Goal: Task Accomplishment & Management: Complete application form

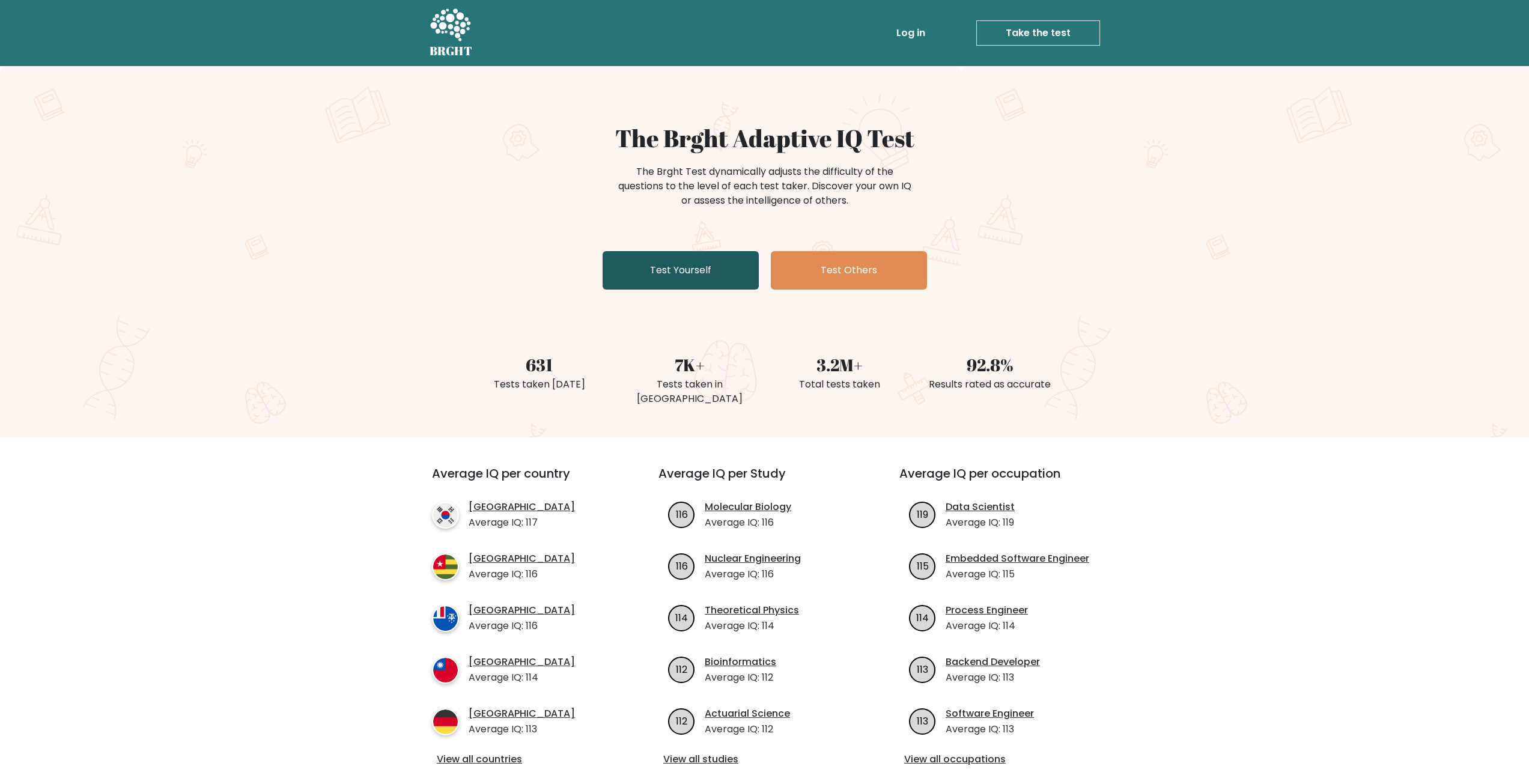
click at [694, 267] on link "Test Yourself" at bounding box center [681, 270] width 156 height 38
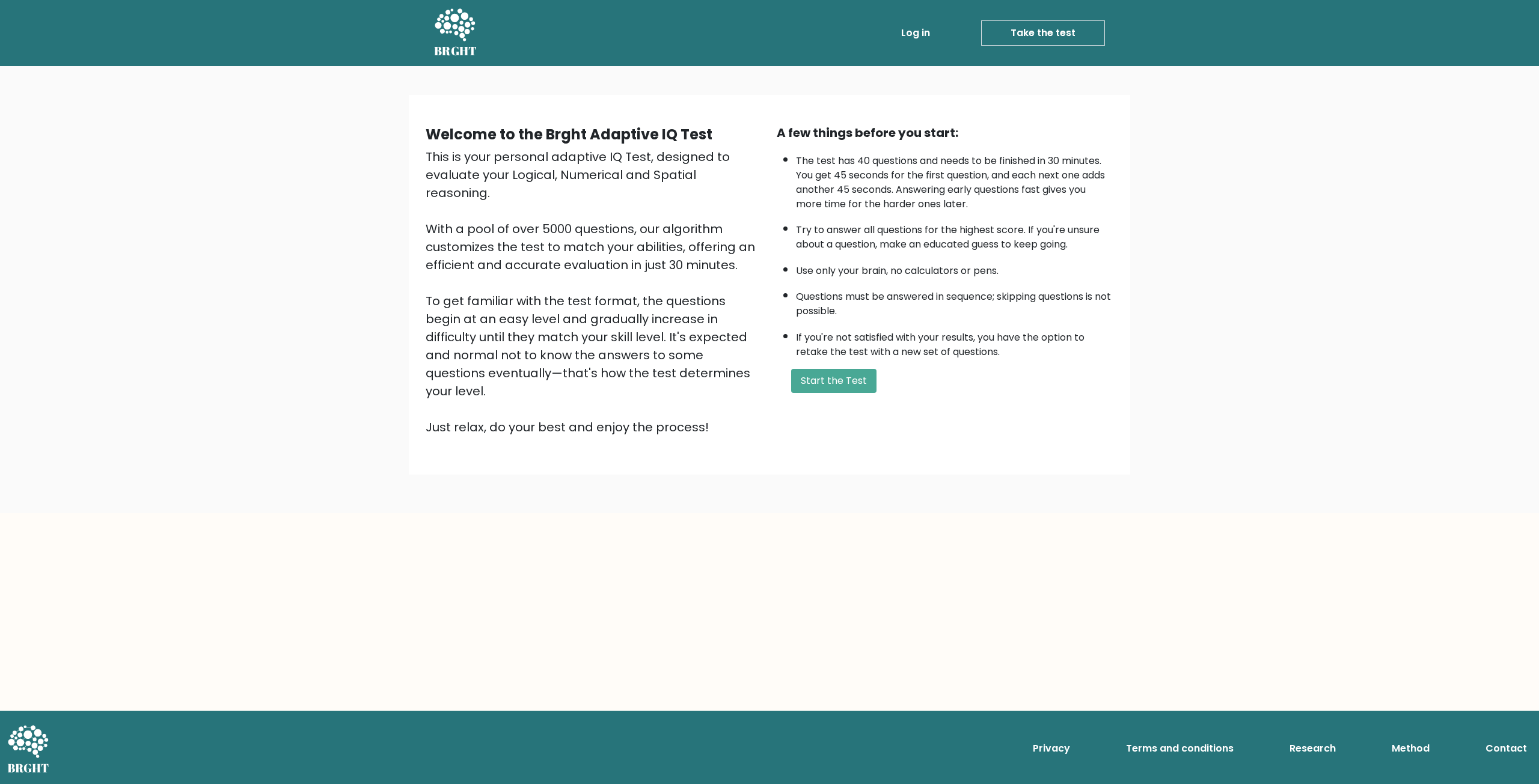
click at [741, 374] on div "This is your personal adaptive IQ Test, designed to evaluate your Logical, Nume…" at bounding box center [594, 292] width 337 height 289
click at [838, 381] on button "Start the Test" at bounding box center [833, 381] width 86 height 24
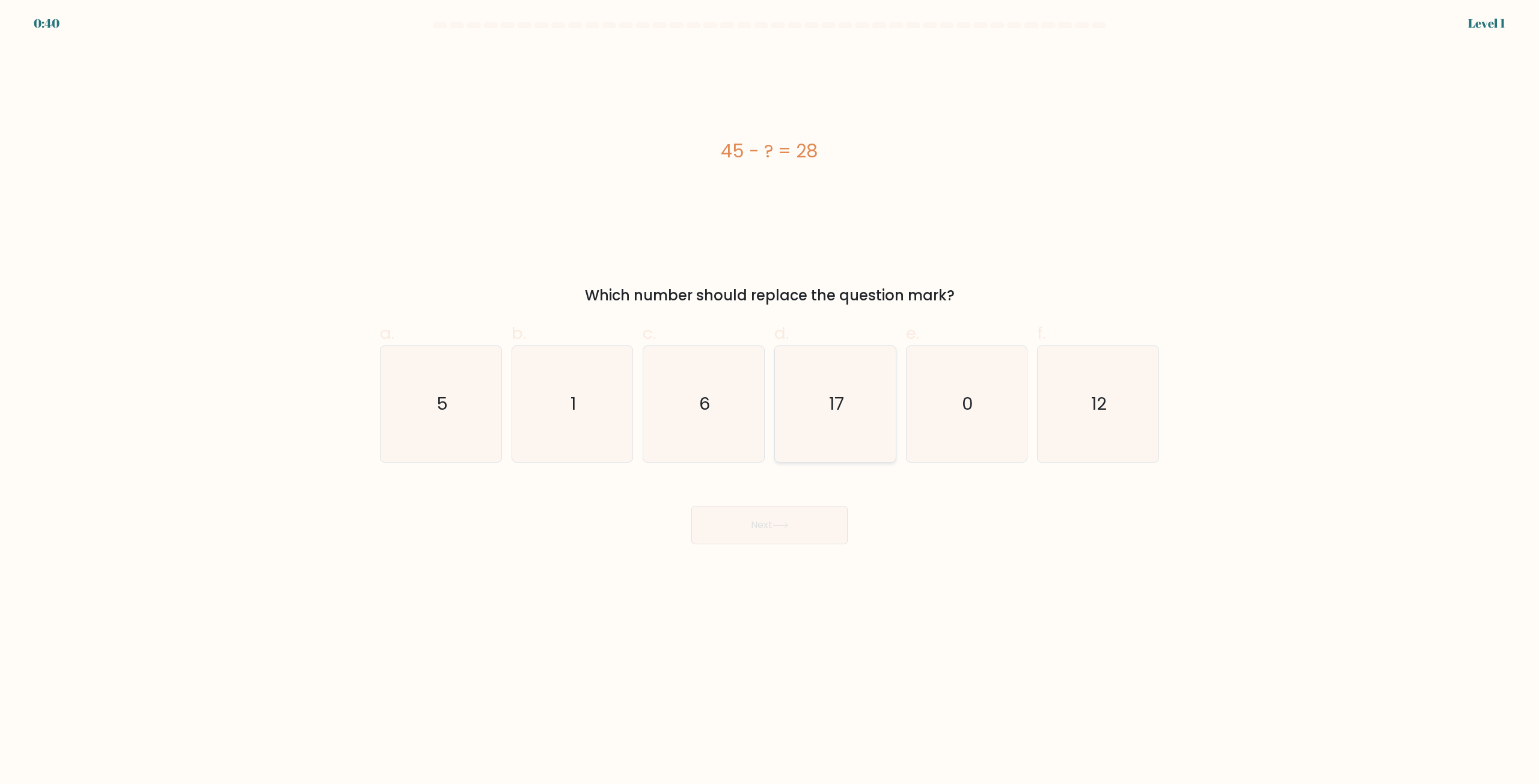
click at [849, 354] on icon "17" at bounding box center [835, 404] width 116 height 116
click at [770, 392] on input "d. 17" at bounding box center [770, 396] width 1 height 8
radio input "true"
click at [784, 526] on icon at bounding box center [780, 525] width 16 height 6
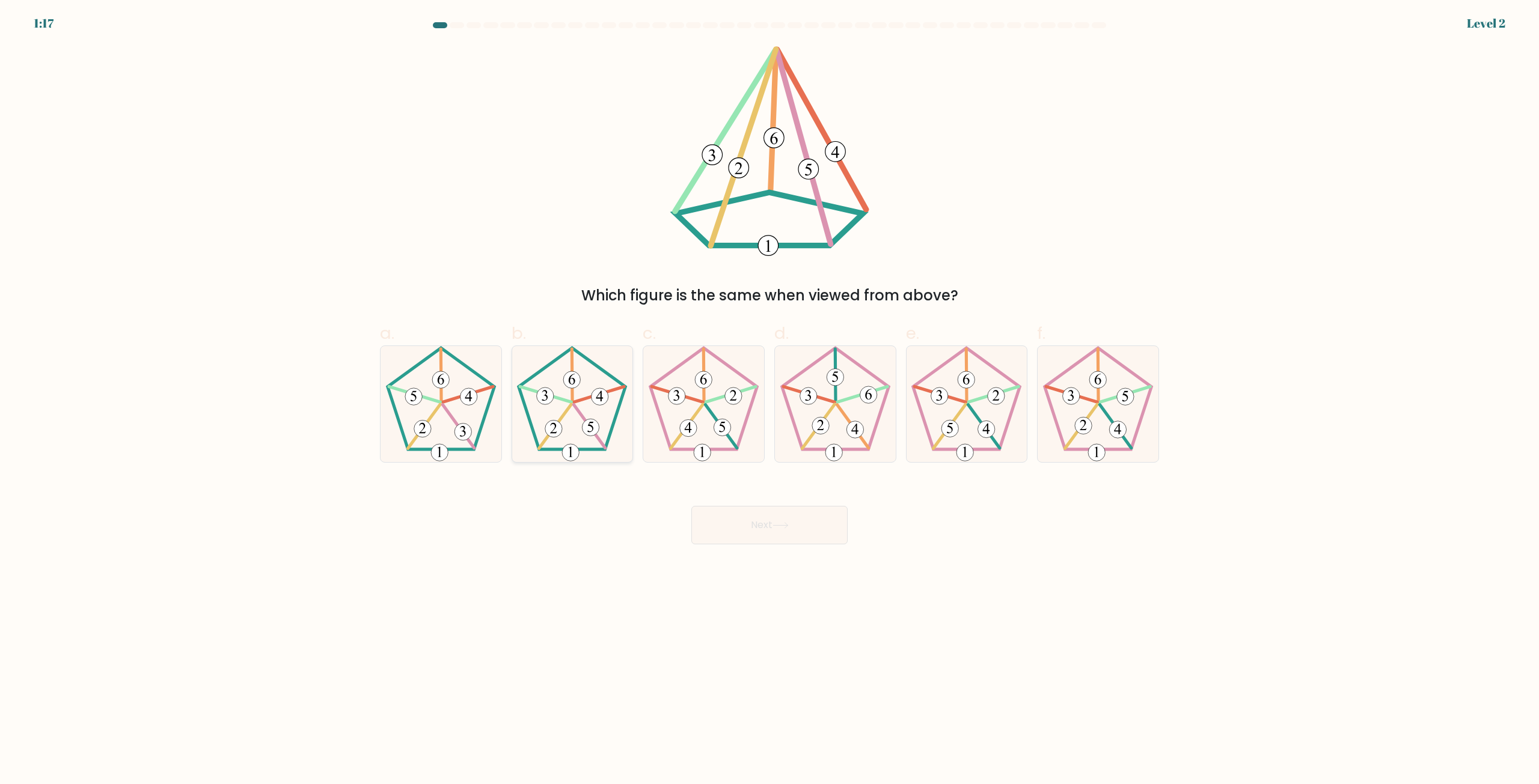
click at [573, 394] on 139 at bounding box center [573, 375] width 1 height 53
click at [770, 394] on input "b." at bounding box center [770, 396] width 1 height 8
radio input "true"
click at [729, 526] on button "Next" at bounding box center [769, 524] width 156 height 38
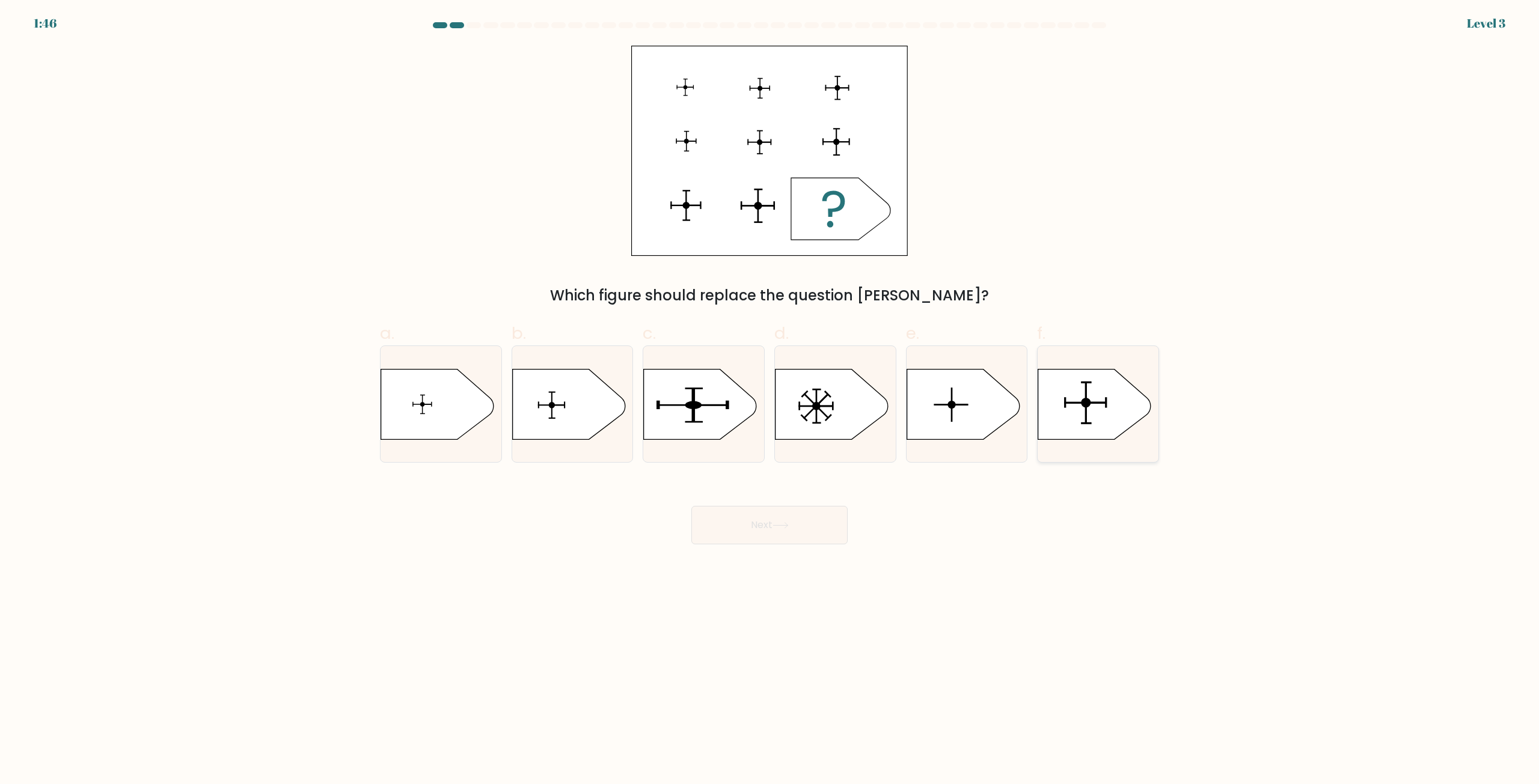
click at [1081, 392] on icon at bounding box center [1094, 405] width 113 height 71
click at [770, 392] on input "f." at bounding box center [770, 396] width 1 height 8
radio input "true"
click at [768, 520] on button "Next" at bounding box center [769, 524] width 156 height 38
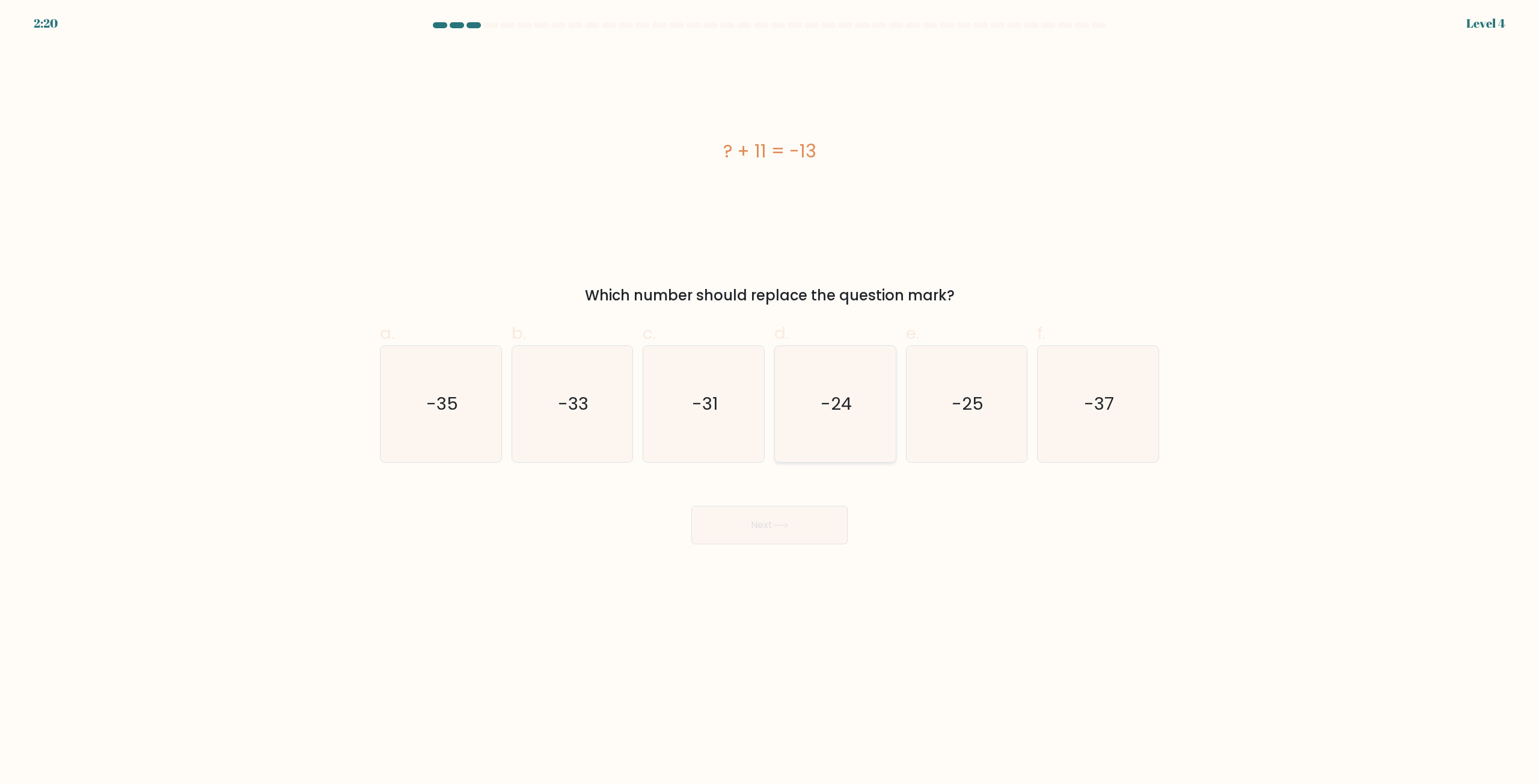
click at [842, 423] on icon "-24" at bounding box center [835, 404] width 116 height 116
click at [770, 400] on input "d. -24" at bounding box center [770, 396] width 1 height 8
radio input "true"
click at [784, 526] on icon at bounding box center [780, 525] width 14 height 5
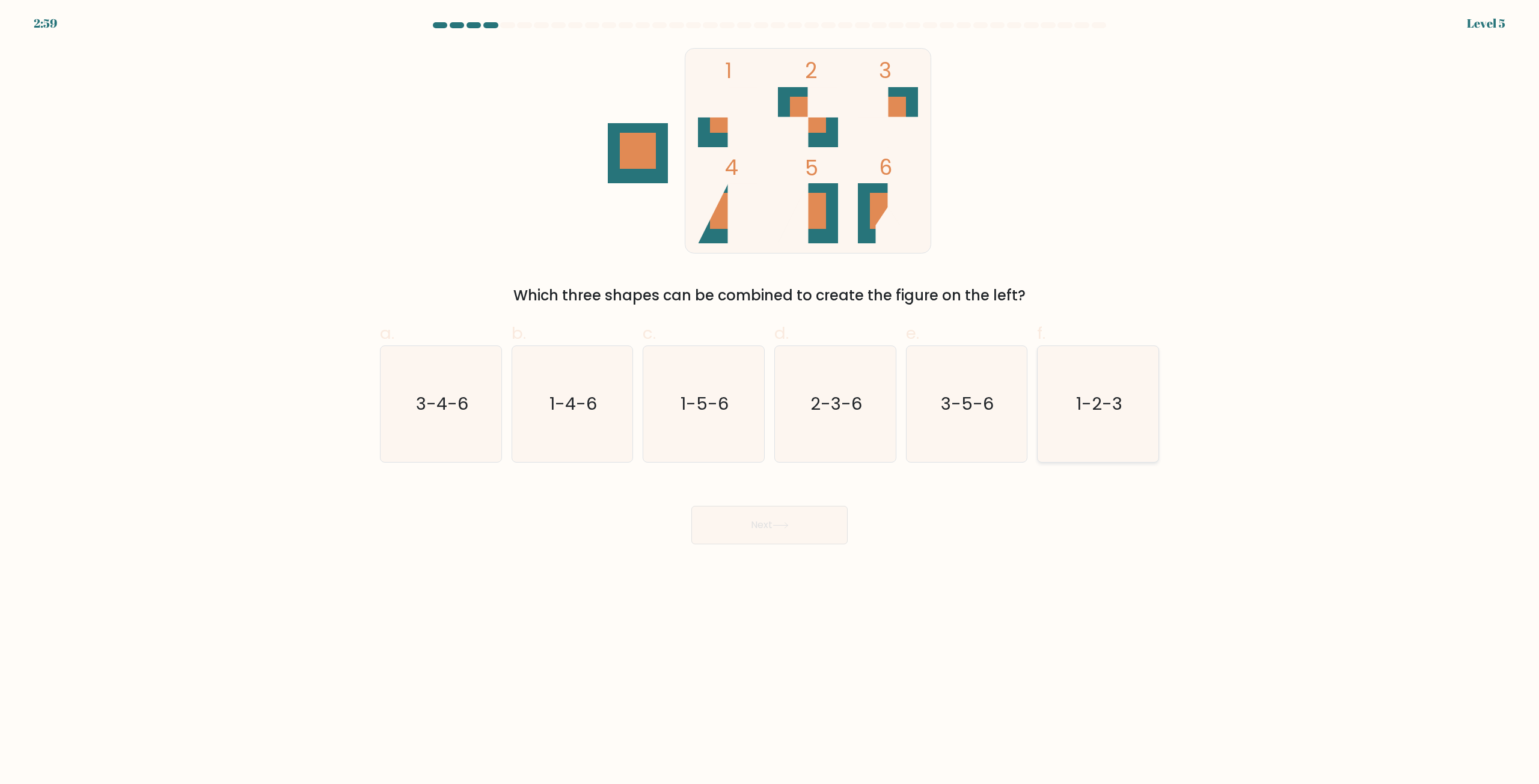
click at [1097, 438] on icon "1-2-3" at bounding box center [1098, 404] width 116 height 116
click at [770, 400] on input "f. 1-2-3" at bounding box center [770, 396] width 1 height 8
radio input "true"
click at [801, 528] on button "Next" at bounding box center [769, 524] width 156 height 38
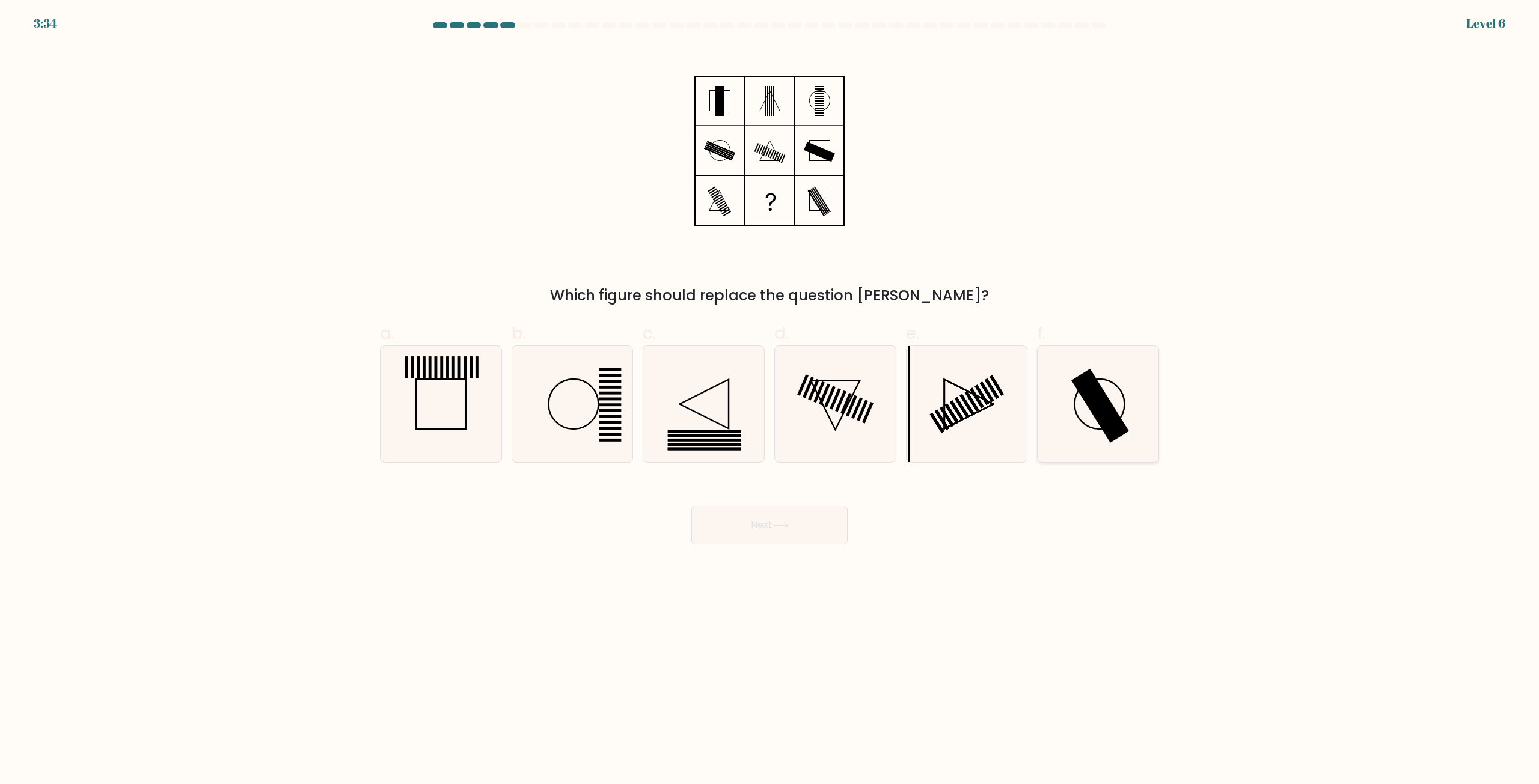
click at [1082, 400] on icon at bounding box center [1098, 404] width 116 height 116
click at [770, 400] on input "f." at bounding box center [770, 396] width 1 height 8
radio input "true"
click at [810, 530] on button "Next" at bounding box center [769, 524] width 156 height 38
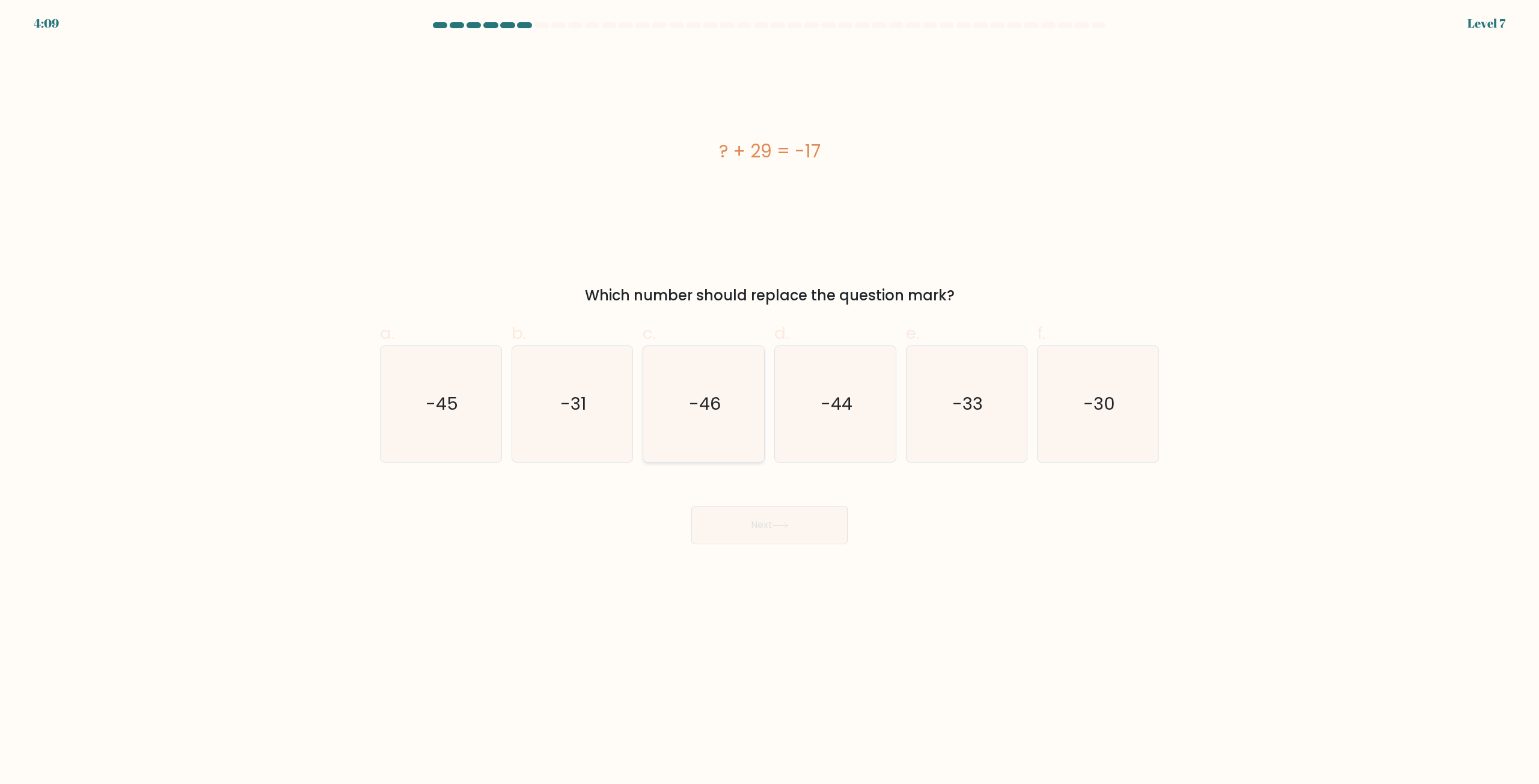
click at [671, 368] on icon "-46" at bounding box center [704, 404] width 116 height 116
click at [770, 392] on input "c. -46" at bounding box center [770, 396] width 1 height 8
radio input "true"
click at [742, 525] on button "Next" at bounding box center [769, 524] width 156 height 38
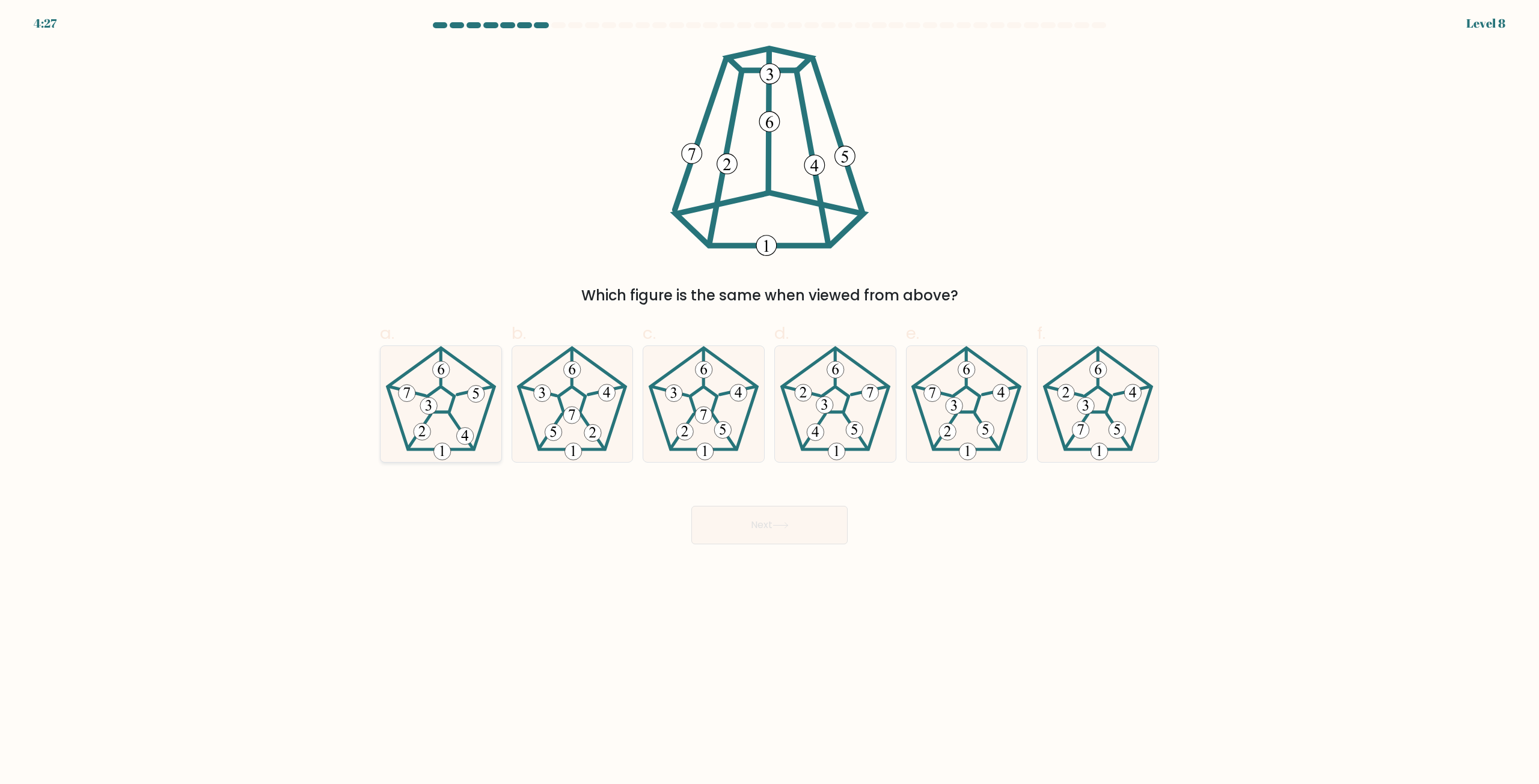
click at [435, 426] on icon at bounding box center [441, 404] width 116 height 116
click at [770, 400] on input "a." at bounding box center [770, 396] width 1 height 8
radio input "true"
click at [724, 536] on button "Next" at bounding box center [769, 524] width 156 height 38
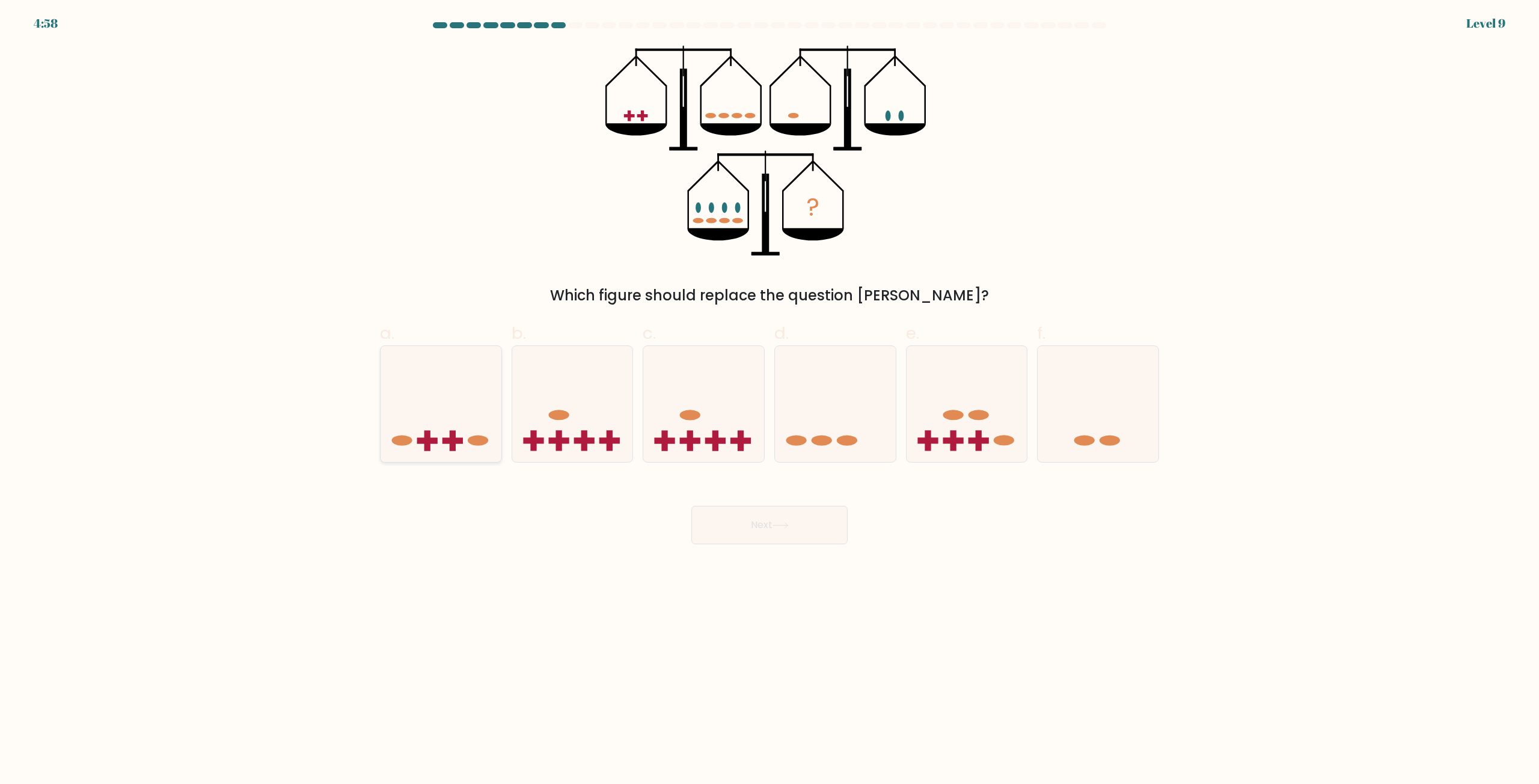
click at [420, 413] on icon at bounding box center [441, 404] width 121 height 100
click at [770, 400] on input "a." at bounding box center [770, 396] width 1 height 8
radio input "true"
click at [773, 523] on button "Next" at bounding box center [769, 524] width 156 height 38
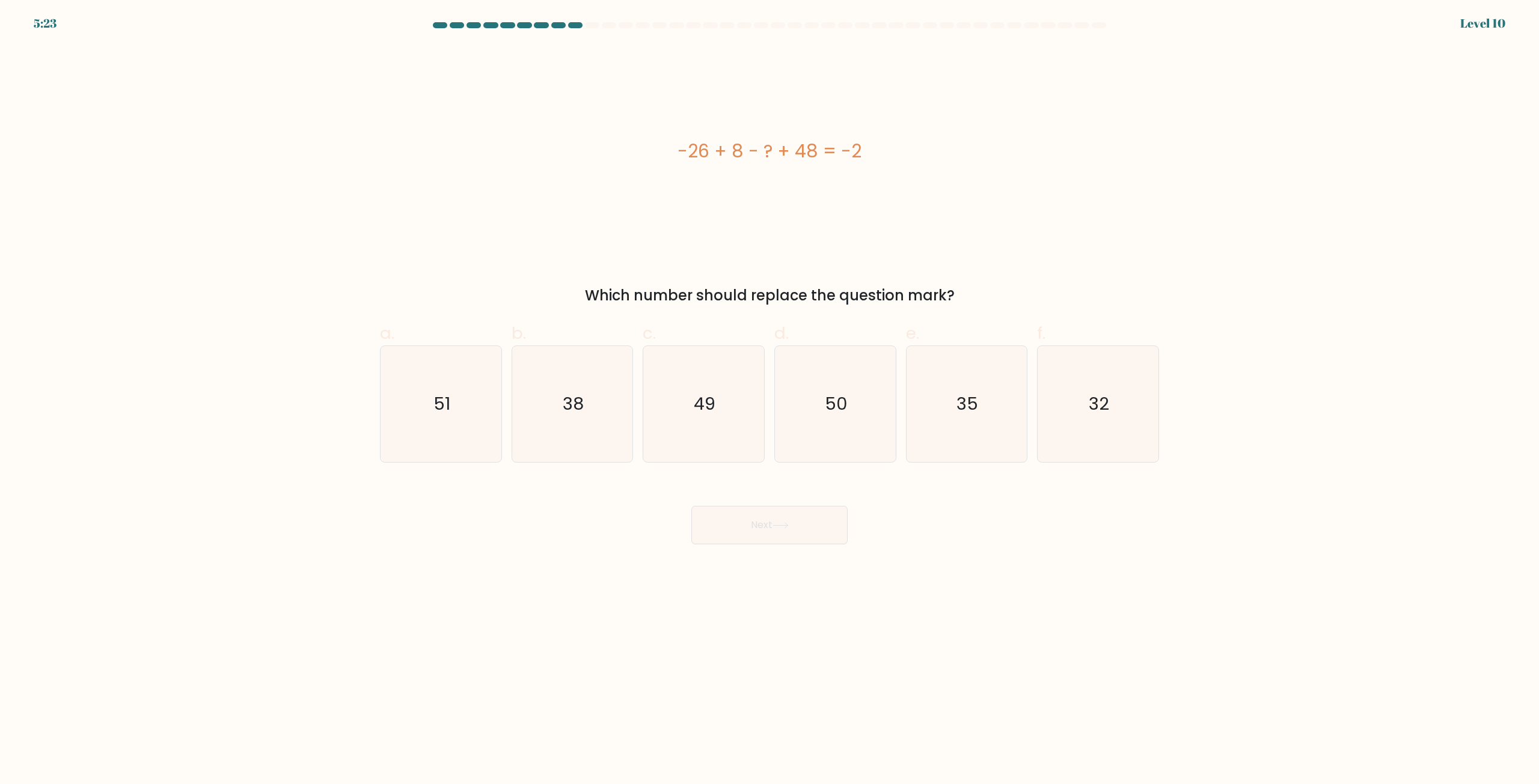
drag, startPoint x: 701, startPoint y: 638, endPoint x: 826, endPoint y: 492, distance: 192.2
click at [750, 542] on body "5:23 Level 10" at bounding box center [770, 392] width 1539 height 784
click at [1102, 416] on text "32" at bounding box center [1100, 404] width 20 height 24
click at [770, 400] on input "f. 32" at bounding box center [770, 396] width 1 height 8
radio input "true"
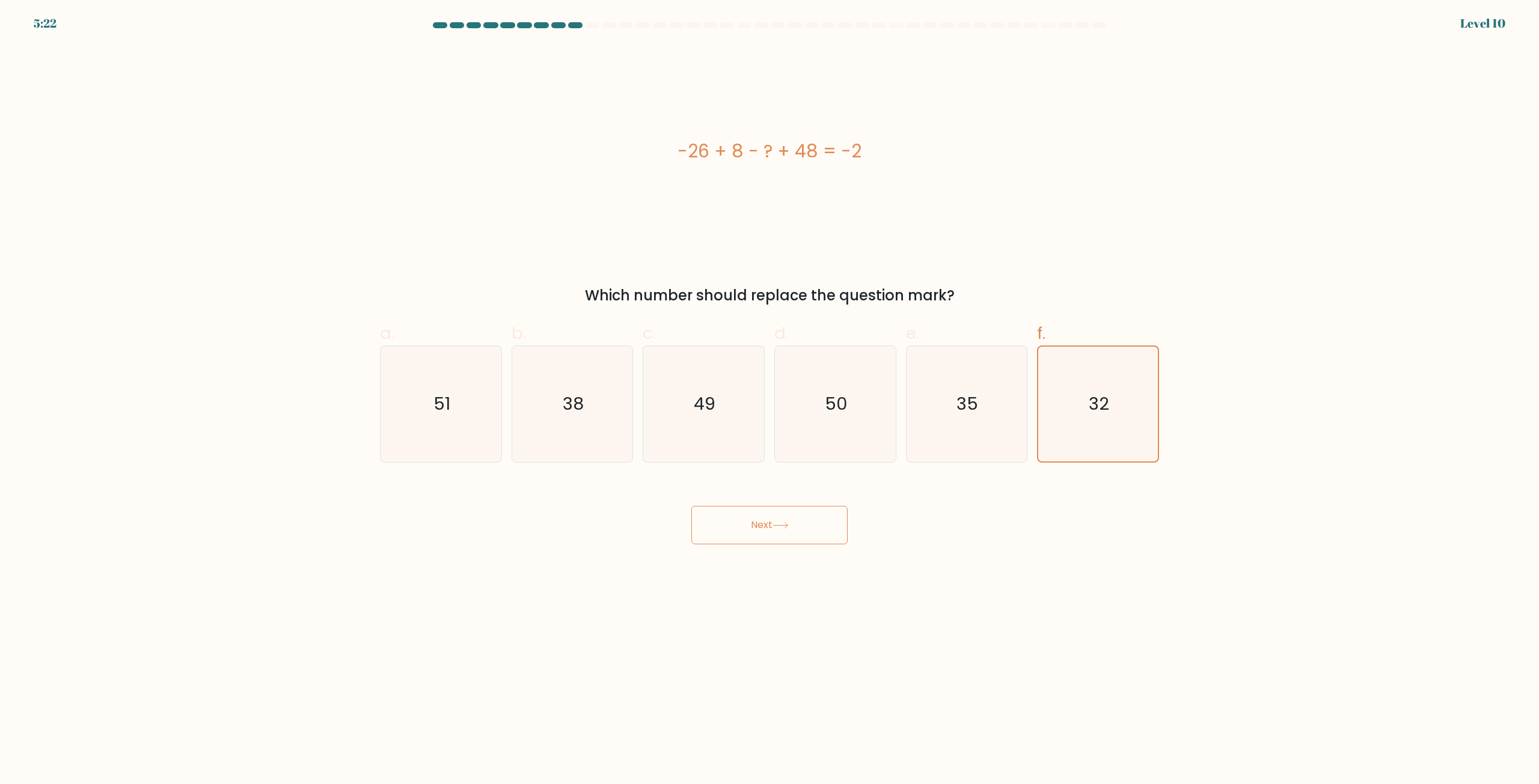
click at [817, 524] on button "Next" at bounding box center [769, 524] width 156 height 38
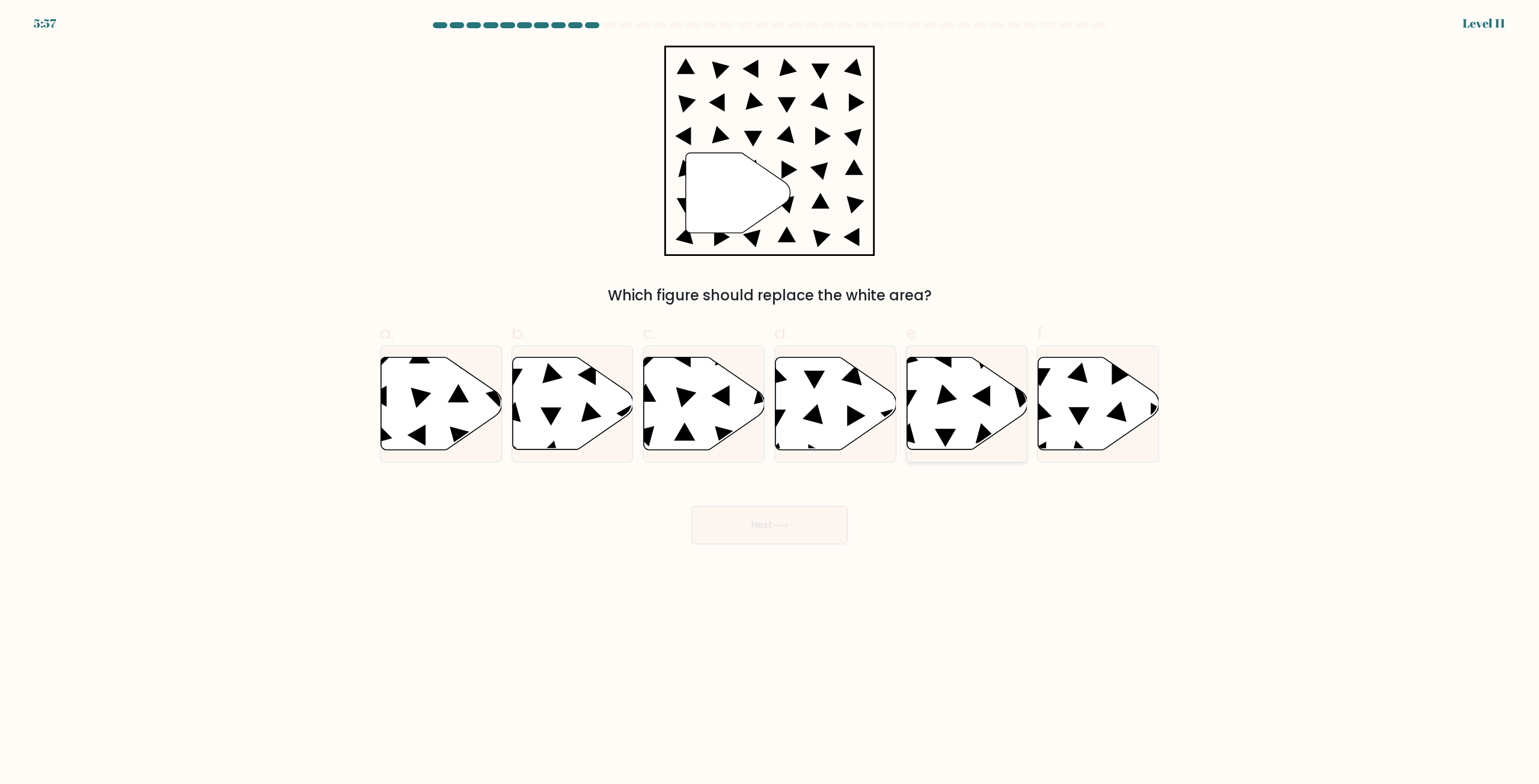
click at [940, 416] on icon at bounding box center [967, 404] width 121 height 93
click at [770, 400] on input "e." at bounding box center [770, 396] width 1 height 8
radio input "true"
click at [664, 405] on icon at bounding box center [704, 404] width 121 height 93
click at [770, 400] on input "c." at bounding box center [770, 396] width 1 height 8
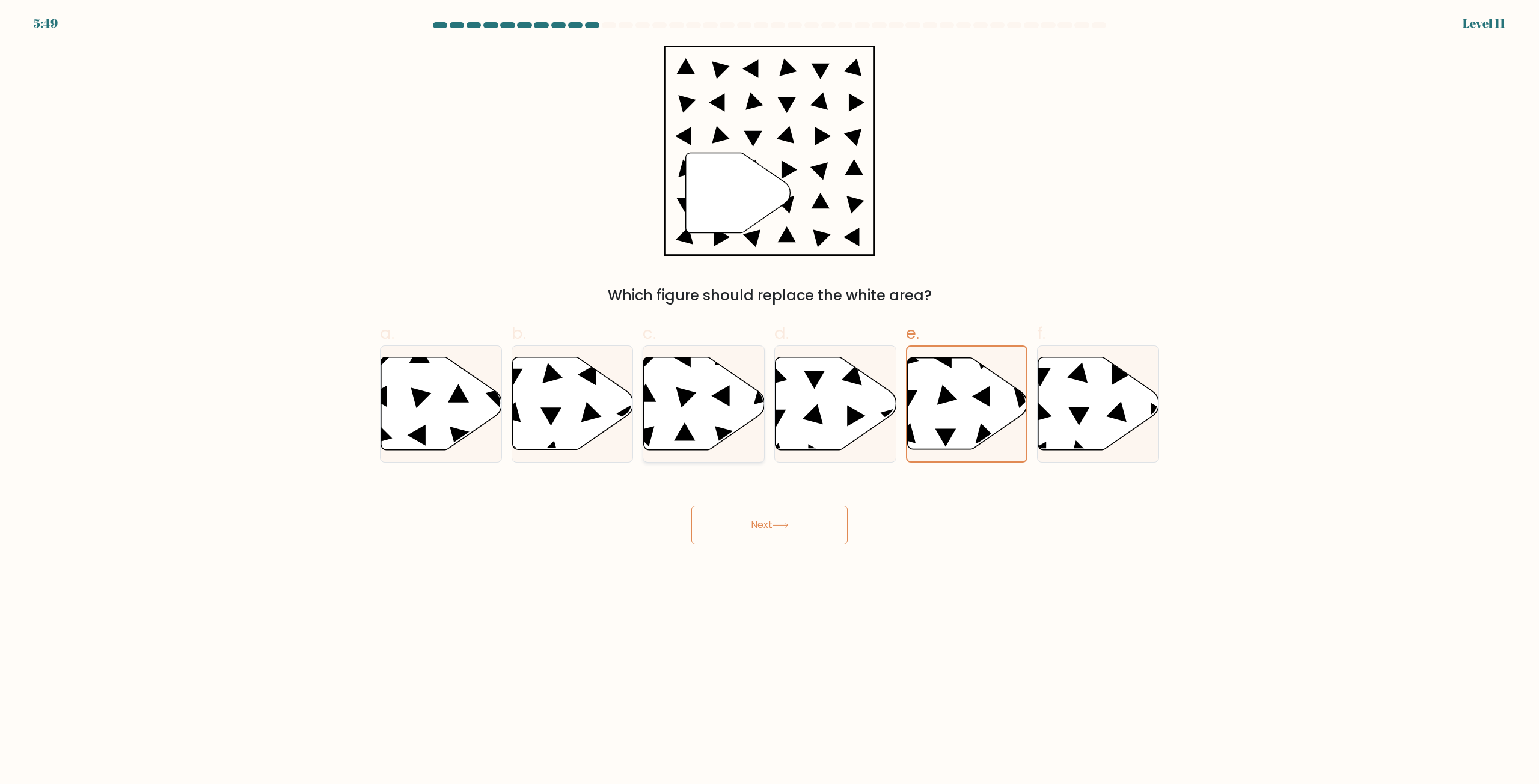
radio input "true"
click at [562, 412] on icon at bounding box center [573, 404] width 121 height 93
click at [770, 400] on input "b." at bounding box center [770, 396] width 1 height 8
radio input "true"
click at [830, 410] on icon at bounding box center [836, 404] width 121 height 93
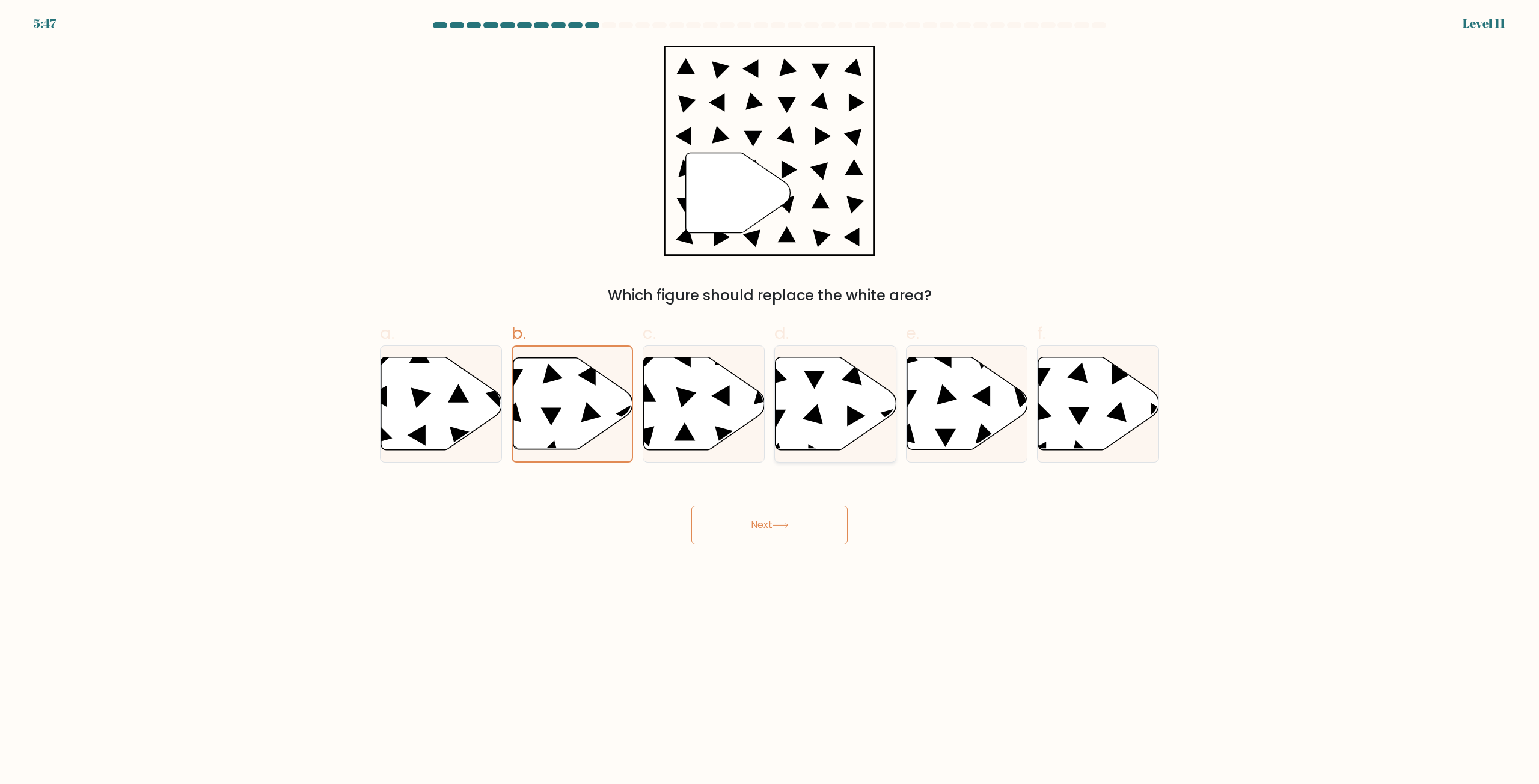
click at [770, 400] on input "d." at bounding box center [770, 396] width 1 height 8
radio input "true"
click at [847, 418] on icon at bounding box center [856, 416] width 18 height 21
click at [770, 400] on input "d." at bounding box center [770, 396] width 1 height 8
click at [808, 536] on button "Next" at bounding box center [769, 524] width 156 height 38
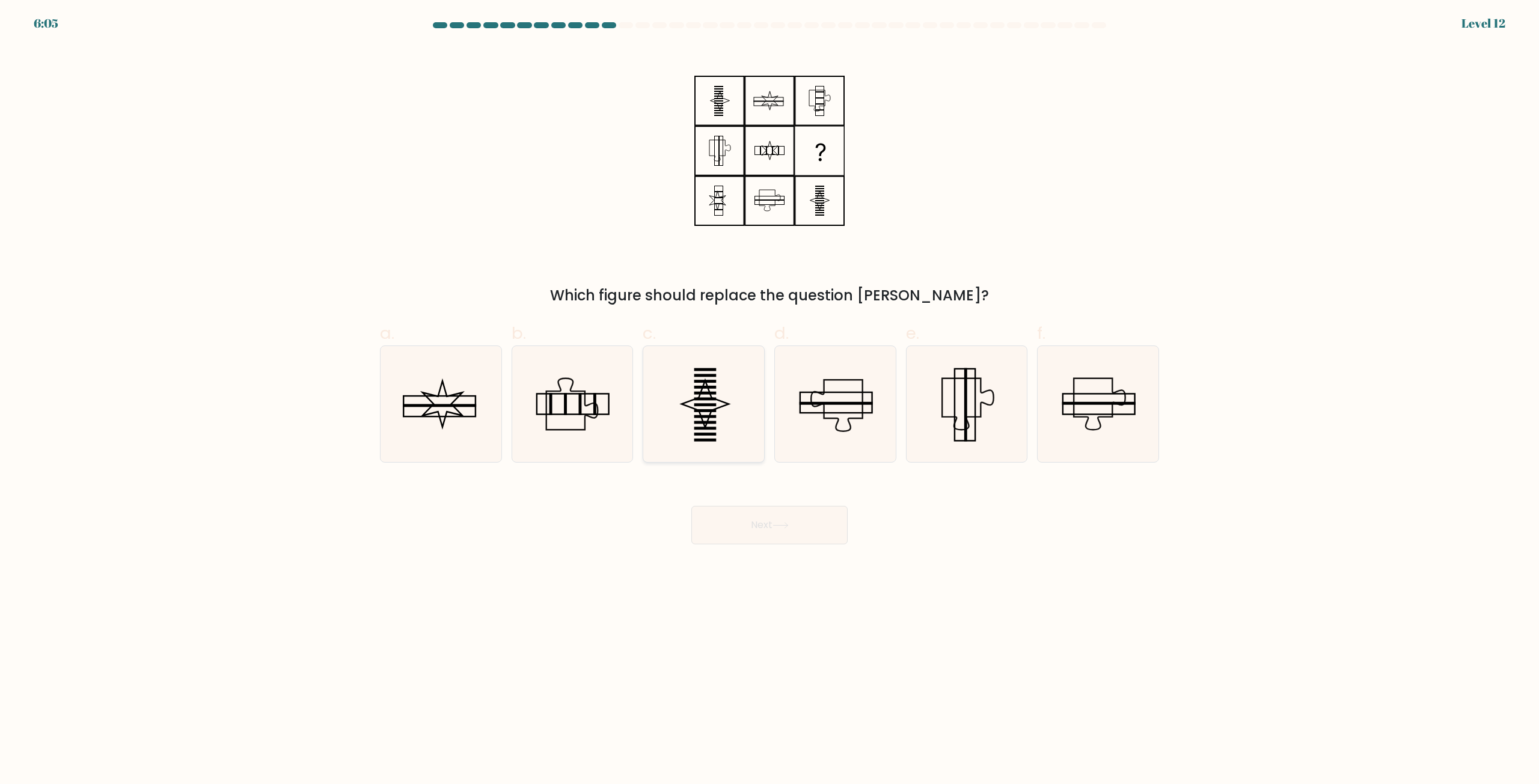
click at [737, 427] on icon at bounding box center [704, 404] width 116 height 116
click at [770, 400] on input "c." at bounding box center [770, 396] width 1 height 8
radio input "true"
click at [769, 518] on button "Next" at bounding box center [769, 524] width 156 height 38
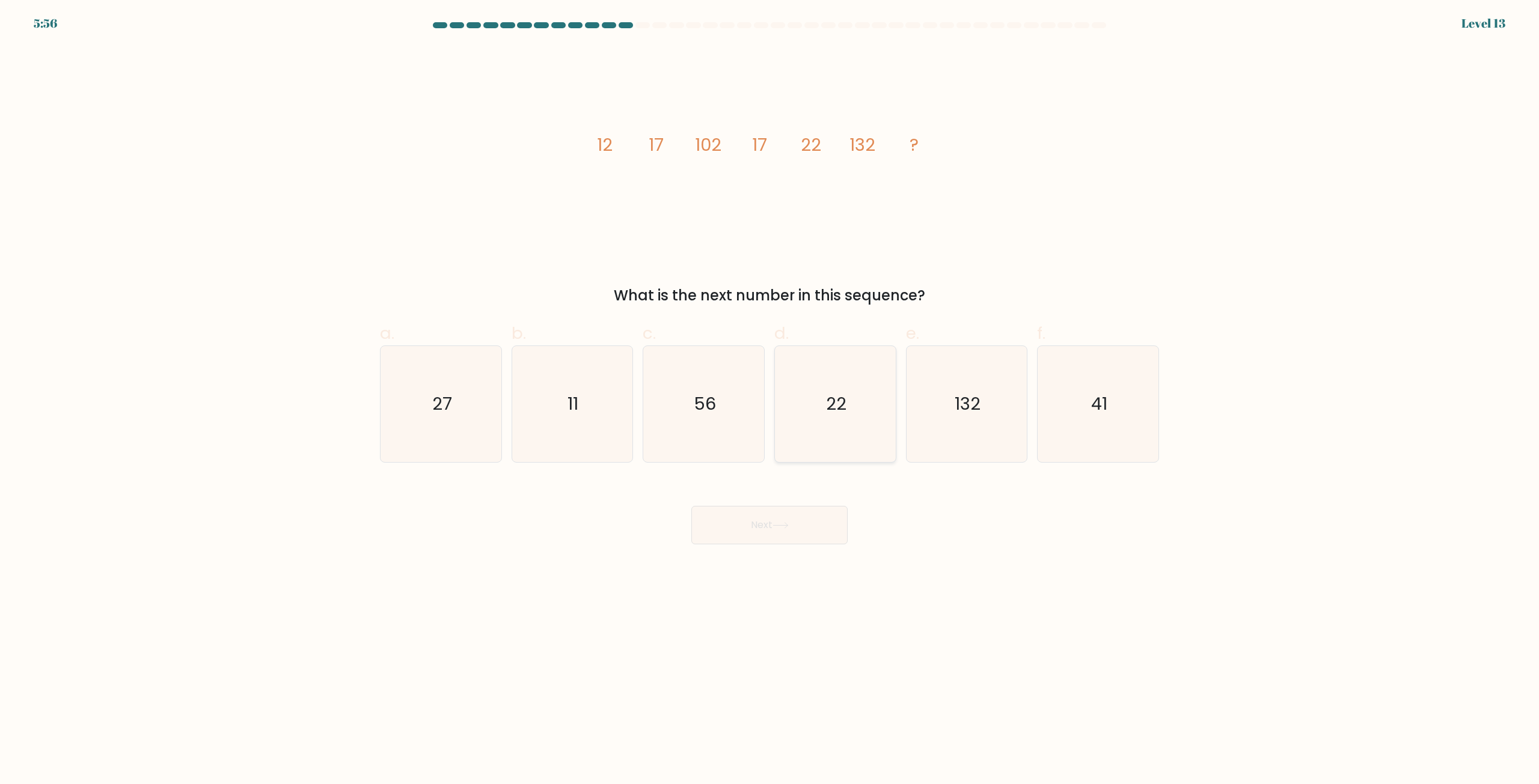
click at [853, 416] on icon "22" at bounding box center [835, 404] width 116 height 116
click at [770, 400] on input "d. 22" at bounding box center [770, 396] width 1 height 8
radio input "true"
click at [776, 535] on button "Next" at bounding box center [769, 524] width 156 height 38
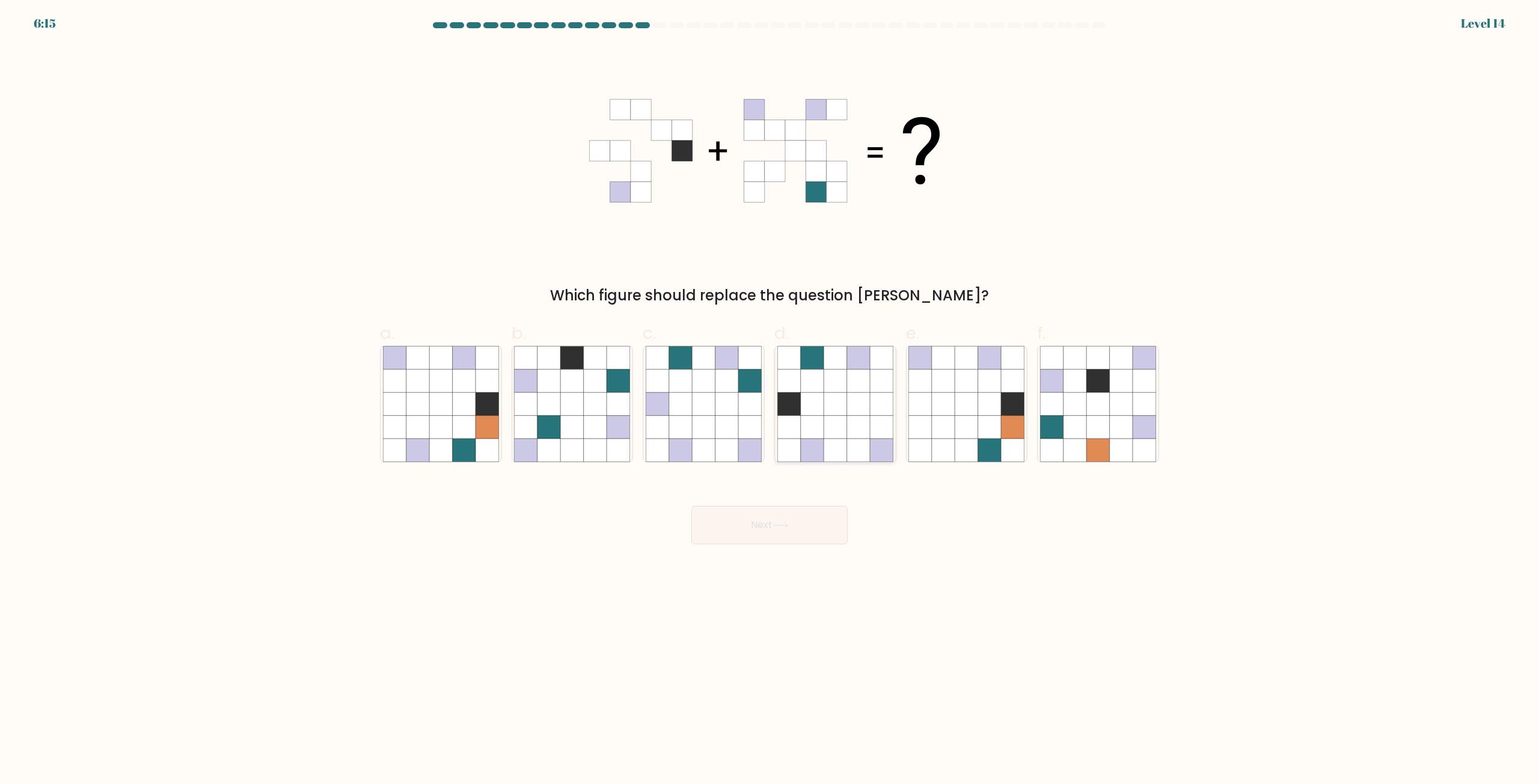
click at [879, 387] on icon at bounding box center [881, 380] width 23 height 23
click at [770, 392] on input "d." at bounding box center [770, 396] width 1 height 8
radio input "true"
click at [782, 513] on button "Next" at bounding box center [769, 524] width 156 height 38
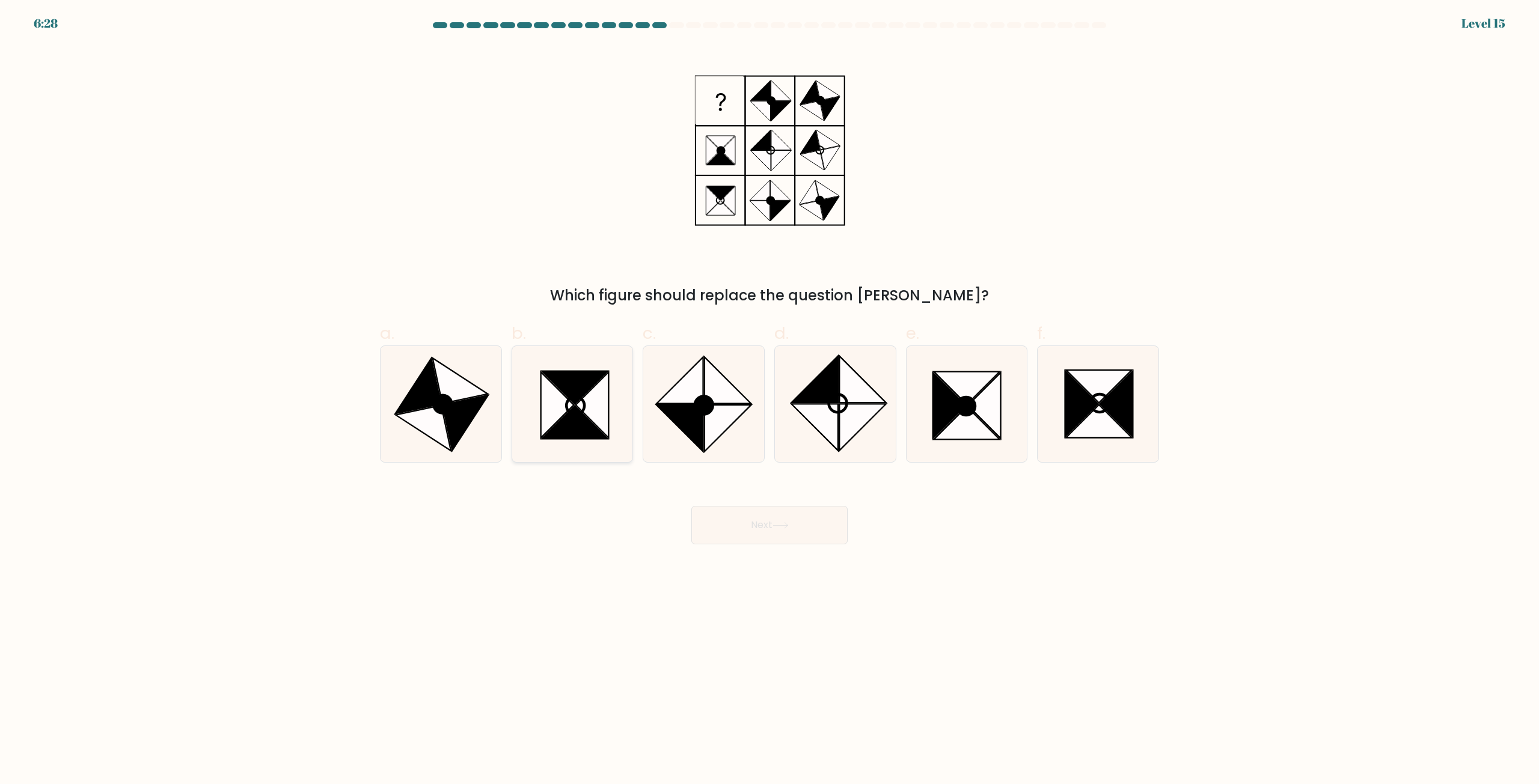
click at [589, 408] on icon at bounding box center [592, 405] width 33 height 66
click at [770, 400] on input "b." at bounding box center [770, 396] width 1 height 8
radio input "true"
click at [1120, 412] on icon at bounding box center [1116, 405] width 33 height 66
click at [770, 400] on input "f." at bounding box center [770, 396] width 1 height 8
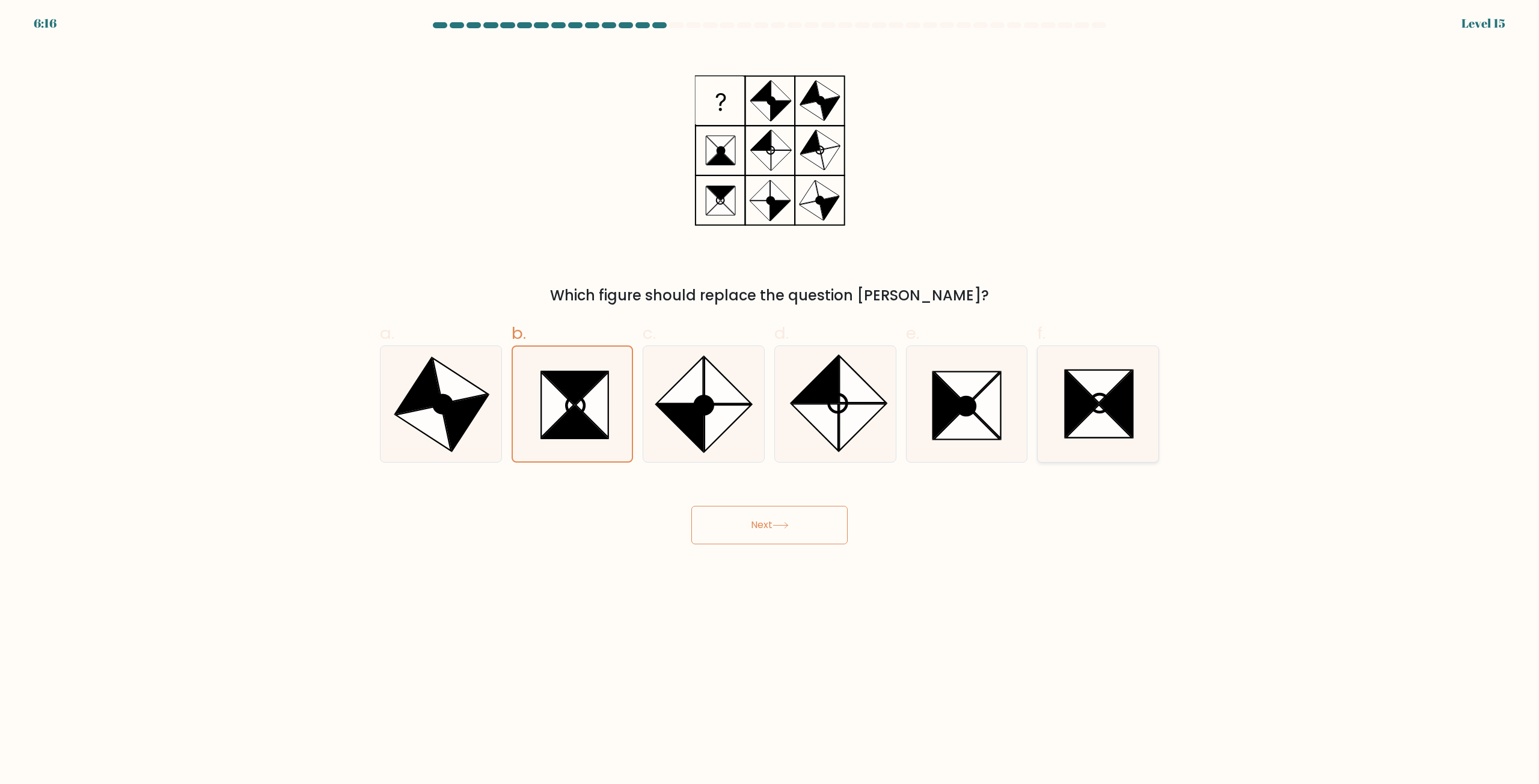
radio input "true"
click at [597, 416] on icon at bounding box center [592, 405] width 33 height 66
click at [770, 400] on input "b." at bounding box center [770, 396] width 1 height 8
radio input "true"
click at [740, 513] on button "Next" at bounding box center [769, 524] width 156 height 38
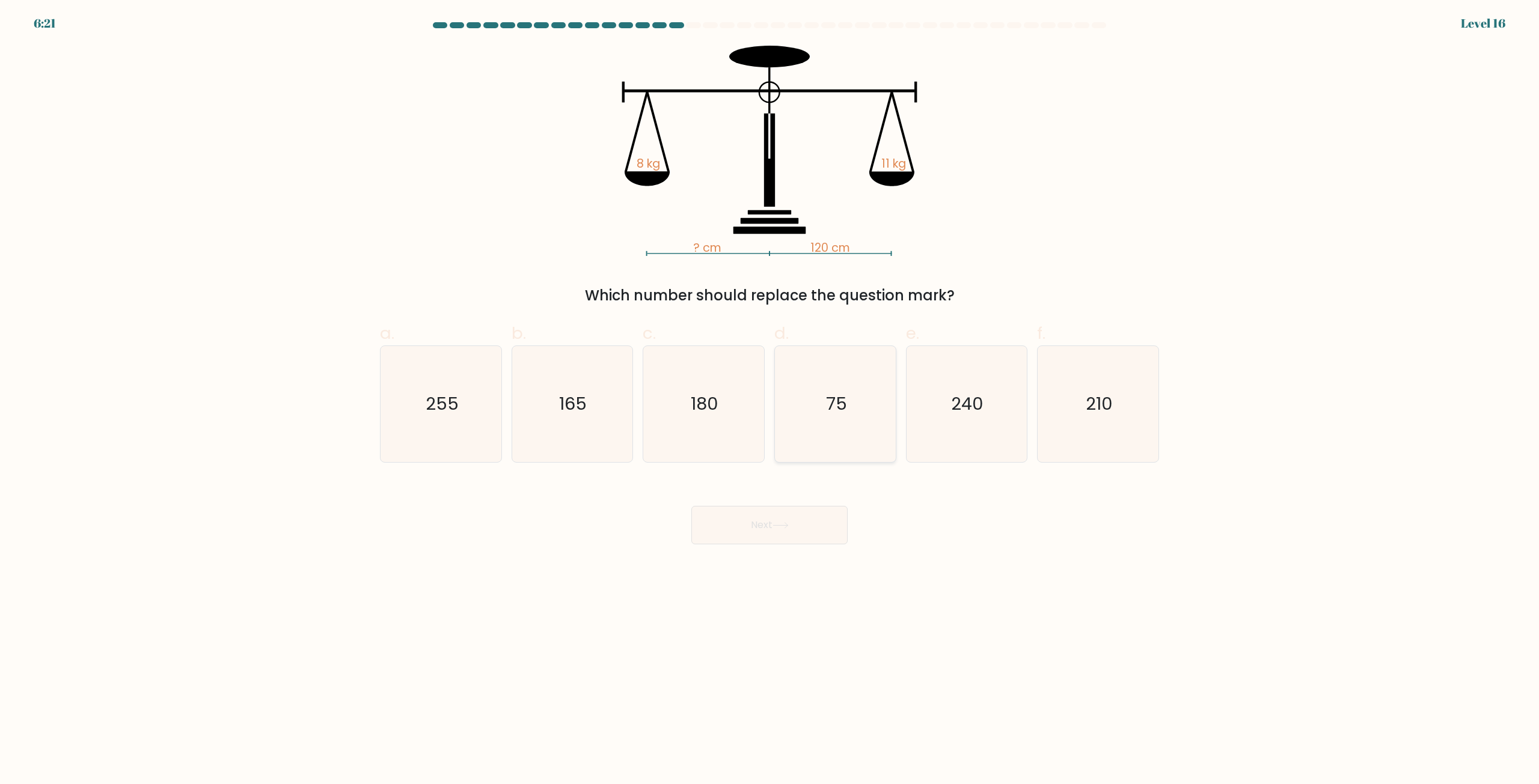
click at [845, 416] on icon "75" at bounding box center [835, 404] width 116 height 116
click at [770, 400] on input "d. 75" at bounding box center [770, 396] width 1 height 8
radio input "true"
click at [601, 401] on icon "165" at bounding box center [572, 404] width 116 height 116
click at [770, 400] on input "b. 165" at bounding box center [770, 396] width 1 height 8
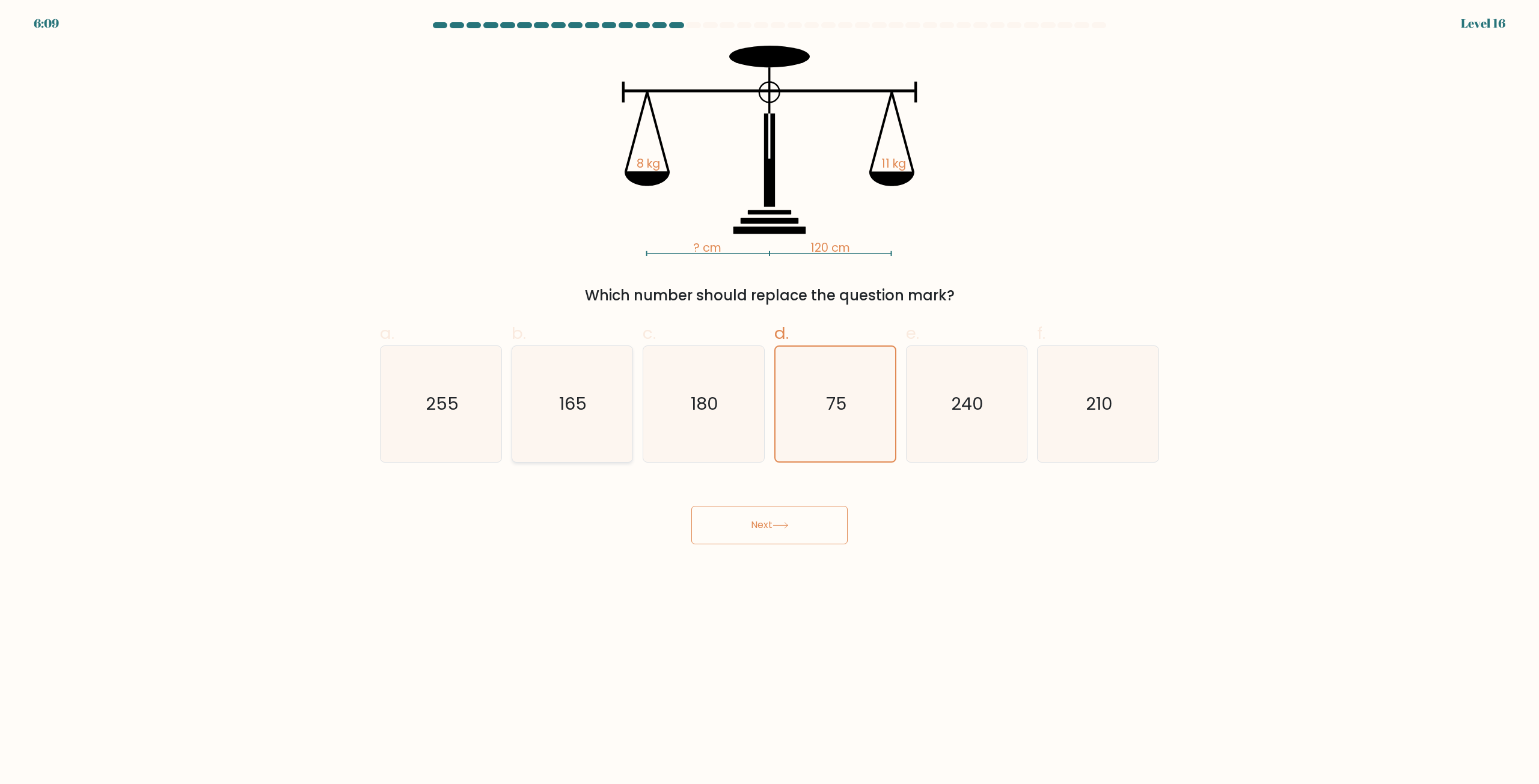
radio input "true"
click at [821, 400] on icon "75" at bounding box center [835, 404] width 116 height 116
click at [770, 400] on input "d. 75" at bounding box center [770, 396] width 1 height 8
radio input "true"
click at [816, 511] on button "Next" at bounding box center [769, 524] width 156 height 38
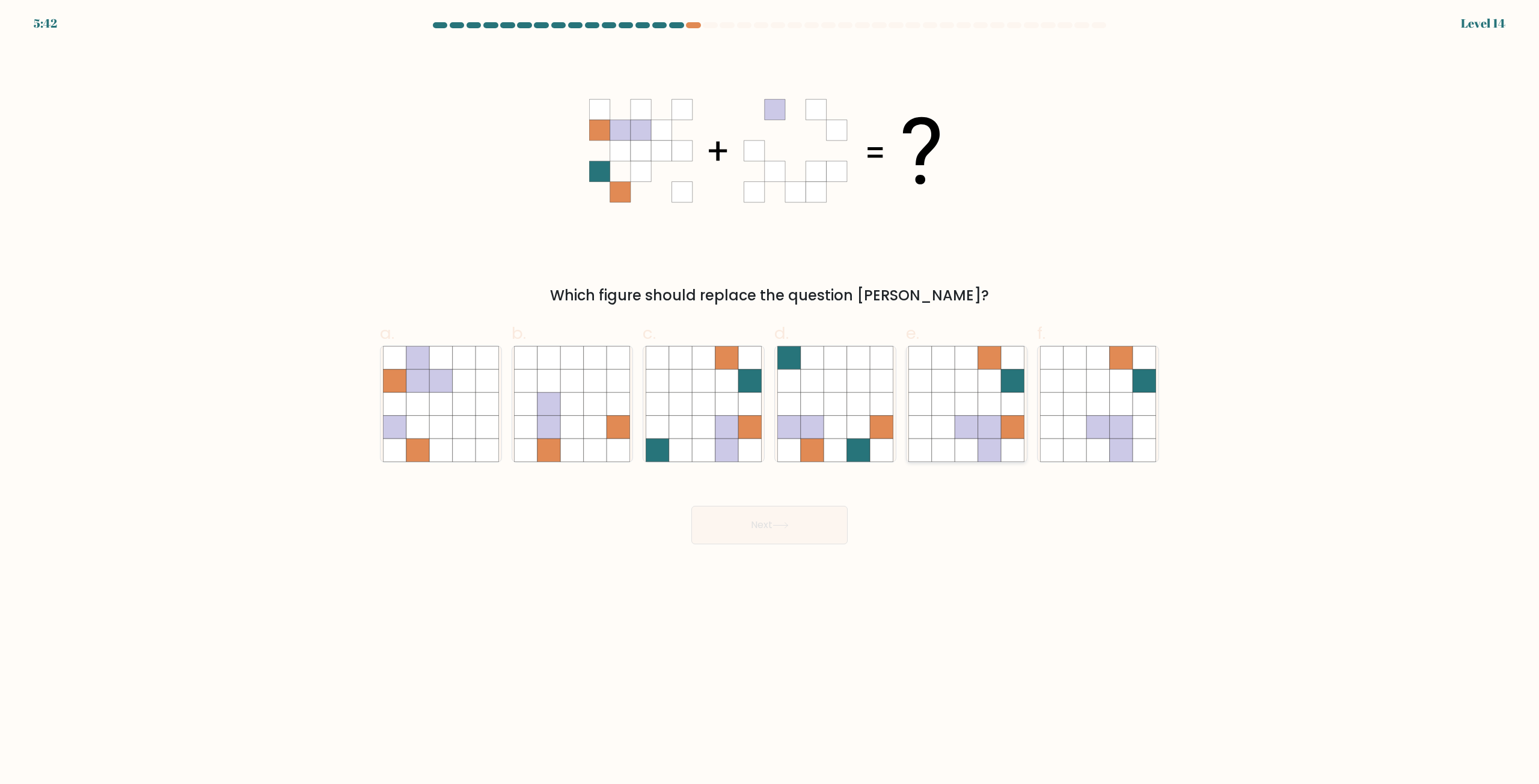
click at [954, 439] on icon at bounding box center [943, 449] width 23 height 23
click at [770, 400] on input "e." at bounding box center [770, 396] width 1 height 8
radio input "true"
click at [818, 523] on button "Next" at bounding box center [769, 524] width 156 height 38
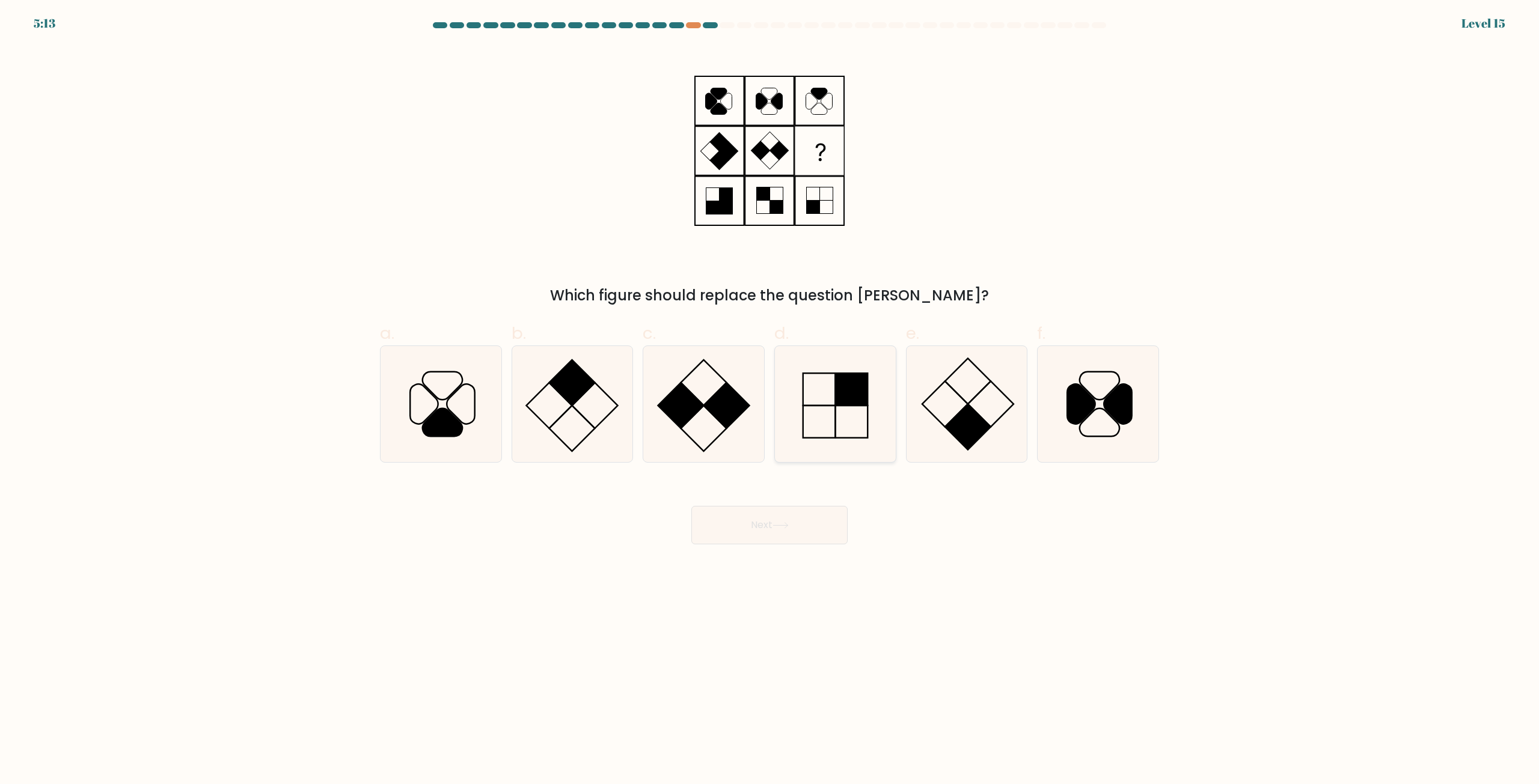
click at [847, 418] on icon at bounding box center [835, 404] width 116 height 116
click at [770, 400] on input "d." at bounding box center [770, 396] width 1 height 8
radio input "true"
click at [960, 423] on rect at bounding box center [968, 427] width 45 height 45
click at [770, 400] on input "e." at bounding box center [770, 396] width 1 height 8
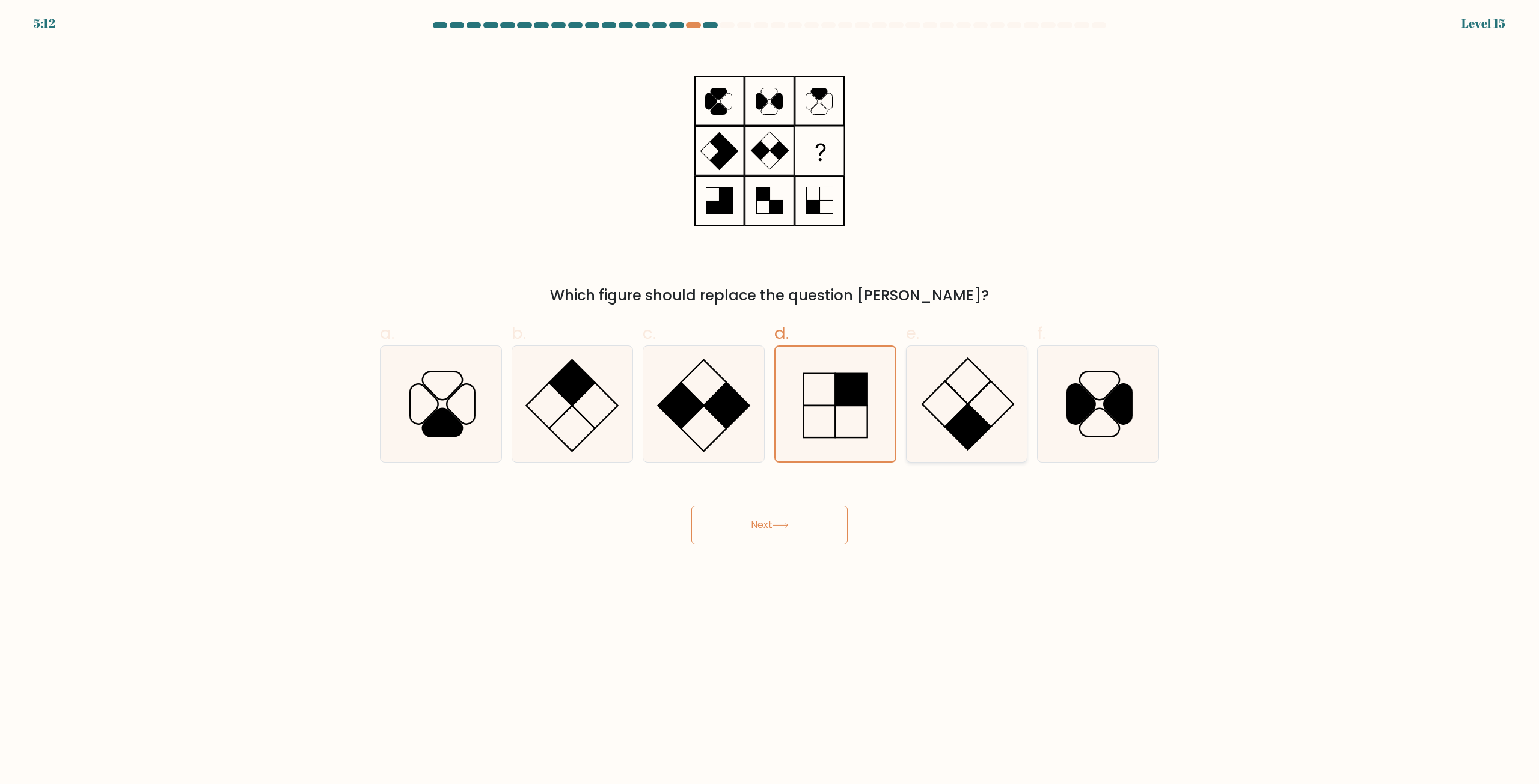
radio input "true"
click at [799, 519] on button "Next" at bounding box center [769, 524] width 156 height 38
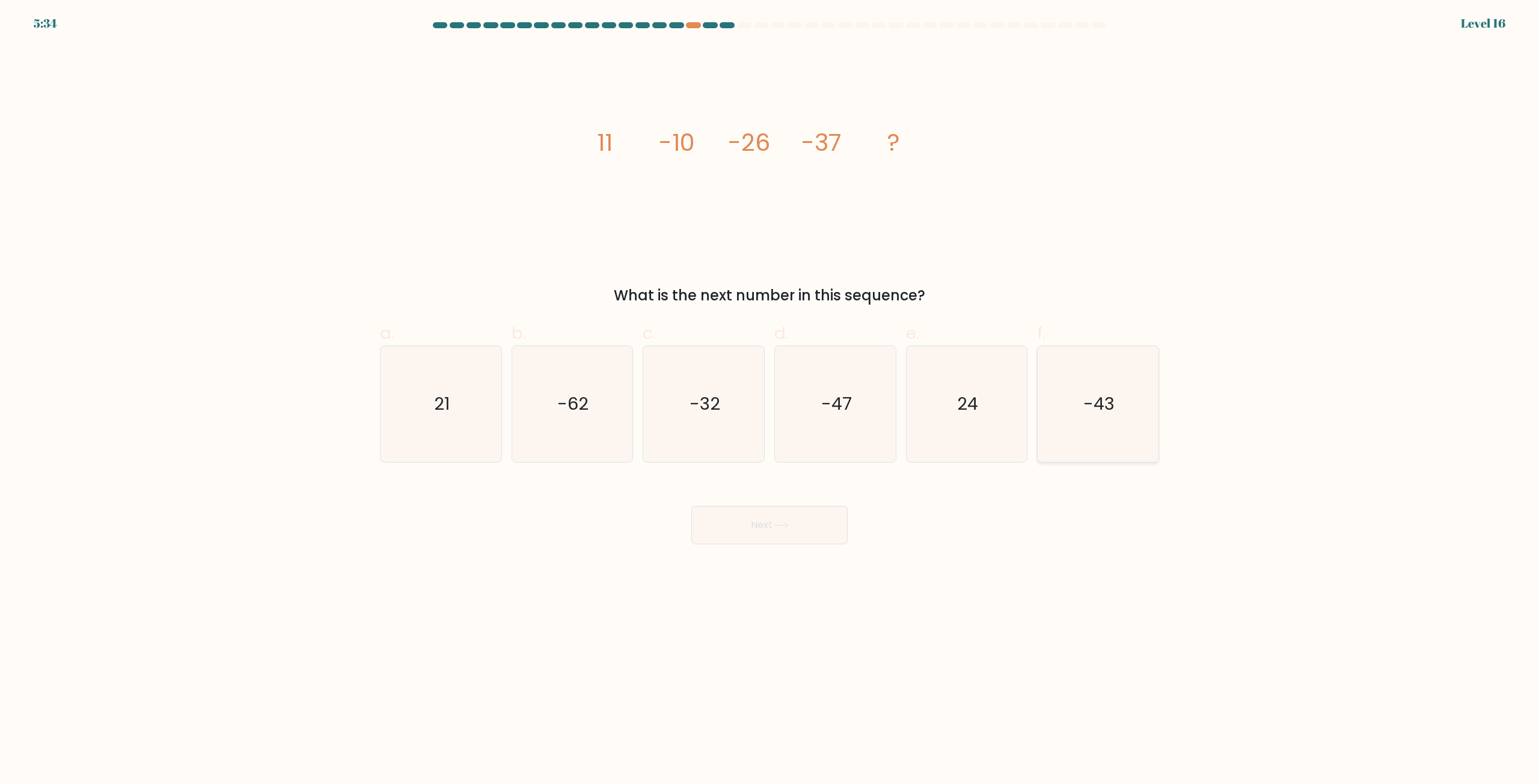
click at [1076, 455] on icon "-43" at bounding box center [1098, 404] width 116 height 116
click at [770, 400] on input "f. -43" at bounding box center [770, 396] width 1 height 8
radio input "true"
click at [798, 529] on button "Next" at bounding box center [769, 524] width 156 height 38
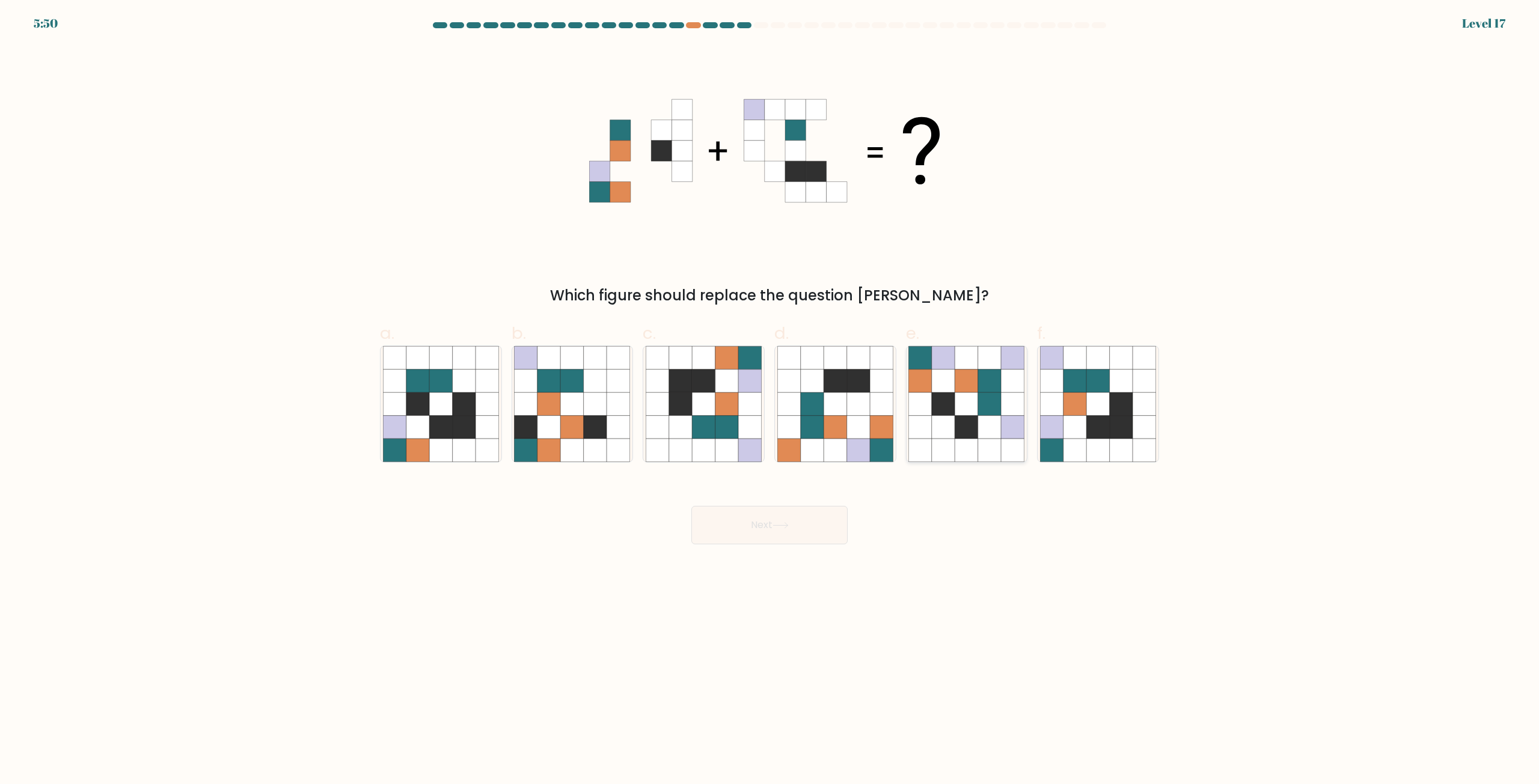
click at [948, 400] on icon at bounding box center [943, 404] width 23 height 23
click at [770, 400] on input "e." at bounding box center [770, 396] width 1 height 8
radio input "true"
click at [677, 382] on icon at bounding box center [680, 380] width 23 height 23
click at [770, 392] on input "c." at bounding box center [770, 396] width 1 height 8
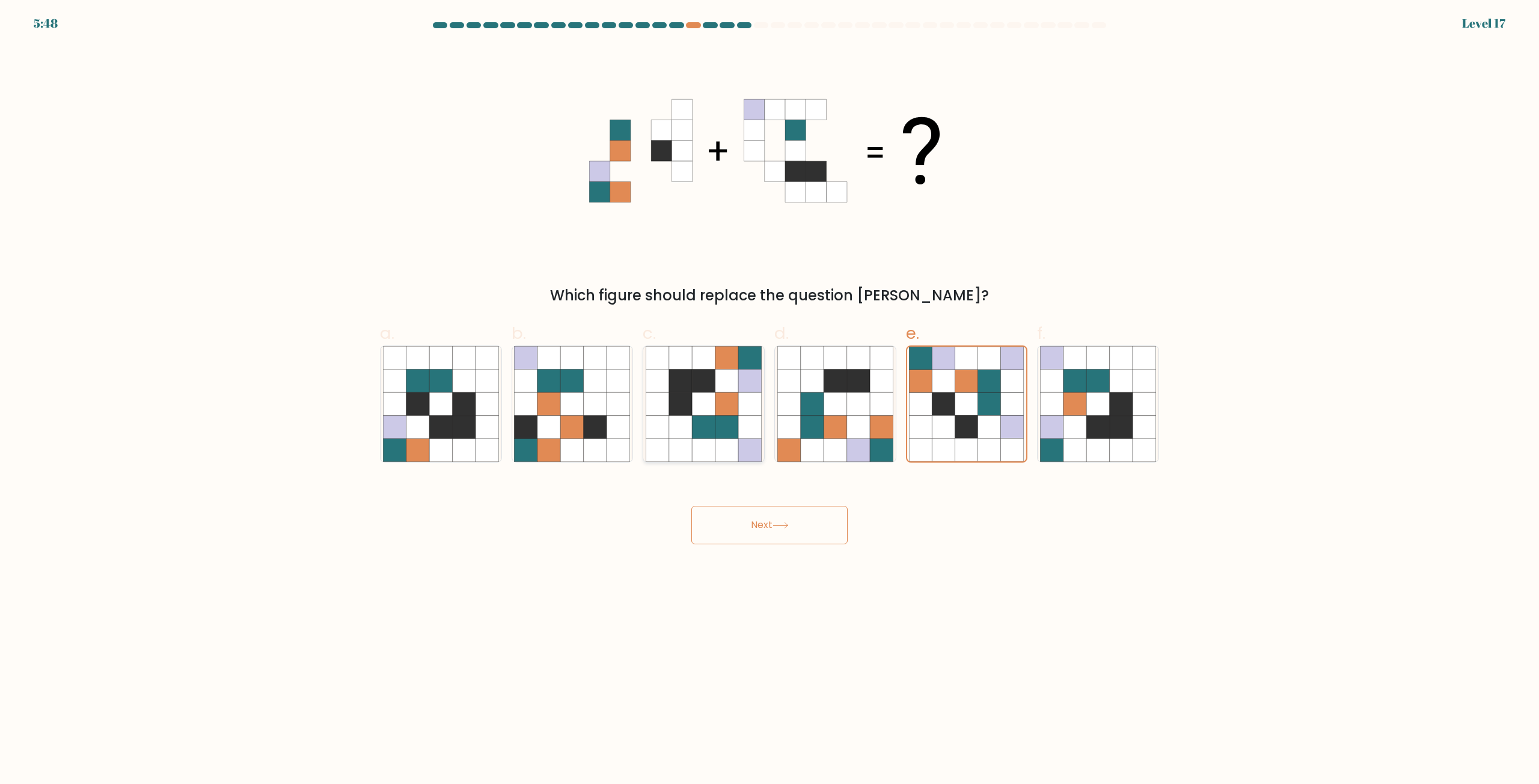
radio input "true"
click at [1118, 440] on icon at bounding box center [1121, 449] width 23 height 23
click at [770, 400] on input "f." at bounding box center [770, 396] width 1 height 8
radio input "true"
click at [792, 516] on button "Next" at bounding box center [769, 524] width 156 height 38
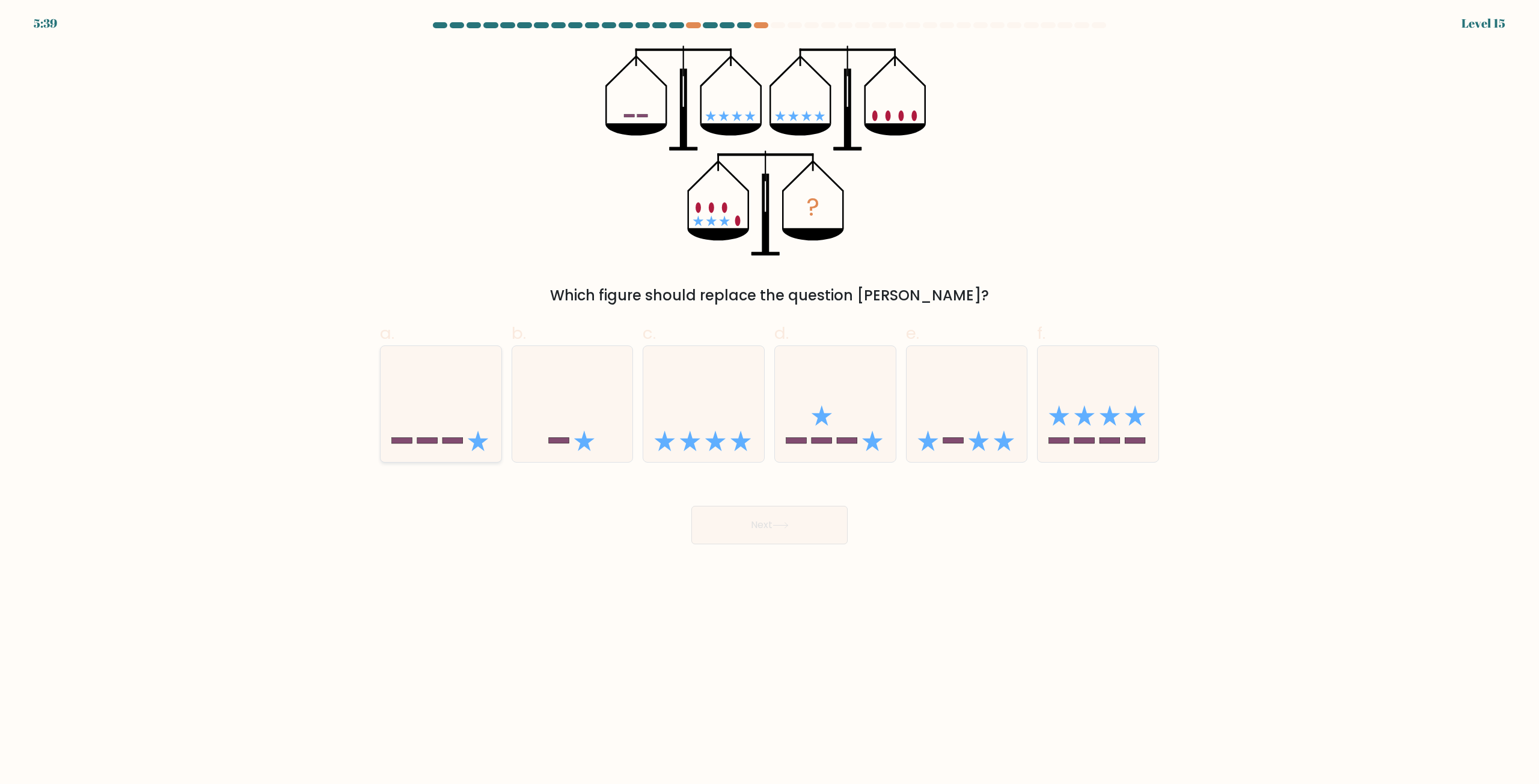
click at [401, 366] on icon at bounding box center [441, 404] width 121 height 100
click at [770, 392] on input "a." at bounding box center [770, 396] width 1 height 8
radio input "true"
click at [765, 538] on button "Next" at bounding box center [769, 524] width 156 height 38
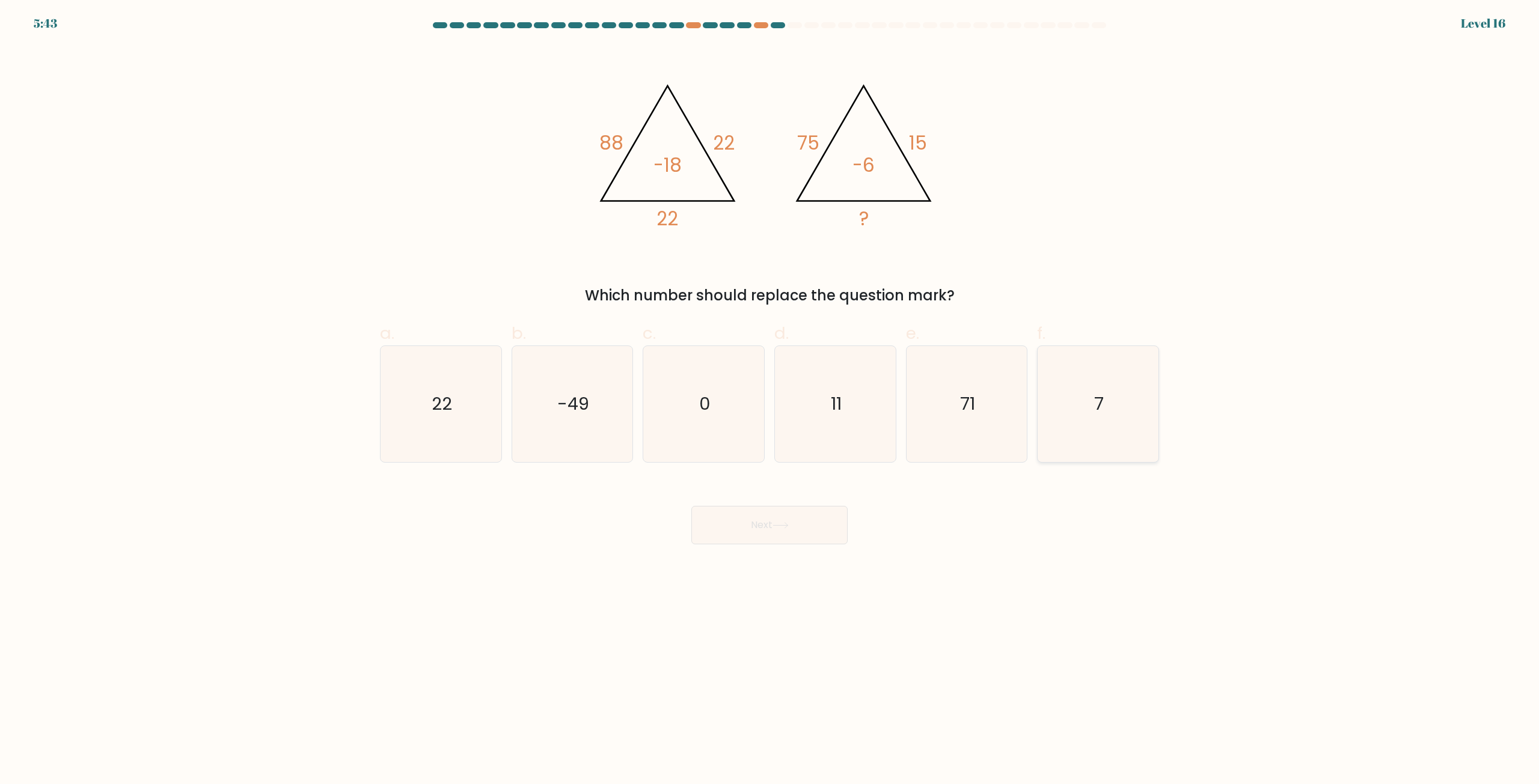
click at [1124, 419] on icon "7" at bounding box center [1098, 404] width 116 height 116
click at [770, 400] on input "f. 7" at bounding box center [770, 396] width 1 height 8
radio input "true"
click at [782, 418] on icon "11" at bounding box center [835, 404] width 116 height 116
click at [770, 400] on input "d. 11" at bounding box center [770, 396] width 1 height 8
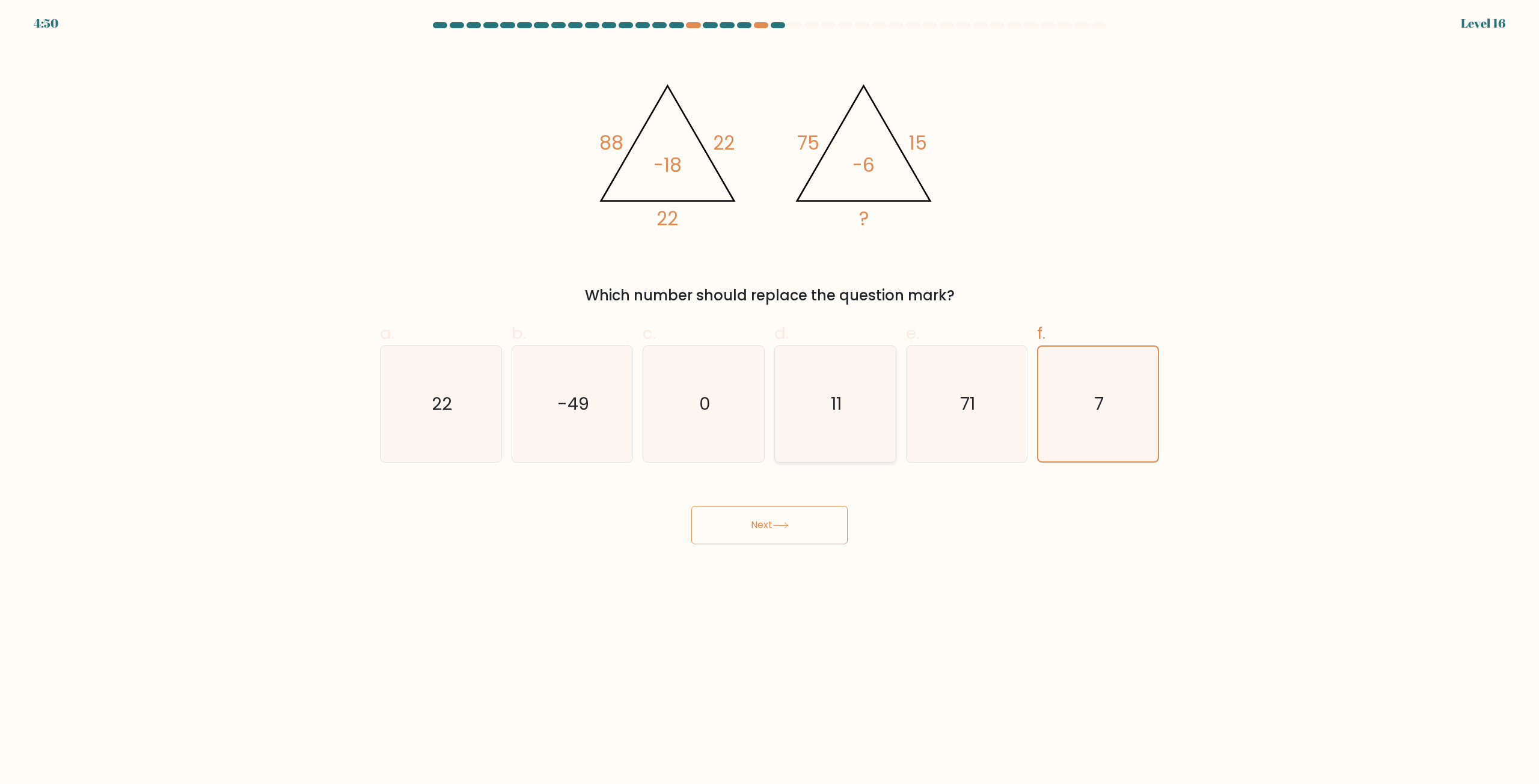
radio input "true"
click at [788, 528] on icon at bounding box center [780, 525] width 16 height 6
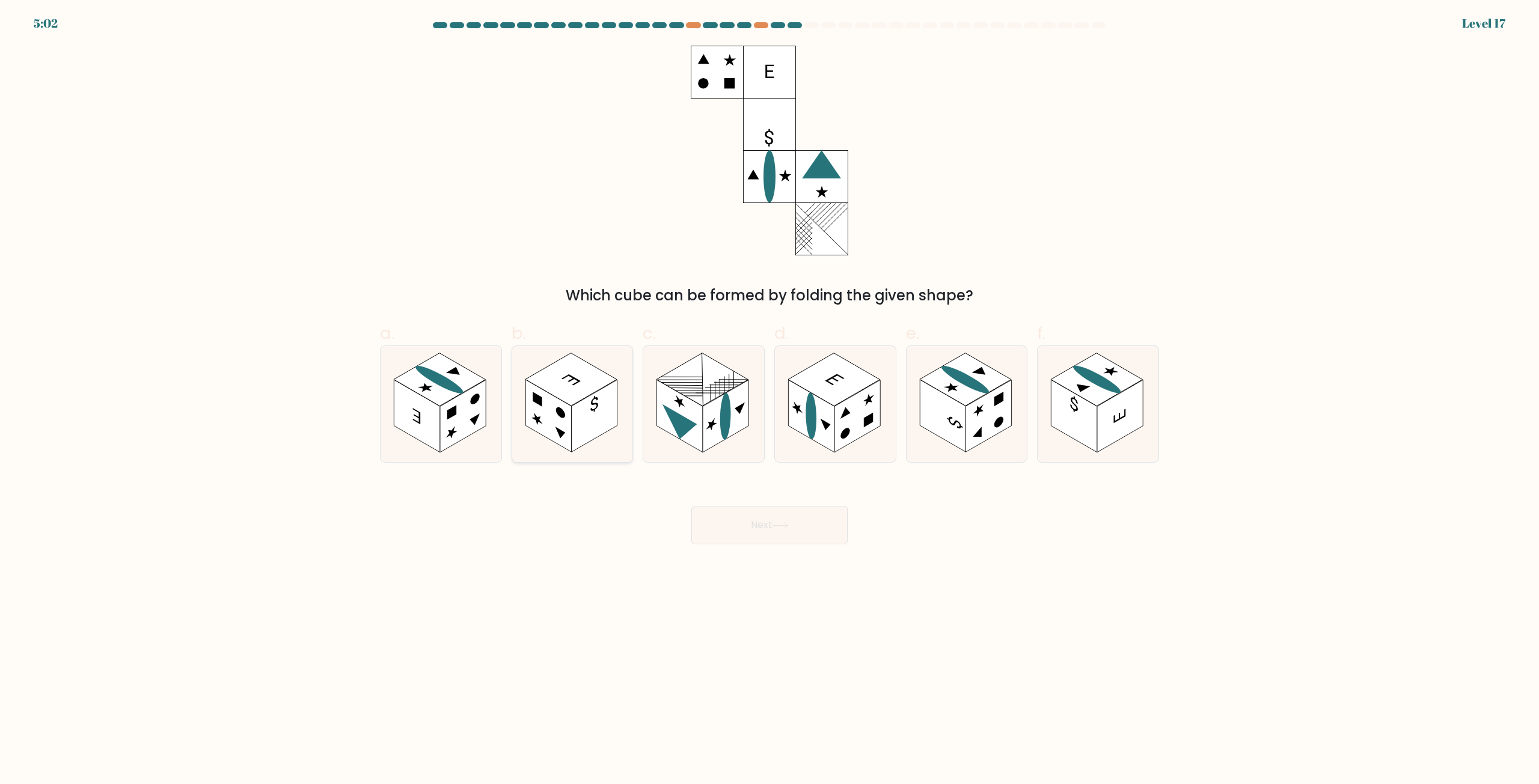
click at [577, 392] on rect at bounding box center [571, 379] width 92 height 53
click at [770, 392] on input "b." at bounding box center [770, 396] width 1 height 8
radio input "true"
click at [690, 373] on rect at bounding box center [702, 379] width 92 height 53
click at [770, 392] on input "c." at bounding box center [770, 396] width 1 height 8
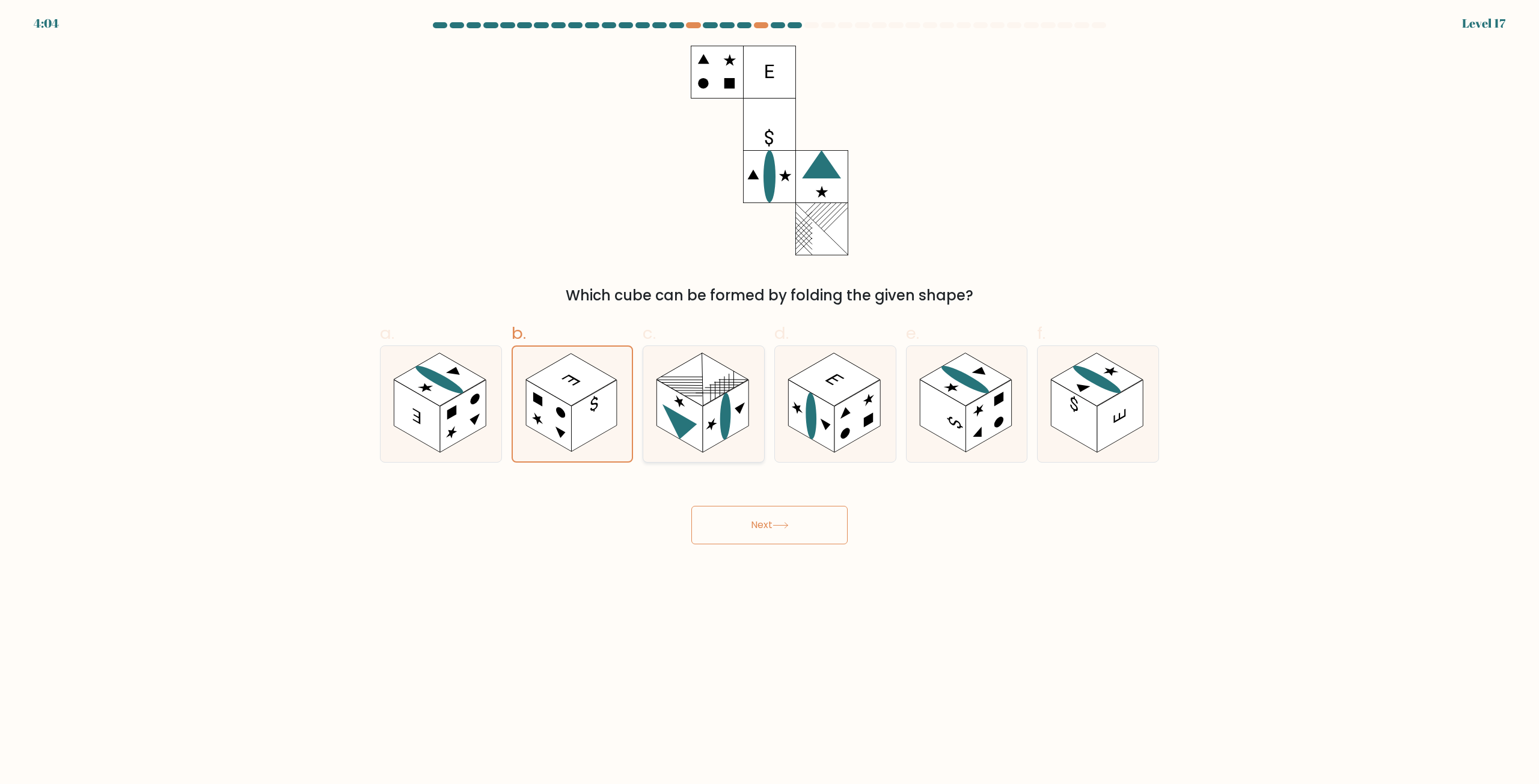
radio input "true"
click at [745, 529] on button "Next" at bounding box center [769, 524] width 156 height 38
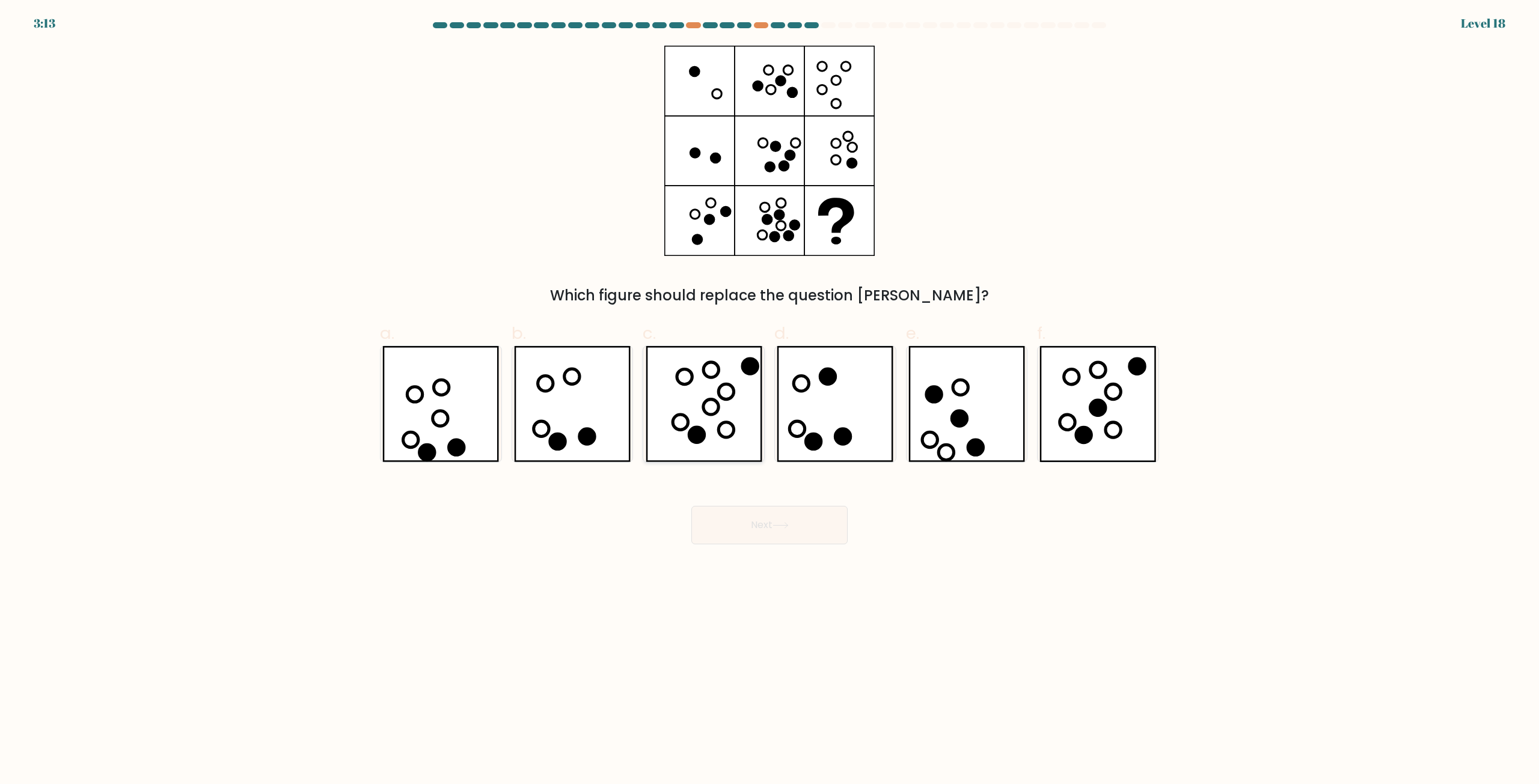
click at [726, 374] on icon at bounding box center [704, 404] width 117 height 116
click at [770, 392] on input "c." at bounding box center [770, 396] width 1 height 8
radio input "true"
click at [775, 546] on body "3:12 Level 18" at bounding box center [770, 392] width 1539 height 784
click at [751, 510] on button "Next" at bounding box center [769, 524] width 156 height 38
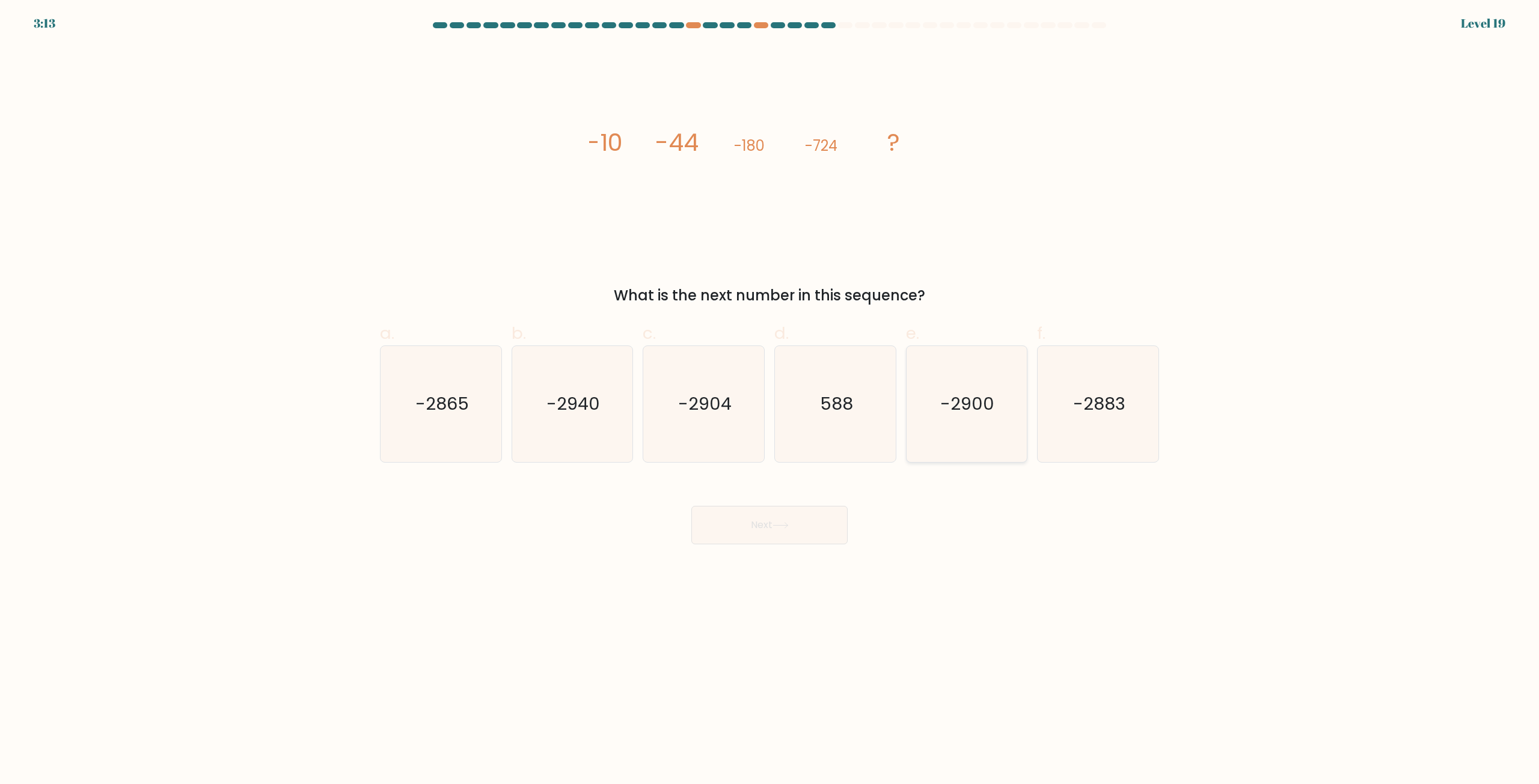
click at [987, 408] on text "-2900" at bounding box center [967, 404] width 54 height 24
click at [770, 400] on input "e. -2900" at bounding box center [770, 396] width 1 height 8
radio input "true"
click at [572, 430] on icon "-2940" at bounding box center [572, 404] width 116 height 116
click at [770, 400] on input "b. -2940" at bounding box center [770, 396] width 1 height 8
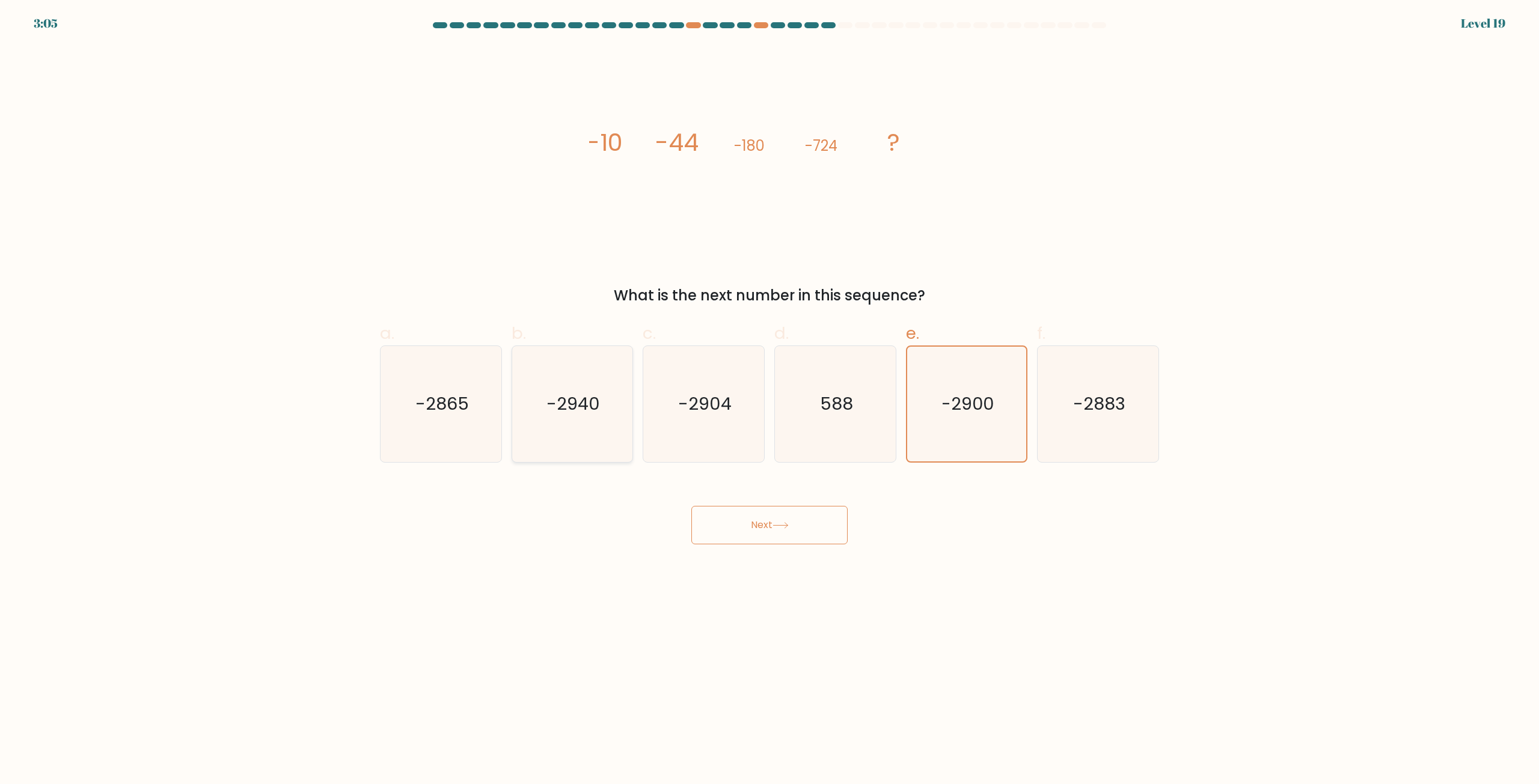
radio input "true"
click at [780, 532] on button "Next" at bounding box center [769, 524] width 156 height 38
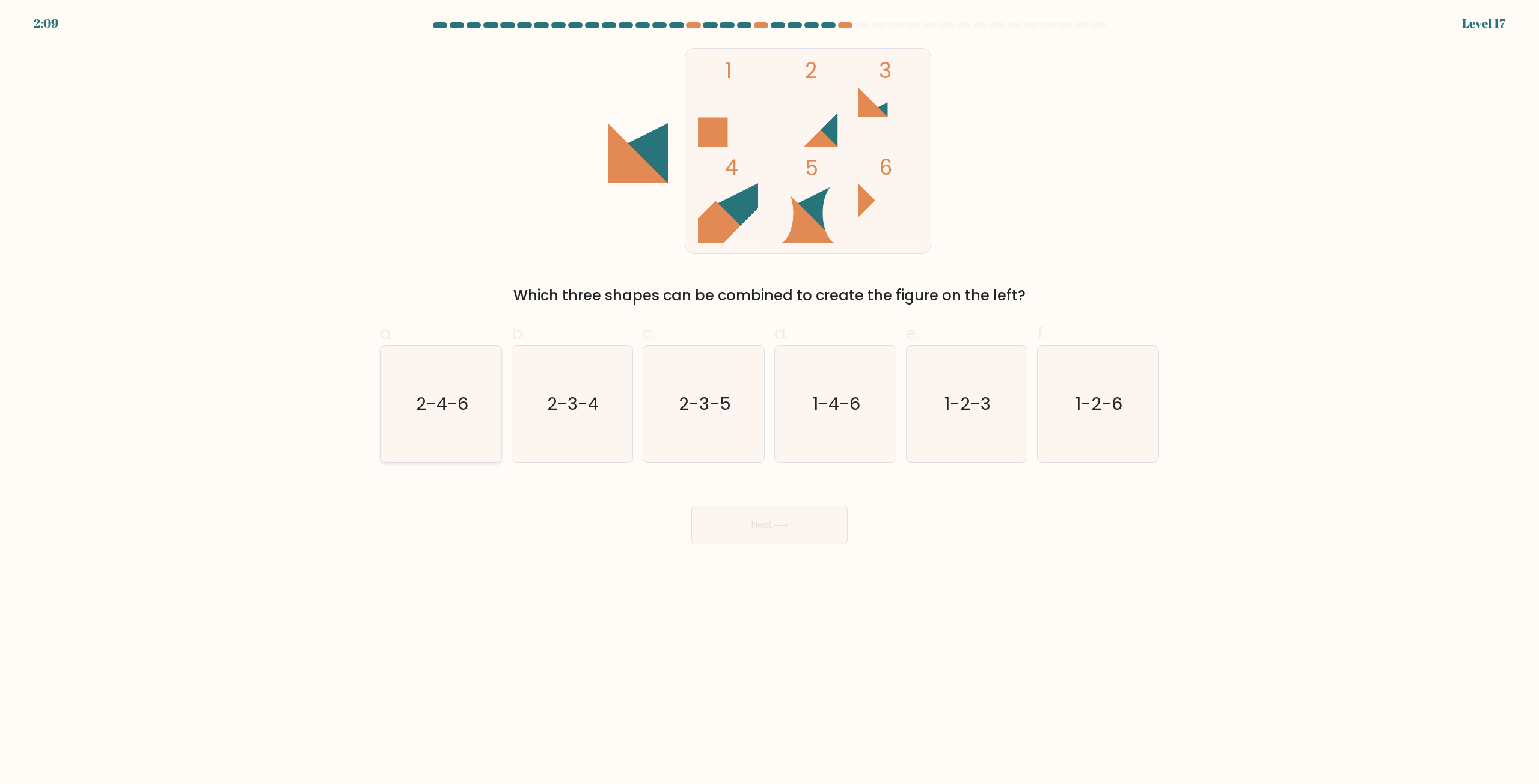
click at [394, 430] on icon "2-4-6" at bounding box center [441, 404] width 116 height 116
click at [770, 400] on input "a. 2-4-6" at bounding box center [770, 396] width 1 height 8
radio input "true"
click at [752, 543] on button "Next" at bounding box center [769, 524] width 156 height 38
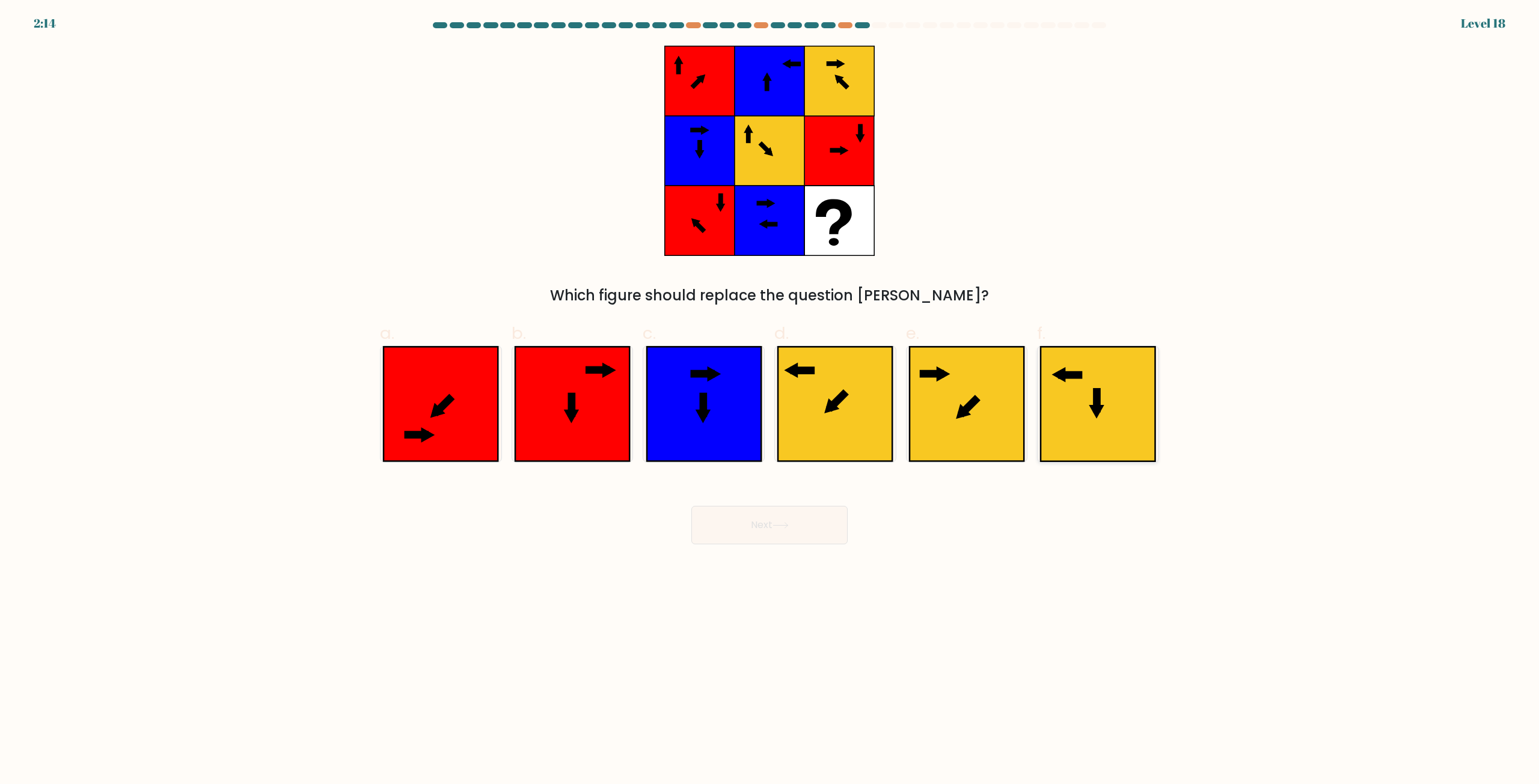
click at [1090, 393] on icon at bounding box center [1098, 405] width 115 height 114
click at [770, 393] on input "f." at bounding box center [770, 396] width 1 height 8
radio input "true"
click at [782, 527] on icon at bounding box center [780, 525] width 16 height 6
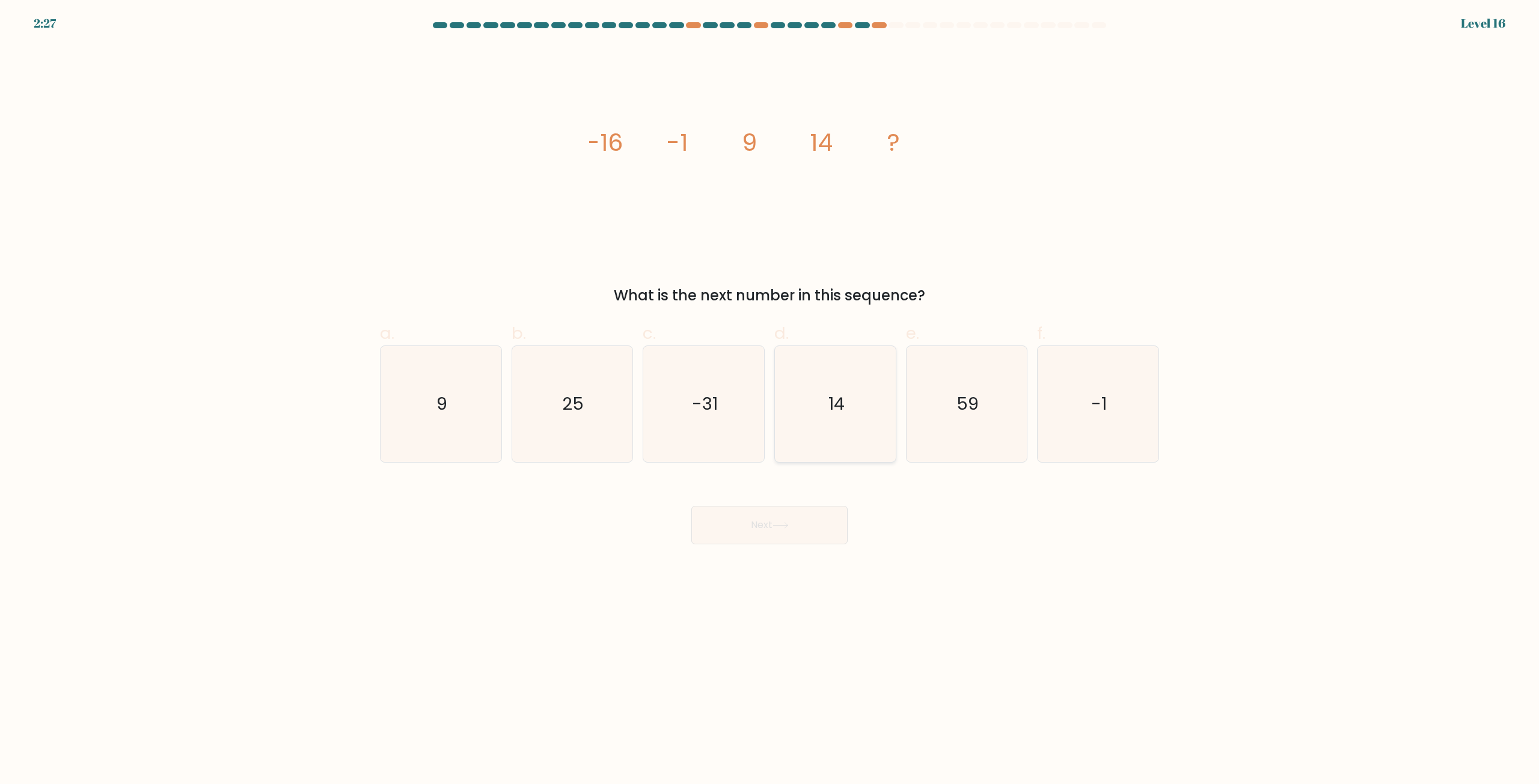
click at [818, 387] on icon "14" at bounding box center [835, 404] width 116 height 116
click at [770, 392] on input "d. 14" at bounding box center [770, 396] width 1 height 8
radio input "true"
click at [800, 528] on button "Next" at bounding box center [769, 524] width 156 height 38
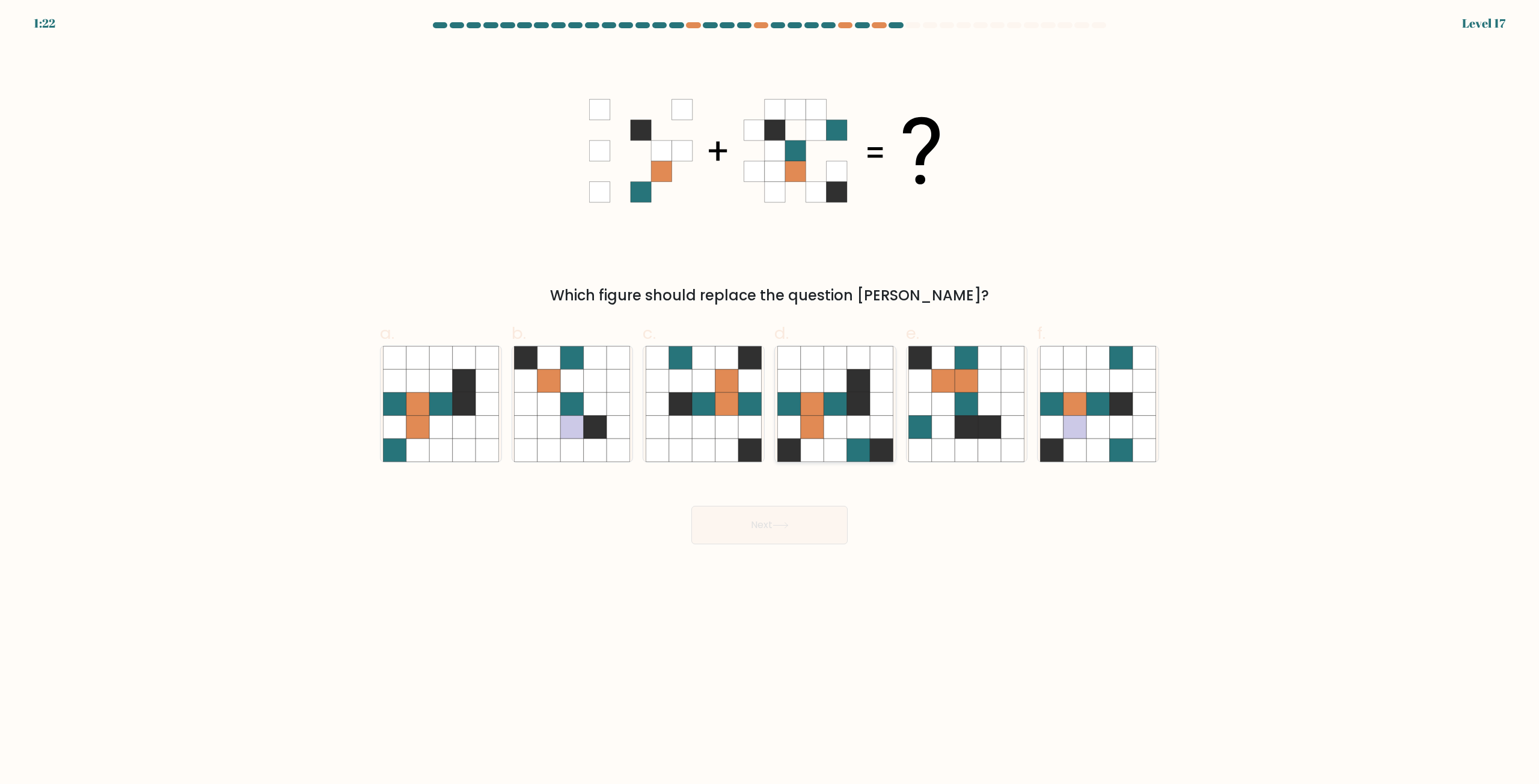
click at [835, 394] on icon at bounding box center [835, 404] width 23 height 23
click at [770, 394] on input "d." at bounding box center [770, 396] width 1 height 8
radio input "true"
click at [820, 518] on button "Next" at bounding box center [769, 524] width 156 height 38
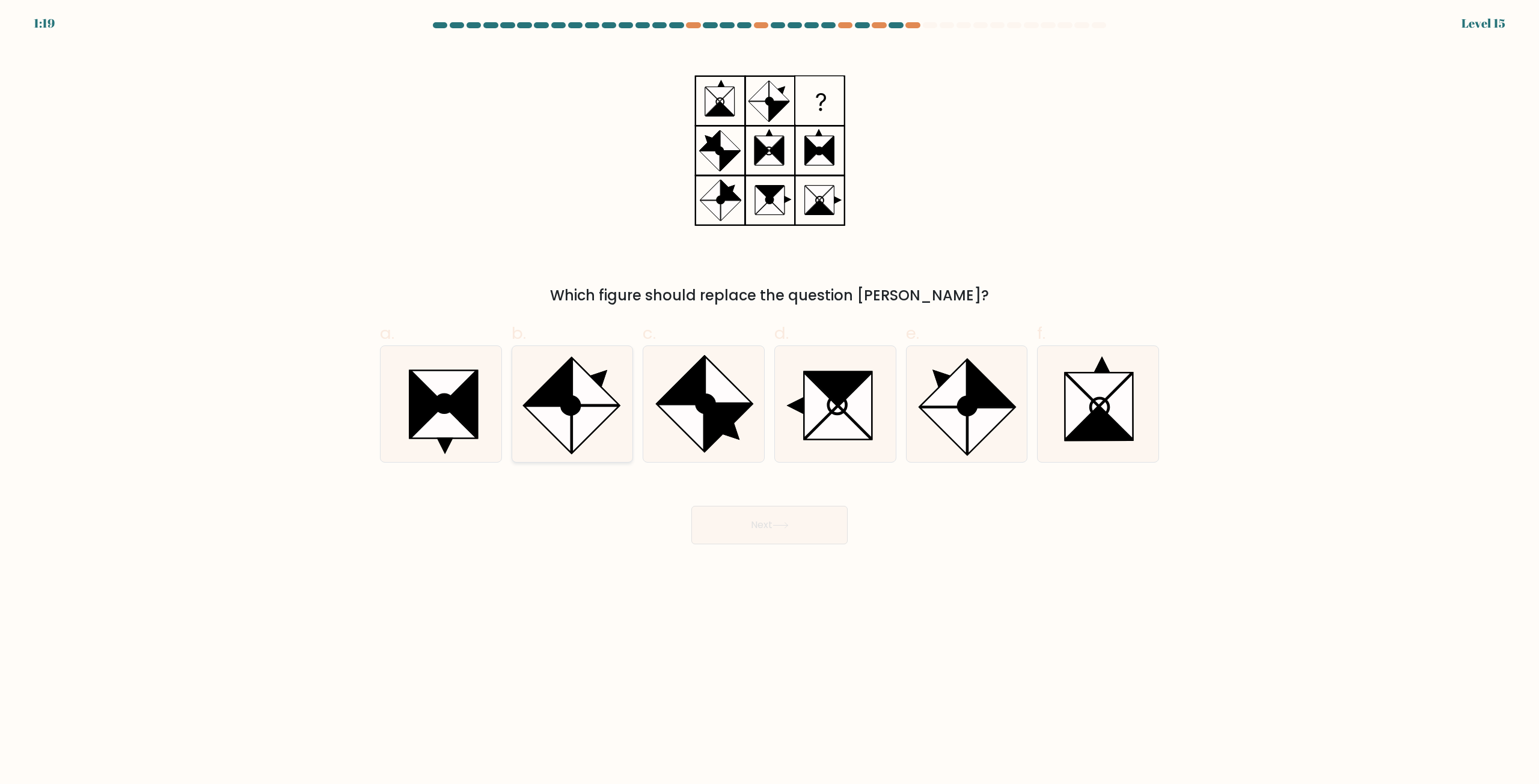
click at [558, 393] on icon at bounding box center [548, 381] width 46 height 46
click at [770, 393] on input "b." at bounding box center [770, 396] width 1 height 8
radio input "true"
click at [788, 540] on button "Next" at bounding box center [769, 524] width 156 height 38
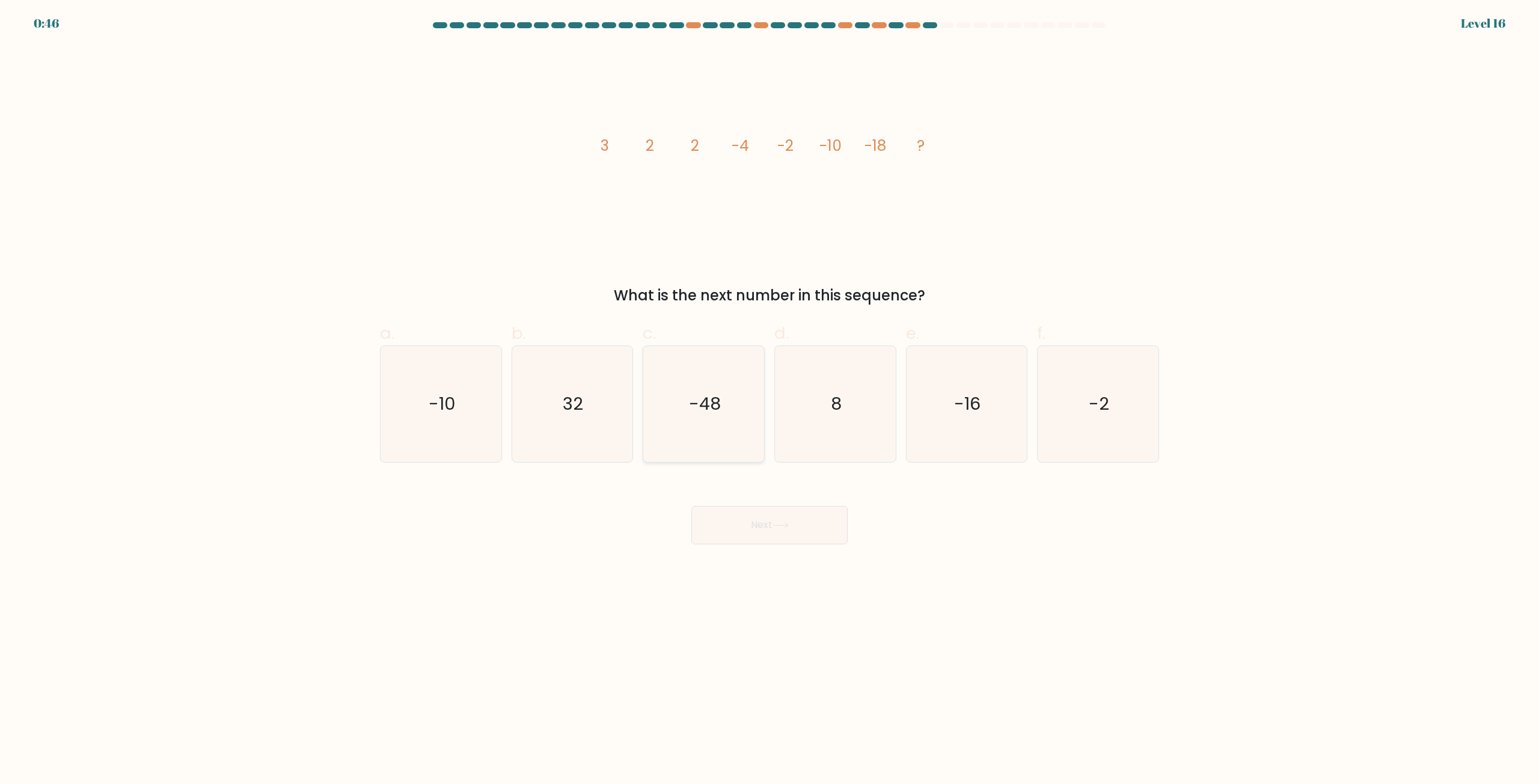
click at [698, 401] on text "-48" at bounding box center [704, 404] width 32 height 24
click at [770, 400] on input "c. -48" at bounding box center [770, 396] width 1 height 8
radio input "true"
click at [724, 527] on button "Next" at bounding box center [769, 524] width 156 height 38
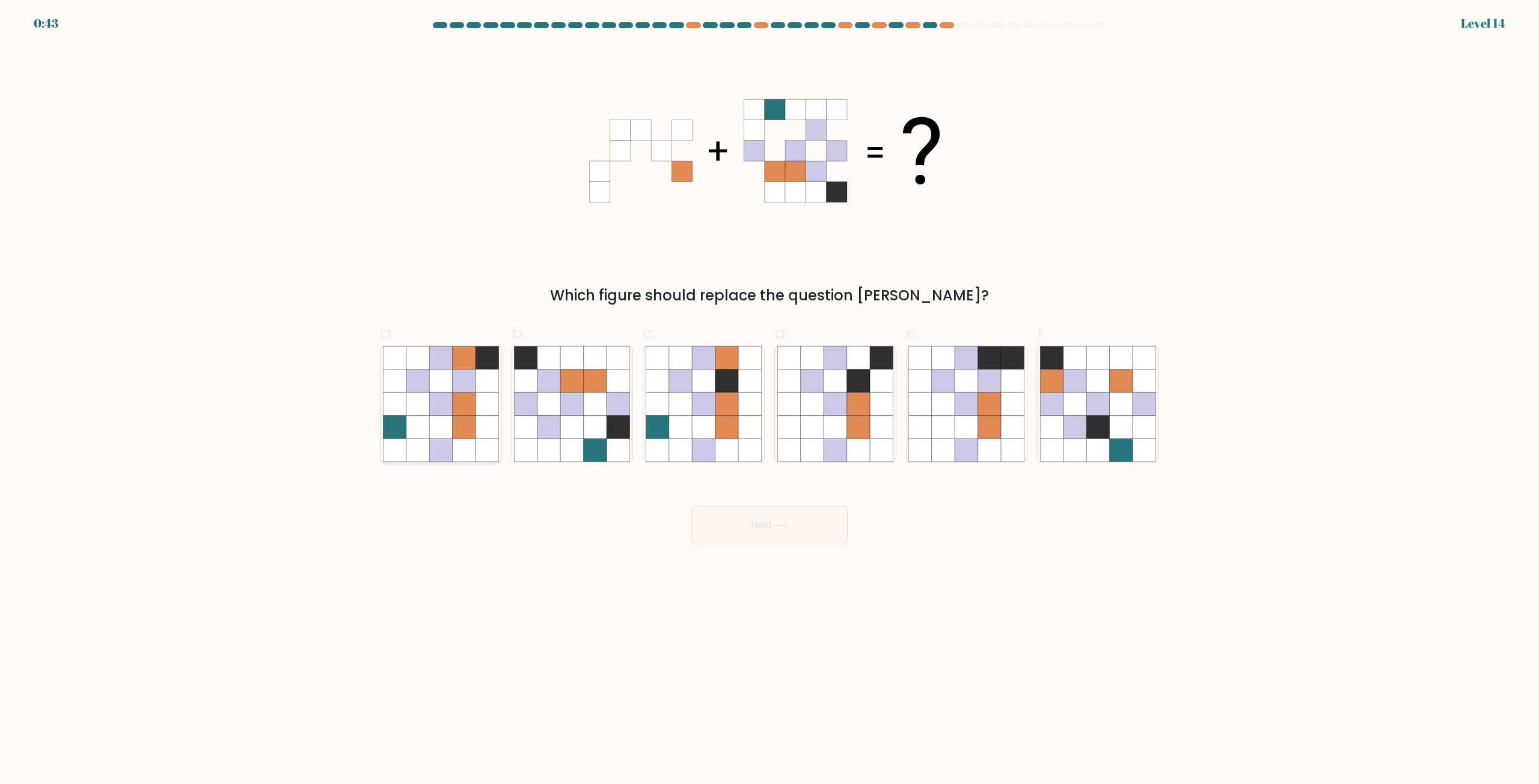
click at [418, 414] on icon at bounding box center [417, 404] width 23 height 23
click at [770, 400] on input "a." at bounding box center [770, 396] width 1 height 8
radio input "true"
click at [828, 520] on button "Next" at bounding box center [769, 524] width 156 height 38
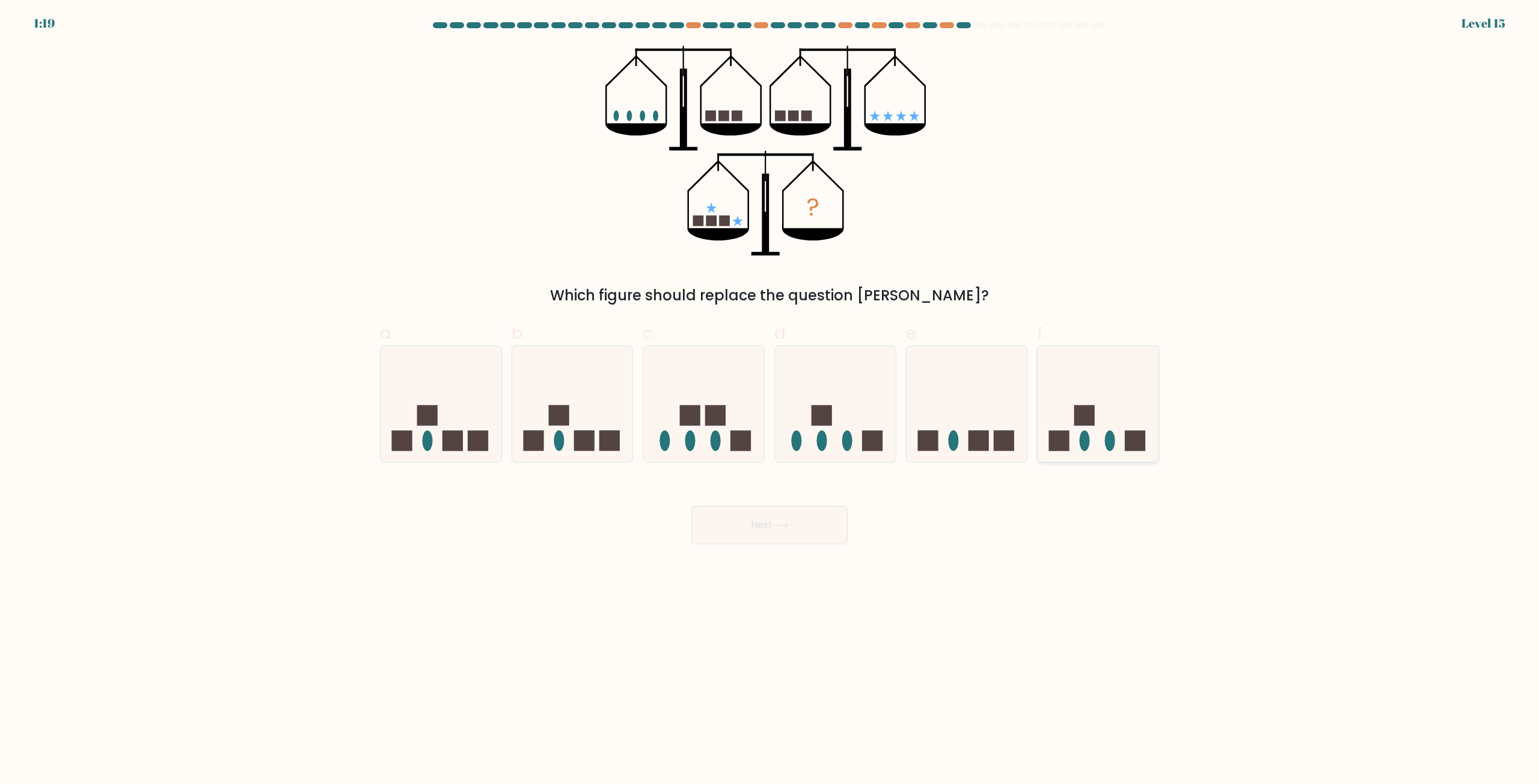
click at [1099, 411] on icon at bounding box center [1098, 404] width 121 height 100
click at [770, 400] on input "f." at bounding box center [770, 396] width 1 height 8
radio input "true"
click at [805, 537] on button "Next" at bounding box center [769, 524] width 156 height 38
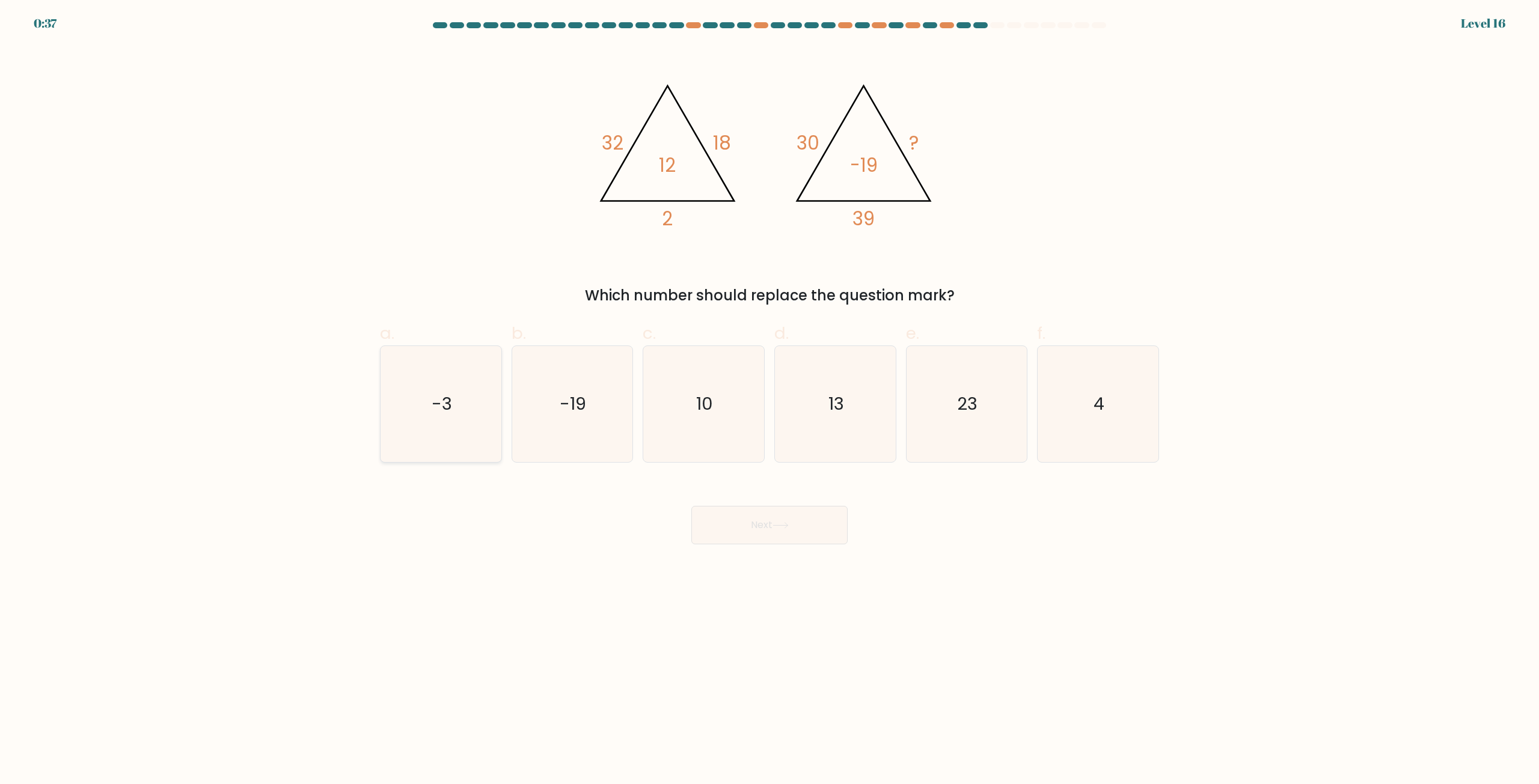
click at [464, 418] on icon "-3" at bounding box center [441, 404] width 116 height 116
click at [770, 400] on input "a. -3" at bounding box center [770, 396] width 1 height 8
radio input "true"
click at [747, 529] on button "Next" at bounding box center [769, 524] width 156 height 38
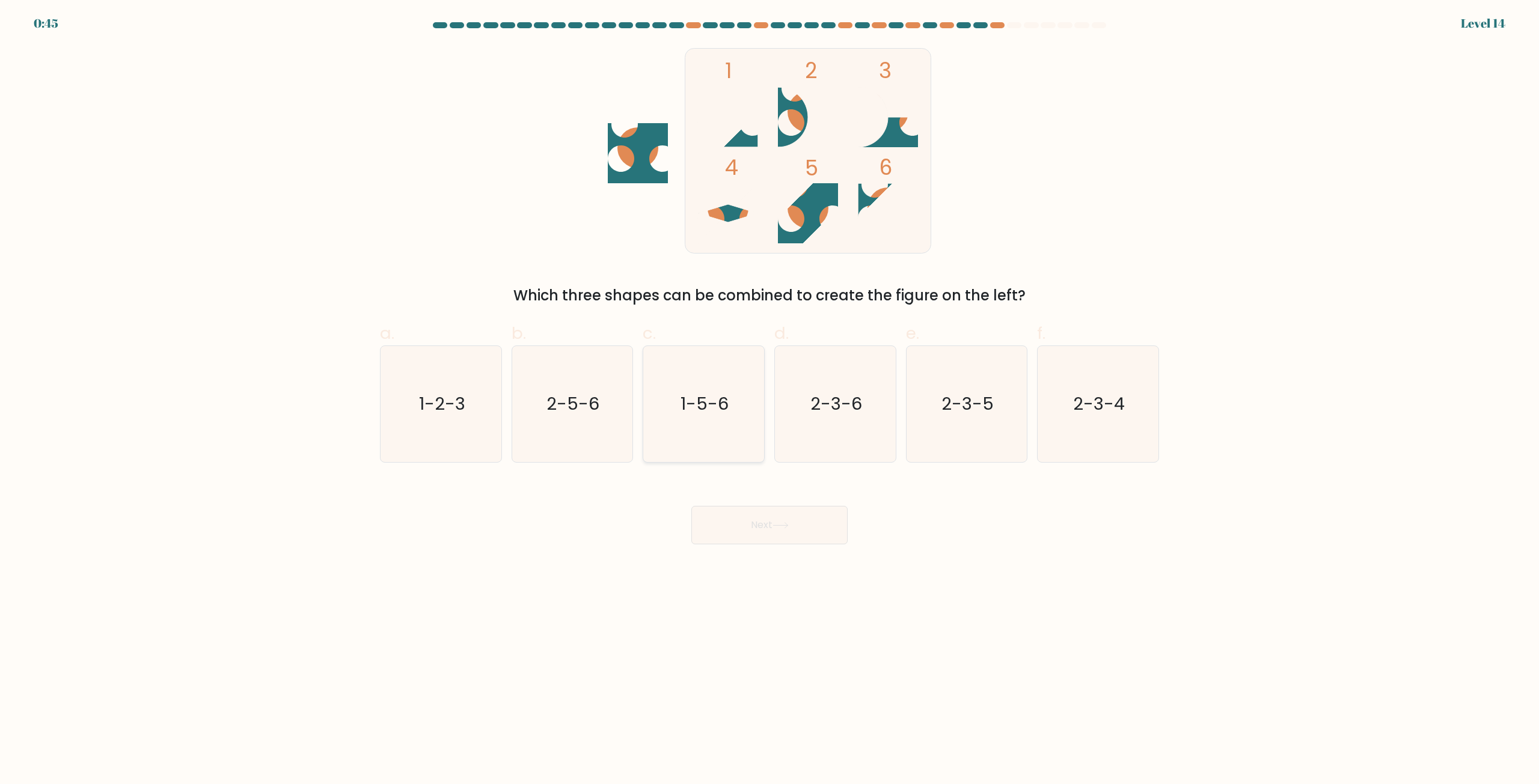
click at [707, 408] on text "1-5-6" at bounding box center [704, 404] width 48 height 24
click at [770, 400] on input "c. 1-5-6" at bounding box center [770, 396] width 1 height 8
radio input "true"
click at [747, 533] on button "Next" at bounding box center [769, 524] width 156 height 38
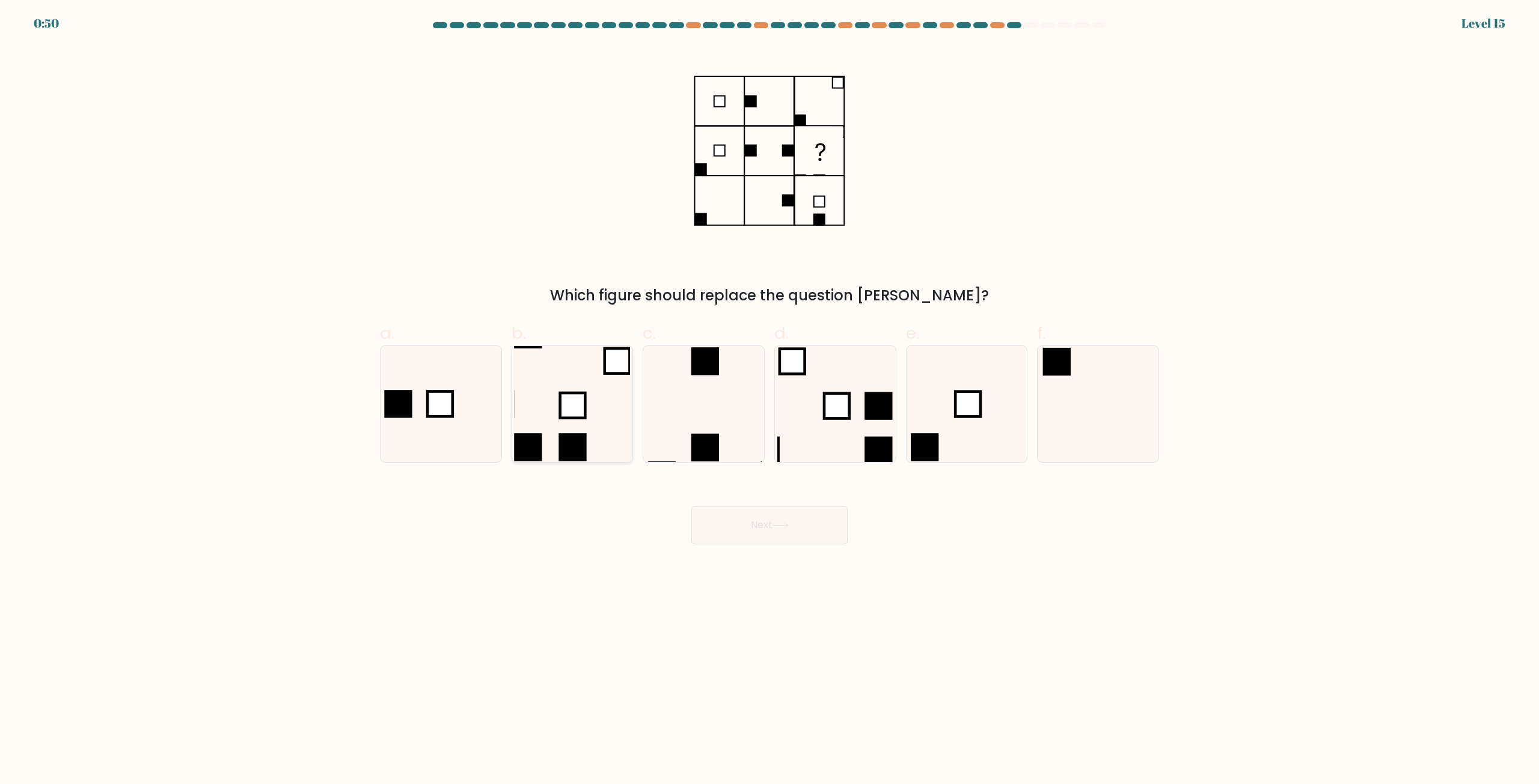
click at [583, 433] on icon at bounding box center [572, 404] width 116 height 116
click at [770, 400] on input "b." at bounding box center [770, 396] width 1 height 8
radio input "true"
click at [761, 541] on button "Next" at bounding box center [769, 524] width 156 height 38
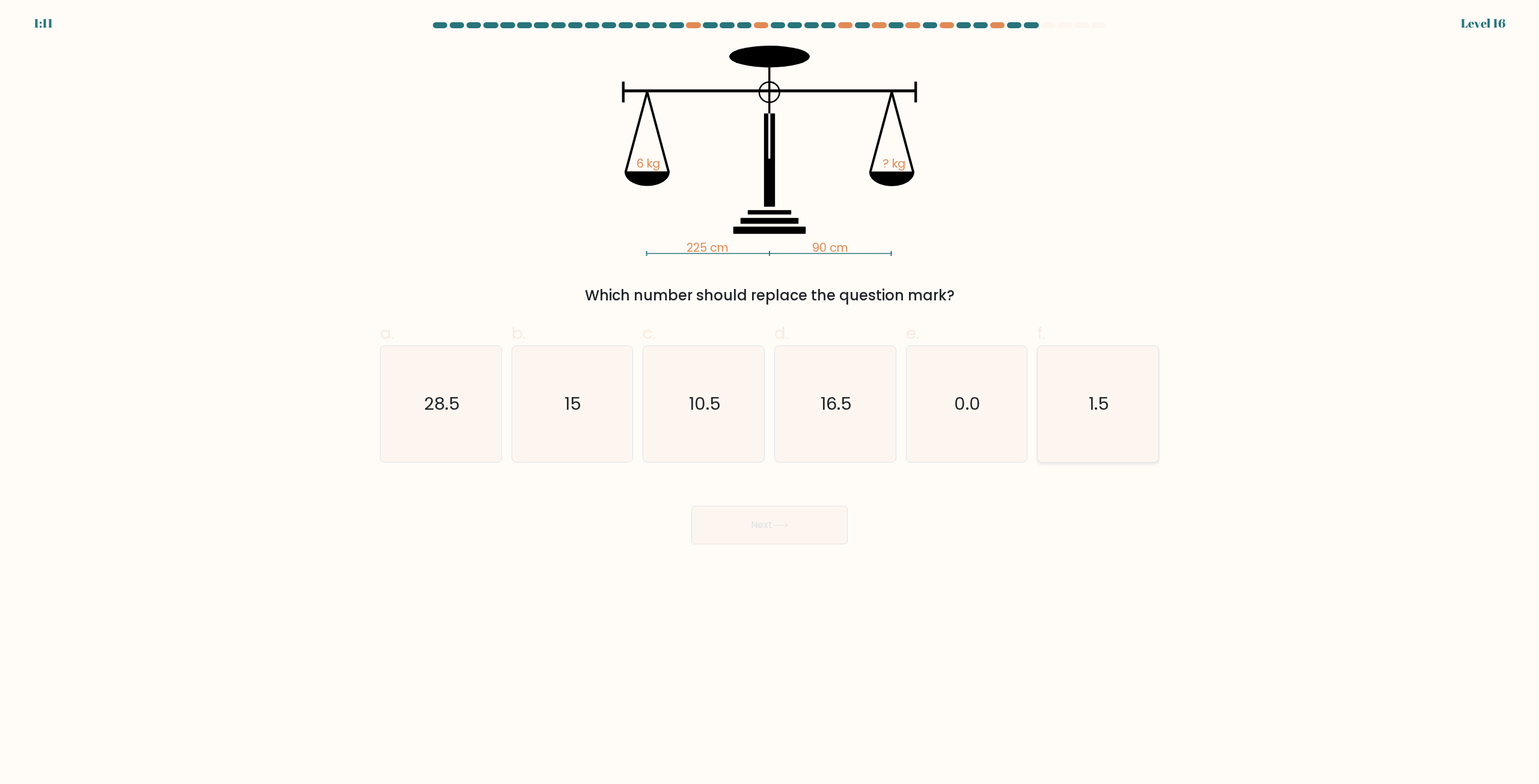
click at [1156, 408] on icon "1.5" at bounding box center [1098, 404] width 116 height 116
click at [770, 400] on input "f. 1.5" at bounding box center [770, 396] width 1 height 8
radio input "true"
click at [797, 518] on button "Next" at bounding box center [769, 524] width 156 height 38
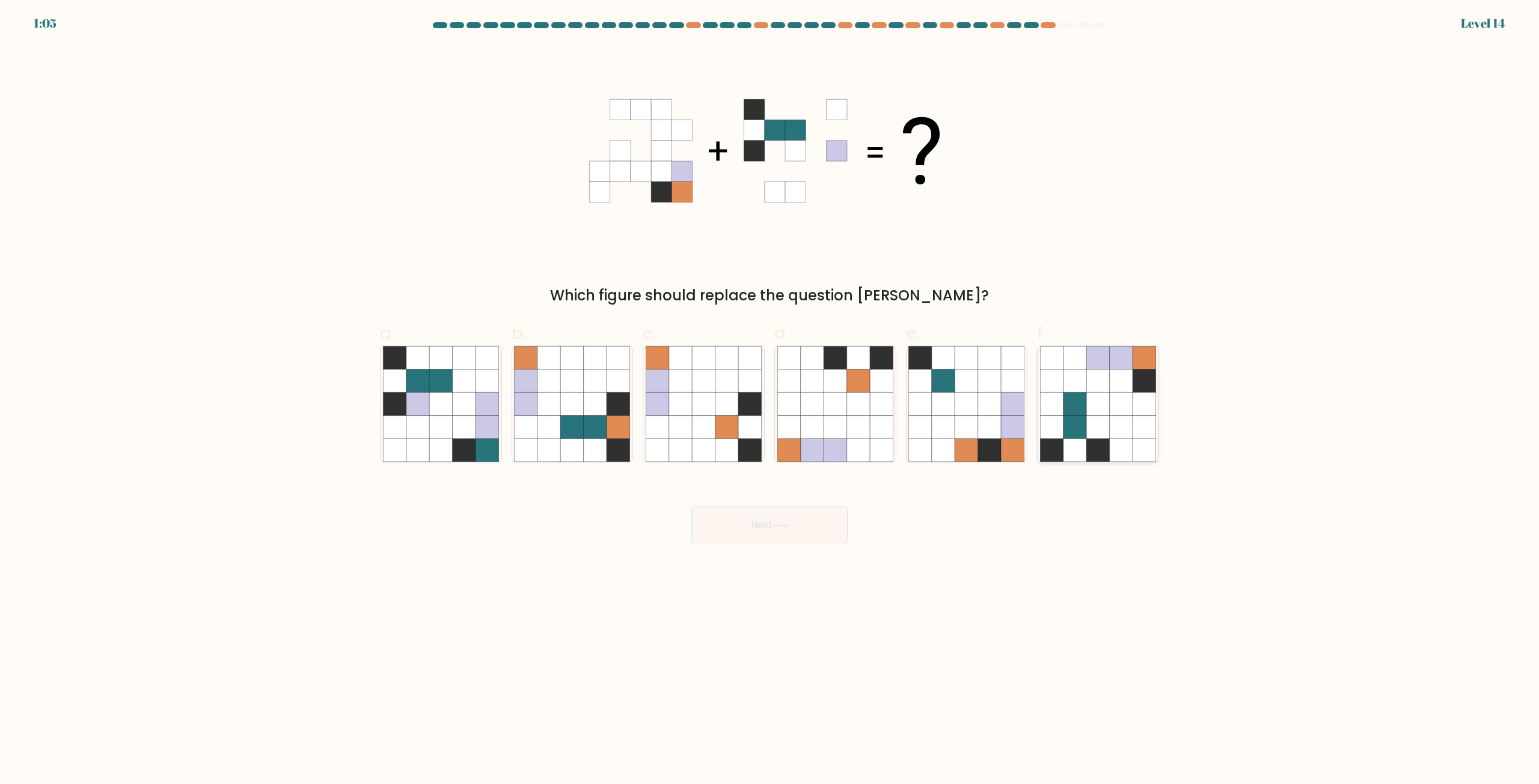
drag, startPoint x: 1151, startPoint y: 370, endPoint x: 1143, endPoint y: 368, distance: 8.2
click at [1151, 369] on icon at bounding box center [1144, 380] width 23 height 23
click at [770, 392] on input "f." at bounding box center [770, 396] width 1 height 8
radio input "true"
click at [815, 530] on button "Next" at bounding box center [769, 524] width 156 height 38
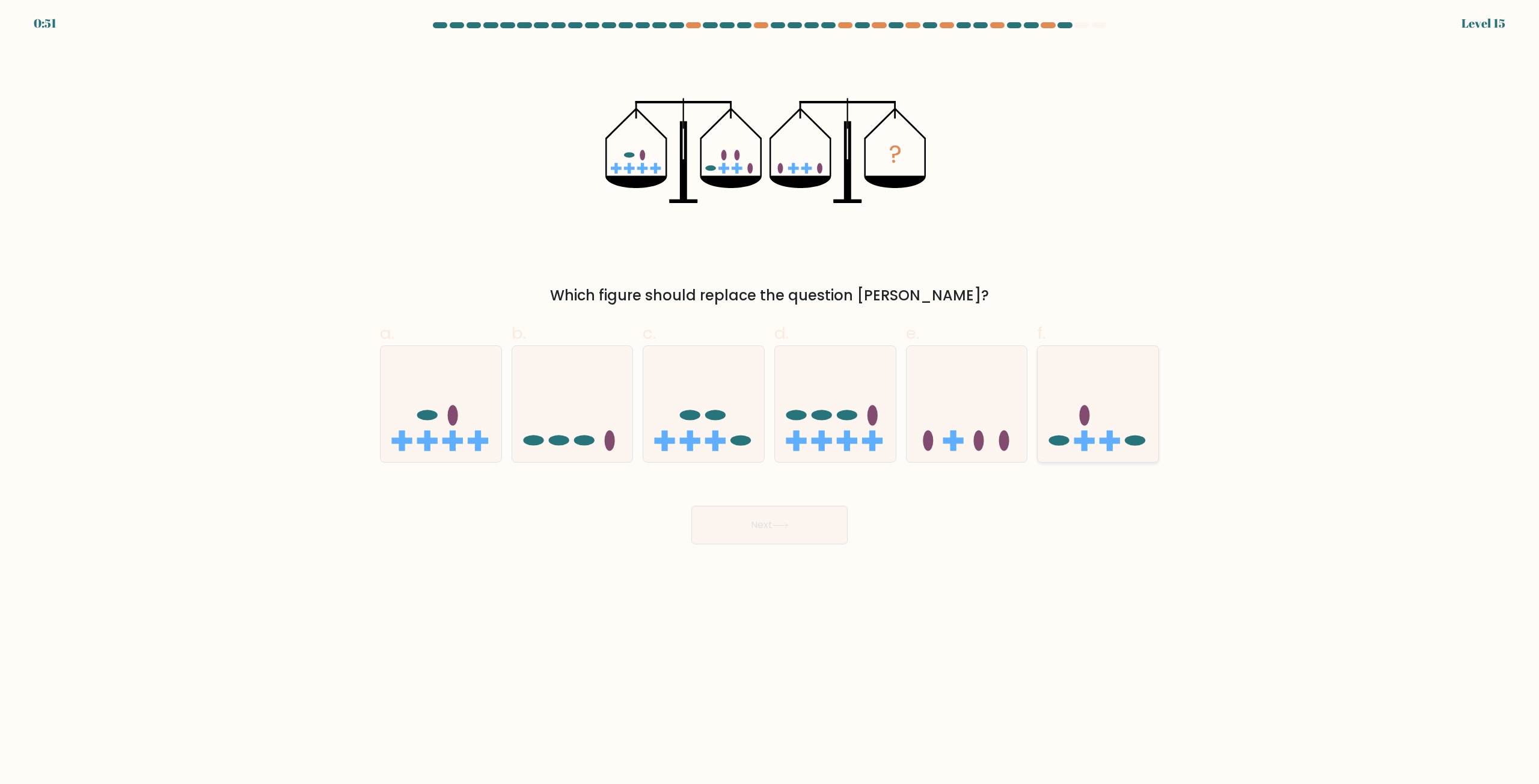
click at [1079, 423] on icon at bounding box center [1098, 404] width 121 height 100
click at [770, 400] on input "f." at bounding box center [770, 396] width 1 height 8
radio input "true"
click at [807, 517] on button "Next" at bounding box center [769, 524] width 156 height 38
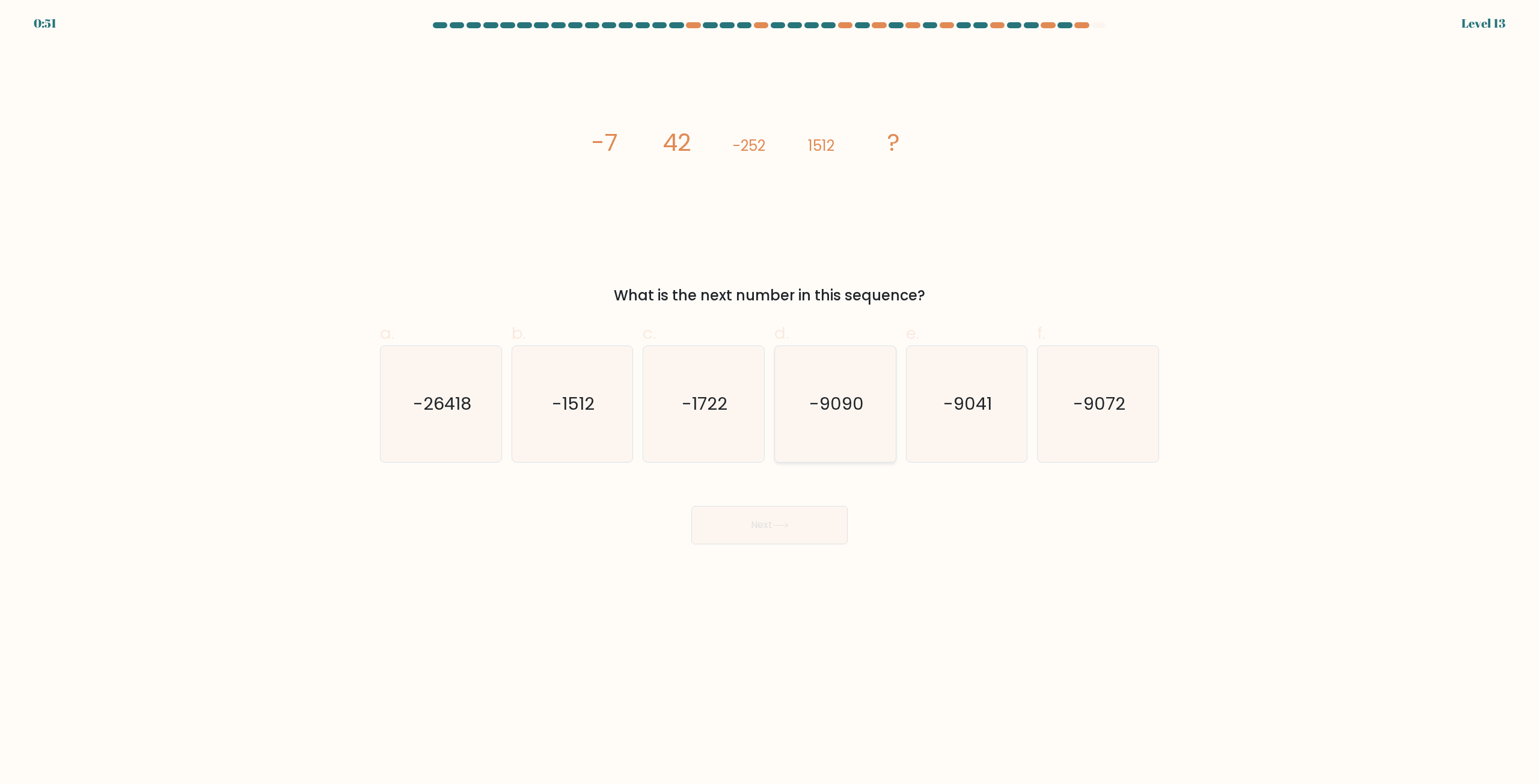
click at [851, 396] on text "-9090" at bounding box center [836, 404] width 55 height 24
click at [770, 396] on input "d. -9090" at bounding box center [770, 396] width 1 height 8
radio input "true"
click at [1120, 390] on icon "-9072" at bounding box center [1098, 404] width 116 height 116
click at [770, 392] on input "f. -9072" at bounding box center [770, 396] width 1 height 8
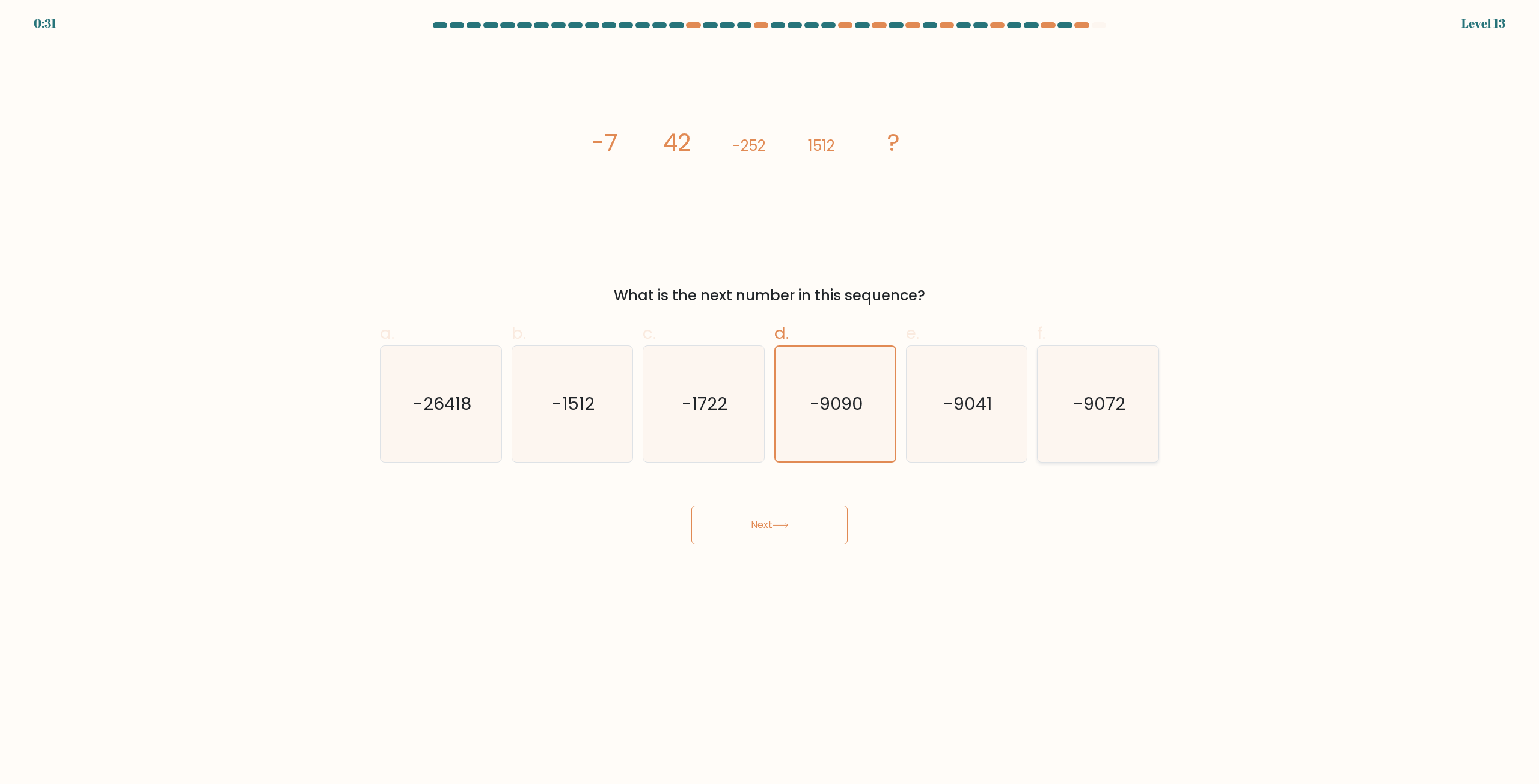
radio input "true"
click at [804, 539] on button "Next" at bounding box center [769, 524] width 156 height 38
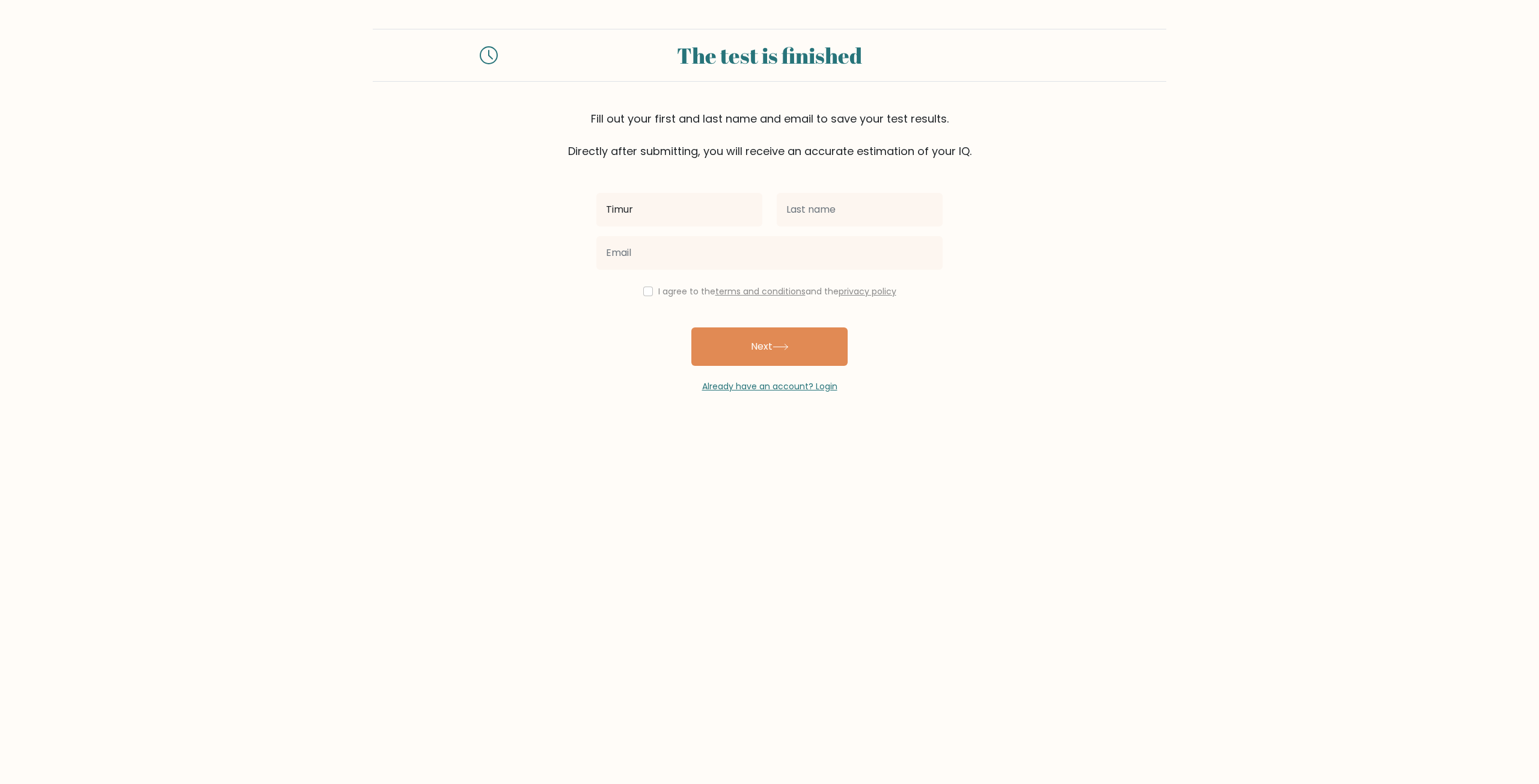
type input "Timur"
click at [855, 198] on input "text" at bounding box center [860, 209] width 166 height 34
type input "Kh"
click at [647, 248] on input "email" at bounding box center [769, 252] width 346 height 34
click at [724, 338] on button "Next" at bounding box center [769, 347] width 156 height 38
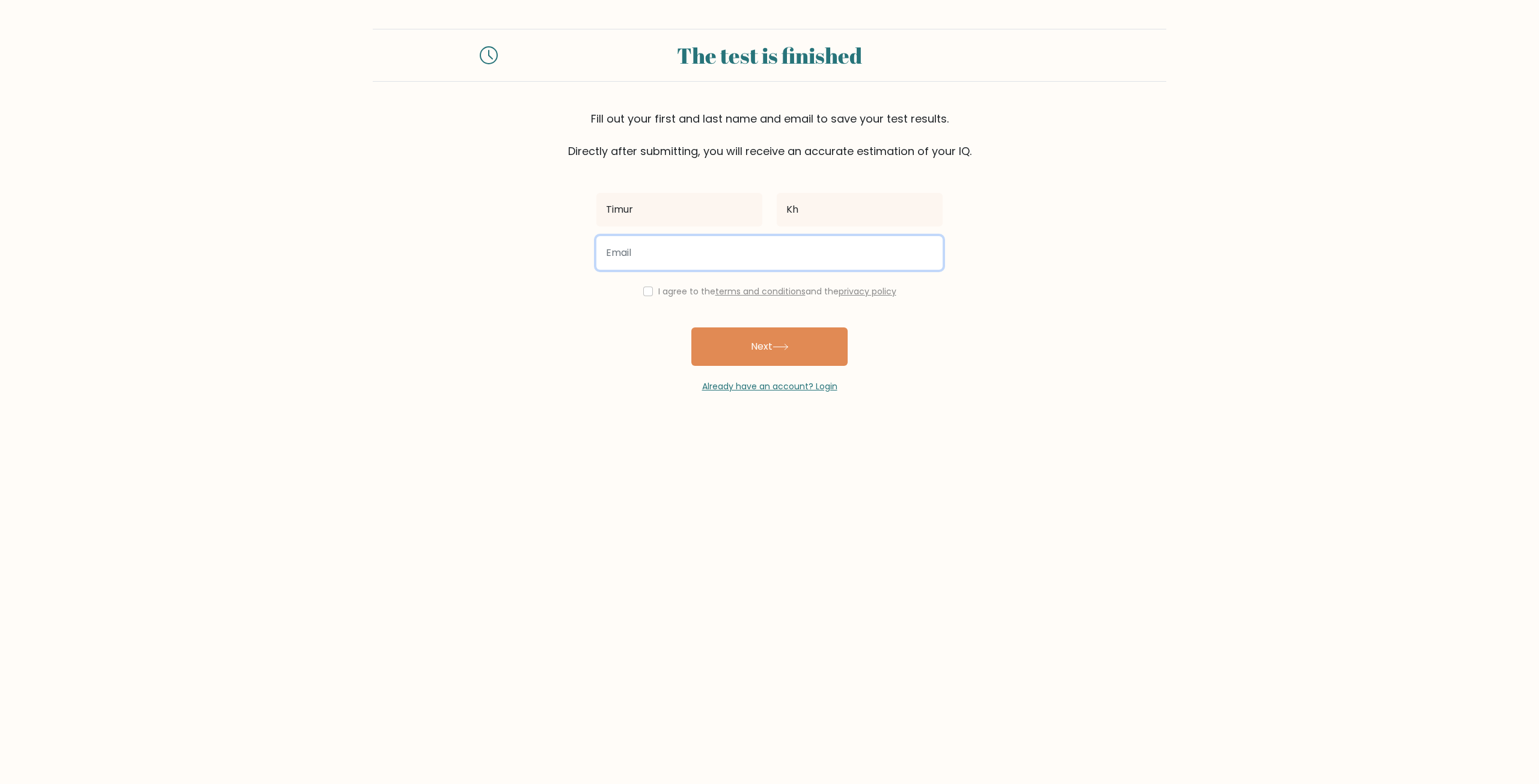
click at [654, 258] on input "email" at bounding box center [769, 252] width 346 height 34
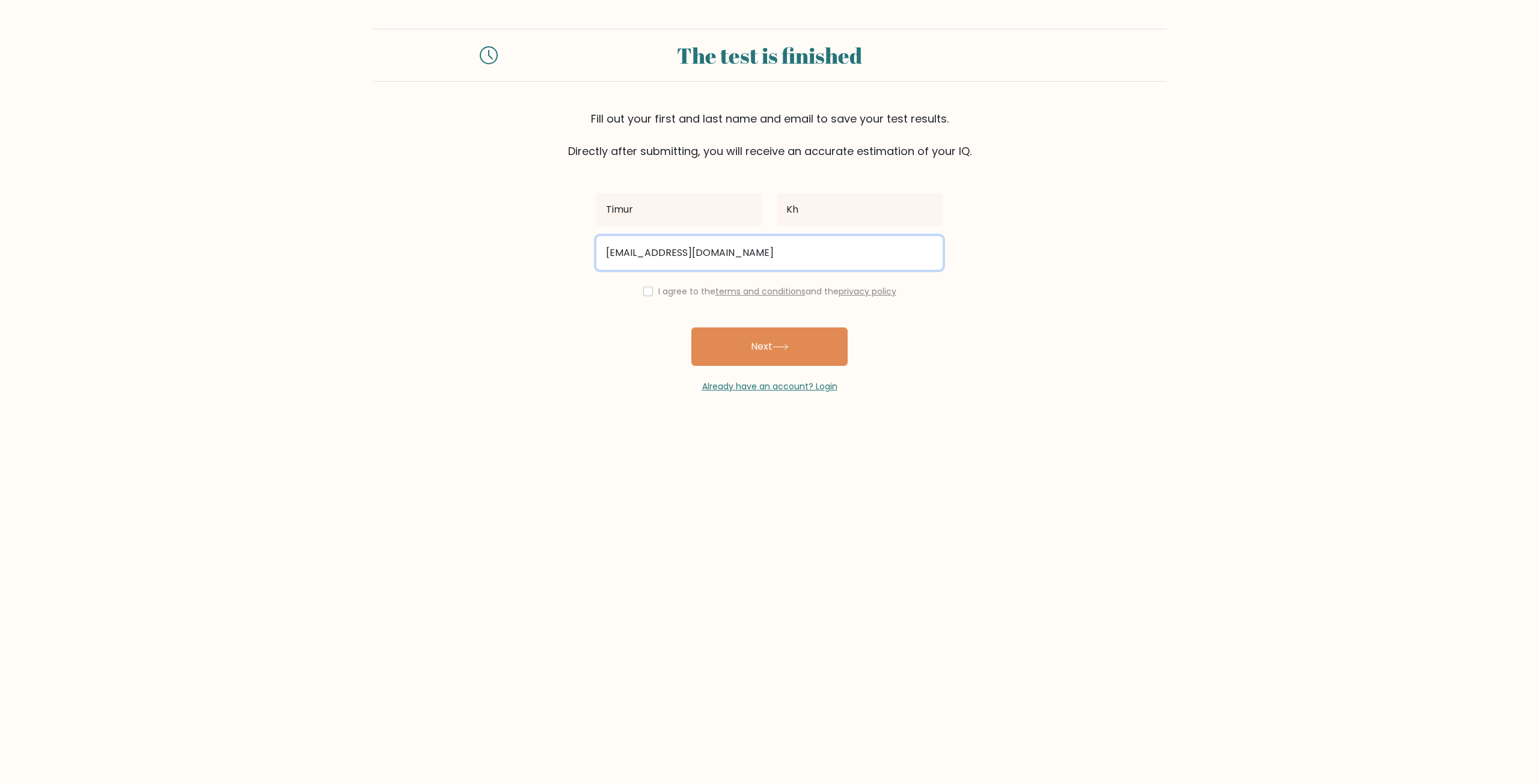
type input "tima.2009.russia.2.0@gmail.com"
click at [647, 292] on input "checkbox" at bounding box center [648, 292] width 9 height 9
checkbox input "true"
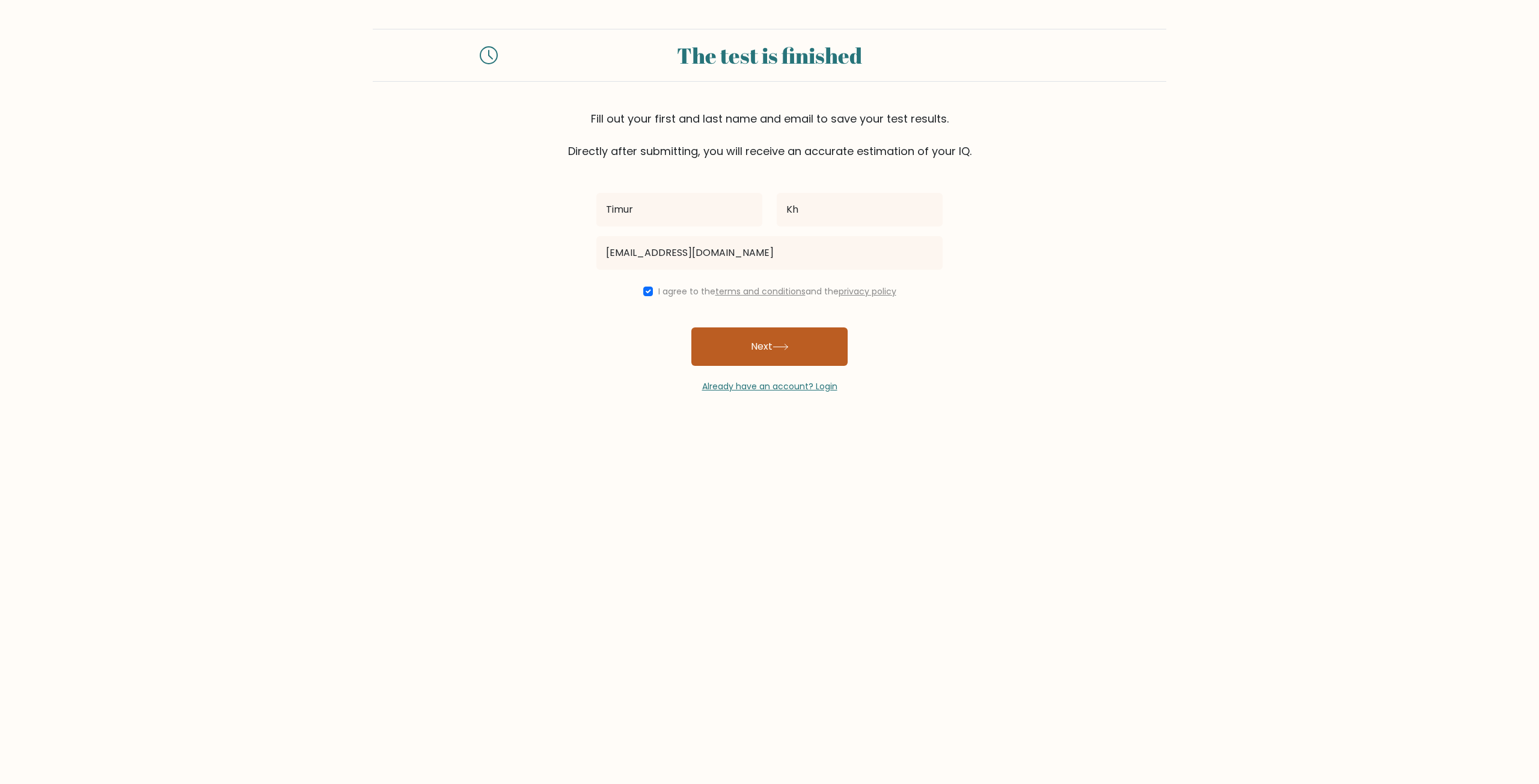
click at [746, 343] on button "Next" at bounding box center [769, 347] width 156 height 38
click at [639, 199] on input "text" at bounding box center [679, 209] width 166 height 34
type input "Timur"
click at [802, 215] on input "text" at bounding box center [860, 209] width 166 height 34
type input "Kh"
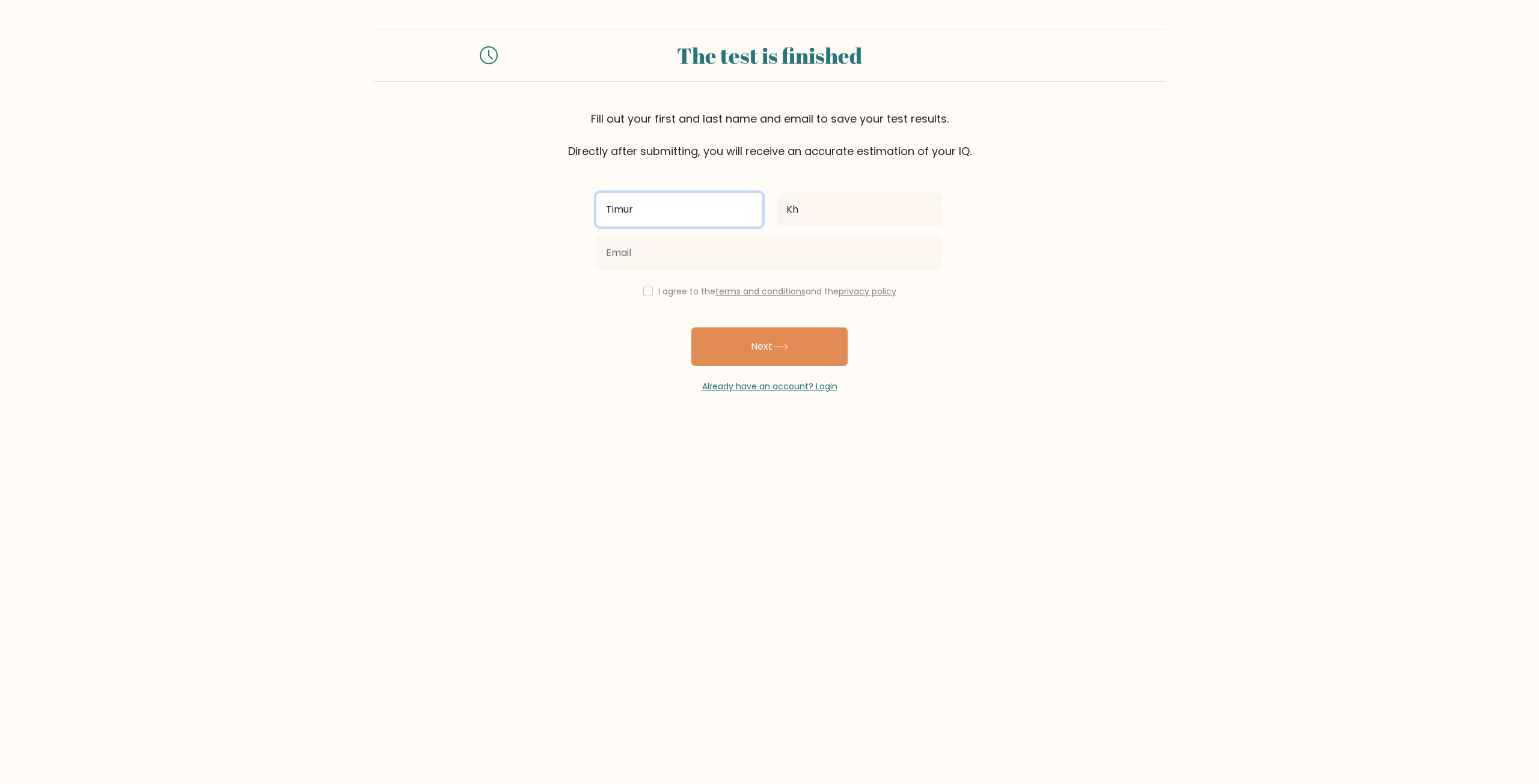
click at [523, 215] on form "The test is finished Fill out your first and last name and email to save your t…" at bounding box center [770, 211] width 1539 height 364
type input "[PERSON_NAME]"
click at [830, 202] on input "Kh" at bounding box center [860, 209] width 166 height 34
click at [776, 260] on input "email" at bounding box center [769, 252] width 346 height 34
type input "tima.2009.russia.2.0@gmail.com"
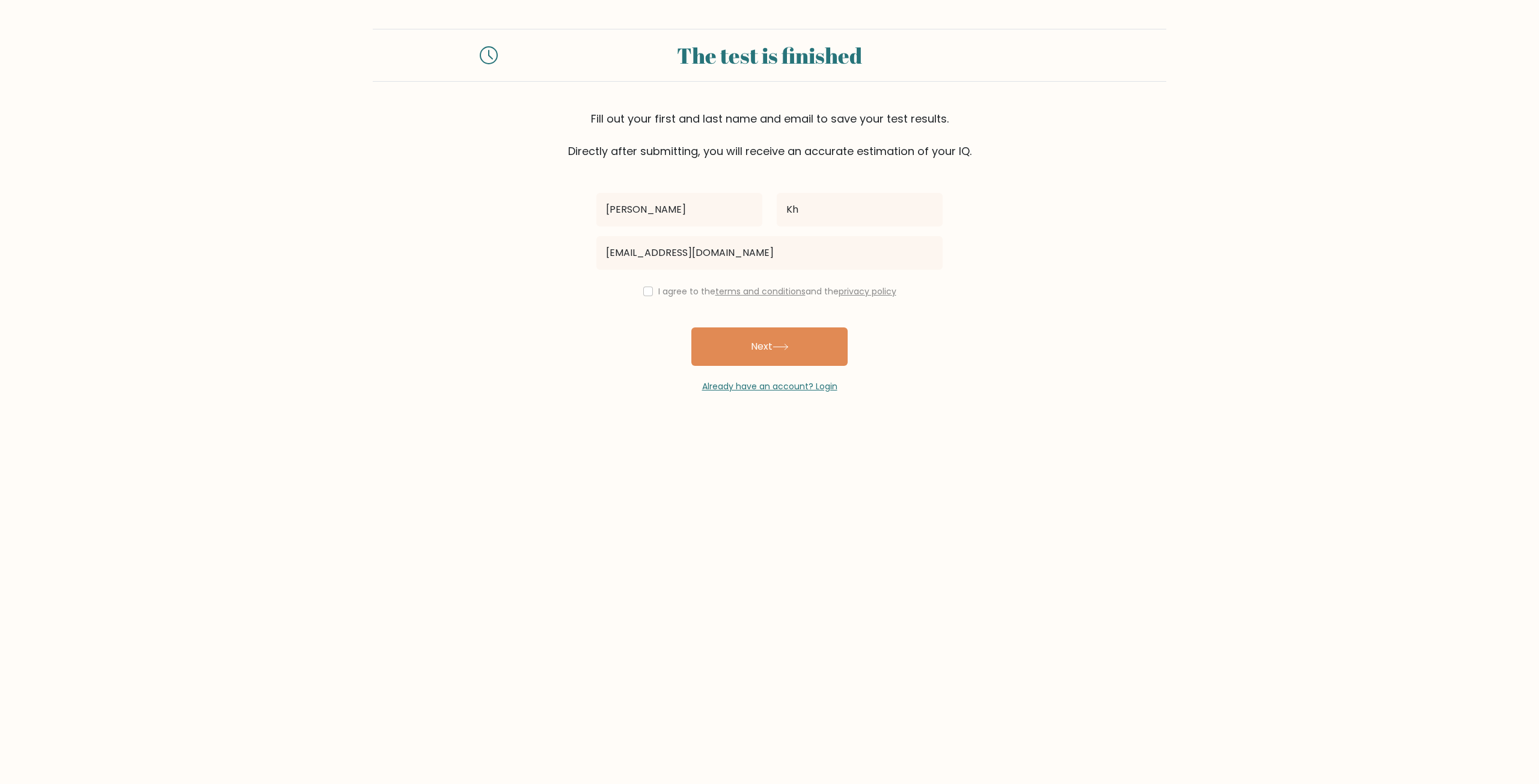
click at [597, 353] on div "Alex Kh tima.2009.russia.2.0@gmail.com I agree to the terms and conditions and …" at bounding box center [770, 276] width 361 height 234
click at [639, 286] on div "I agree to the terms and conditions and the privacy policy" at bounding box center [770, 291] width 361 height 14
click at [644, 287] on input "checkbox" at bounding box center [648, 292] width 9 height 9
checkbox input "true"
click at [740, 335] on button "Next" at bounding box center [769, 347] width 156 height 38
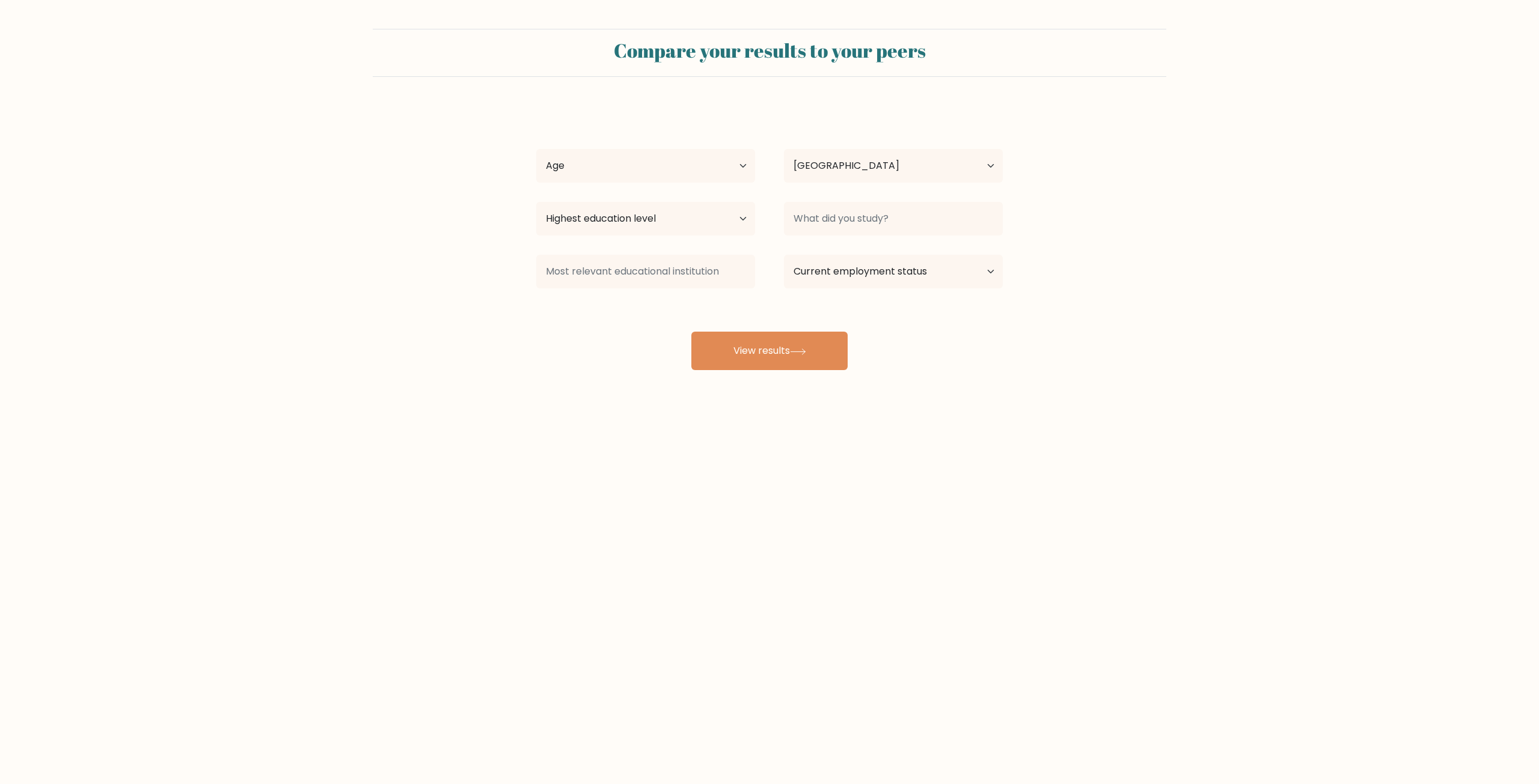
select select "RU"
click at [639, 166] on select "Age Under [DEMOGRAPHIC_DATA] [DEMOGRAPHIC_DATA] [DEMOGRAPHIC_DATA] [DEMOGRAPHIC…" at bounding box center [646, 165] width 219 height 34
select select "min_18"
click at [537, 149] on select "Age Under [DEMOGRAPHIC_DATA] [DEMOGRAPHIC_DATA] [DEMOGRAPHIC_DATA] [DEMOGRAPHIC…" at bounding box center [646, 165] width 219 height 34
click at [791, 171] on select "Country [GEOGRAPHIC_DATA] [GEOGRAPHIC_DATA] [GEOGRAPHIC_DATA] [US_STATE] [GEOGR…" at bounding box center [893, 165] width 219 height 34
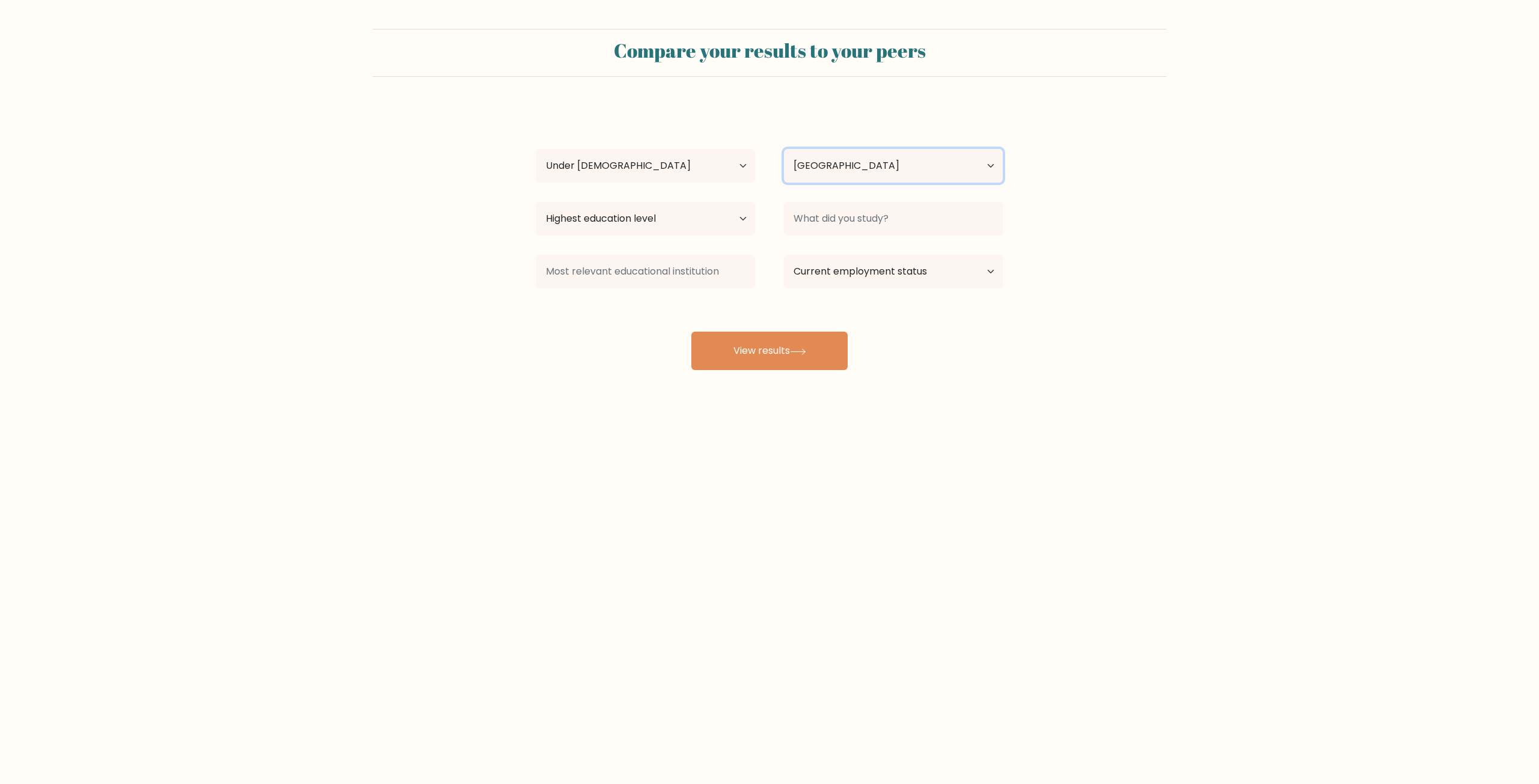
click at [803, 162] on select "Country [GEOGRAPHIC_DATA] [GEOGRAPHIC_DATA] [GEOGRAPHIC_DATA] [US_STATE] [GEOGR…" at bounding box center [893, 165] width 219 height 34
click at [899, 225] on input at bounding box center [893, 218] width 219 height 34
click at [677, 215] on select "Highest education level No schooling Primary Lower Secondary Upper Secondary Oc…" at bounding box center [646, 218] width 219 height 34
select select "no_schooling"
click at [537, 201] on select "Highest education level No schooling Primary Lower Secondary Upper Secondary Oc…" at bounding box center [646, 218] width 219 height 34
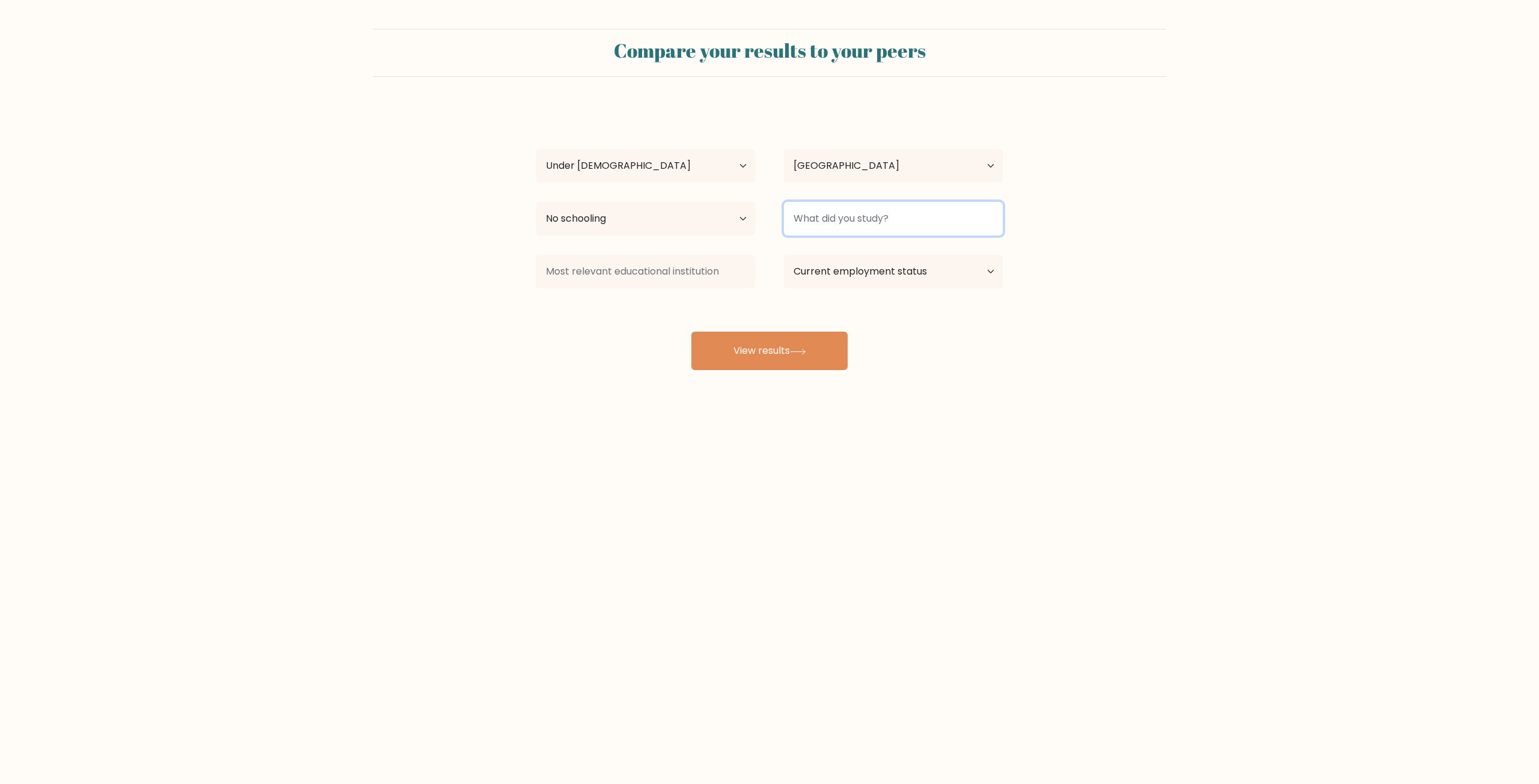
click at [816, 217] on input at bounding box center [893, 218] width 219 height 34
click at [907, 223] on input at bounding box center [893, 218] width 219 height 34
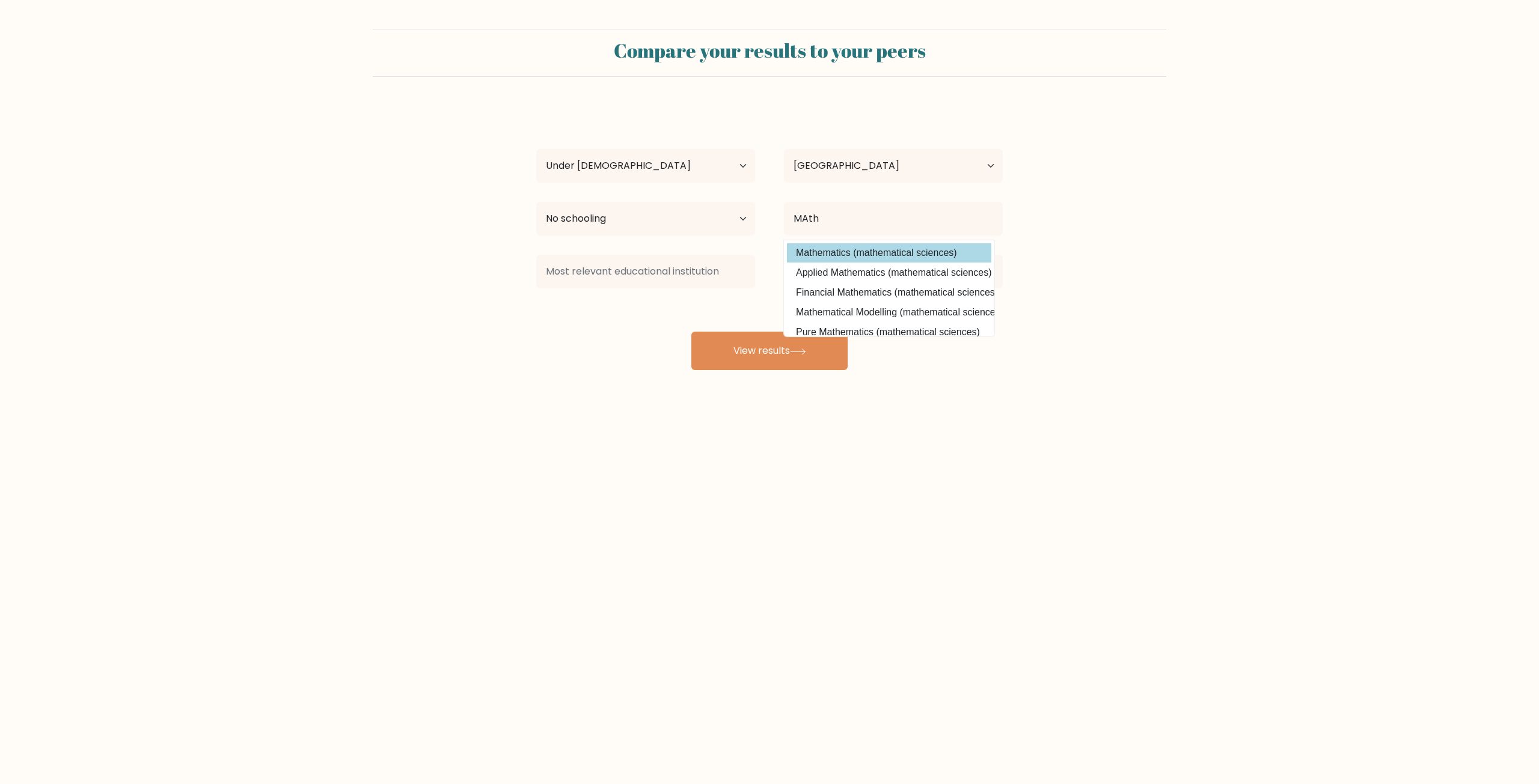
click at [904, 249] on option "Mathematics (mathematical sciences)" at bounding box center [889, 252] width 205 height 20
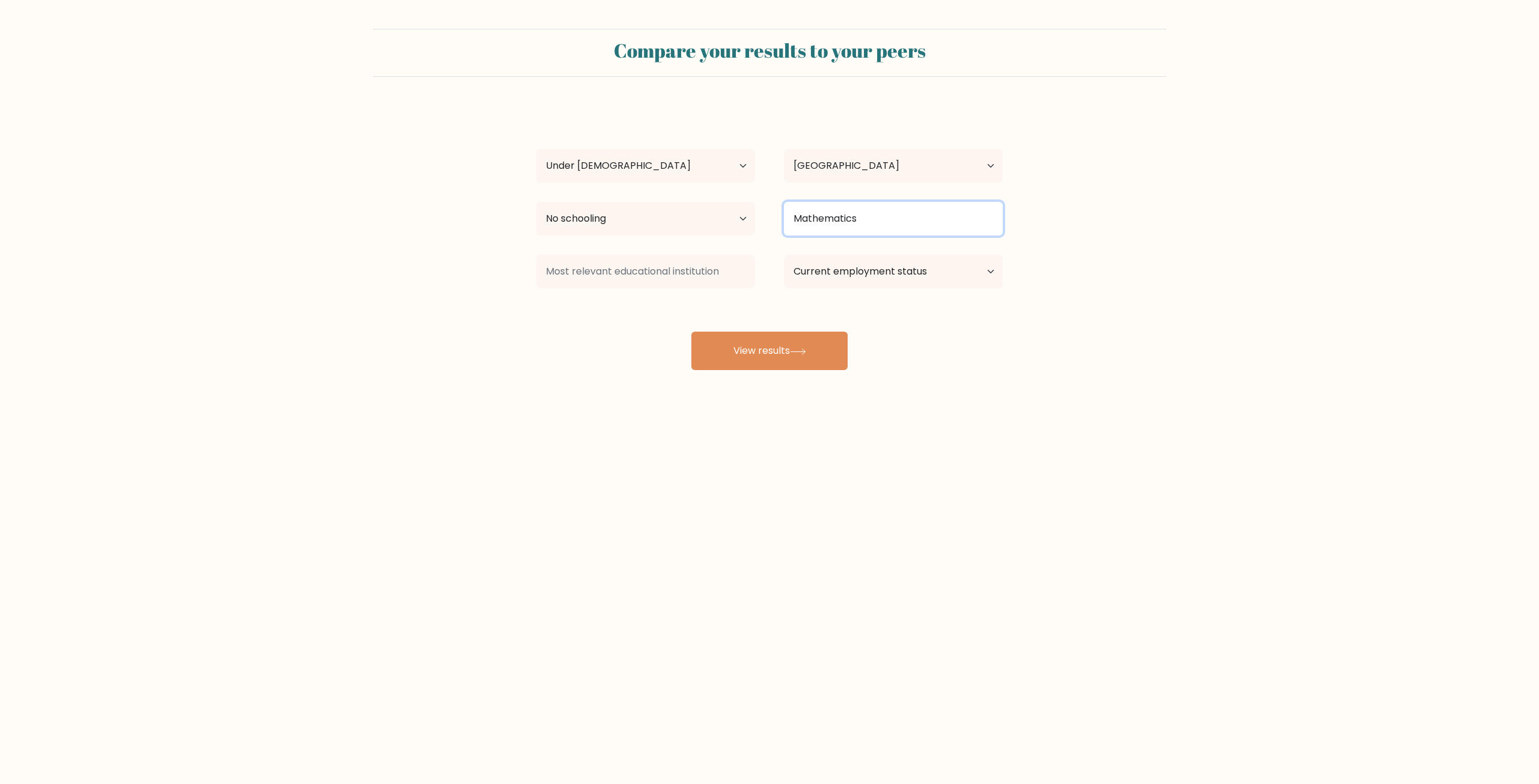
click at [887, 205] on input "Mathematics" at bounding box center [893, 218] width 219 height 34
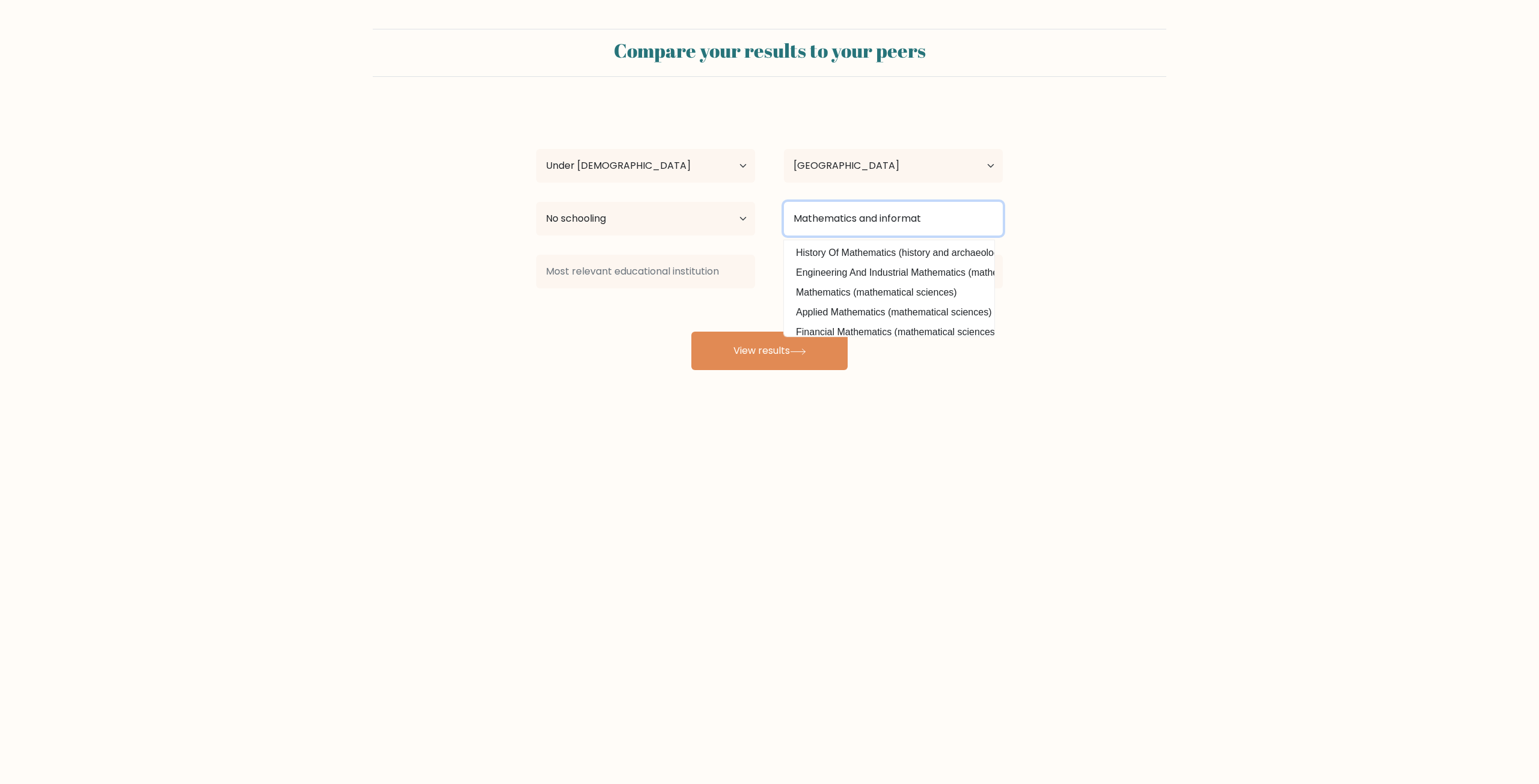
drag, startPoint x: 894, startPoint y: 215, endPoint x: 690, endPoint y: 214, distance: 204.0
click at [693, 216] on div "Highest education level No schooling Primary Lower Secondary Upper Secondary Oc…" at bounding box center [769, 218] width 495 height 43
type input "i"
drag, startPoint x: 1161, startPoint y: 278, endPoint x: 1149, endPoint y: 273, distance: 13.0
click at [1161, 277] on form "Compare your results to your peers Alex Kh Age Under 18 years old 18-24 years o…" at bounding box center [770, 199] width 1539 height 341
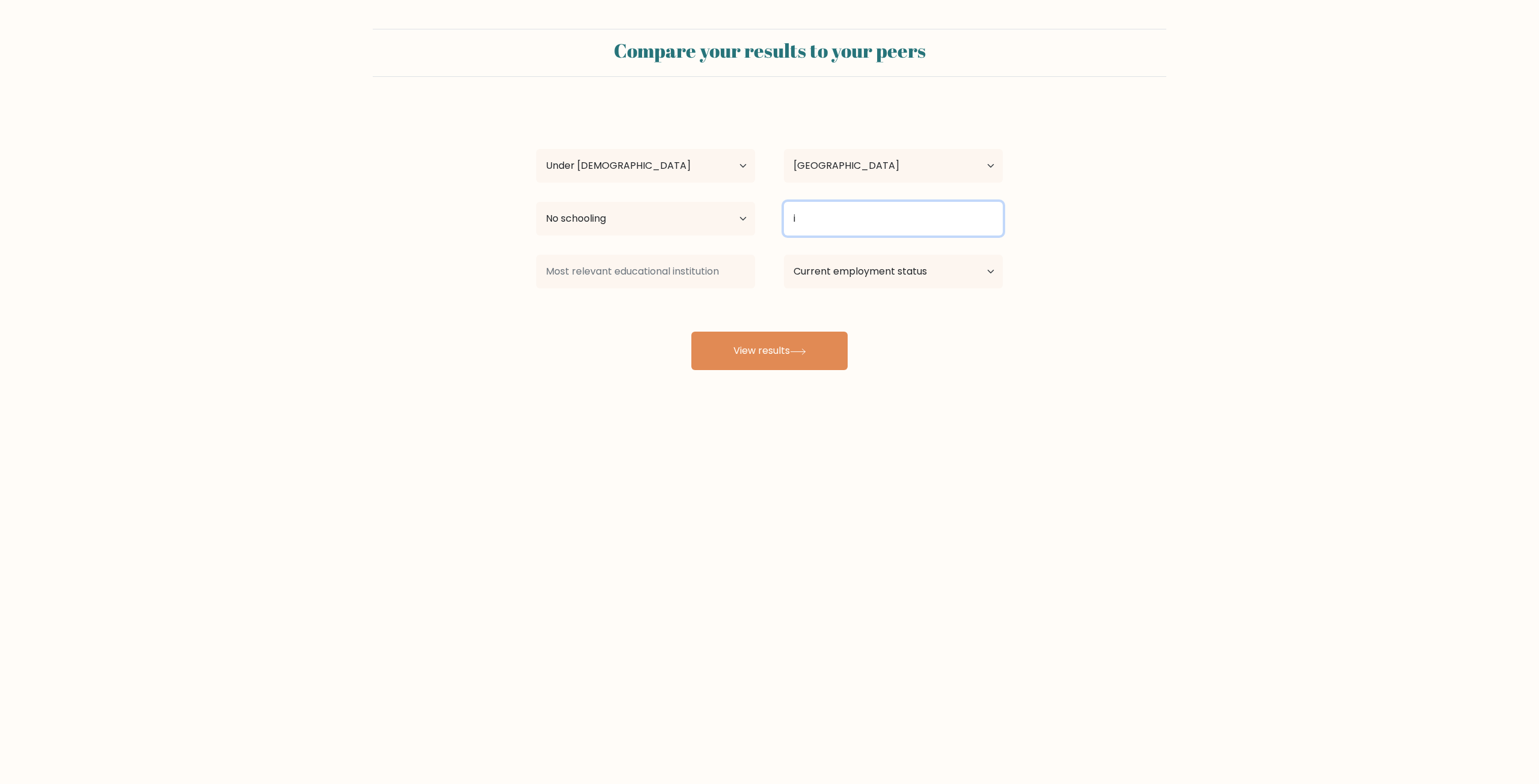
click at [906, 223] on input "i" at bounding box center [893, 218] width 219 height 34
drag, startPoint x: 1097, startPoint y: 238, endPoint x: 900, endPoint y: 223, distance: 197.6
click at [1093, 238] on form "Compare your results to your peers Alex Kh Age Under 18 years old 18-24 years o…" at bounding box center [770, 199] width 1539 height 341
click at [900, 223] on input at bounding box center [893, 218] width 219 height 34
type input "i"
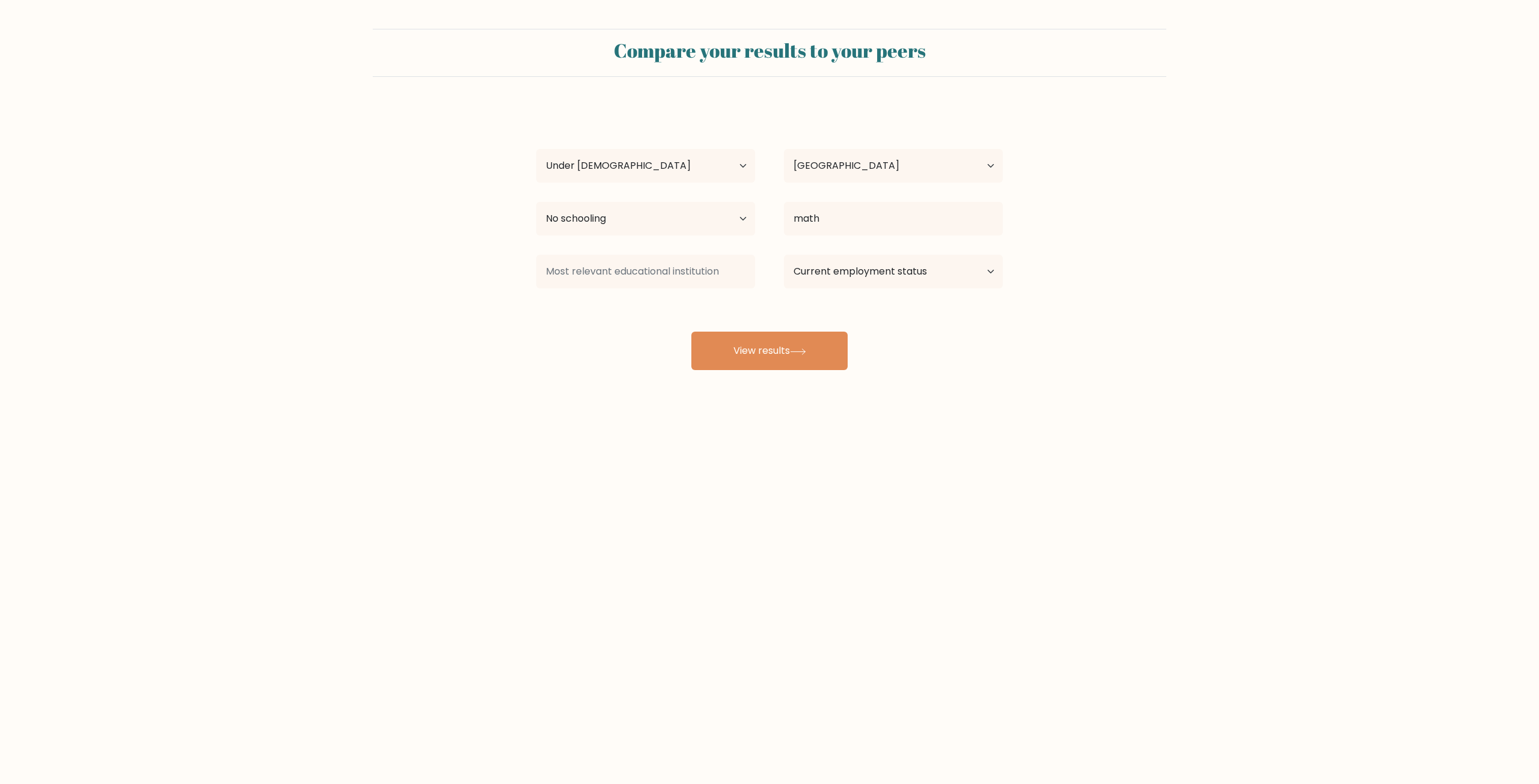
click at [940, 336] on div "Alex Kh Age Under 18 years old 18-24 years old 25-34 years old 35-44 years old …" at bounding box center [769, 238] width 481 height 264
click at [878, 220] on input "math" at bounding box center [893, 218] width 219 height 34
type input "mathe"
drag, startPoint x: 860, startPoint y: 223, endPoint x: 640, endPoint y: 223, distance: 220.0
click at [640, 223] on div "Highest education level No schooling Primary Lower Secondary Upper Secondary Oc…" at bounding box center [769, 218] width 495 height 43
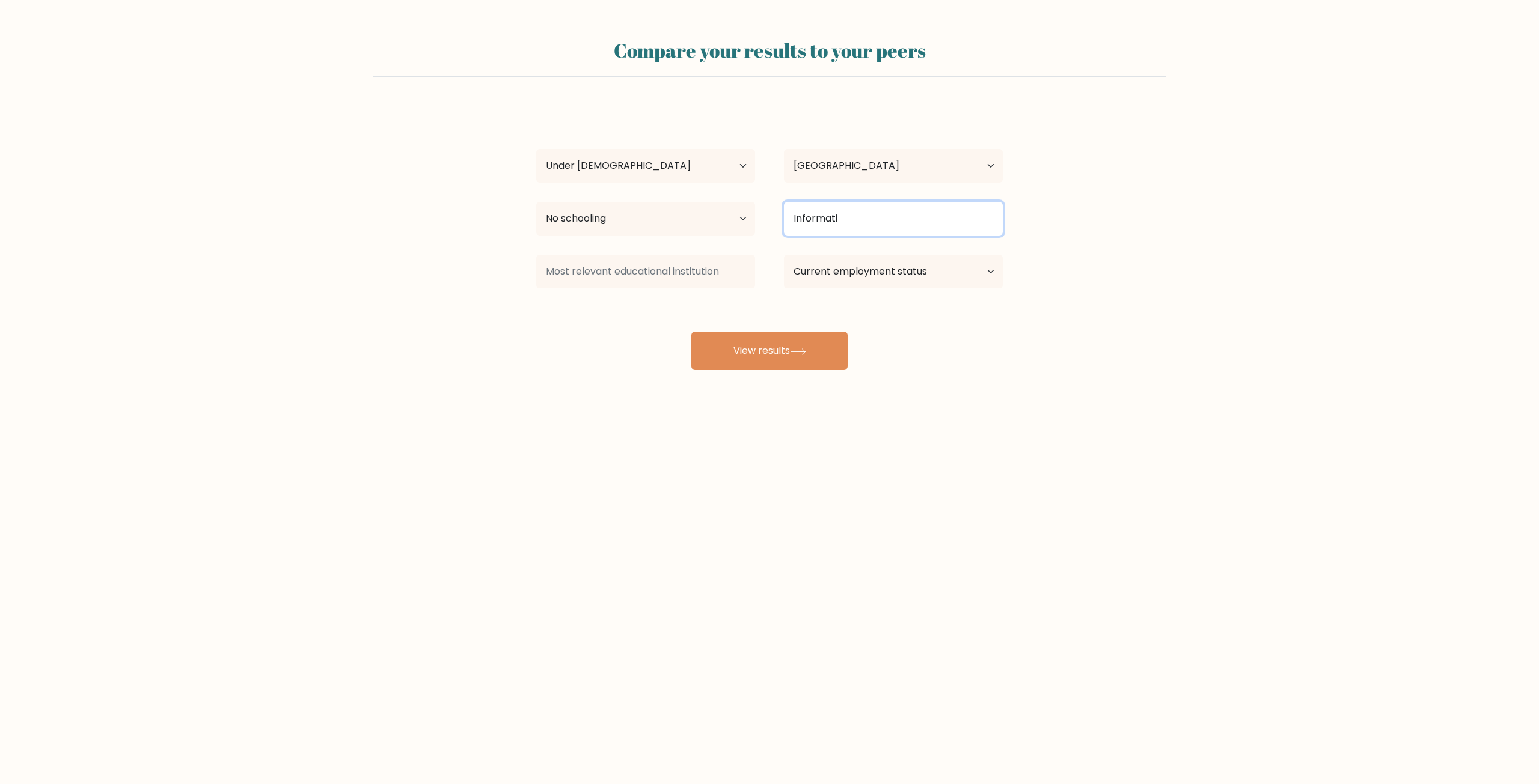
type input "Informatic"
drag, startPoint x: 668, startPoint y: 207, endPoint x: 587, endPoint y: 192, distance: 82.4
click at [642, 204] on div "Highest education level No schooling Primary Lower Secondary Upper Secondary Oc…" at bounding box center [769, 218] width 495 height 43
drag, startPoint x: 1089, startPoint y: 310, endPoint x: 1082, endPoint y: 310, distance: 7.0
click at [1087, 310] on form "Compare your results to your peers Alex Kh Age Under 18 years old 18-24 years o…" at bounding box center [770, 199] width 1539 height 341
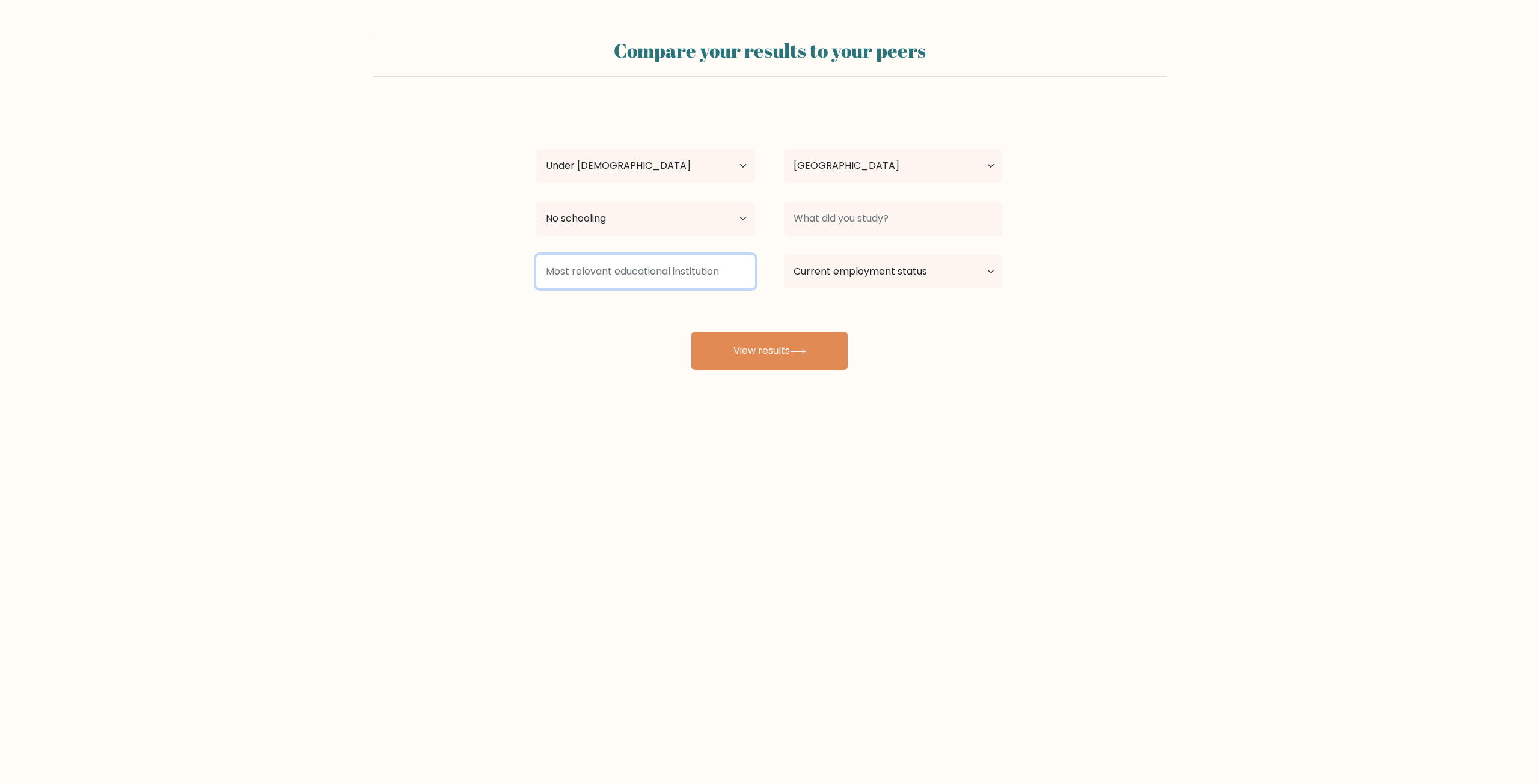
click at [593, 263] on input at bounding box center [646, 271] width 219 height 34
click at [905, 271] on select "Current employment status Employed Student Retired Other / prefer not to answer" at bounding box center [893, 271] width 219 height 34
select select "student"
click at [784, 255] on select "Current employment status Employed Student Retired Other / prefer not to answer" at bounding box center [893, 271] width 219 height 34
click at [886, 235] on input at bounding box center [893, 218] width 219 height 34
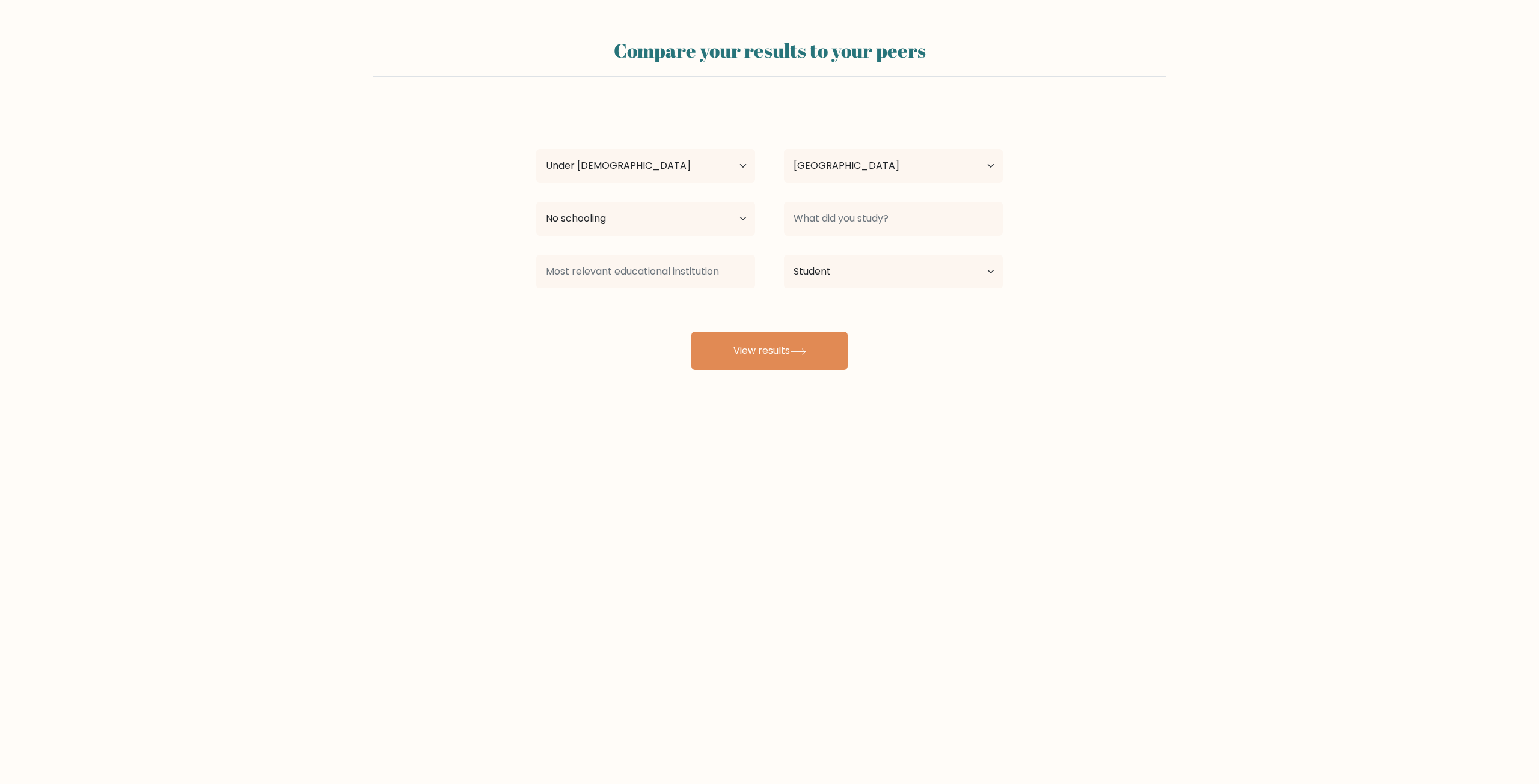
drag, startPoint x: 884, startPoint y: 235, endPoint x: 820, endPoint y: 253, distance: 66.5
click at [820, 253] on div "Current employment status Employed Student Retired Other / prefer not to answer" at bounding box center [893, 271] width 248 height 43
click at [945, 343] on div "Alex Kh Age Under 18 years old 18-24 years old 25-34 years old 35-44 years old …" at bounding box center [769, 238] width 481 height 264
click at [796, 358] on button "View results" at bounding box center [769, 350] width 156 height 38
click at [919, 205] on input at bounding box center [893, 218] width 219 height 34
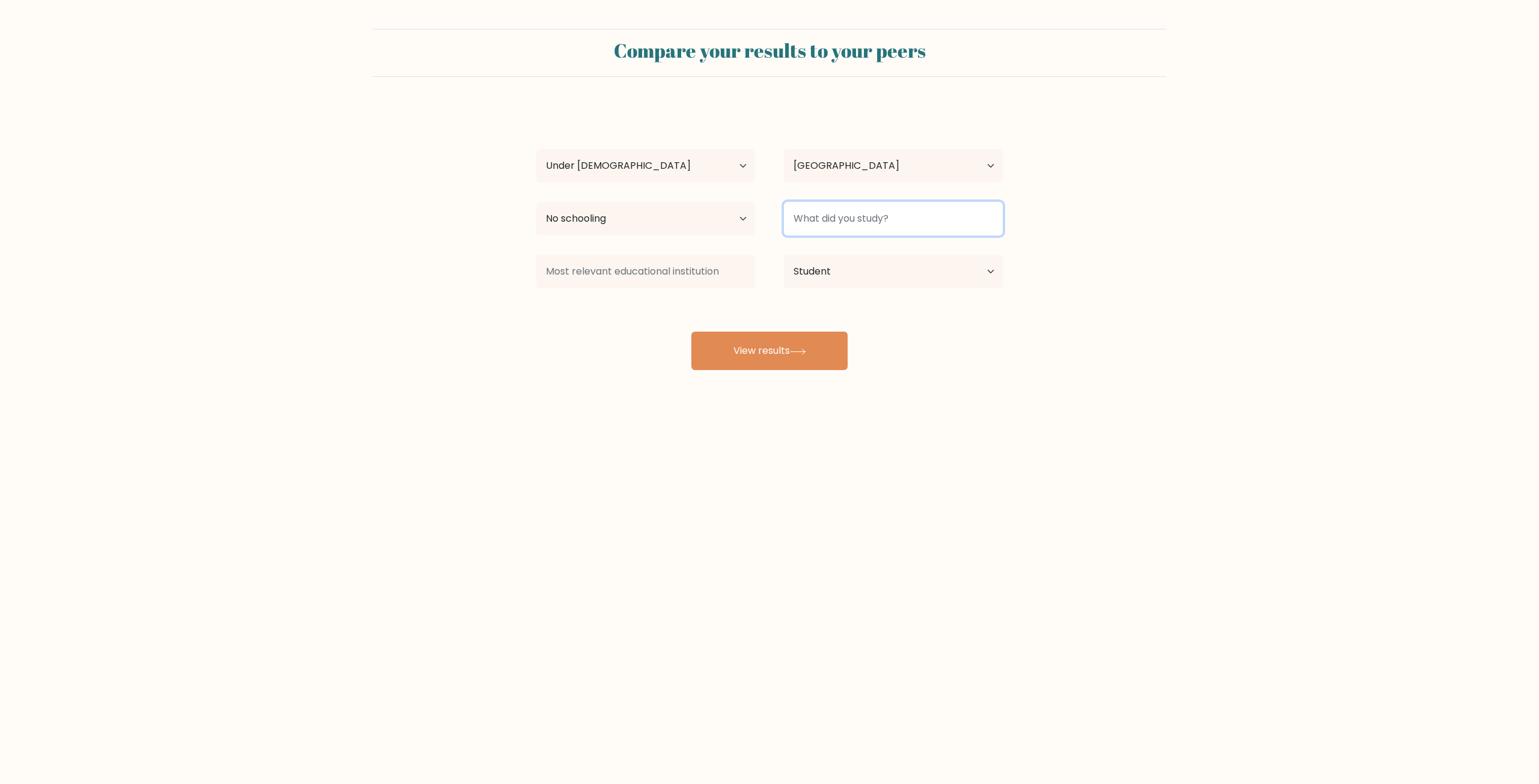
click at [899, 226] on input at bounding box center [893, 218] width 219 height 34
click at [897, 225] on input at bounding box center [893, 218] width 219 height 34
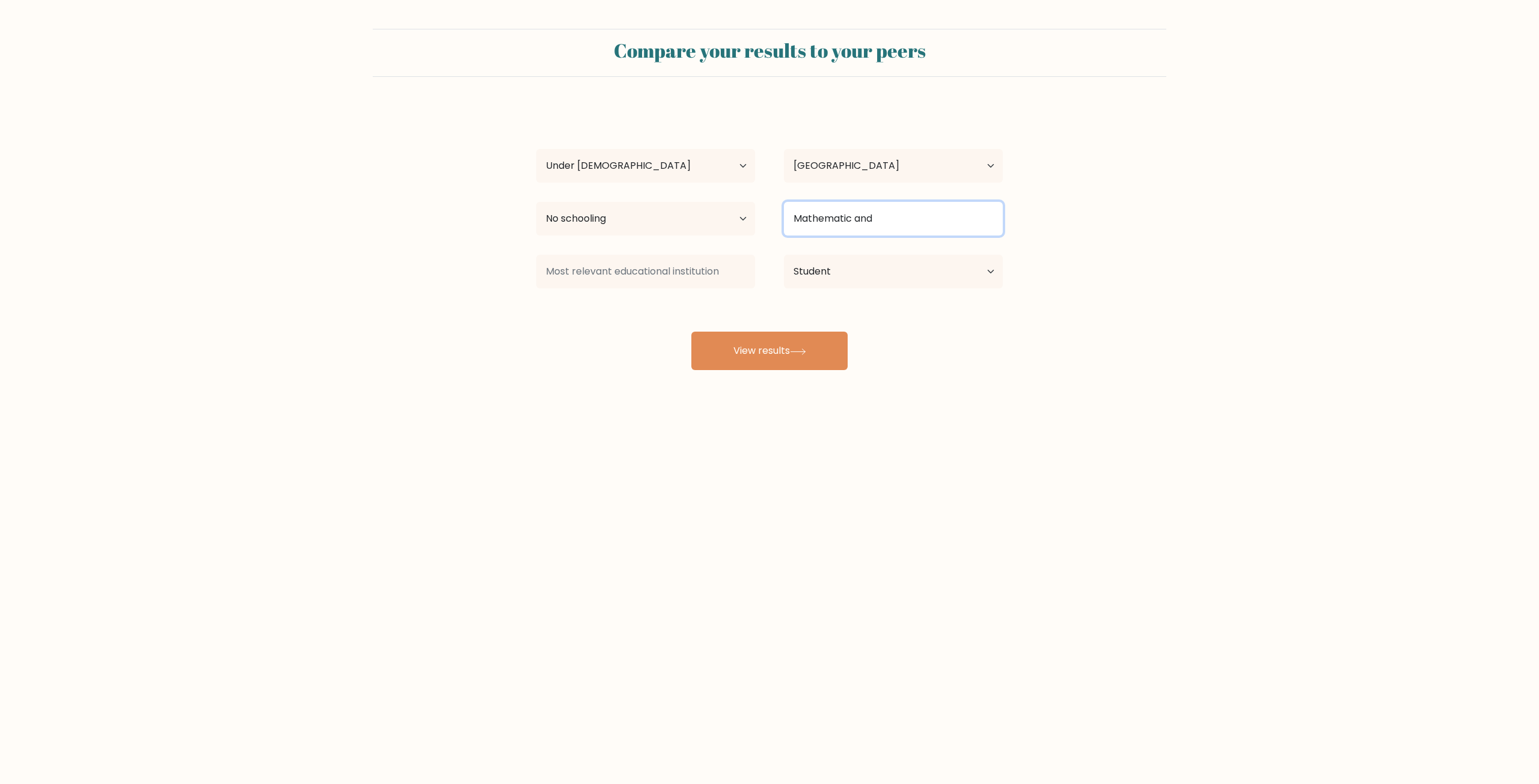
paste input "informatics"
type input "Mathematic and informatics"
click at [820, 339] on button "View results" at bounding box center [769, 350] width 156 height 38
click at [668, 271] on input at bounding box center [646, 271] width 219 height 34
click at [722, 274] on input at bounding box center [646, 271] width 219 height 34
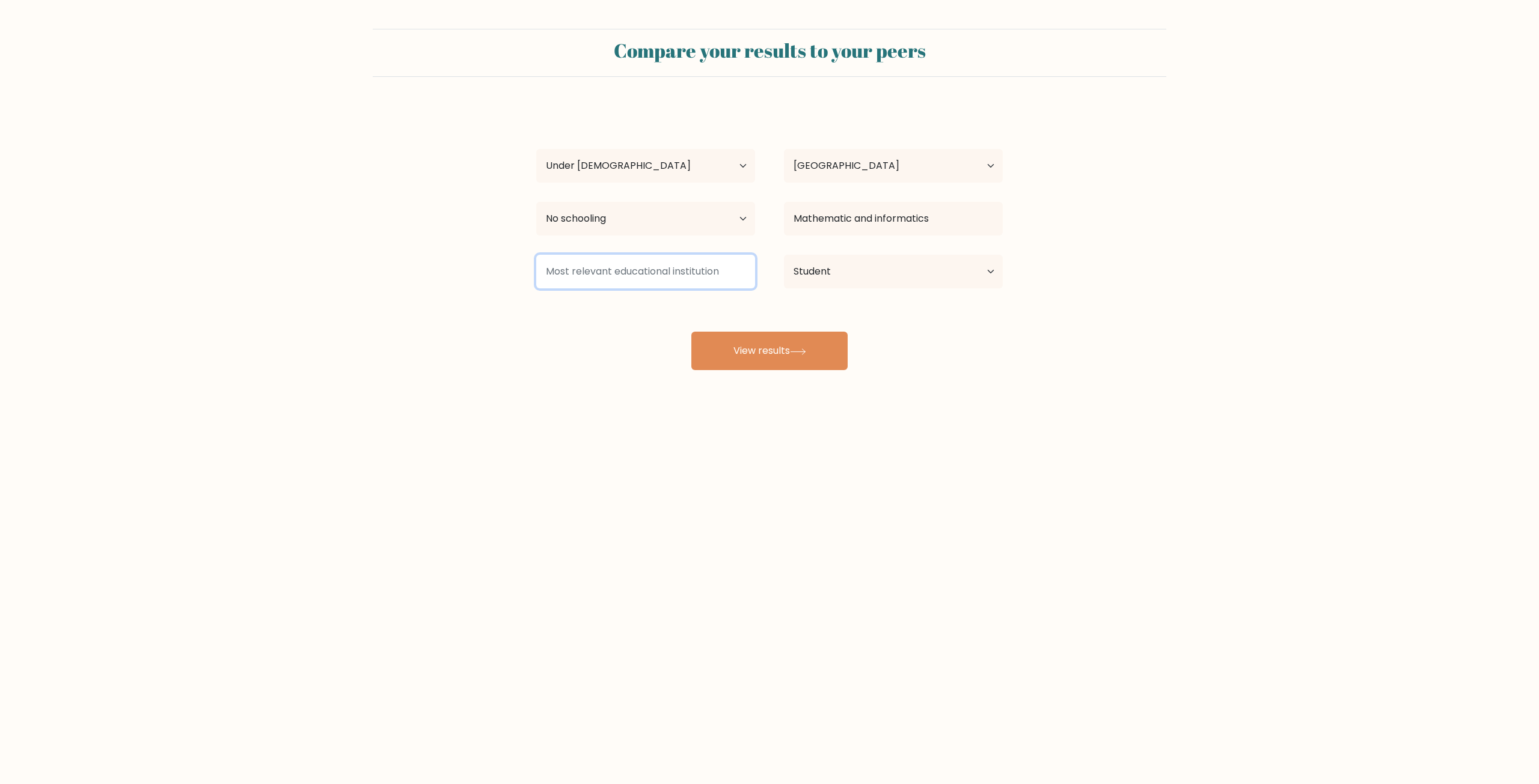
click at [719, 274] on input at bounding box center [646, 271] width 219 height 34
click at [719, 274] on input at bounding box center [646, 271] width 219 height 34
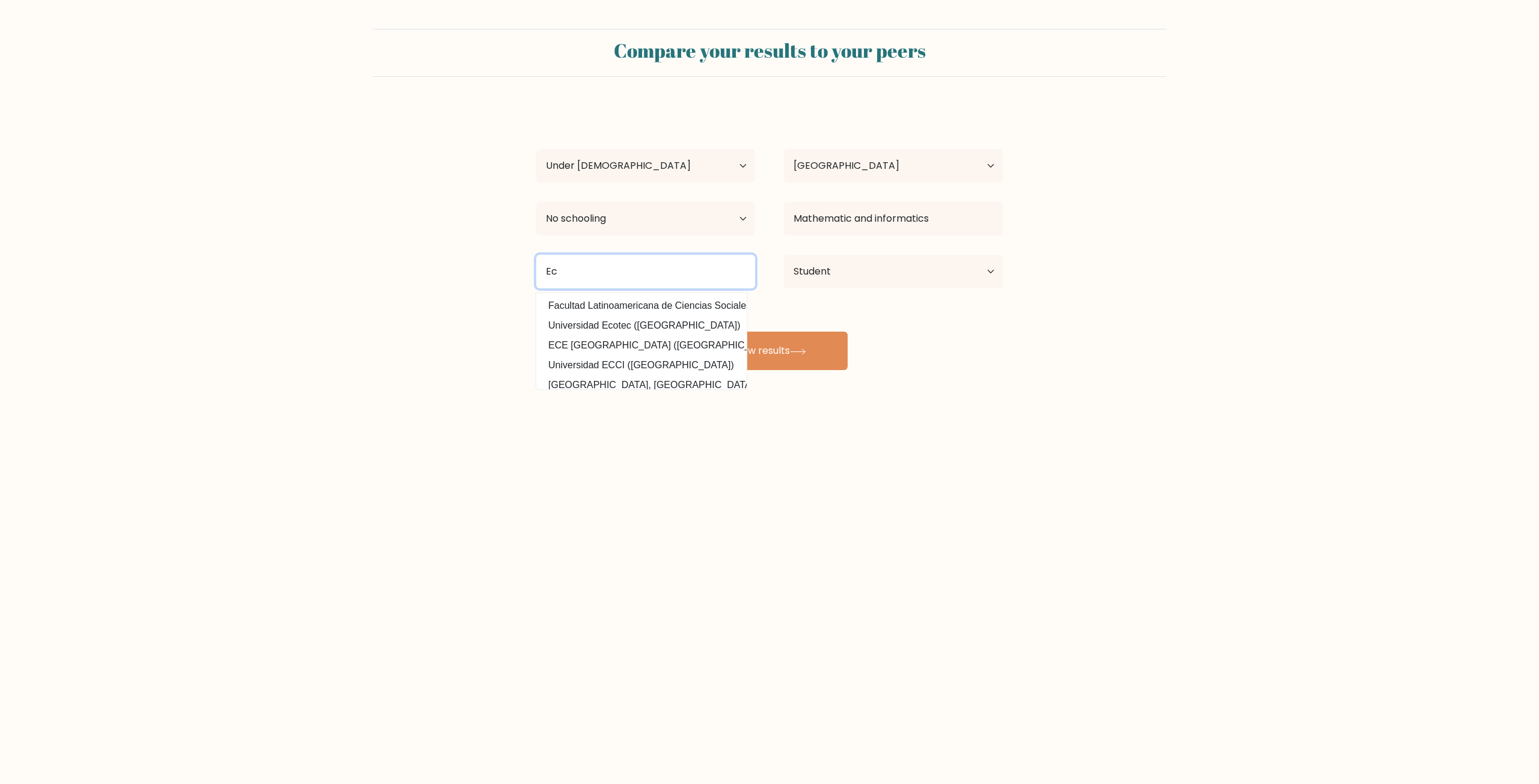
type input "E"
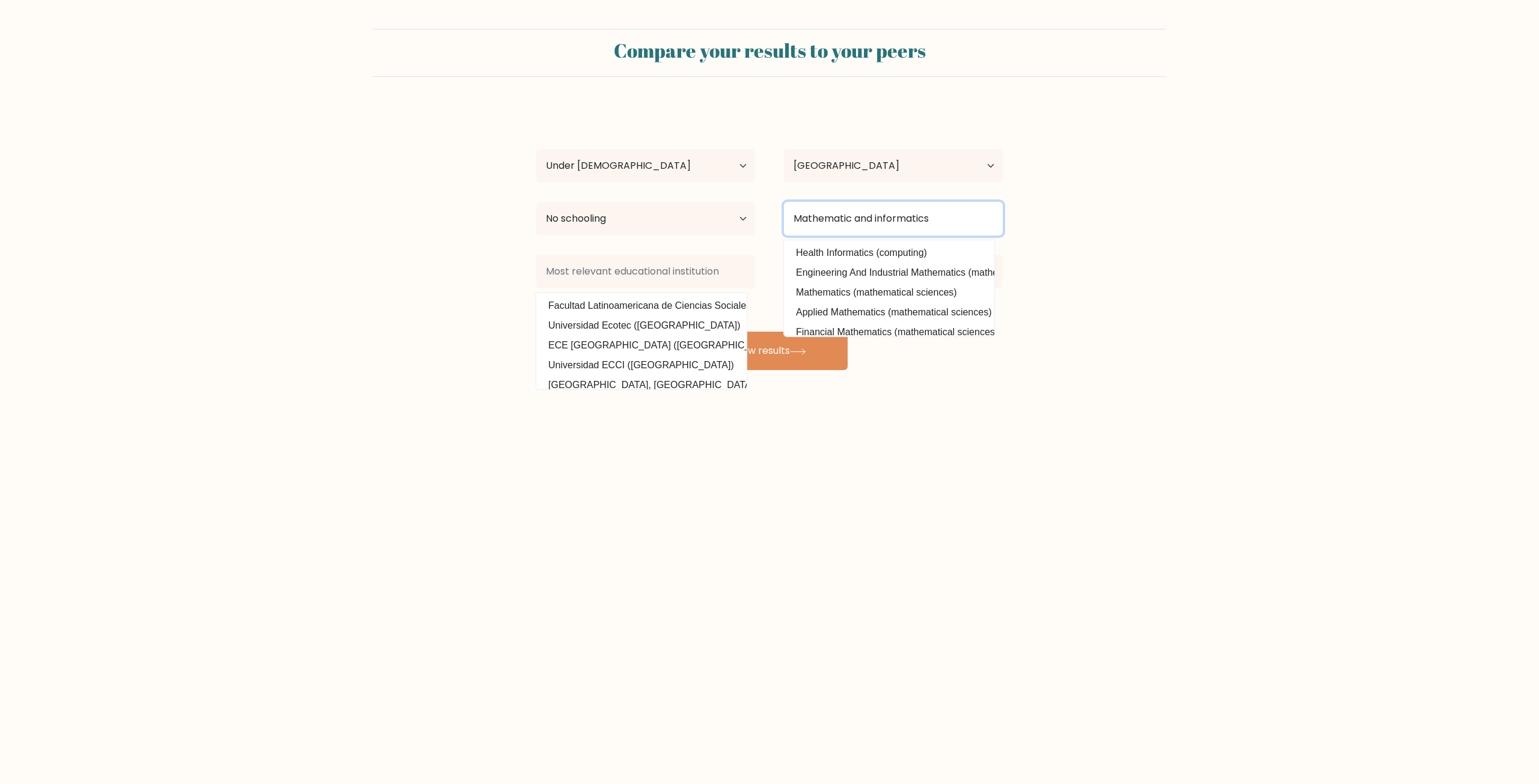
click at [933, 221] on input "Mathematic and informatics" at bounding box center [893, 218] width 219 height 34
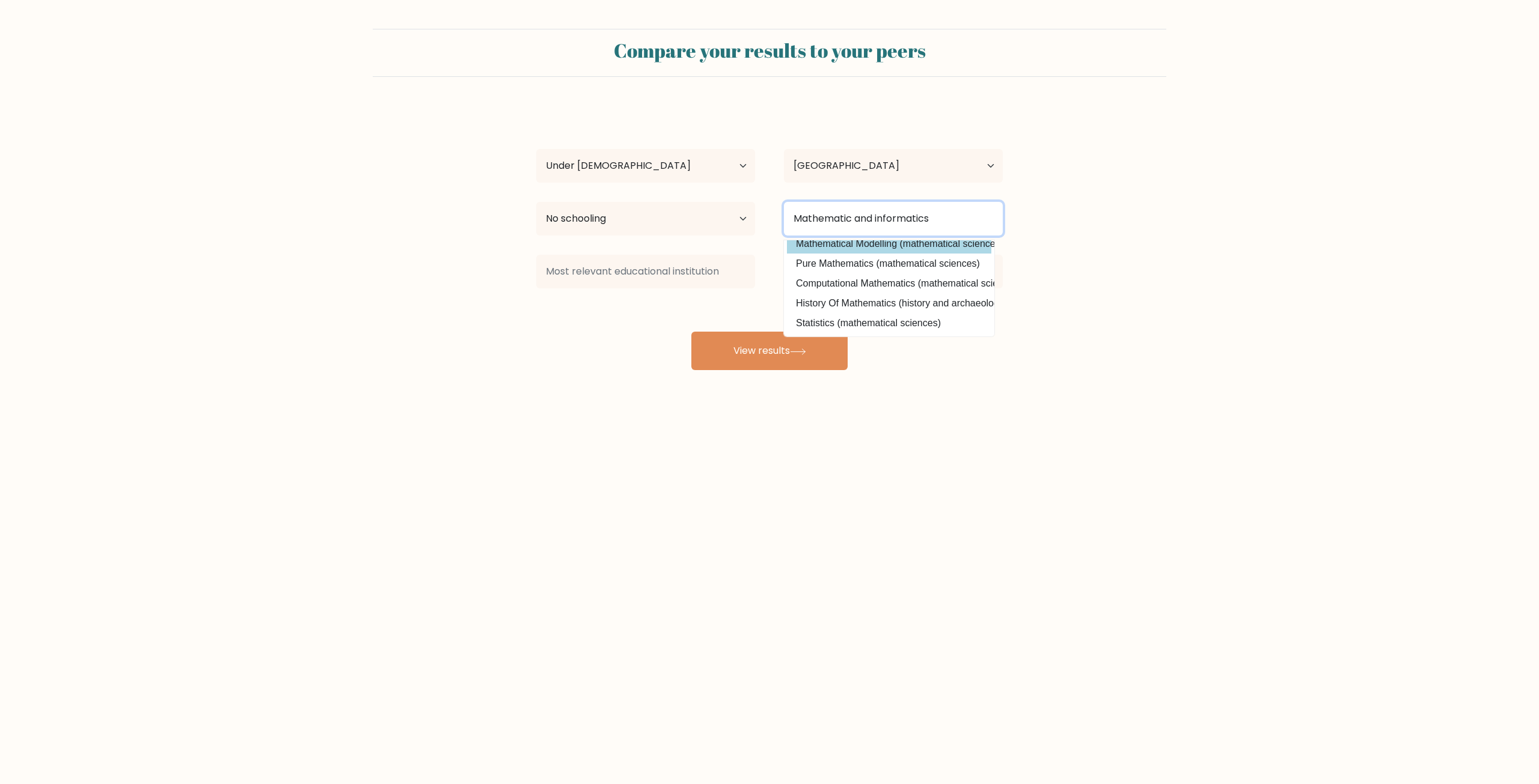
scroll to position [117, 0]
click at [928, 280] on option "Computational Mathematics (mathematical sciences)" at bounding box center [889, 283] width 205 height 20
type input "Computational Mathematics"
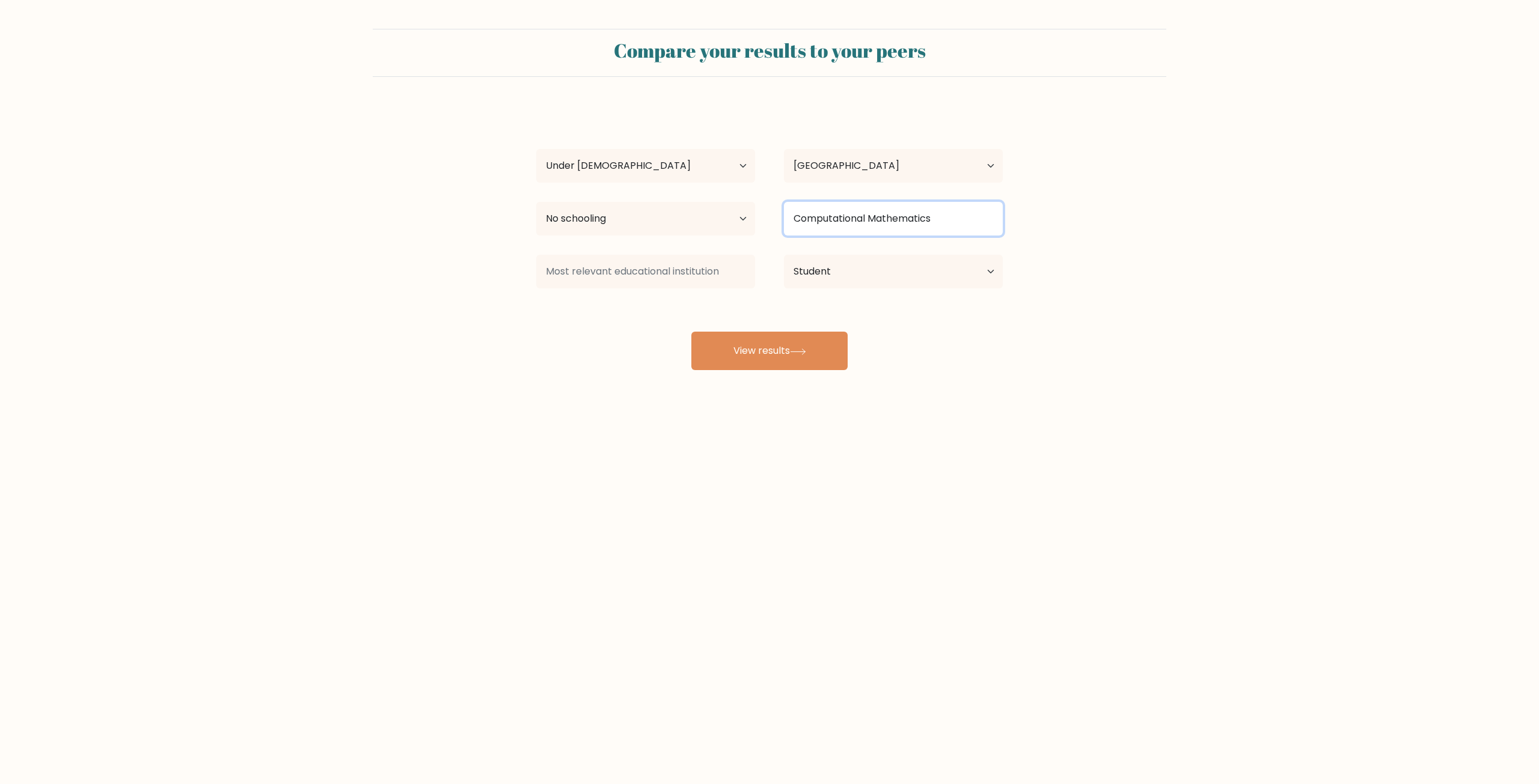
drag, startPoint x: 777, startPoint y: 206, endPoint x: 638, endPoint y: 205, distance: 139.0
click at [639, 205] on div "Highest education level No schooling Primary Lower Secondary Upper Secondary Oc…" at bounding box center [769, 218] width 495 height 43
click at [953, 208] on input "Computational Mathematics" at bounding box center [893, 218] width 219 height 34
click at [1102, 220] on form "Compare your results to your peers Alex Kh Age Under 18 years old 18-24 years o…" at bounding box center [770, 199] width 1539 height 341
click at [935, 214] on input "Computational Mathematics" at bounding box center [893, 218] width 219 height 34
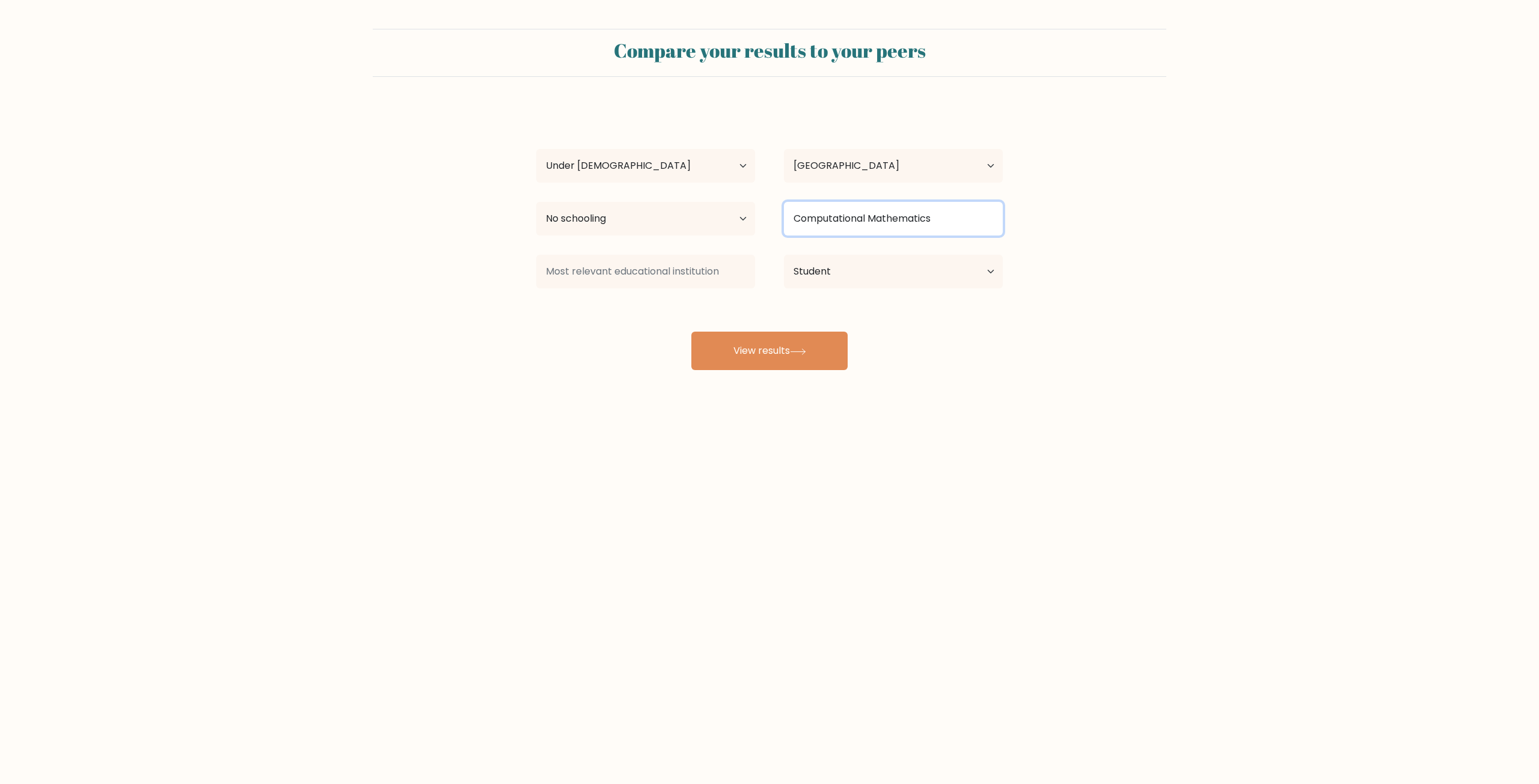
drag, startPoint x: 945, startPoint y: 218, endPoint x: 667, endPoint y: 215, distance: 278.0
click at [667, 215] on div "Highest education level No schooling Primary Lower Secondary Upper Secondary Oc…" at bounding box center [769, 218] width 495 height 43
click at [951, 219] on input at bounding box center [893, 218] width 219 height 34
click at [623, 277] on input at bounding box center [646, 271] width 219 height 34
type input "У"
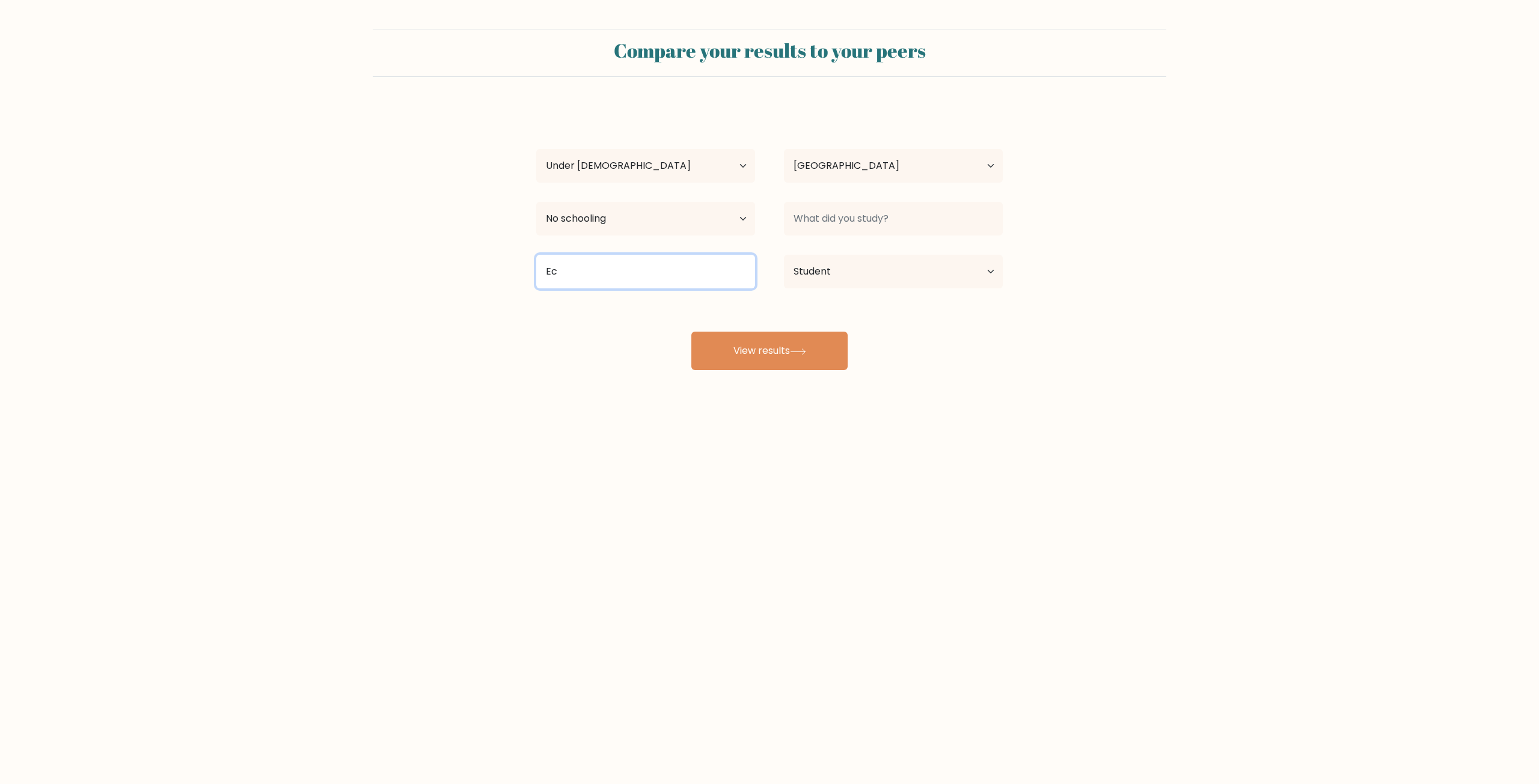
type input "E"
click at [615, 275] on input at bounding box center [646, 271] width 219 height 34
type input "Informatic"
click at [860, 210] on input at bounding box center [893, 218] width 219 height 34
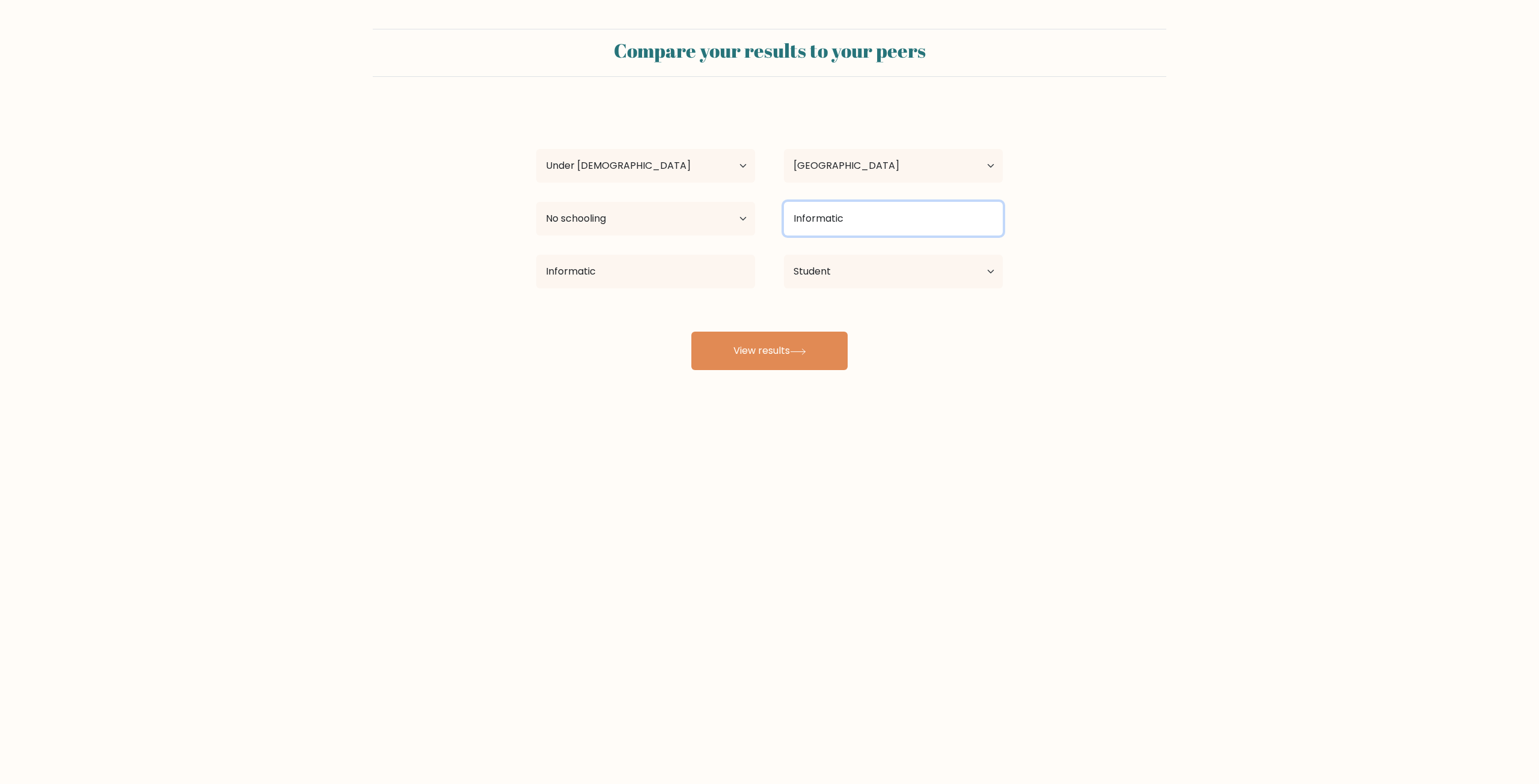
click at [691, 332] on button "View results" at bounding box center [769, 350] width 156 height 38
click at [925, 354] on div "Alex Kh Age Under 18 years old 18-24 years old 25-34 years old 35-44 years old …" at bounding box center [769, 238] width 481 height 264
click at [833, 348] on button "View results" at bounding box center [769, 350] width 156 height 38
click at [889, 216] on input "Informatic" at bounding box center [893, 218] width 219 height 34
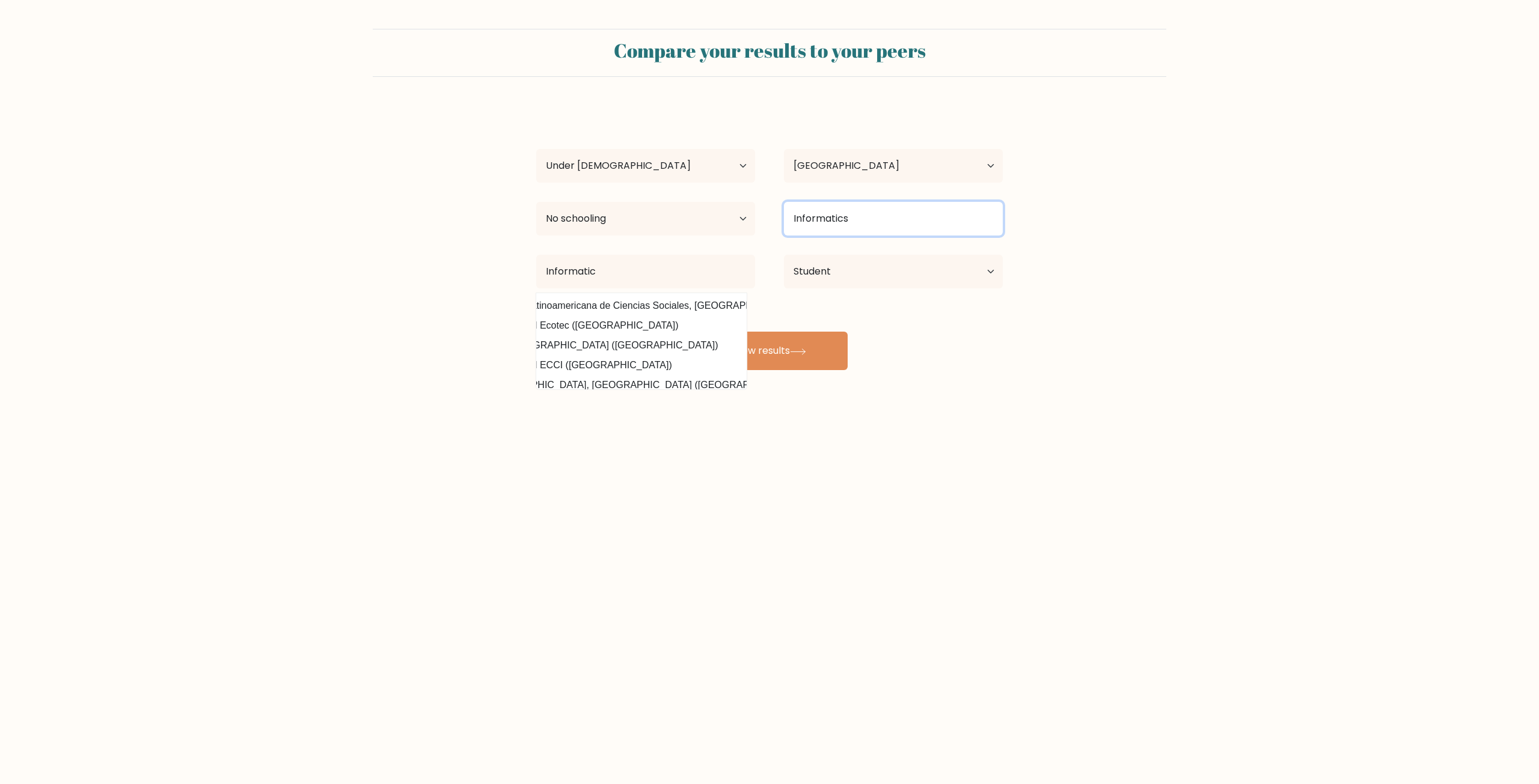
scroll to position [0, 99]
type input "Informatics"
drag, startPoint x: 629, startPoint y: 271, endPoint x: 462, endPoint y: 261, distance: 167.3
click at [468, 261] on form "Compare your results to your peers Alex Kh Age Under 18 years old 18-24 years o…" at bounding box center [770, 199] width 1539 height 341
click at [865, 233] on input "Informatics" at bounding box center [893, 218] width 219 height 34
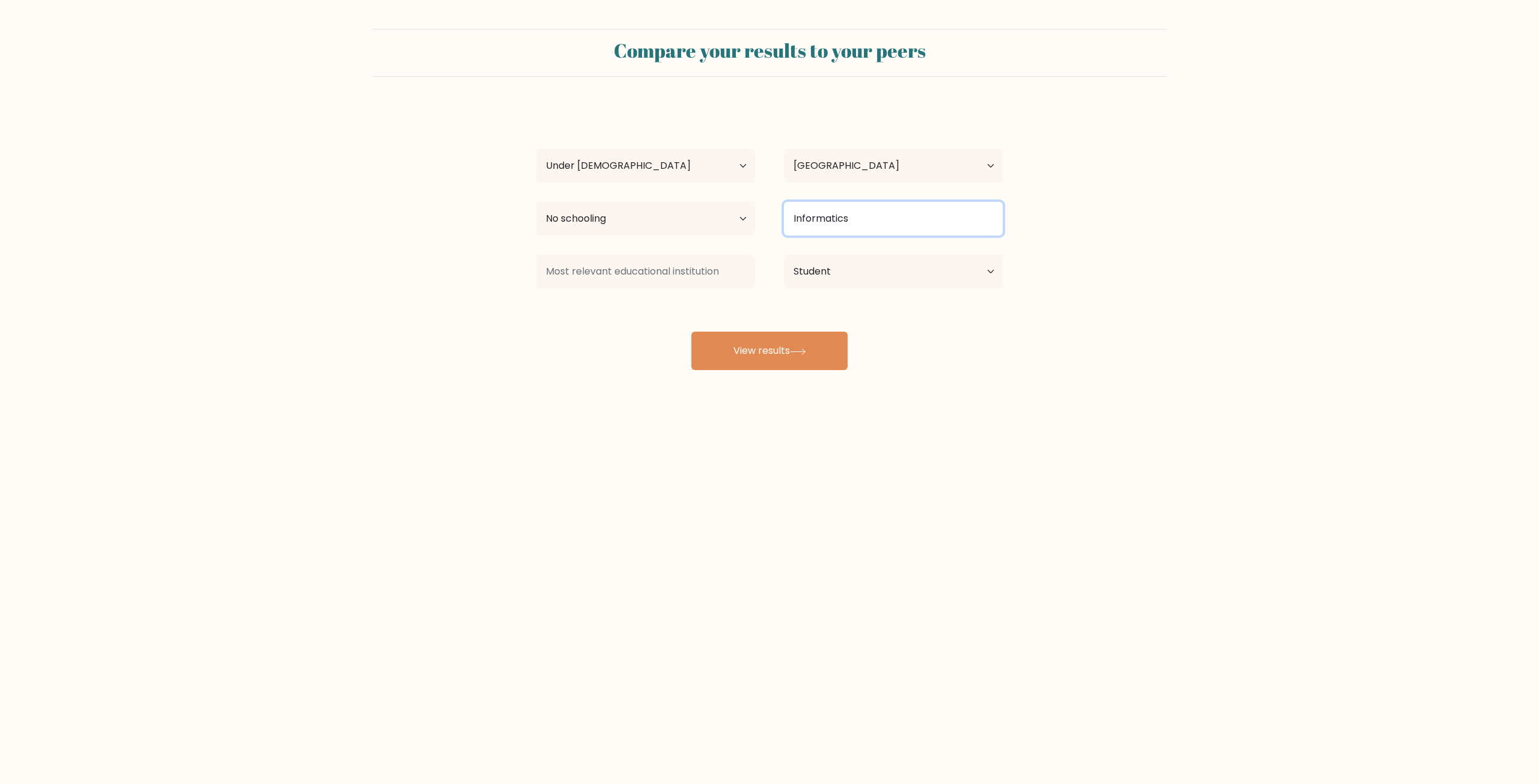
drag, startPoint x: 866, startPoint y: 223, endPoint x: 580, endPoint y: 216, distance: 286.1
click at [595, 217] on div "Highest education level No schooling Primary Lower Secondary Upper Secondary Oc…" at bounding box center [769, 218] width 495 height 43
click at [1149, 291] on form "Compare your results to your peers Alex Kh Age Under 18 years old 18-24 years o…" at bounding box center [770, 199] width 1539 height 341
click at [845, 211] on input at bounding box center [893, 218] width 219 height 34
click at [812, 339] on button "View results" at bounding box center [769, 350] width 156 height 38
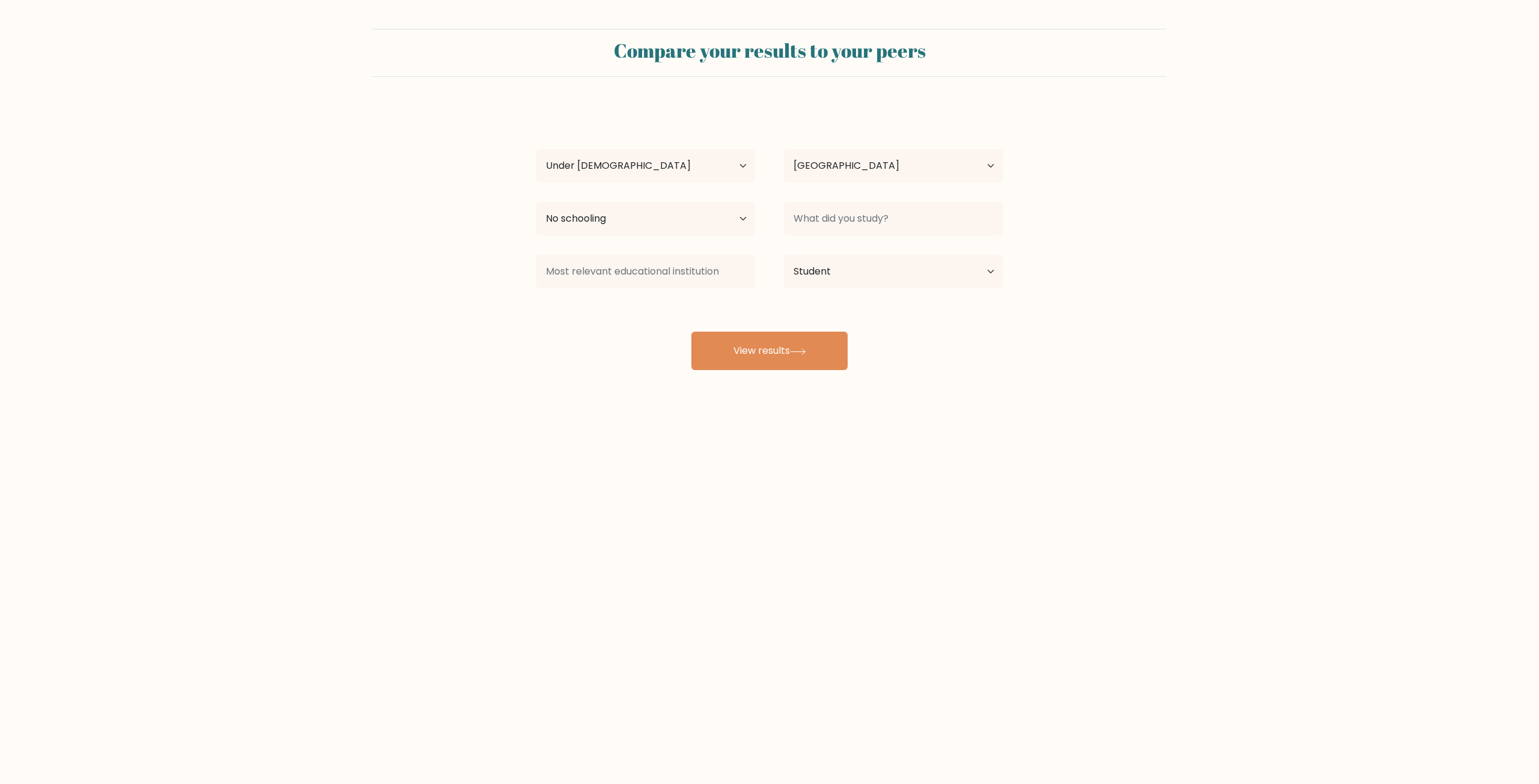
click at [904, 201] on div at bounding box center [893, 218] width 248 height 43
click at [892, 215] on input at bounding box center [893, 218] width 219 height 34
type input "I"
type input "computer science"
click at [584, 268] on input at bounding box center [646, 271] width 219 height 34
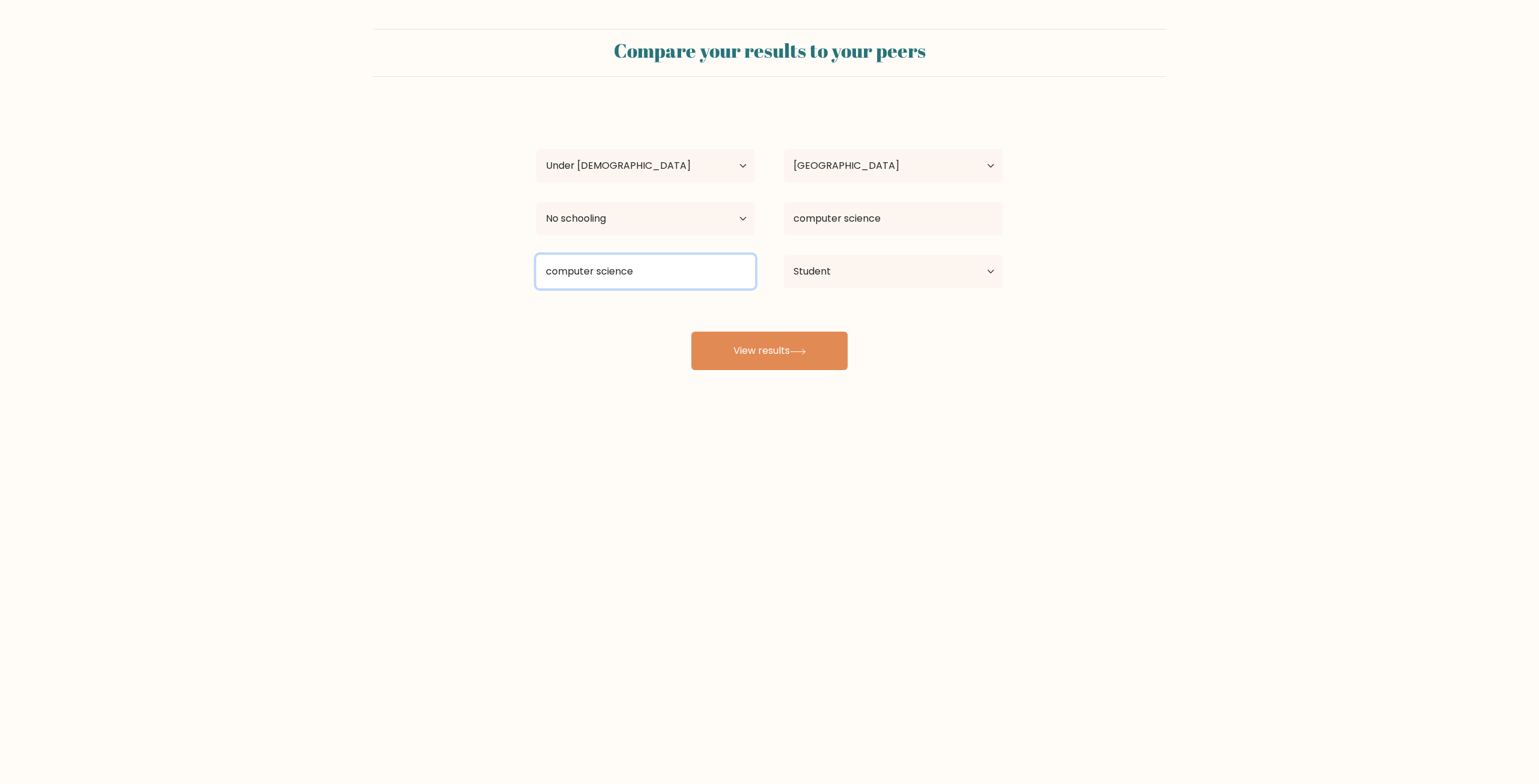
type input "computer science"
click at [776, 379] on div "Compare your results to your peers Alex Kh Age Under 18 years old 18-24 years o…" at bounding box center [770, 227] width 1539 height 456
click at [766, 354] on button "View results" at bounding box center [769, 350] width 156 height 38
click at [782, 349] on button "View results" at bounding box center [769, 350] width 156 height 38
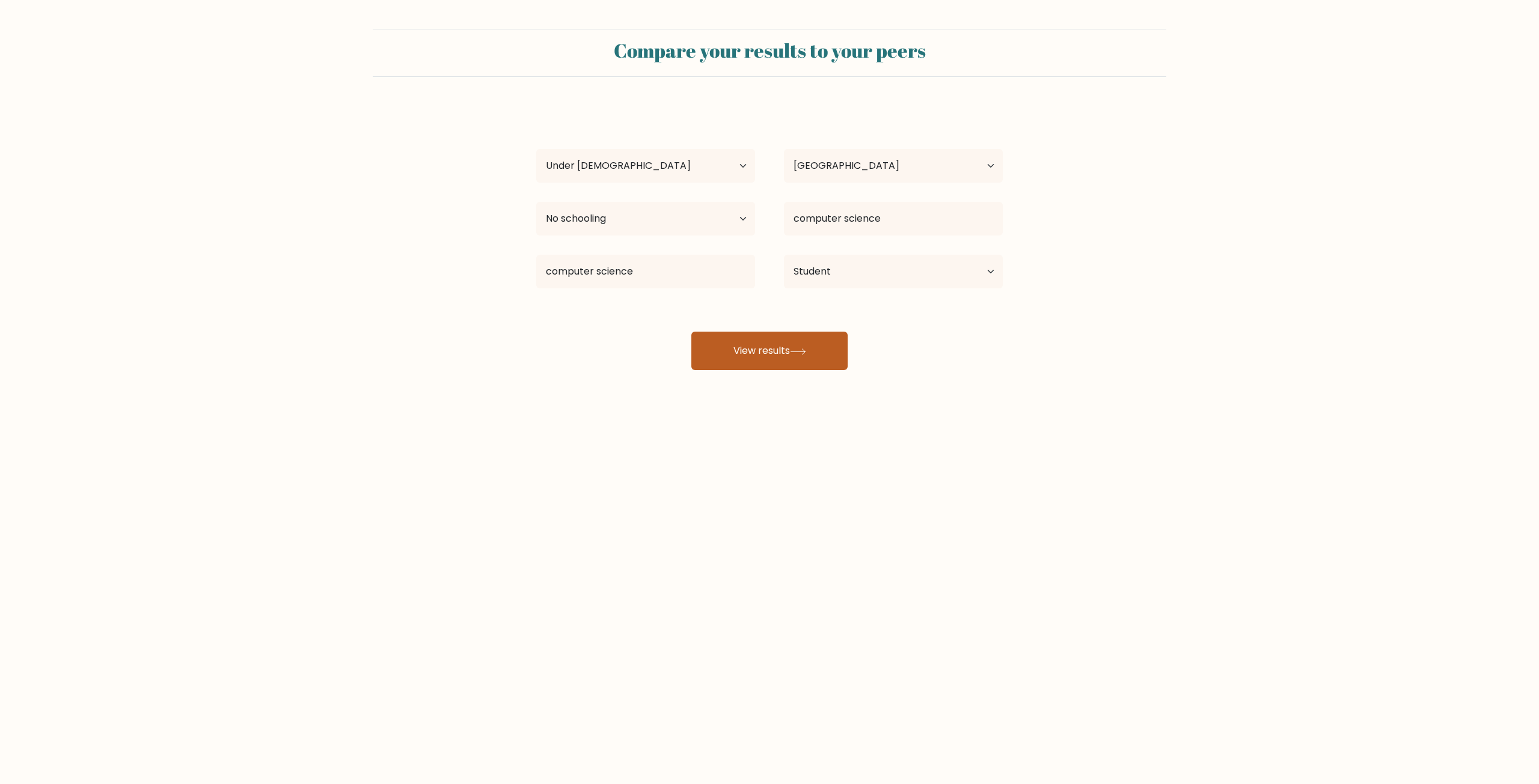
click at [782, 349] on button "View results" at bounding box center [769, 350] width 156 height 38
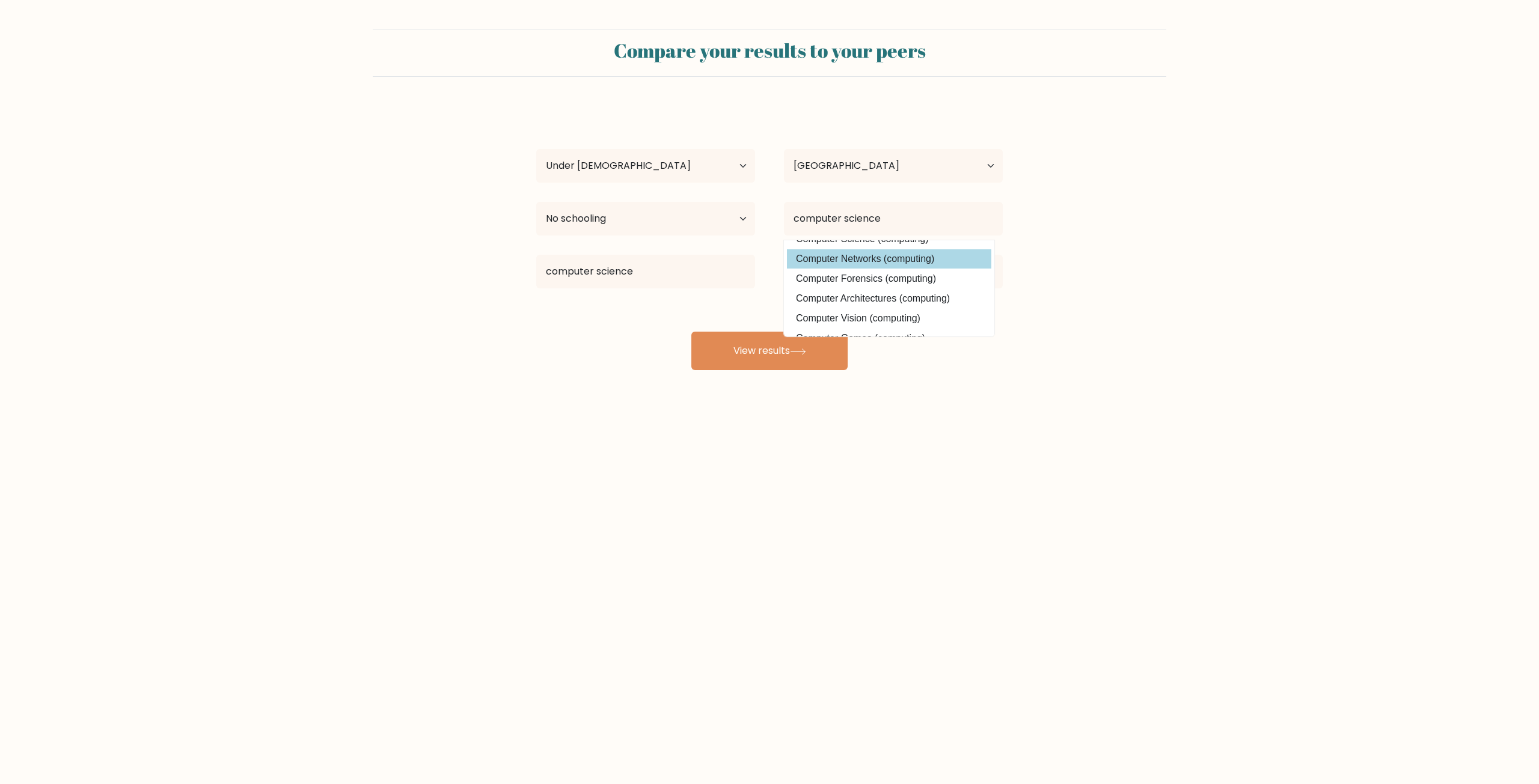
scroll to position [0, 0]
click at [927, 252] on option "Computer Science (computing)" at bounding box center [889, 252] width 205 height 20
type input "Computer Science"
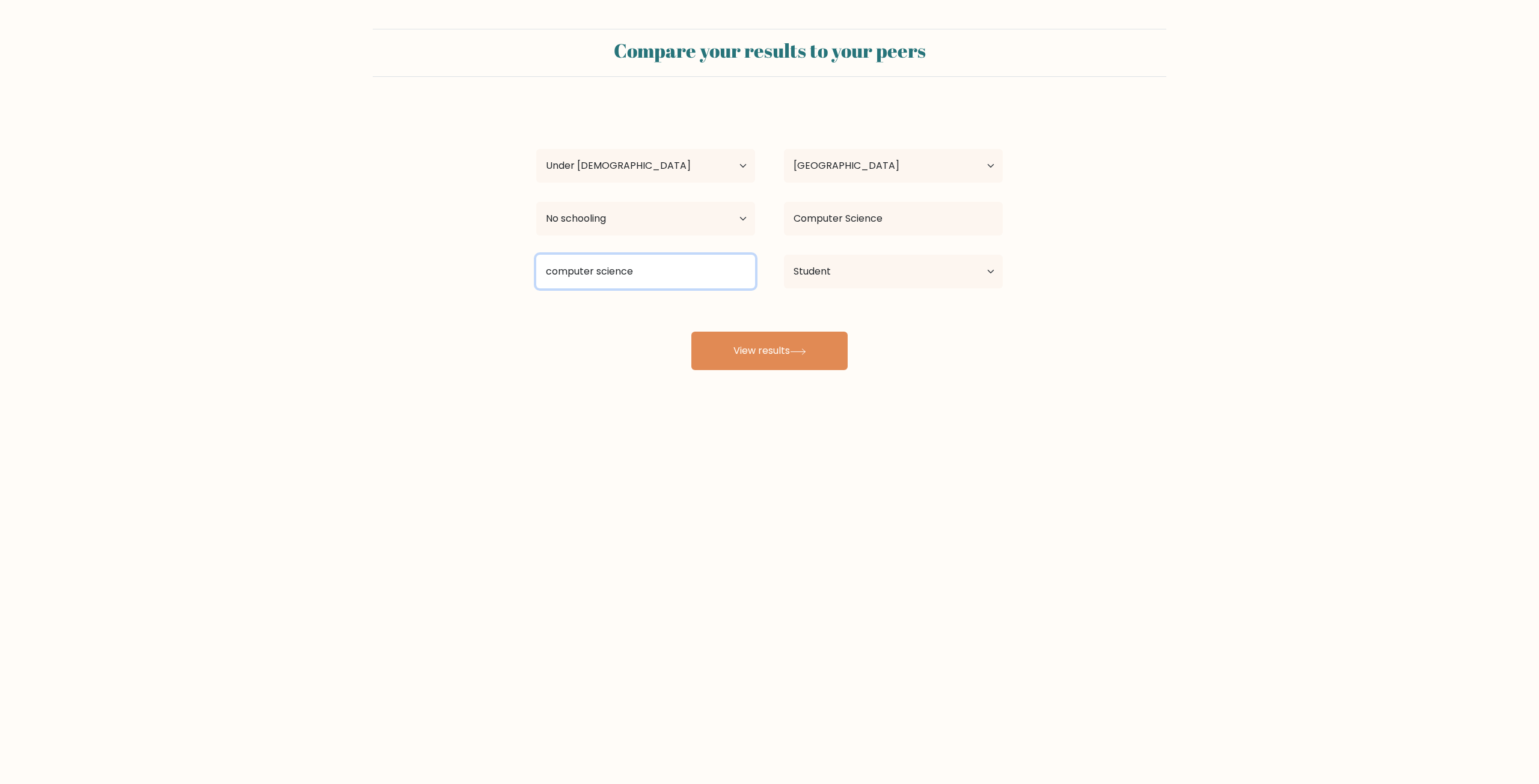
click at [704, 261] on input "computer science" at bounding box center [646, 271] width 219 height 34
click at [750, 354] on button "View results" at bounding box center [769, 350] width 156 height 38
click at [703, 343] on button "View results" at bounding box center [769, 350] width 156 height 38
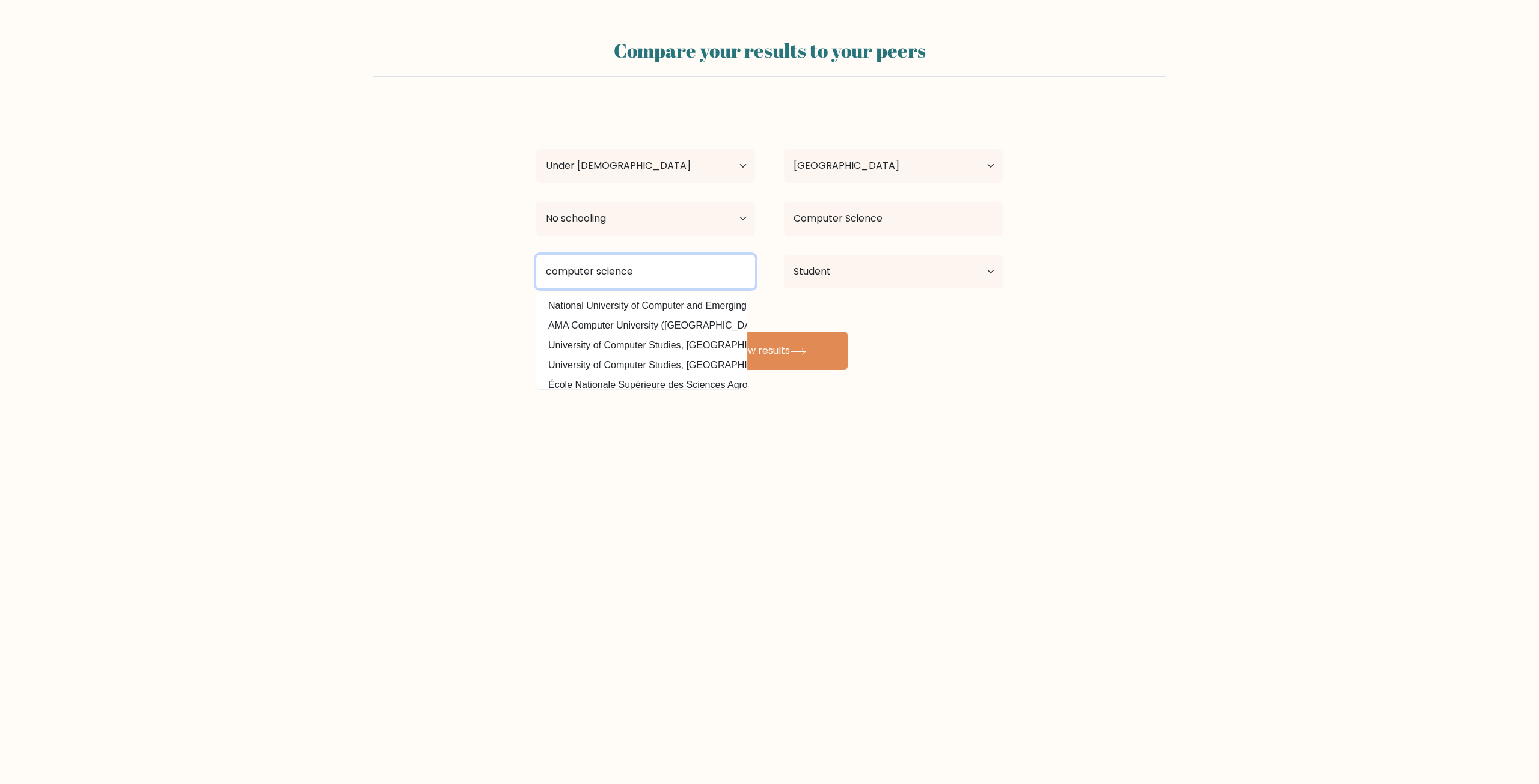
drag, startPoint x: 624, startPoint y: 266, endPoint x: 438, endPoint y: 255, distance: 186.3
click at [438, 255] on form "Compare your results to your peers Alex Kh Age Under 18 years old 18-24 years o…" at bounding box center [770, 199] width 1539 height 341
type input "d"
type input "Moscow"
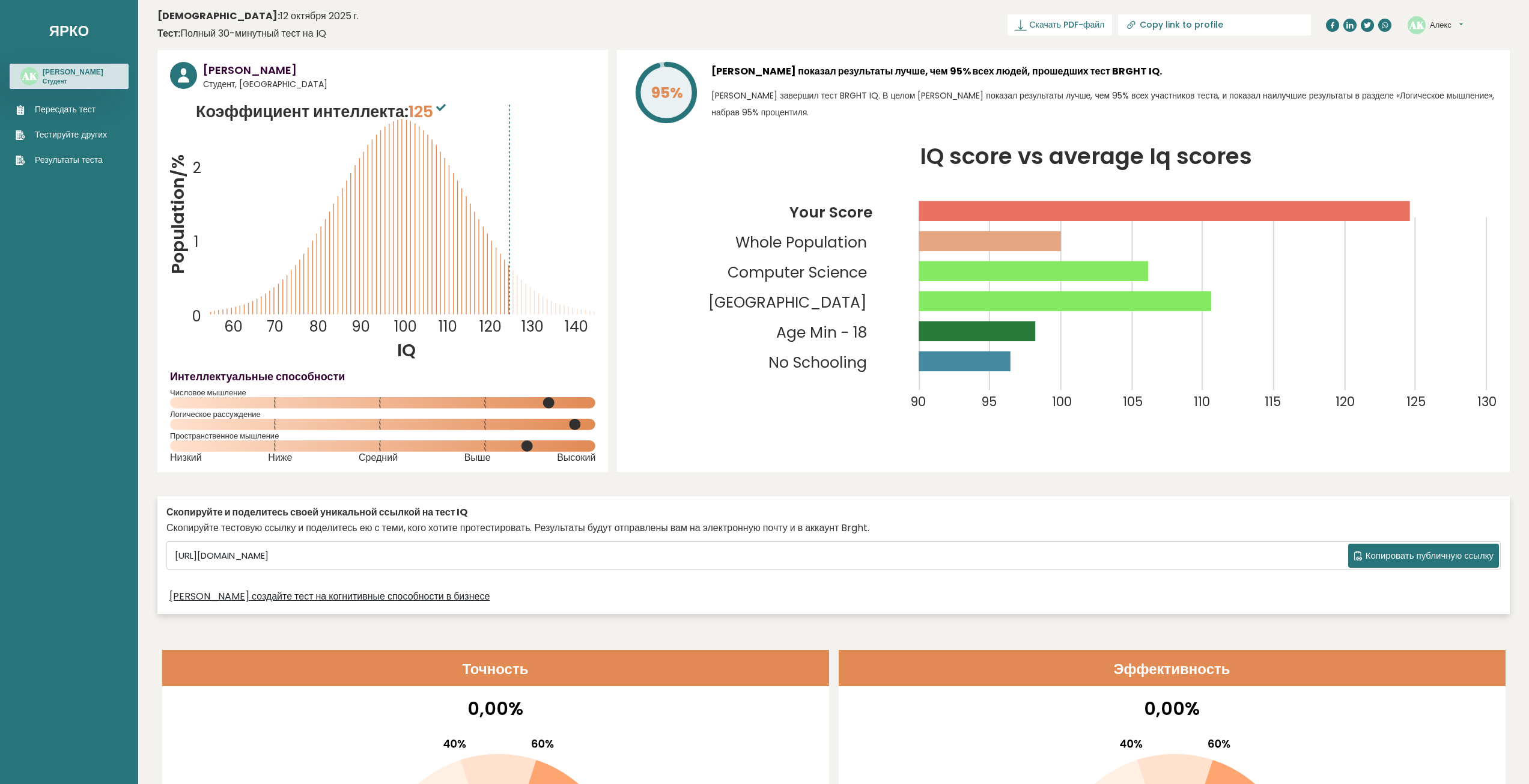
click at [1187, 124] on div "[PERSON_NAME] показал результаты лучше, чем 95% всех людей, прошедших тест BRGH…" at bounding box center [1104, 95] width 786 height 66
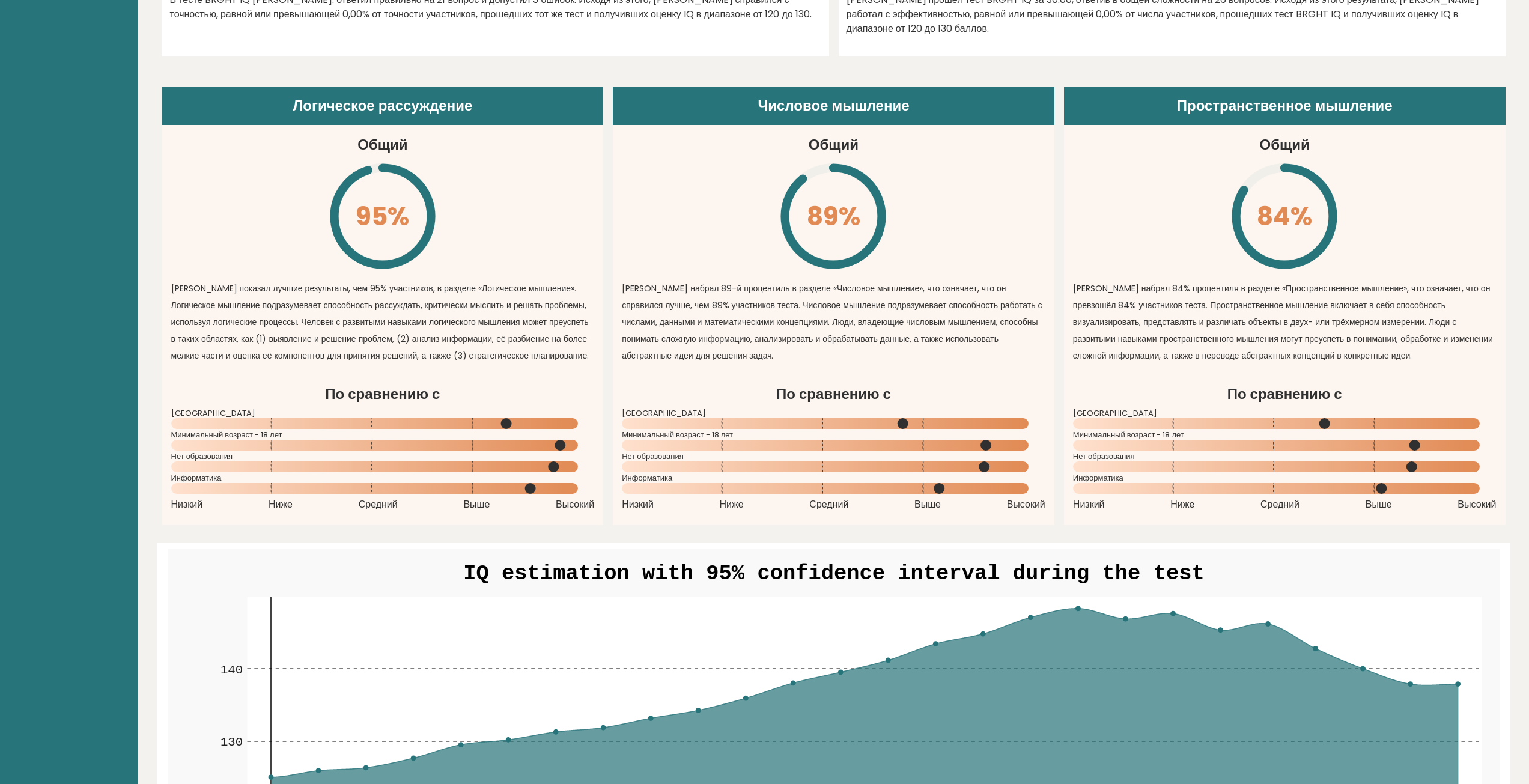
scroll to position [901, 0]
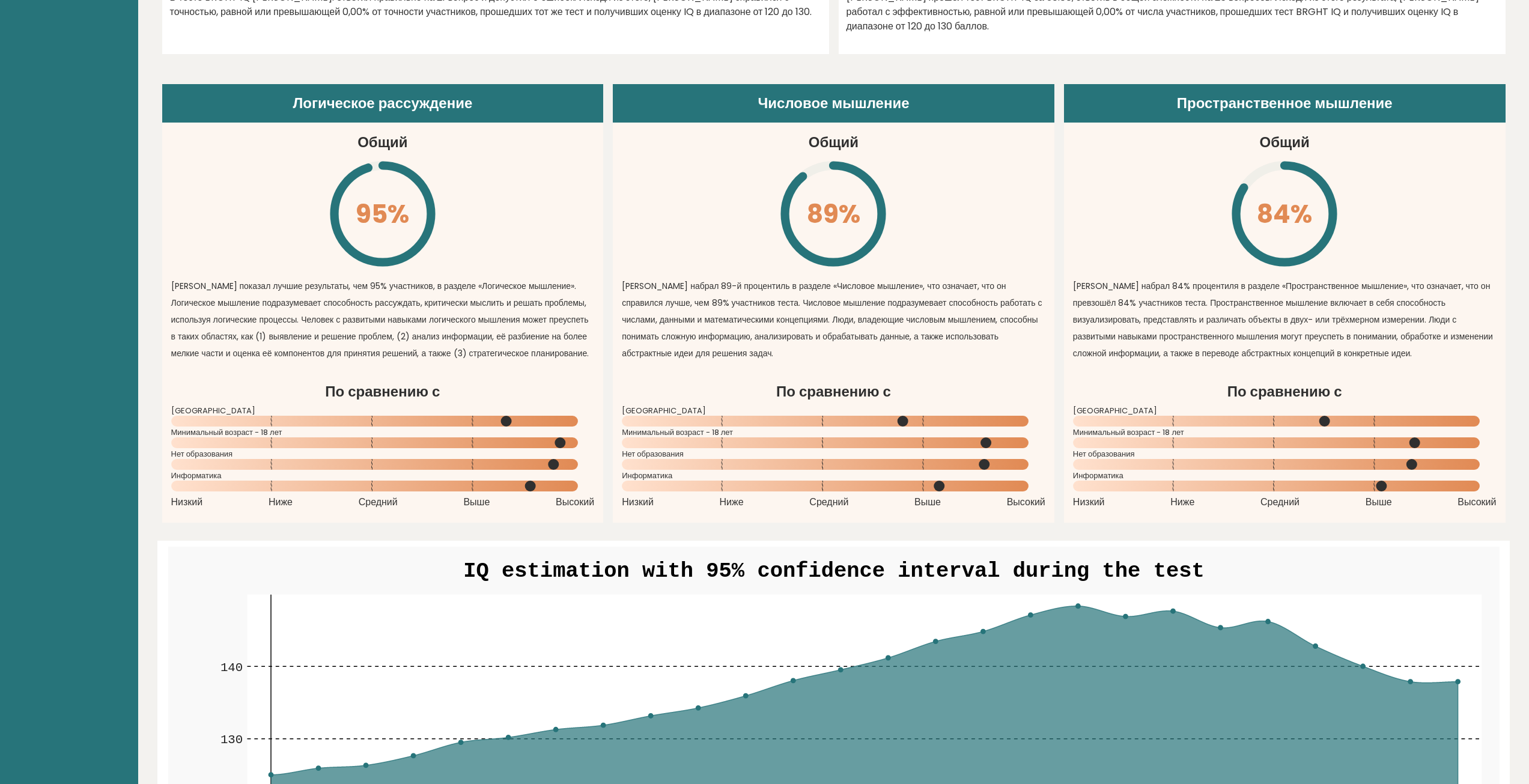
drag, startPoint x: 665, startPoint y: 385, endPoint x: 626, endPoint y: 356, distance: 48.6
click at [626, 356] on font "[PERSON_NAME] набрал 89-й процентиль в разделе «Числовое мышление», что означае…" at bounding box center [832, 319] width 420 height 79
drag, startPoint x: 626, startPoint y: 359, endPoint x: 596, endPoint y: 357, distance: 30.1
click at [596, 357] on article "Логическое рассуждение Общий 95% \ По сравнению с Россия Минимальный возраст - …" at bounding box center [383, 232] width 441 height 297
drag, startPoint x: 596, startPoint y: 358, endPoint x: 549, endPoint y: 354, distance: 47.2
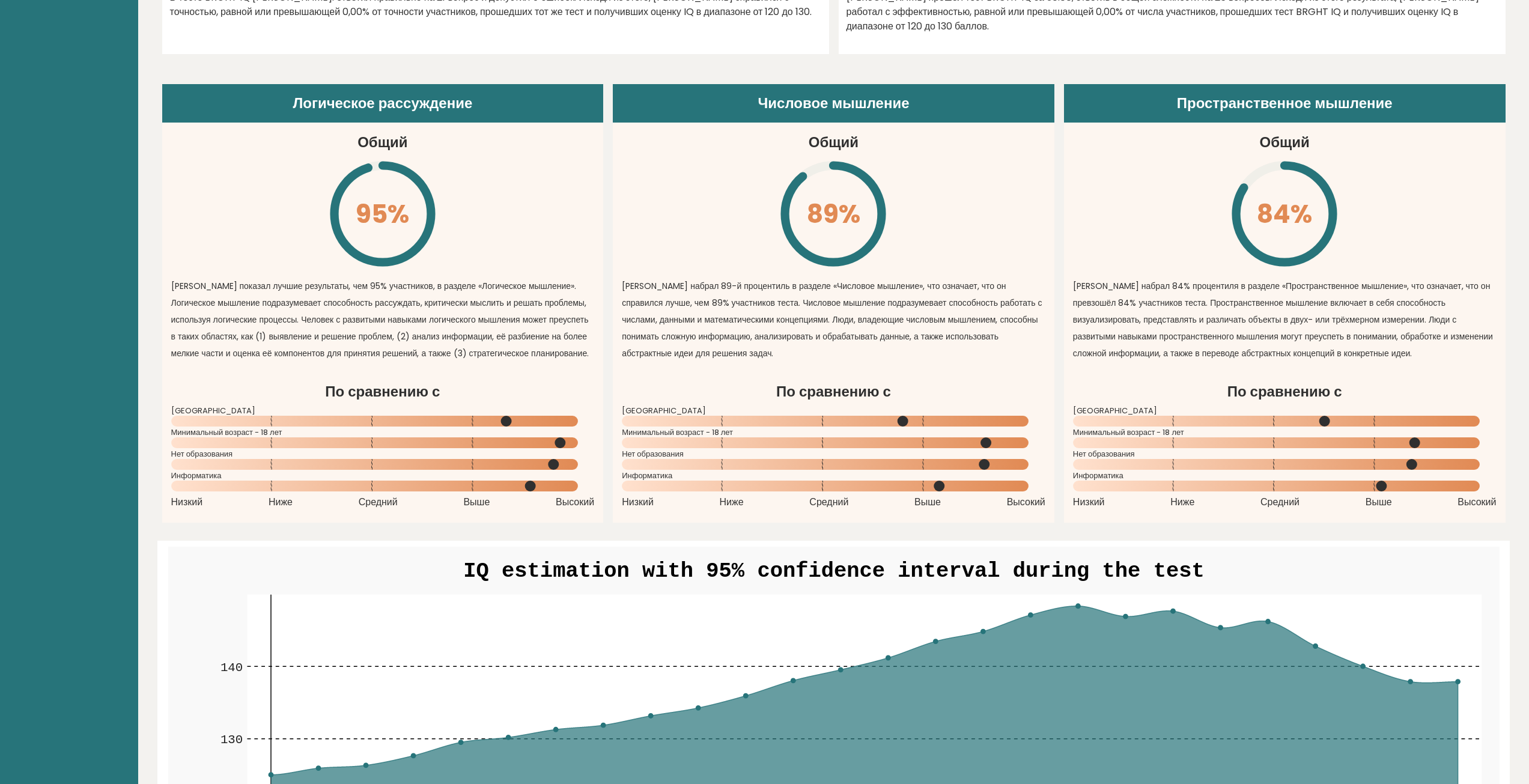
click at [549, 354] on font "Алекс показал лучшие результаты, чем 95% участников, в разделе «Логическое мышл…" at bounding box center [380, 319] width 418 height 79
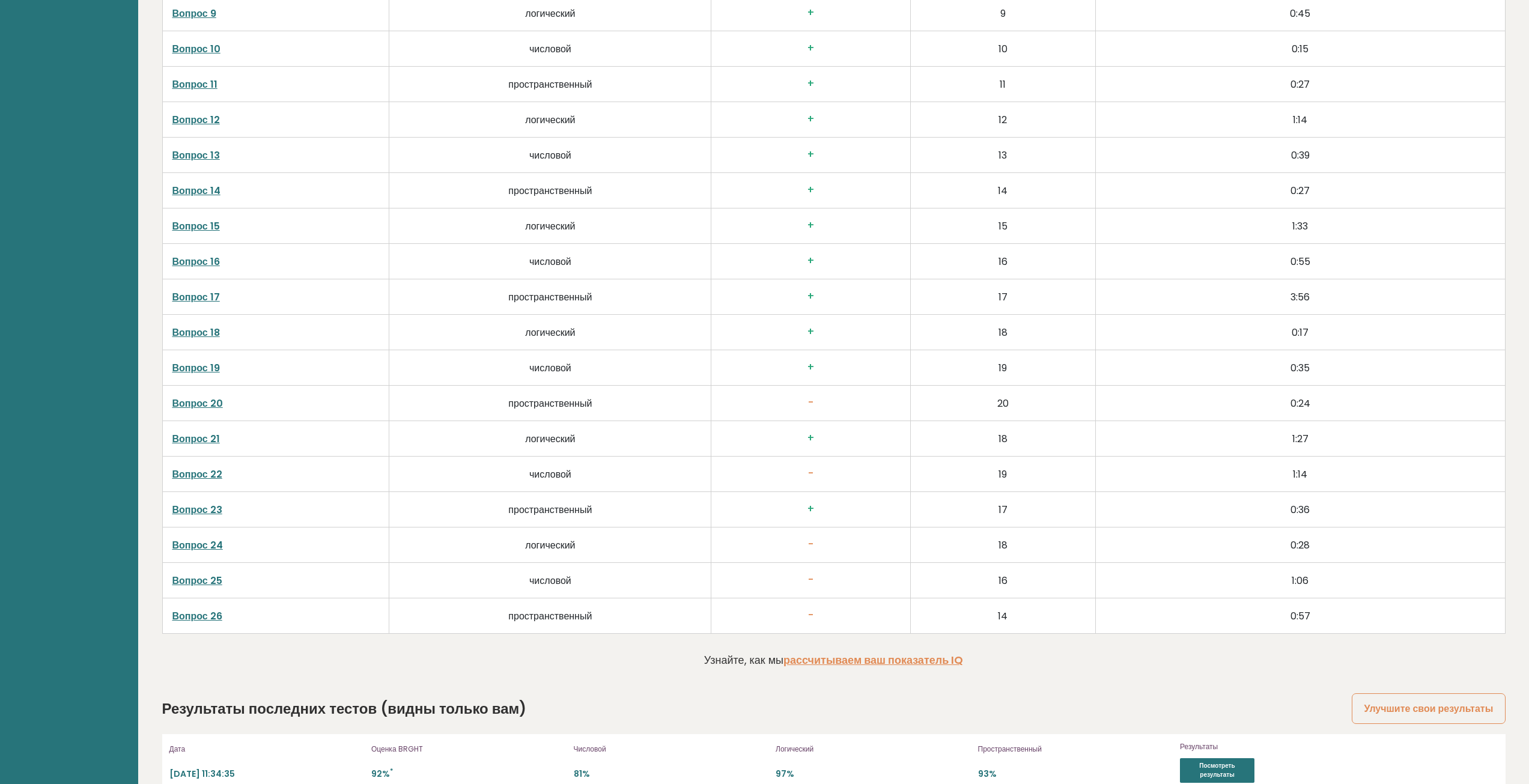
scroll to position [2600, 0]
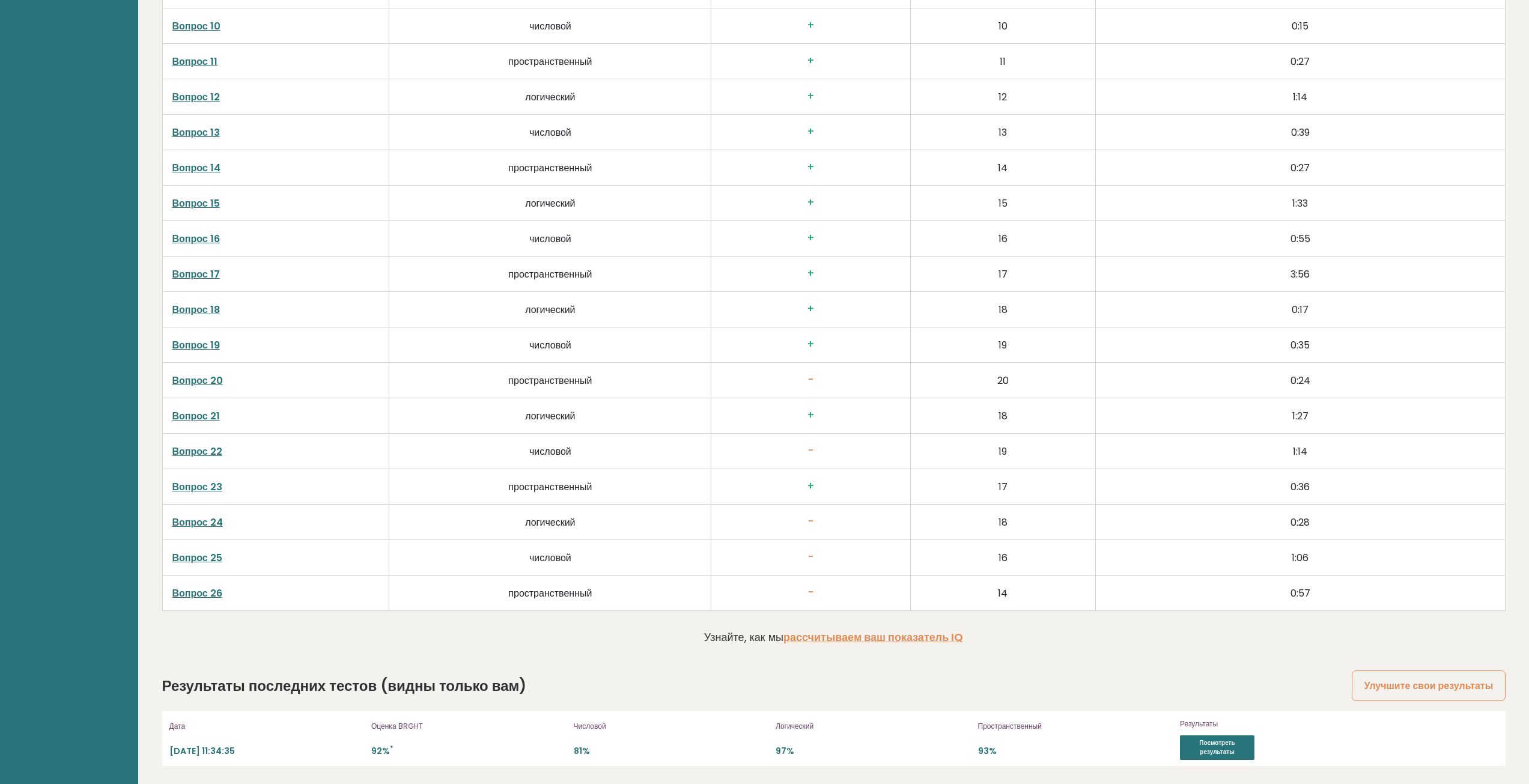
click at [173, 444] on td "Вопрос 22" at bounding box center [276, 451] width 227 height 35
click at [191, 452] on font "Вопрос 22" at bounding box center [198, 452] width 50 height 14
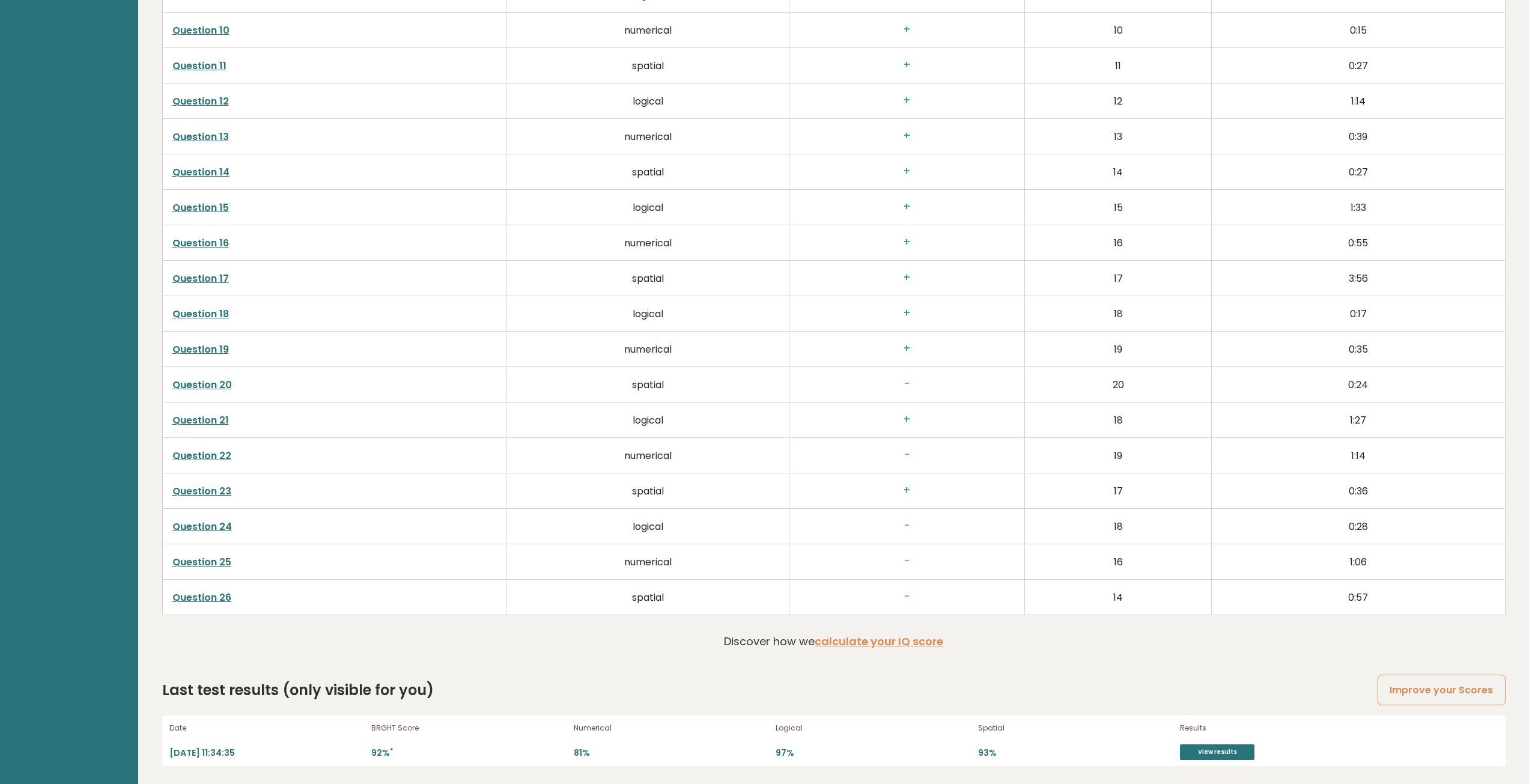
scroll to position [2595, 0]
click at [228, 592] on link "Question 26" at bounding box center [202, 597] width 59 height 14
click at [200, 571] on td "Question 25" at bounding box center [334, 561] width 343 height 35
click at [205, 566] on link "Question 25" at bounding box center [202, 562] width 59 height 14
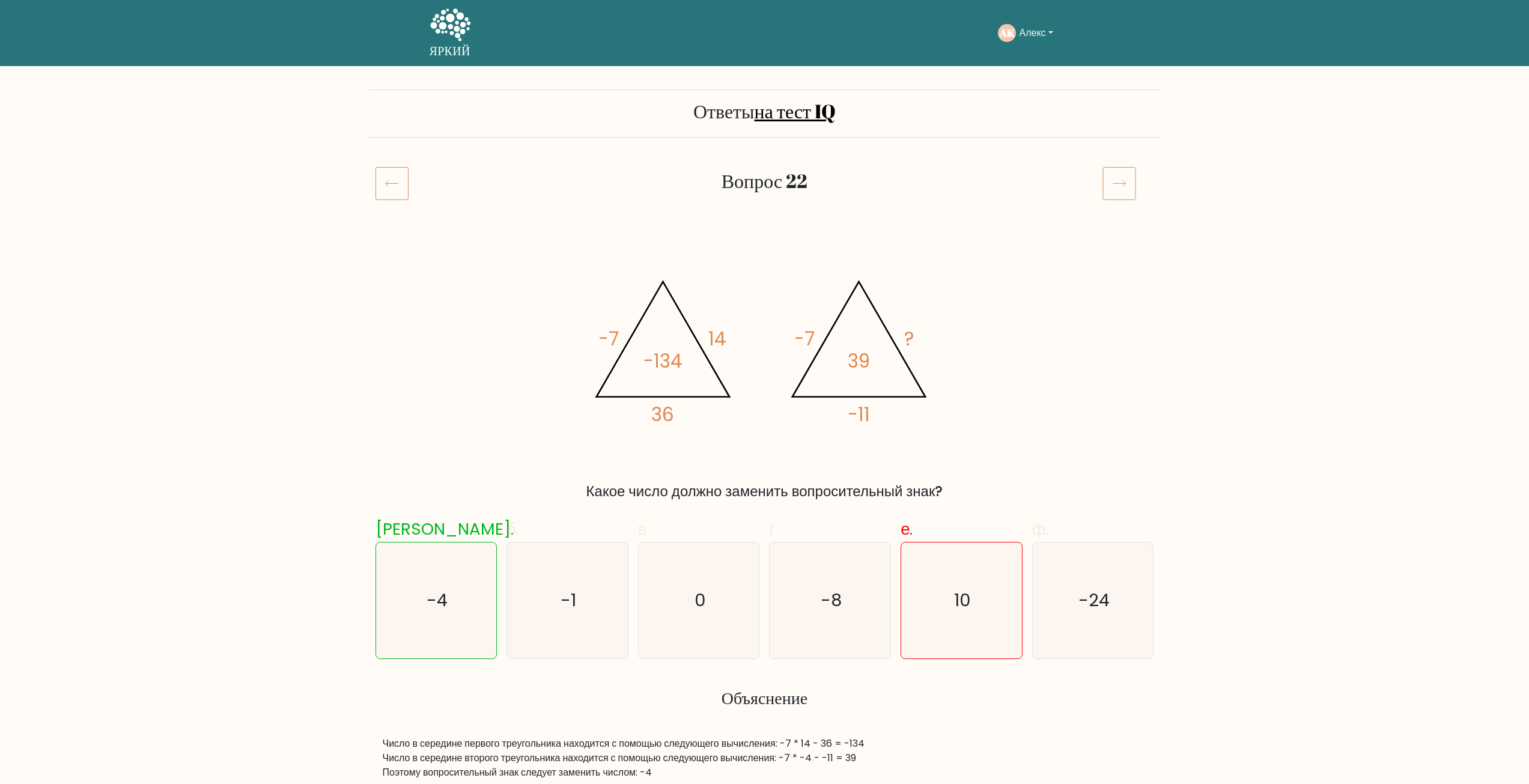
drag, startPoint x: 307, startPoint y: 459, endPoint x: 237, endPoint y: 348, distance: 131.2
drag, startPoint x: 277, startPoint y: 374, endPoint x: 223, endPoint y: 323, distance: 74.3
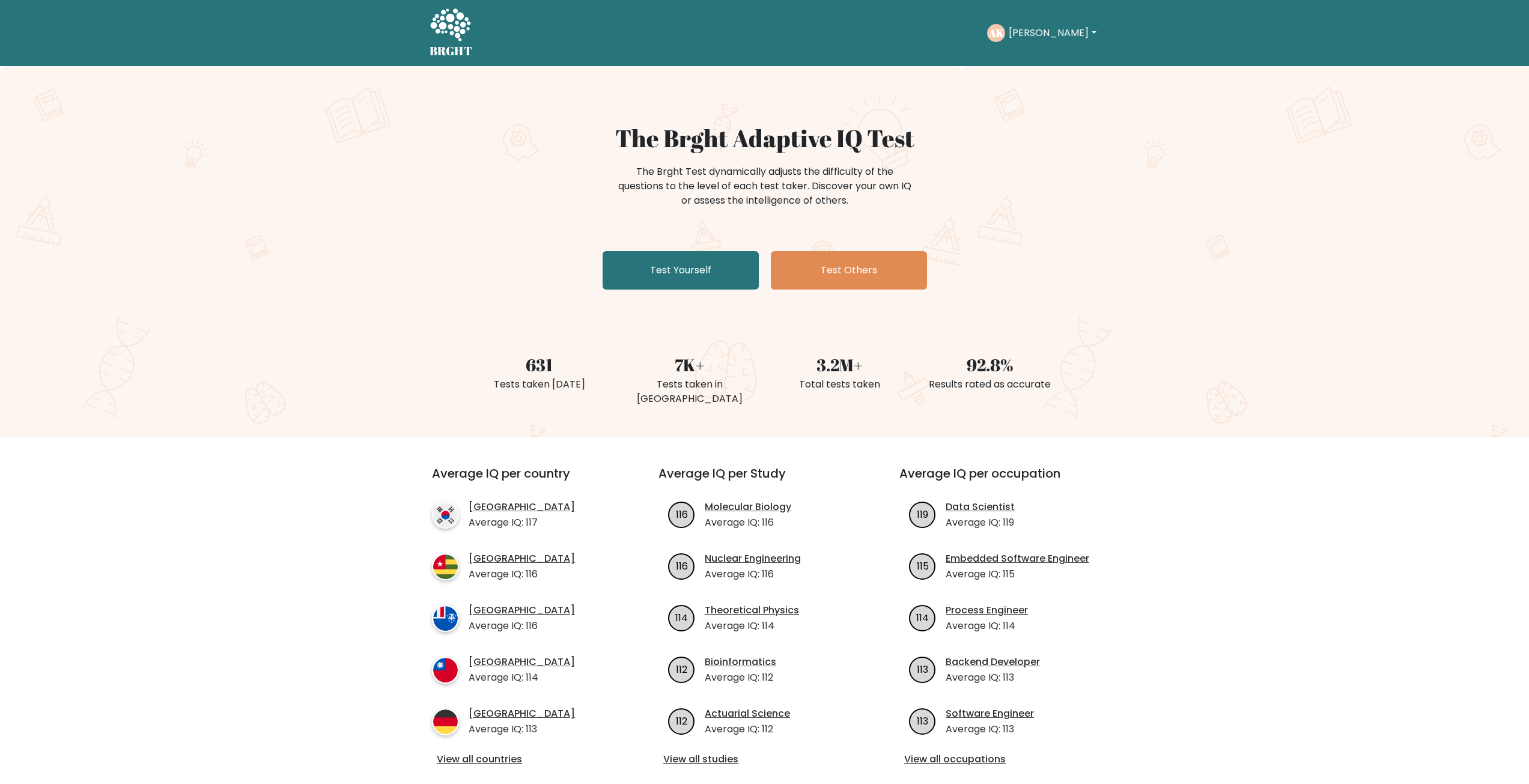
click at [1026, 37] on button "[PERSON_NAME]" at bounding box center [1052, 33] width 94 height 16
click at [1041, 61] on link "Dashboard" at bounding box center [1035, 58] width 95 height 20
click at [1023, 34] on button "[PERSON_NAME]" at bounding box center [1052, 33] width 94 height 16
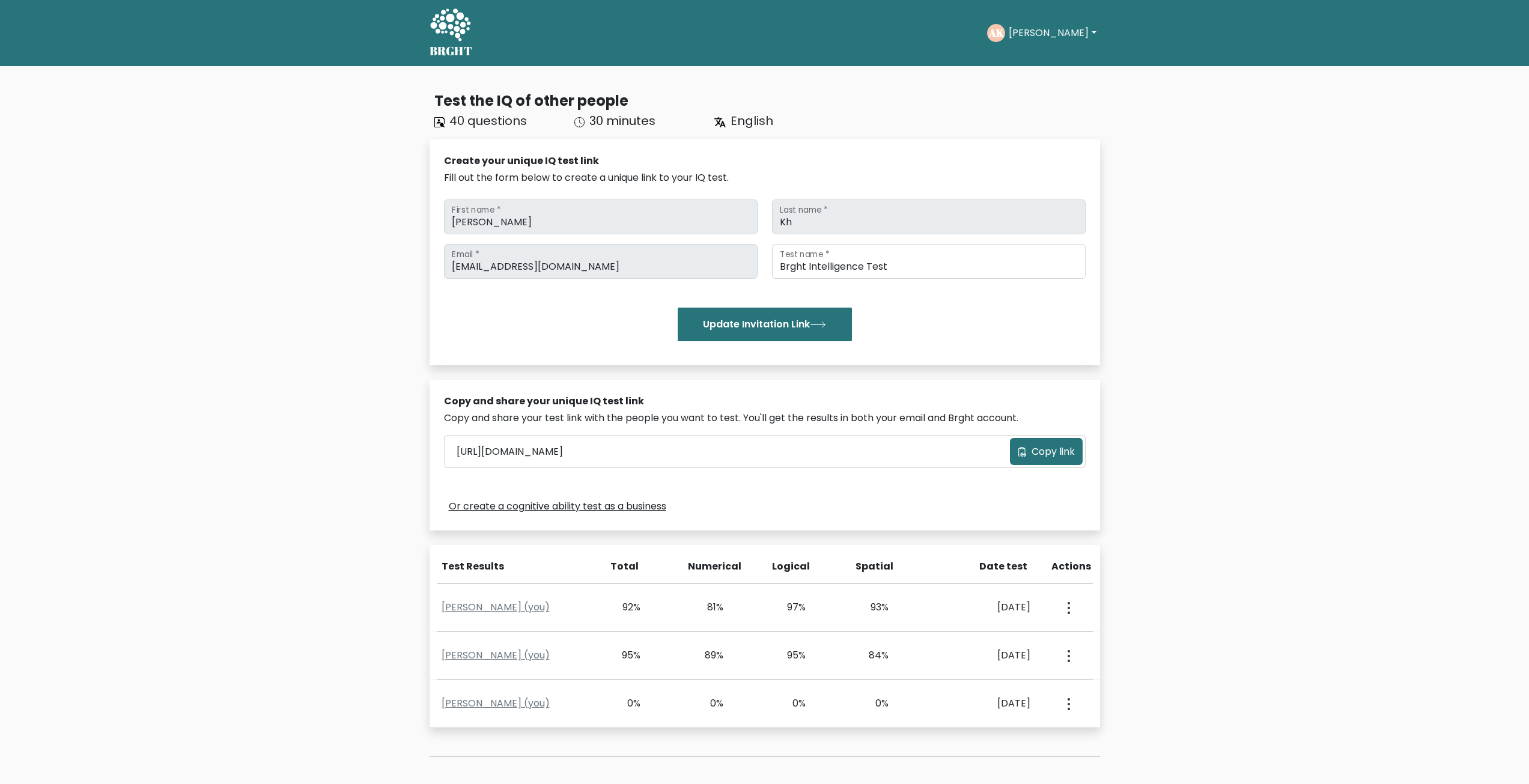
click at [1061, 44] on div "AK [PERSON_NAME] Dashboard Profile Settings Logout" at bounding box center [1043, 33] width 112 height 27
click at [968, 108] on div "Test the IQ of other people" at bounding box center [767, 101] width 666 height 22
drag, startPoint x: 1051, startPoint y: 6, endPoint x: 1041, endPoint y: 22, distance: 18.9
click at [1051, 6] on div "BRGHT BRGHT Take the test AK [PERSON_NAME] Dashboard Profile Settings Logout Da…" at bounding box center [765, 33] width 685 height 56
click at [1041, 22] on div "AK [PERSON_NAME] Dashboard Profile Settings Logout" at bounding box center [1043, 33] width 112 height 27
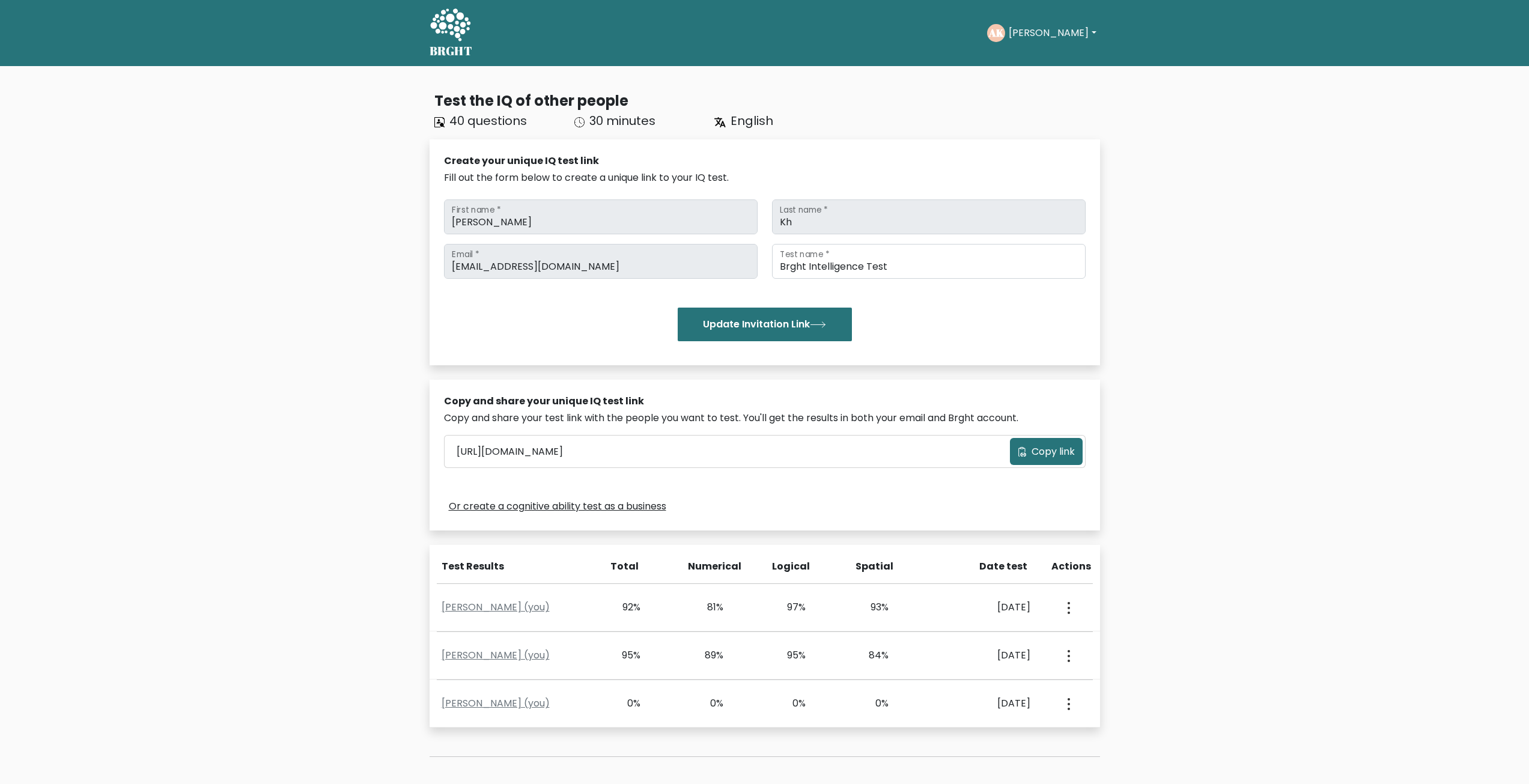
click at [1038, 30] on button "[PERSON_NAME]" at bounding box center [1052, 33] width 94 height 16
click at [955, 86] on div "Test the IQ of other people 40 questions 30 minutes English Create your unique …" at bounding box center [765, 434] width 685 height 706
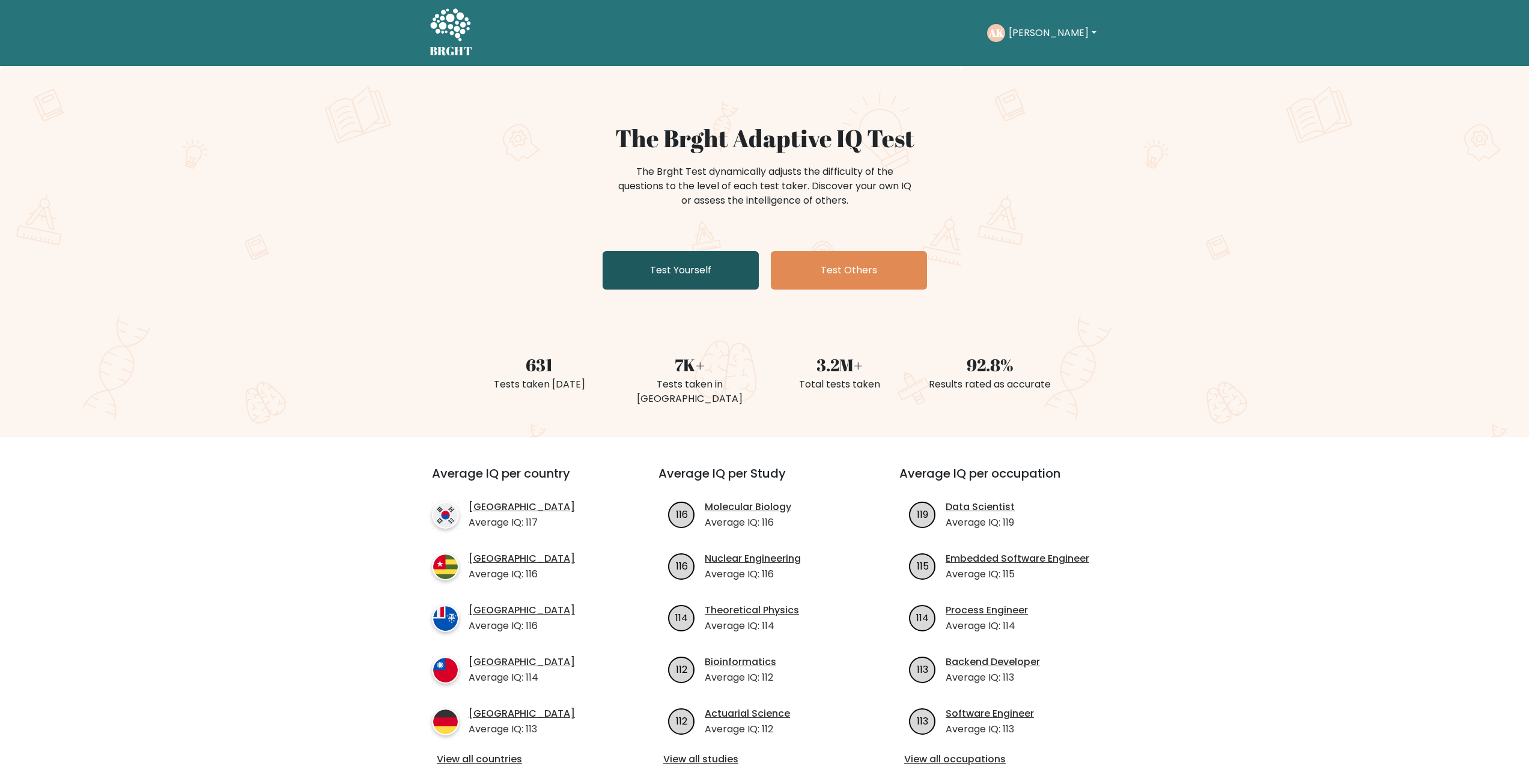
click at [731, 277] on link "Test Yourself" at bounding box center [681, 270] width 156 height 38
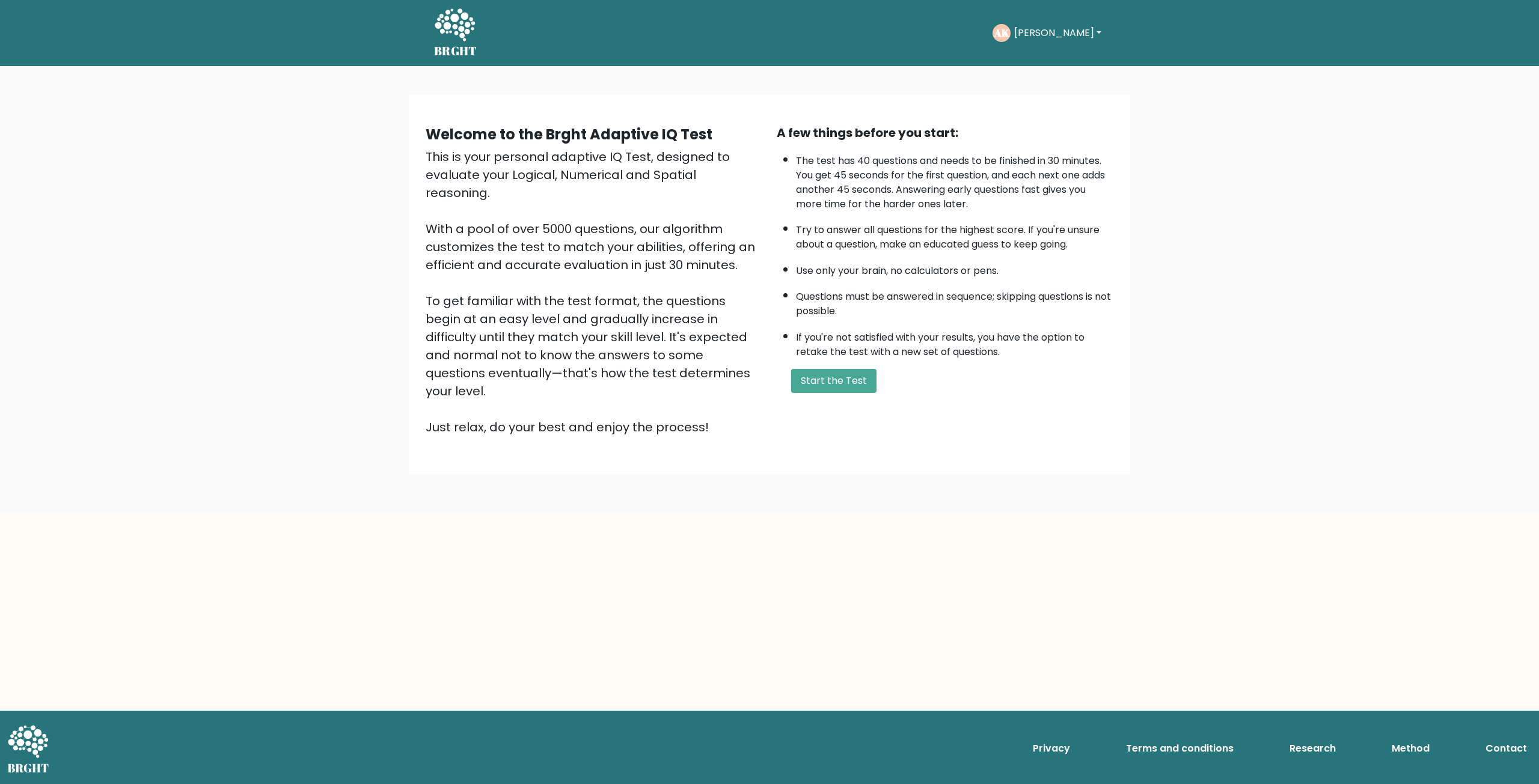
click at [854, 395] on div "A few things before you start: The test has 40 questions and needs to be finish…" at bounding box center [945, 280] width 351 height 312
click at [837, 383] on button "Start the Test" at bounding box center [833, 381] width 86 height 24
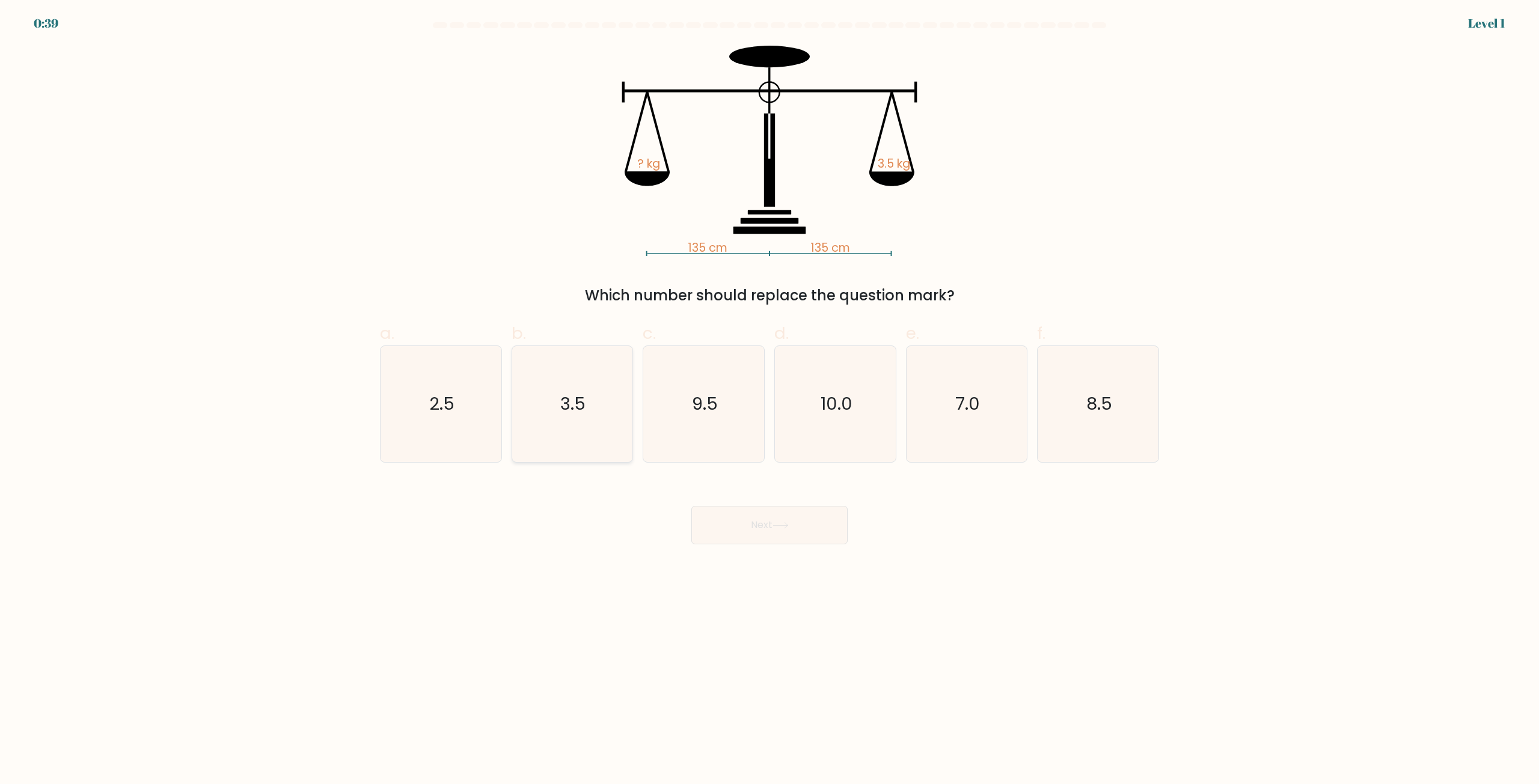
click at [583, 456] on icon "3.5" at bounding box center [572, 404] width 116 height 116
click at [770, 400] on input "b. 3.5" at bounding box center [770, 396] width 1 height 8
radio input "true"
click at [761, 551] on body "0:38 Level 1" at bounding box center [770, 392] width 1539 height 784
click at [747, 529] on button "Next" at bounding box center [769, 524] width 156 height 38
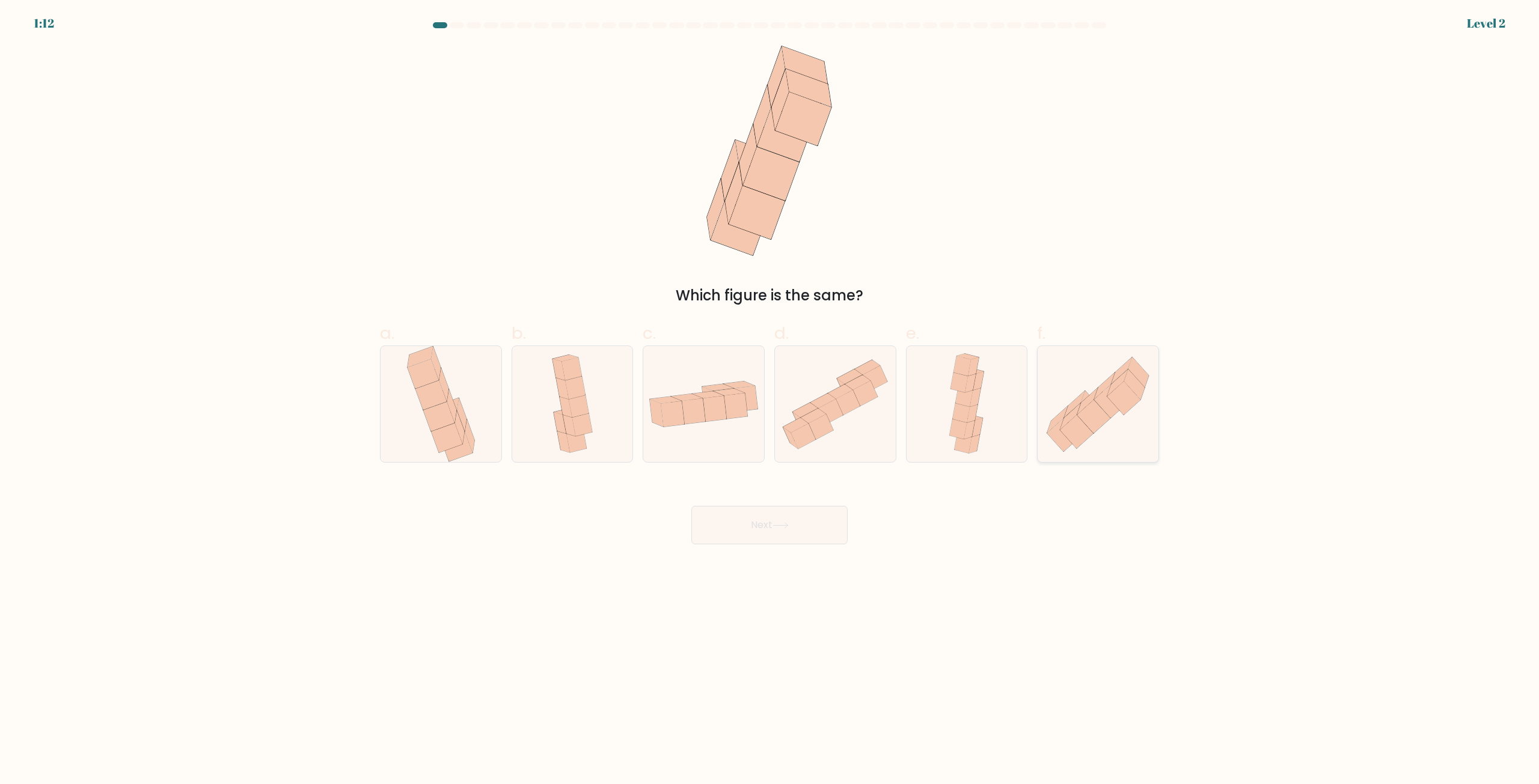
click at [1110, 463] on form at bounding box center [770, 283] width 1539 height 522
click at [1098, 424] on icon at bounding box center [1093, 416] width 33 height 34
click at [770, 400] on input "f." at bounding box center [770, 396] width 1 height 8
radio input "true"
click at [742, 532] on button "Next" at bounding box center [769, 524] width 156 height 38
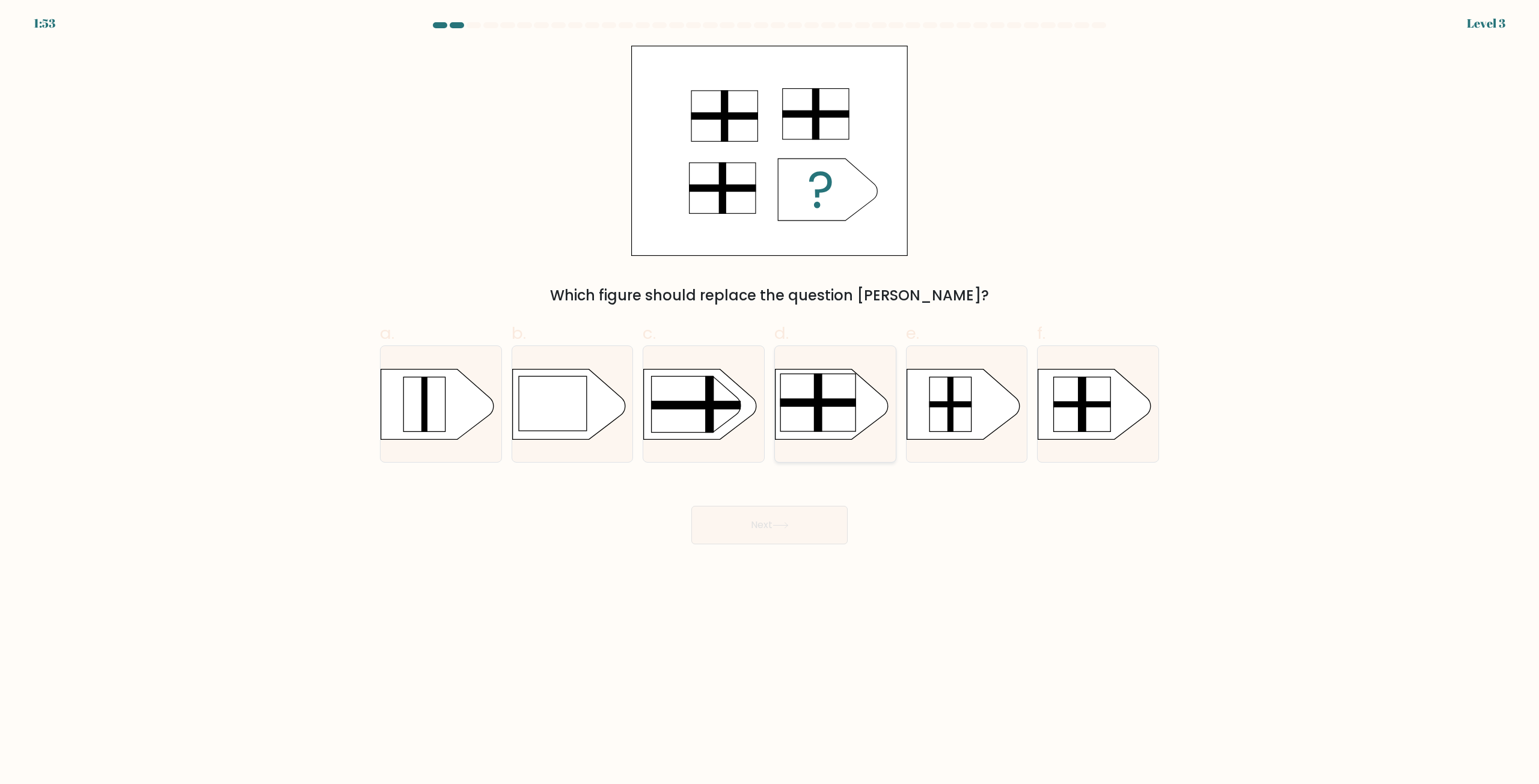
click at [849, 412] on rect at bounding box center [818, 403] width 76 height 58
click at [770, 400] on input "d." at bounding box center [770, 396] width 1 height 8
radio input "true"
click at [793, 527] on button "Next" at bounding box center [769, 524] width 156 height 38
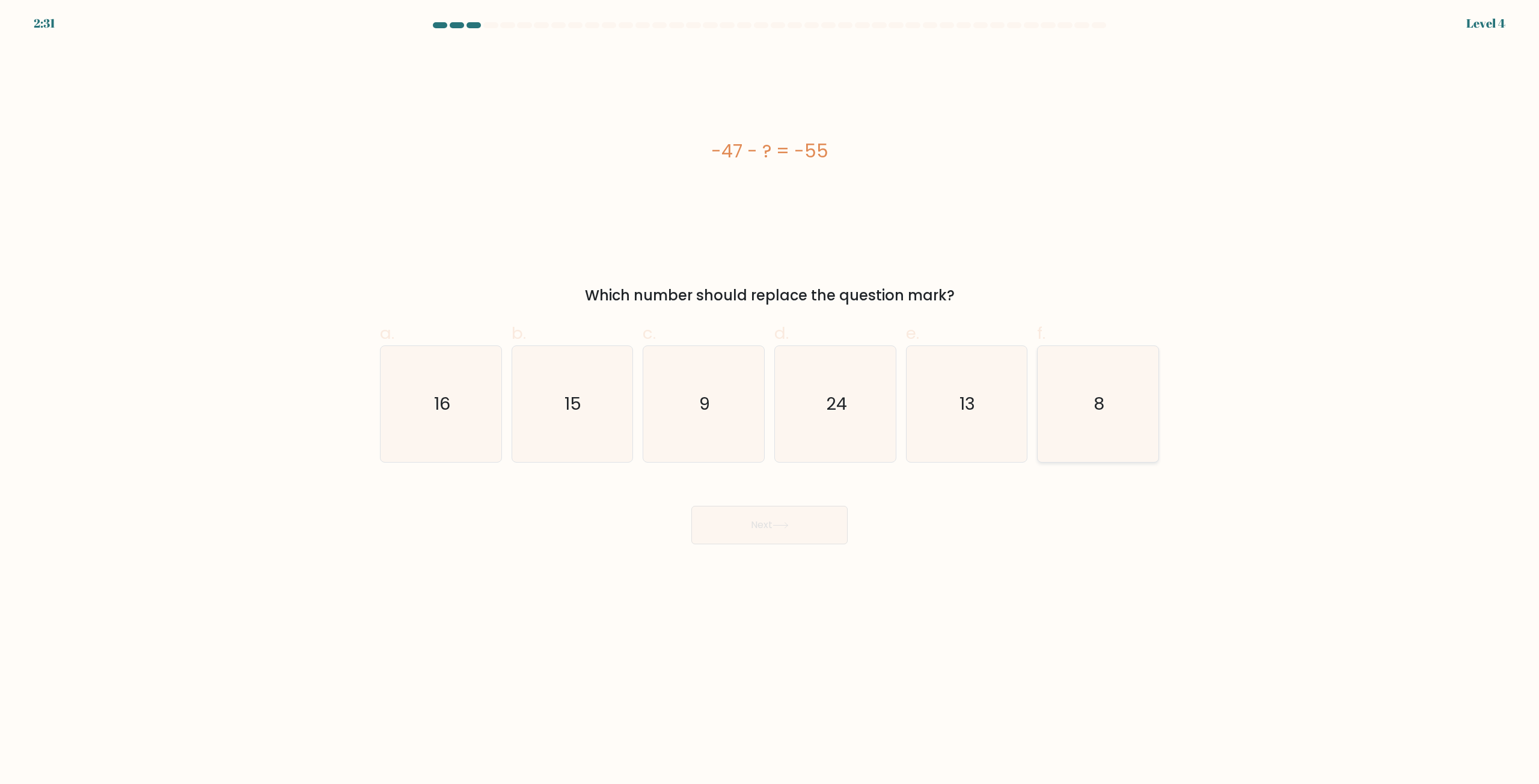
click at [1133, 420] on icon "8" at bounding box center [1098, 404] width 116 height 116
click at [770, 400] on input "f. 8" at bounding box center [770, 396] width 1 height 8
radio input "true"
click at [800, 549] on body "2:30 Level 4 a." at bounding box center [770, 392] width 1539 height 784
click at [803, 533] on button "Next" at bounding box center [769, 524] width 156 height 38
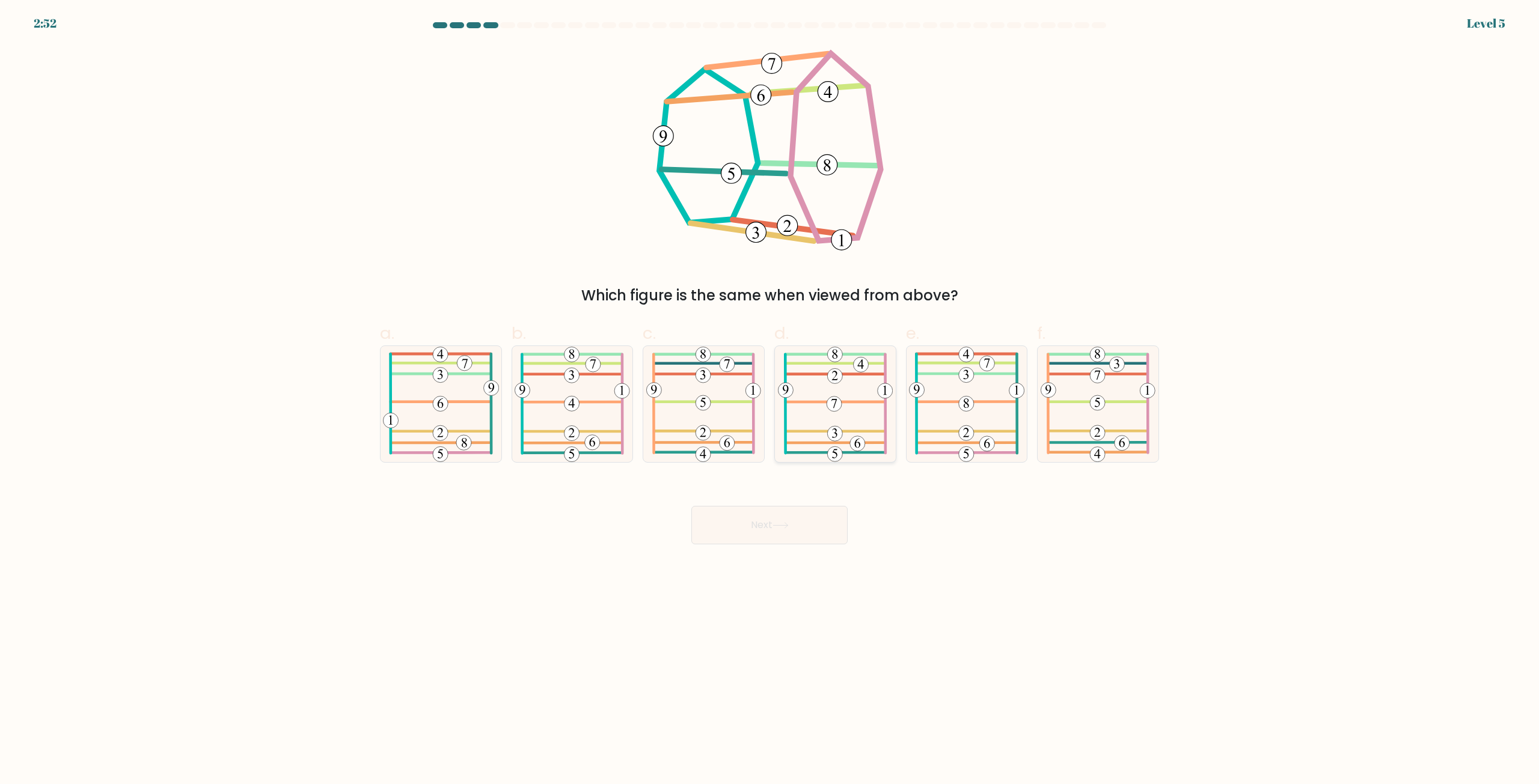
click at [842, 418] on icon at bounding box center [835, 404] width 115 height 116
click at [770, 400] on input "d." at bounding box center [770, 396] width 1 height 8
radio input "true"
click at [799, 528] on button "Next" at bounding box center [769, 524] width 156 height 38
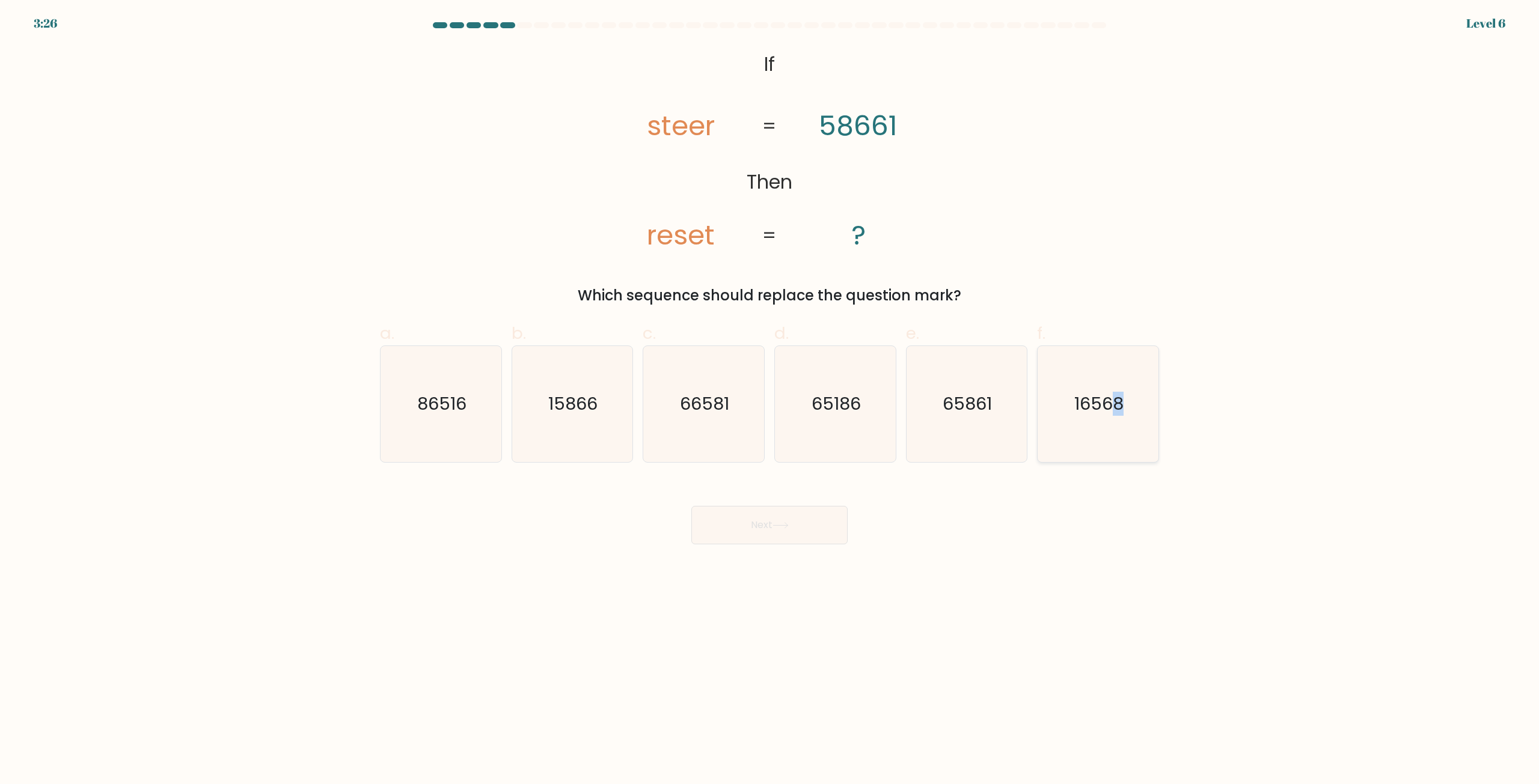
click at [1117, 382] on icon "16568" at bounding box center [1098, 404] width 116 height 116
click at [1112, 423] on icon "16568" at bounding box center [1098, 404] width 116 height 116
click at [770, 400] on input "f. 16568" at bounding box center [770, 396] width 1 height 8
radio input "true"
click at [1025, 524] on div "Next" at bounding box center [770, 510] width 794 height 67
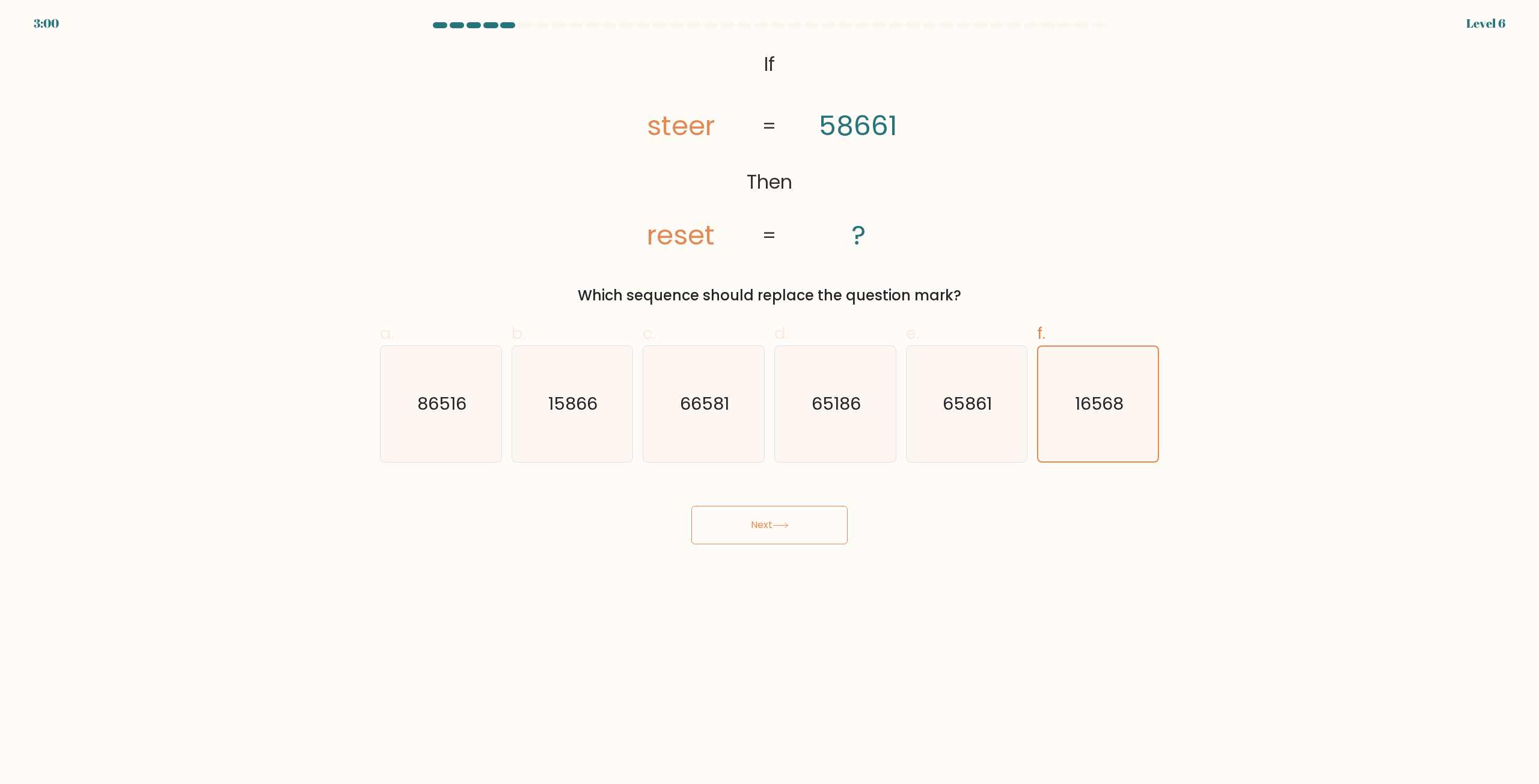
click at [780, 533] on button "Next" at bounding box center [769, 524] width 156 height 38
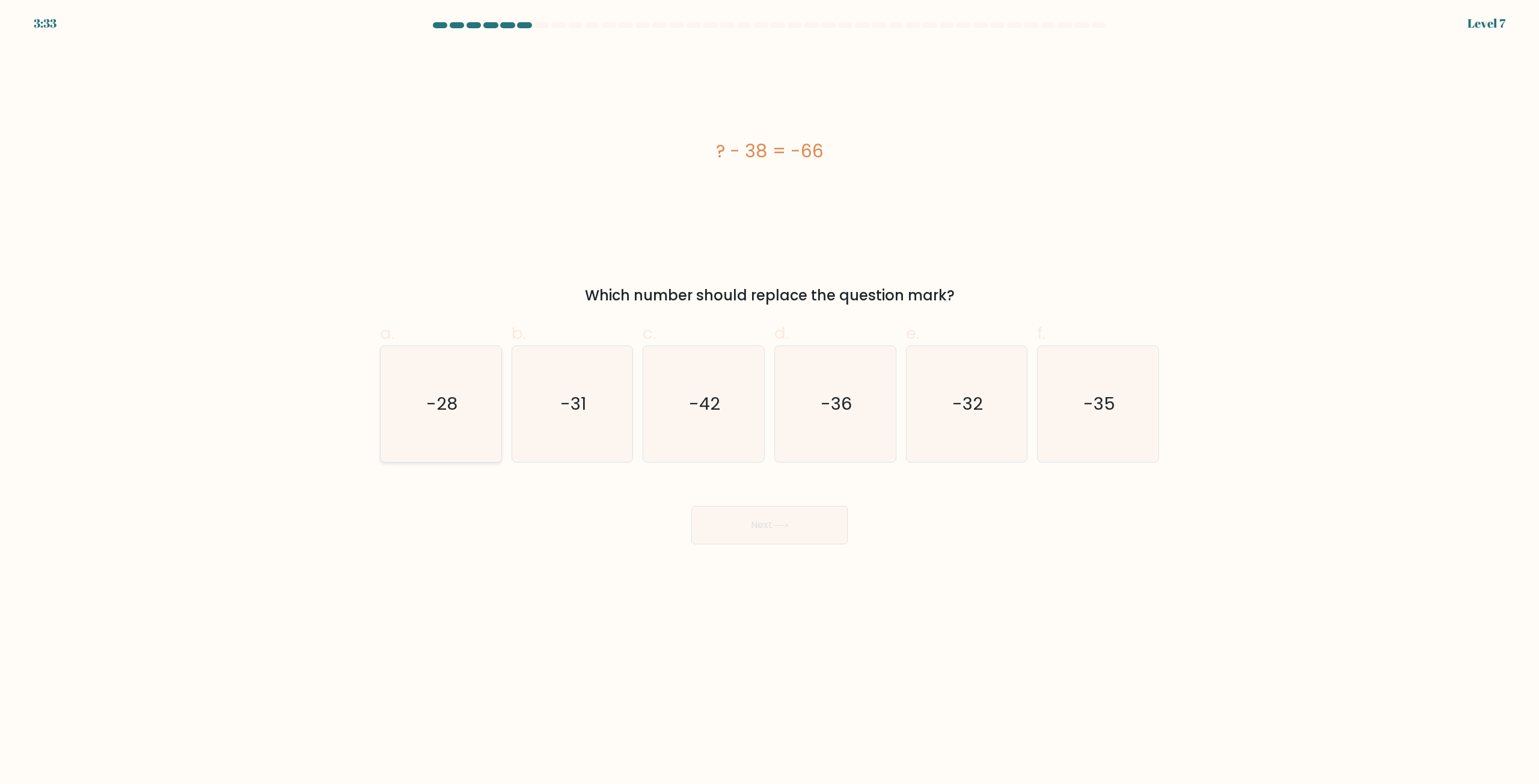
click at [414, 412] on icon "-28" at bounding box center [441, 404] width 116 height 116
click at [770, 400] on input "a. -28" at bounding box center [770, 396] width 1 height 8
radio input "true"
click at [795, 528] on button "Next" at bounding box center [769, 524] width 156 height 38
click at [740, 517] on button "Next" at bounding box center [769, 524] width 156 height 38
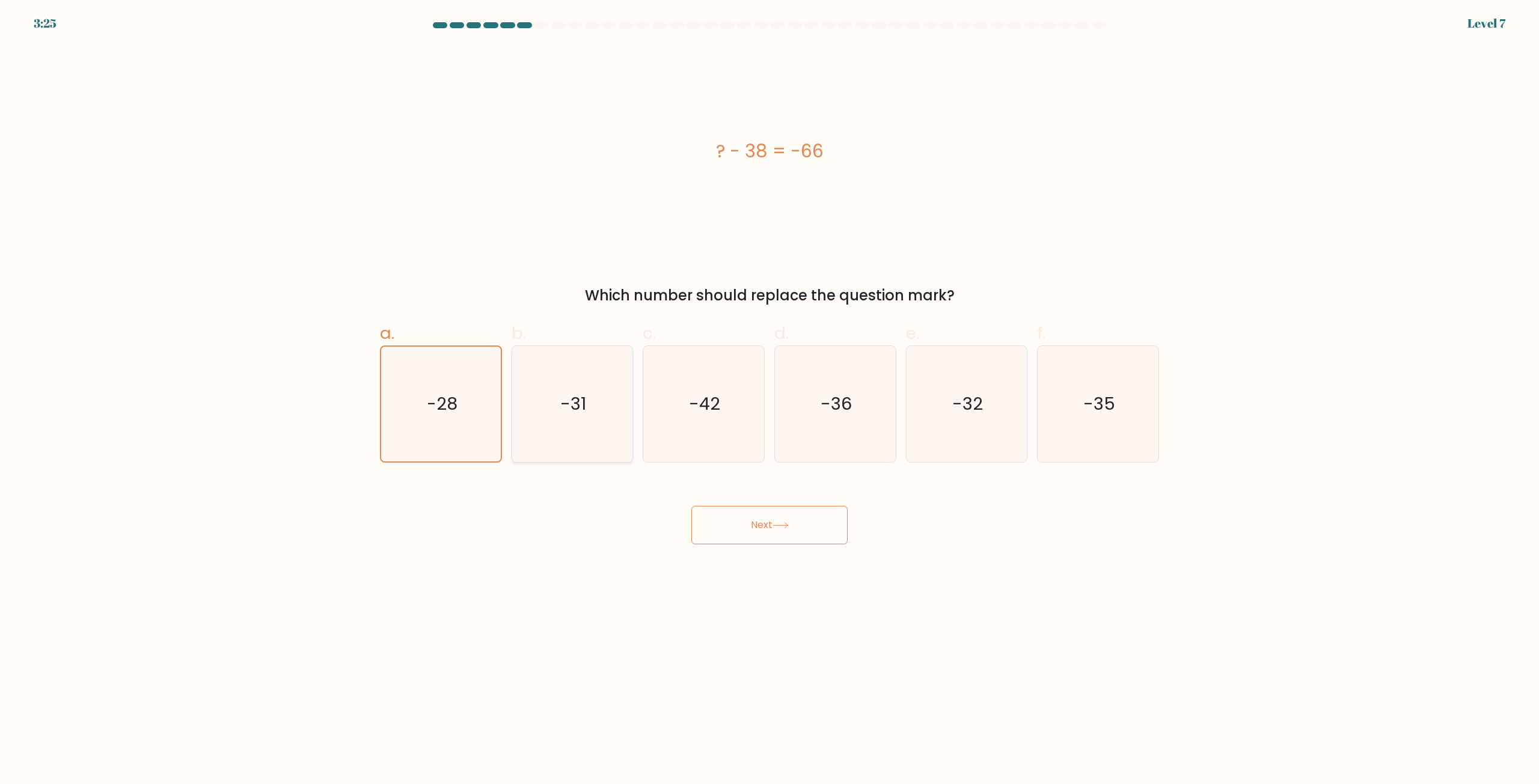
click at [580, 394] on text "-31" at bounding box center [573, 404] width 26 height 24
click at [770, 394] on input "b. -31" at bounding box center [770, 396] width 1 height 8
radio input "true"
click at [420, 394] on icon "-28" at bounding box center [441, 404] width 116 height 116
click at [770, 394] on input "a. -28" at bounding box center [770, 396] width 1 height 8
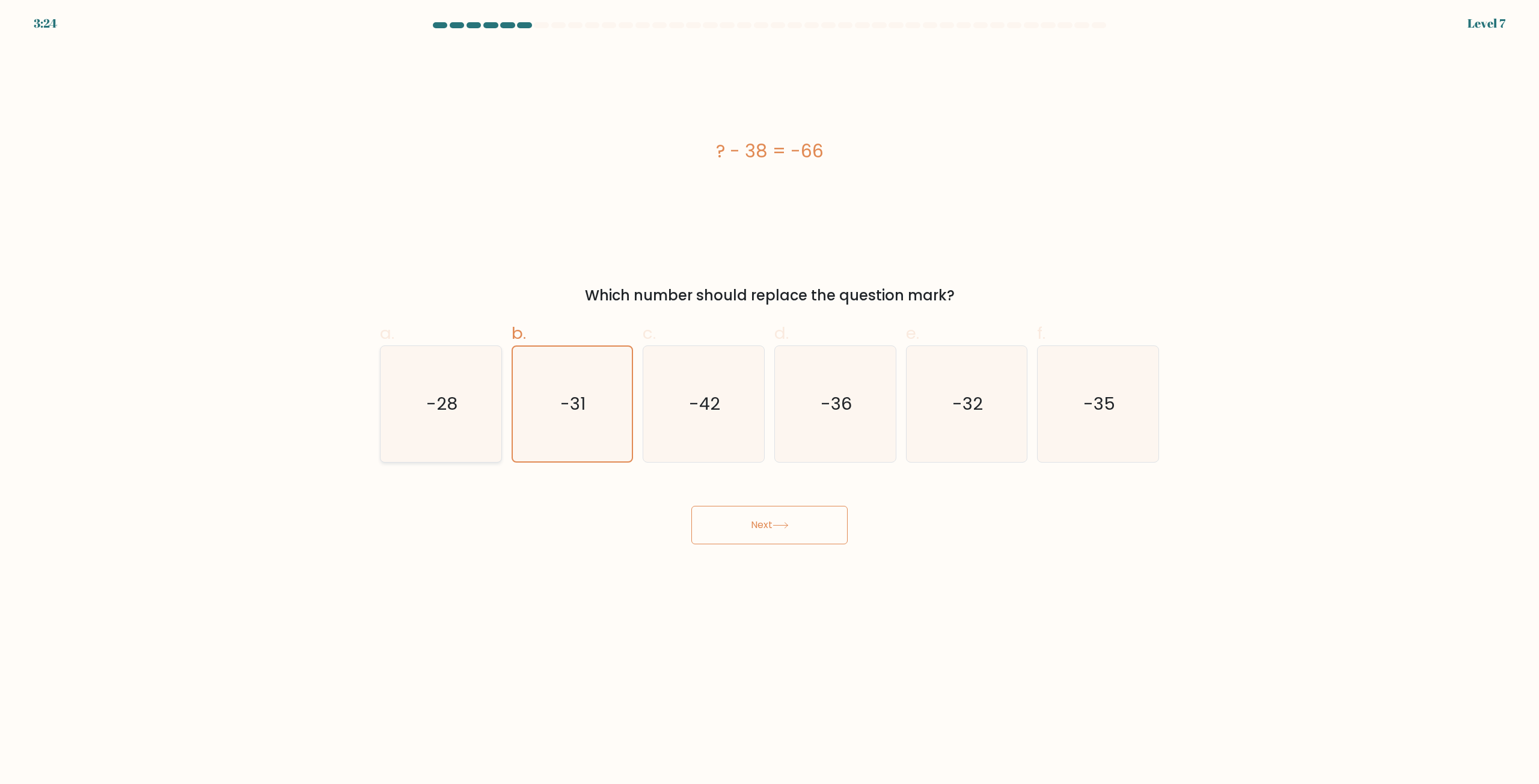
radio input "true"
click at [766, 521] on button "Next" at bounding box center [769, 524] width 156 height 38
click at [766, 521] on button "Next" at bounding box center [769, 524] width 156 height 38
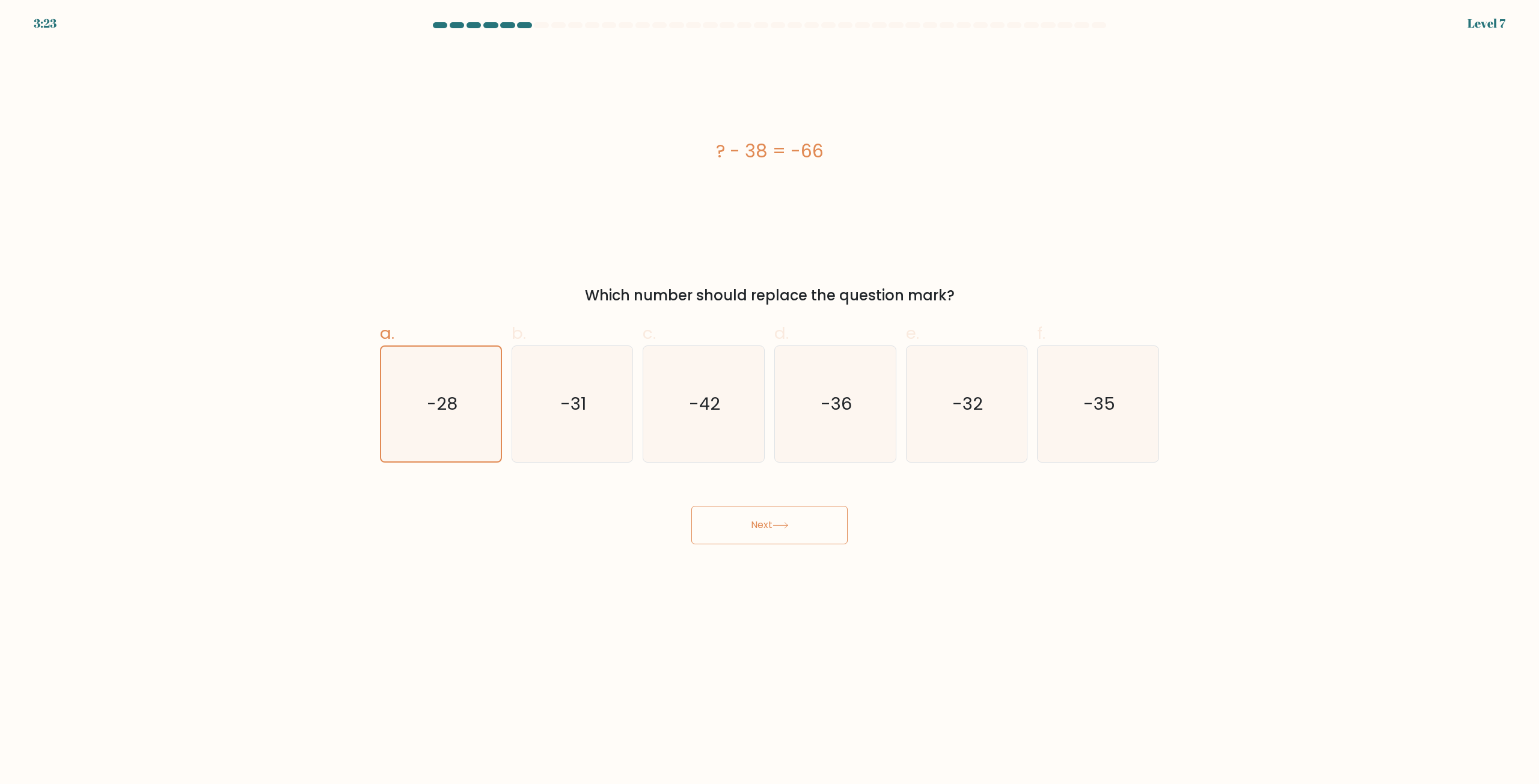
click at [815, 526] on button "Next" at bounding box center [769, 524] width 156 height 38
click at [815, 525] on button "Next" at bounding box center [769, 524] width 156 height 38
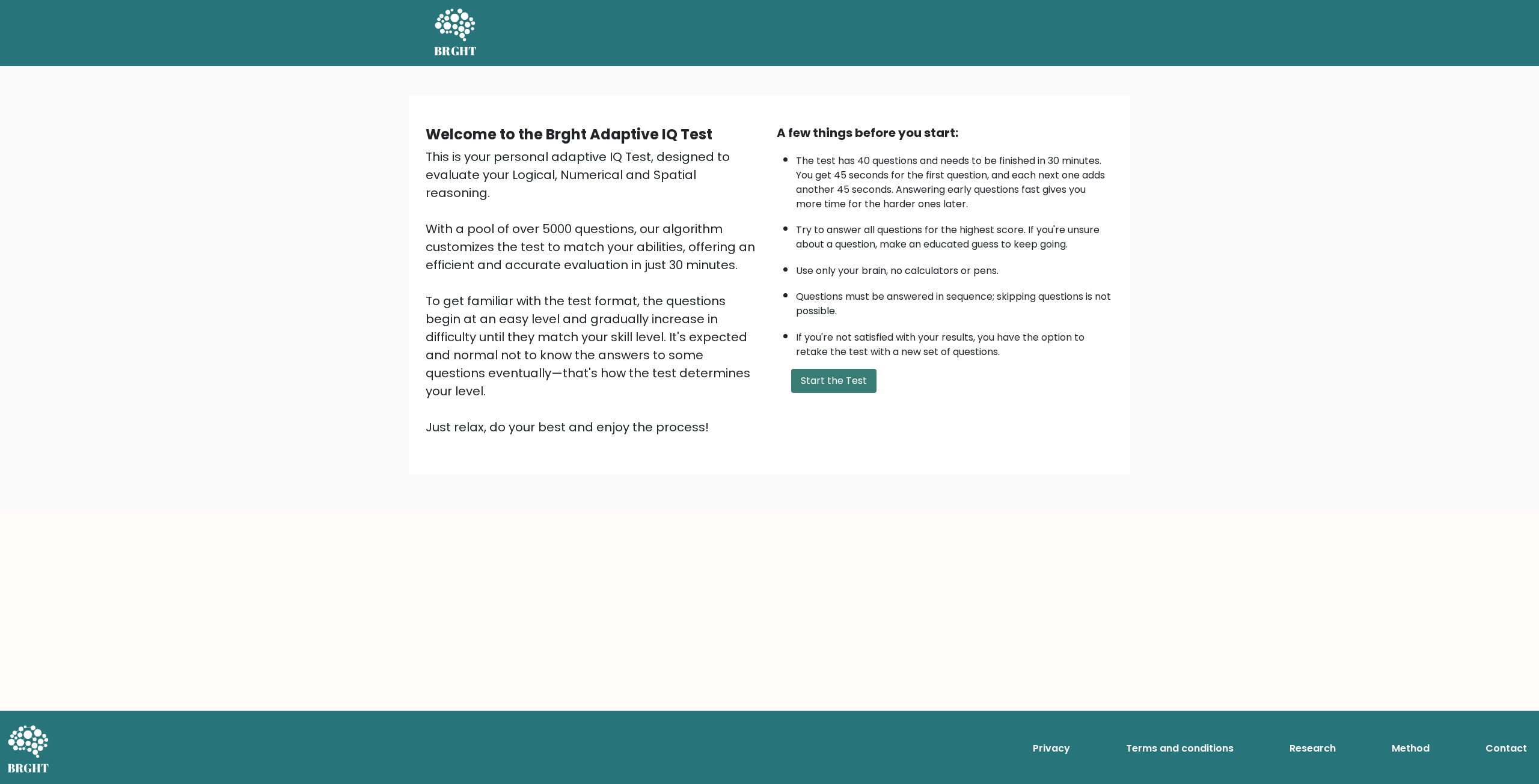
click at [846, 383] on button "Start the Test" at bounding box center [833, 381] width 86 height 24
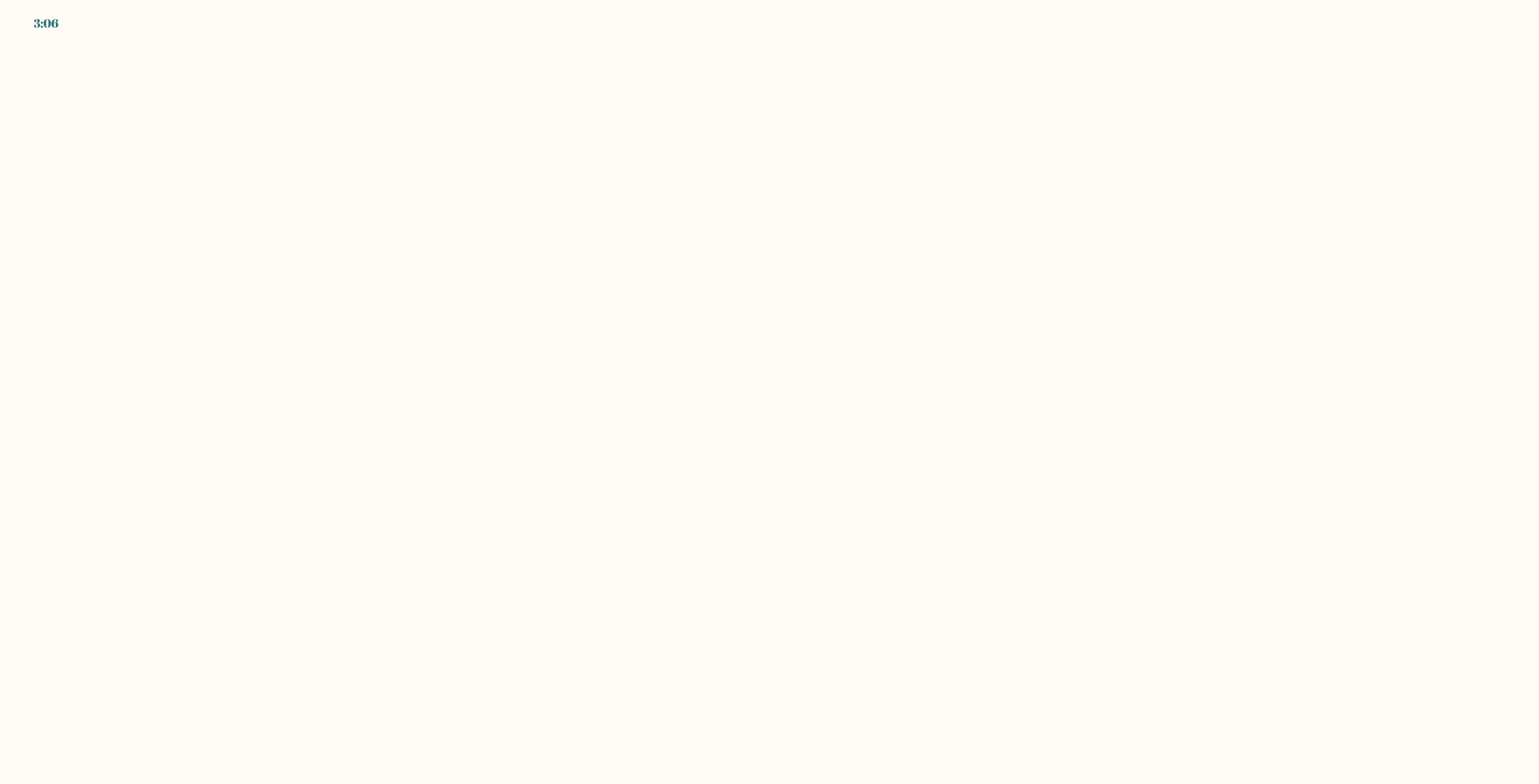
drag, startPoint x: 91, startPoint y: 119, endPoint x: 87, endPoint y: 91, distance: 28.3
click at [92, 114] on body "3:06" at bounding box center [770, 392] width 1539 height 784
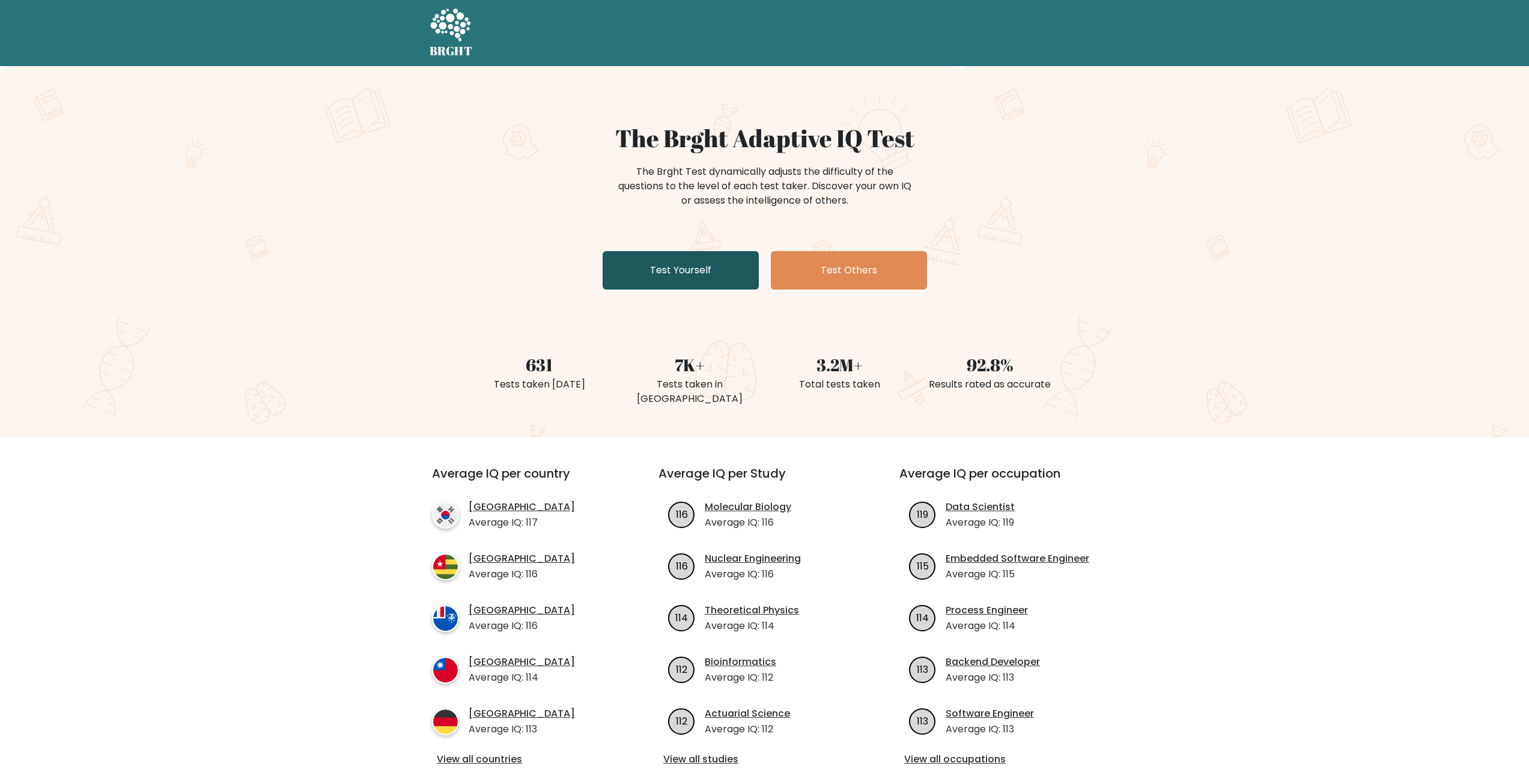
click at [719, 264] on link "Test Yourself" at bounding box center [681, 270] width 156 height 38
click at [695, 278] on link "Test Yourself" at bounding box center [681, 270] width 156 height 38
click at [713, 278] on link "Test Yourself" at bounding box center [681, 270] width 156 height 38
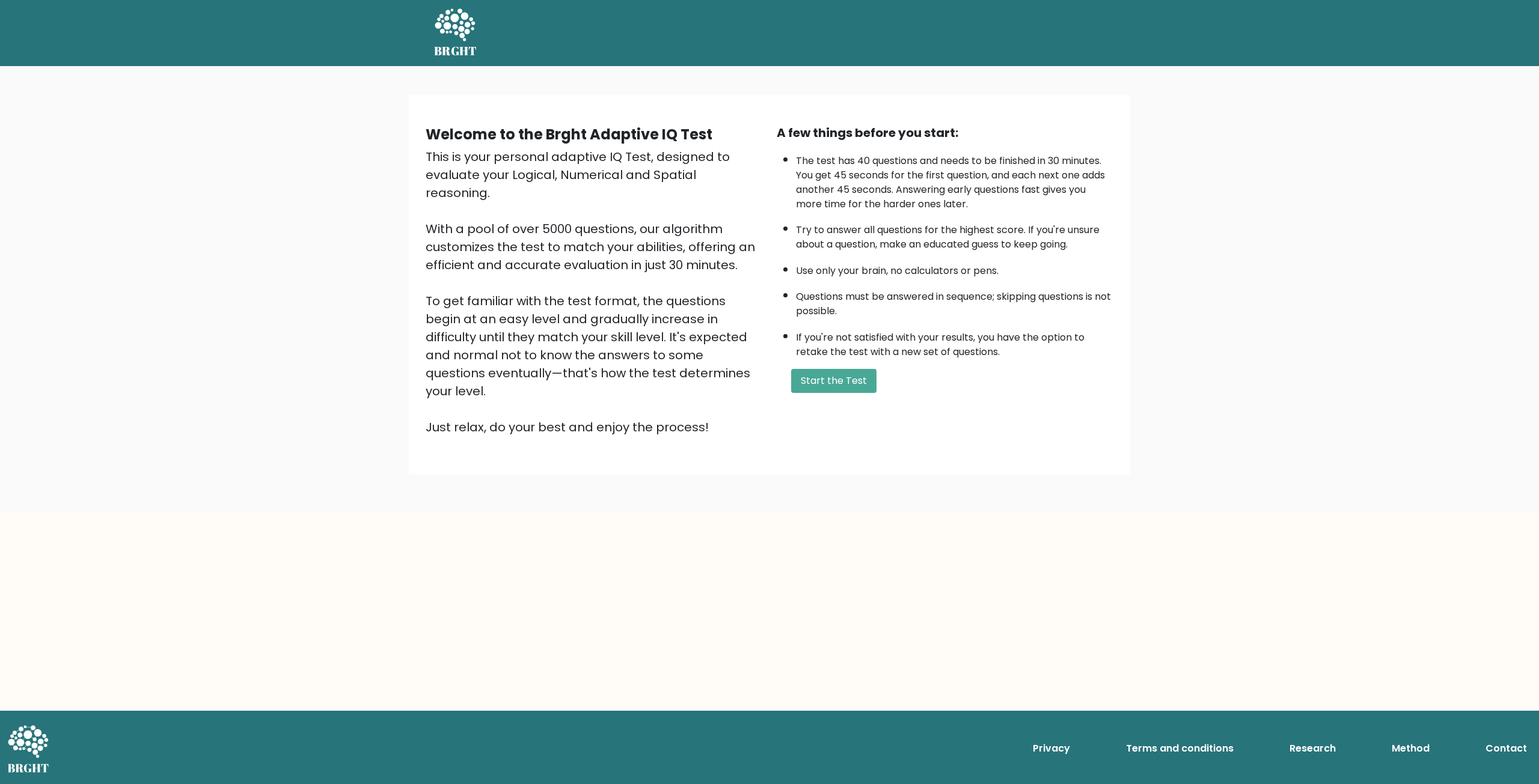
click at [811, 374] on button "Start the Test" at bounding box center [833, 381] width 86 height 24
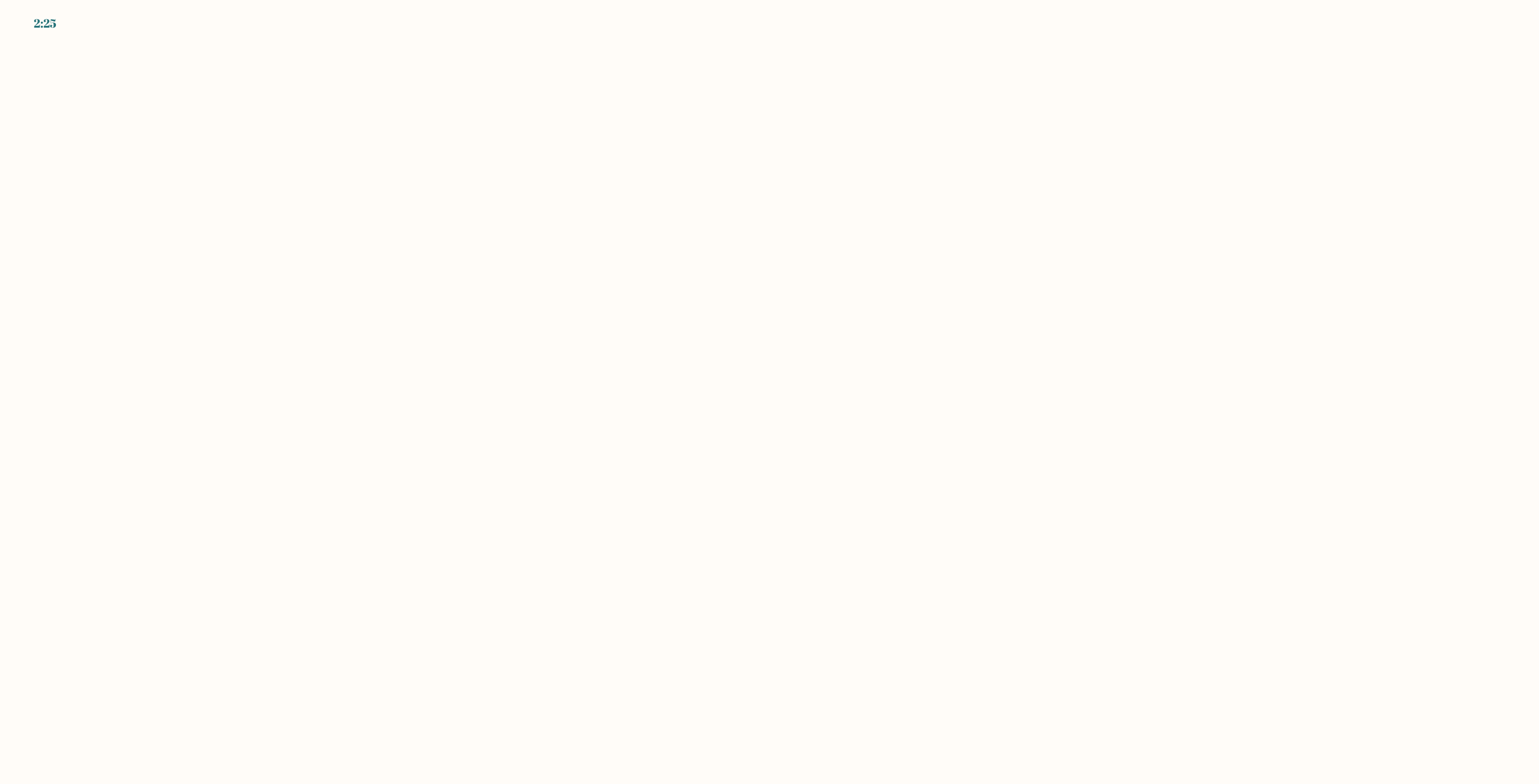
click at [609, 81] on body "2:25" at bounding box center [770, 392] width 1539 height 784
click at [609, 81] on body "2:24" at bounding box center [770, 392] width 1539 height 784
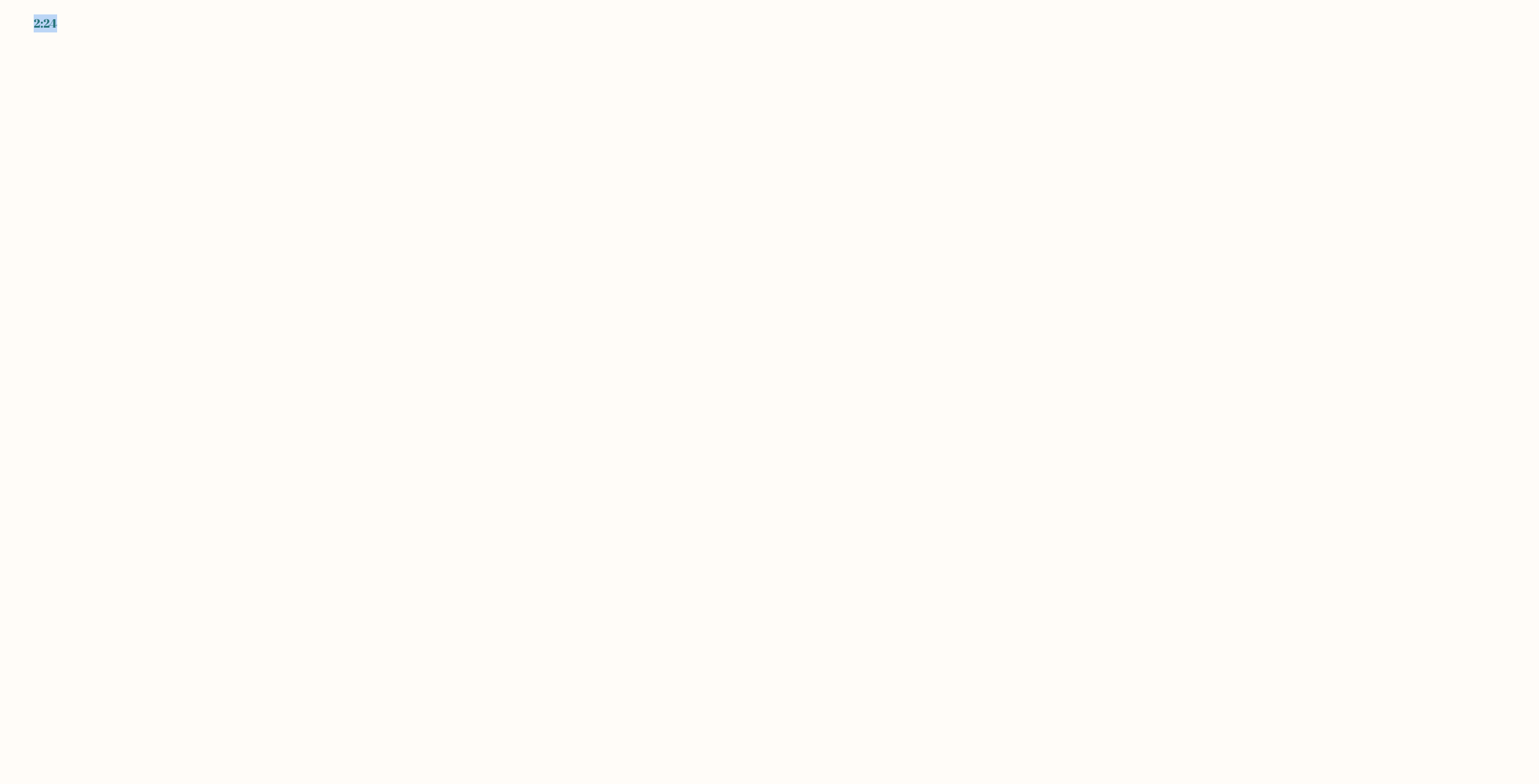
click at [609, 81] on body "2:24" at bounding box center [770, 392] width 1539 height 784
click at [548, 91] on body "2:24" at bounding box center [770, 392] width 1539 height 784
click at [730, 59] on body "2:23" at bounding box center [770, 392] width 1539 height 784
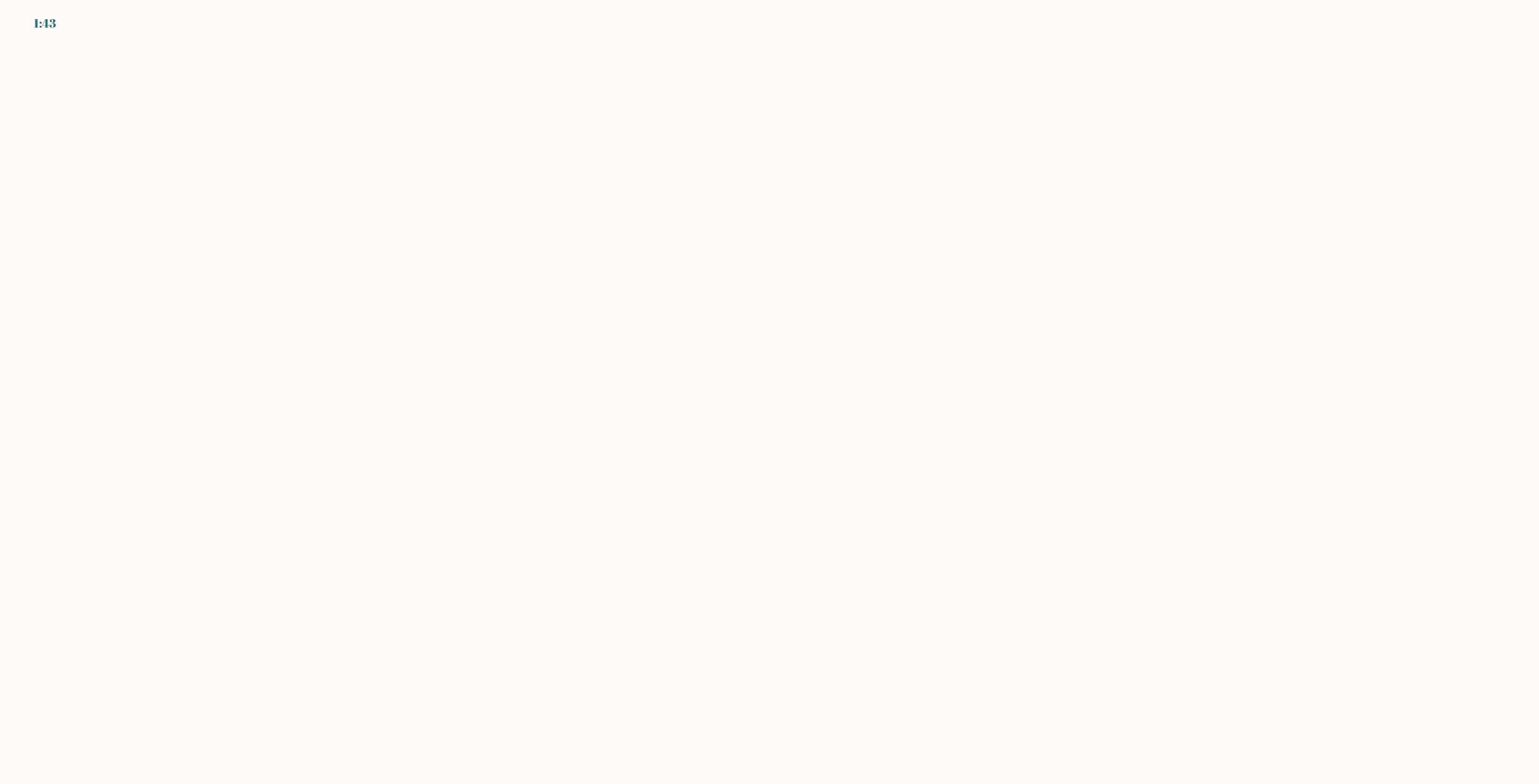
click at [307, 189] on body "1:43" at bounding box center [770, 392] width 1539 height 784
drag, startPoint x: 311, startPoint y: 215, endPoint x: 400, endPoint y: 292, distance: 117.7
click at [312, 220] on body "1:43" at bounding box center [770, 392] width 1539 height 784
click at [744, 515] on body "1:42" at bounding box center [770, 392] width 1539 height 784
click at [750, 515] on body "1:42" at bounding box center [770, 392] width 1539 height 784
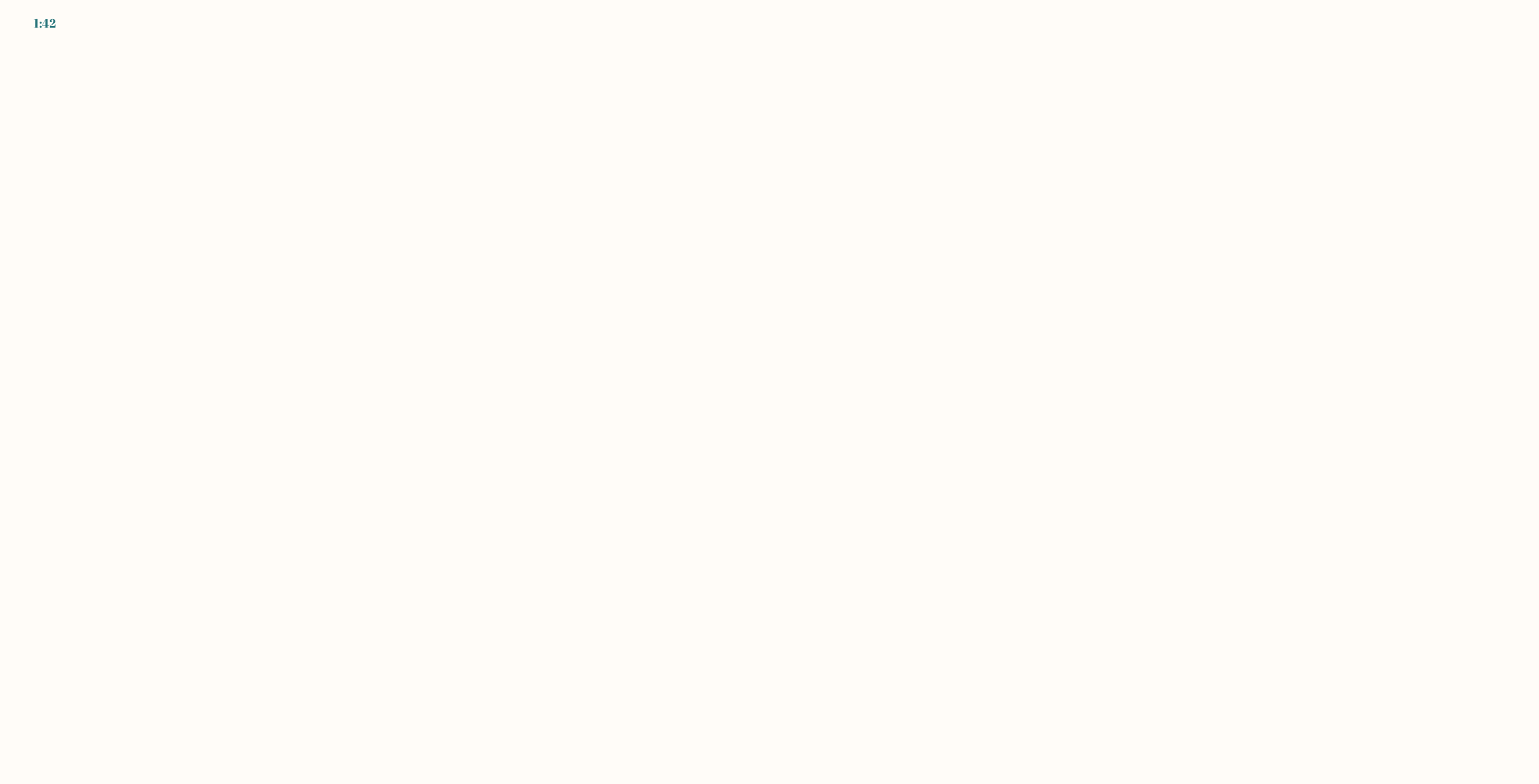
drag, startPoint x: 780, startPoint y: 480, endPoint x: 764, endPoint y: 495, distance: 21.9
click at [777, 482] on body "1:42" at bounding box center [770, 392] width 1539 height 784
drag, startPoint x: 764, startPoint y: 495, endPoint x: 734, endPoint y: 528, distance: 44.6
click at [764, 496] on body "1:42" at bounding box center [770, 392] width 1539 height 784
drag, startPoint x: 734, startPoint y: 528, endPoint x: 706, endPoint y: 578, distance: 57.3
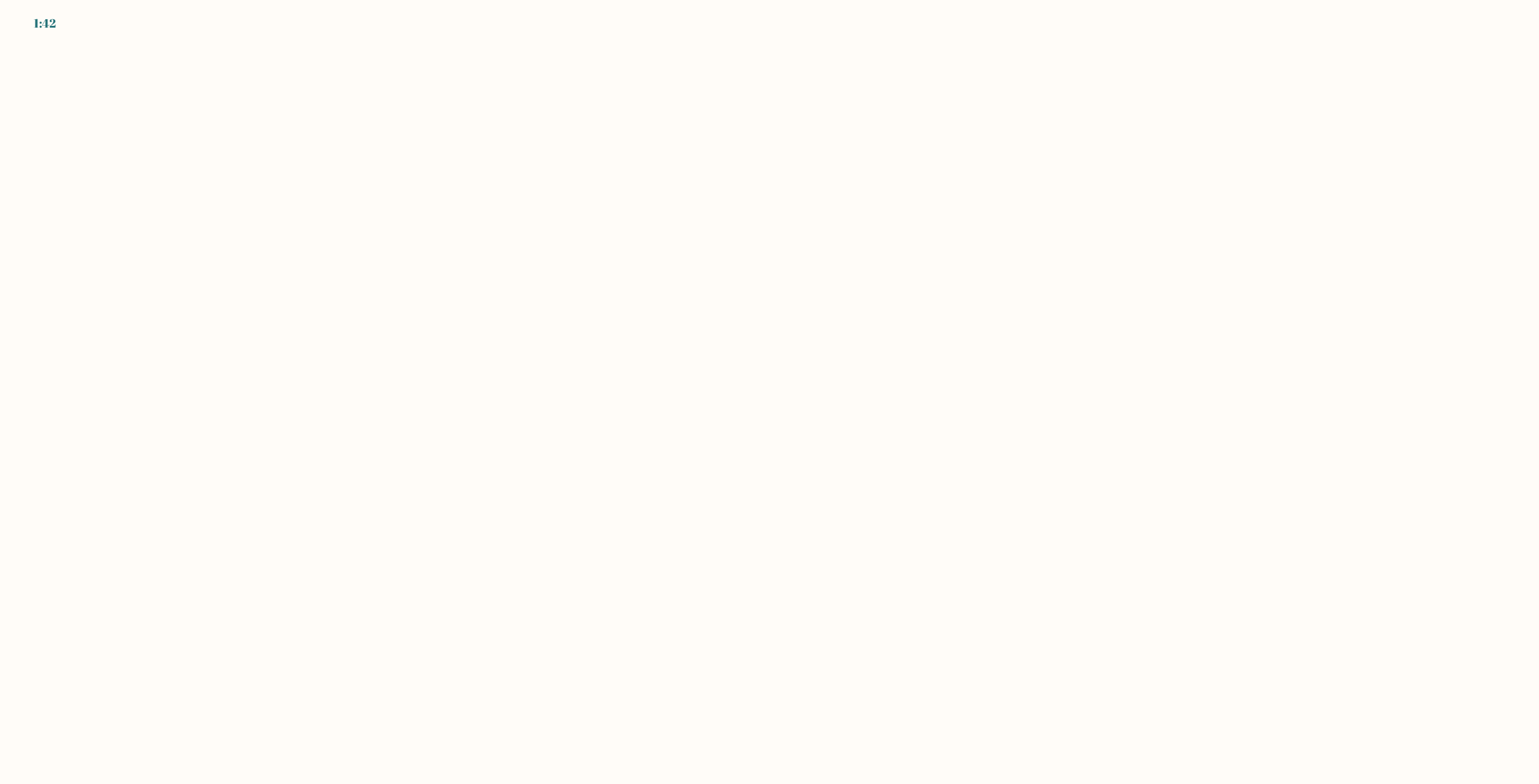
click at [726, 533] on body "1:42" at bounding box center [770, 392] width 1539 height 784
click at [711, 610] on body "1:42" at bounding box center [770, 392] width 1539 height 784
drag, startPoint x: 722, startPoint y: 555, endPoint x: 722, endPoint y: 524, distance: 31.0
click at [719, 542] on body "1:41" at bounding box center [770, 392] width 1539 height 784
drag, startPoint x: 725, startPoint y: 523, endPoint x: 748, endPoint y: 495, distance: 36.2
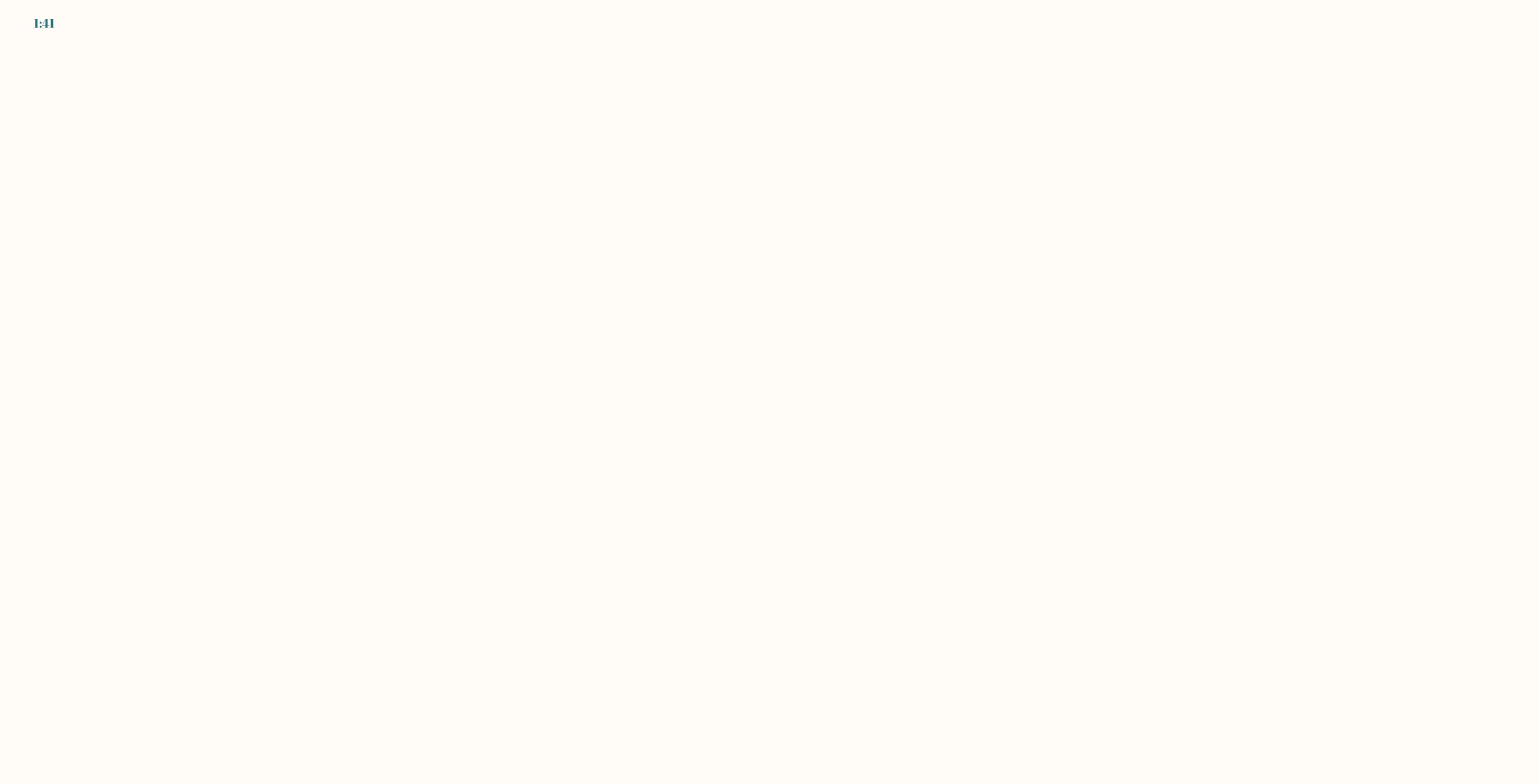
click at [726, 518] on body "1:41" at bounding box center [770, 392] width 1539 height 784
drag, startPoint x: 748, startPoint y: 495, endPoint x: 752, endPoint y: 531, distance: 36.2
click at [748, 496] on body "1:41" at bounding box center [770, 392] width 1539 height 784
click at [752, 531] on body "1:41" at bounding box center [770, 392] width 1539 height 784
drag, startPoint x: 754, startPoint y: 540, endPoint x: 757, endPoint y: 561, distance: 21.2
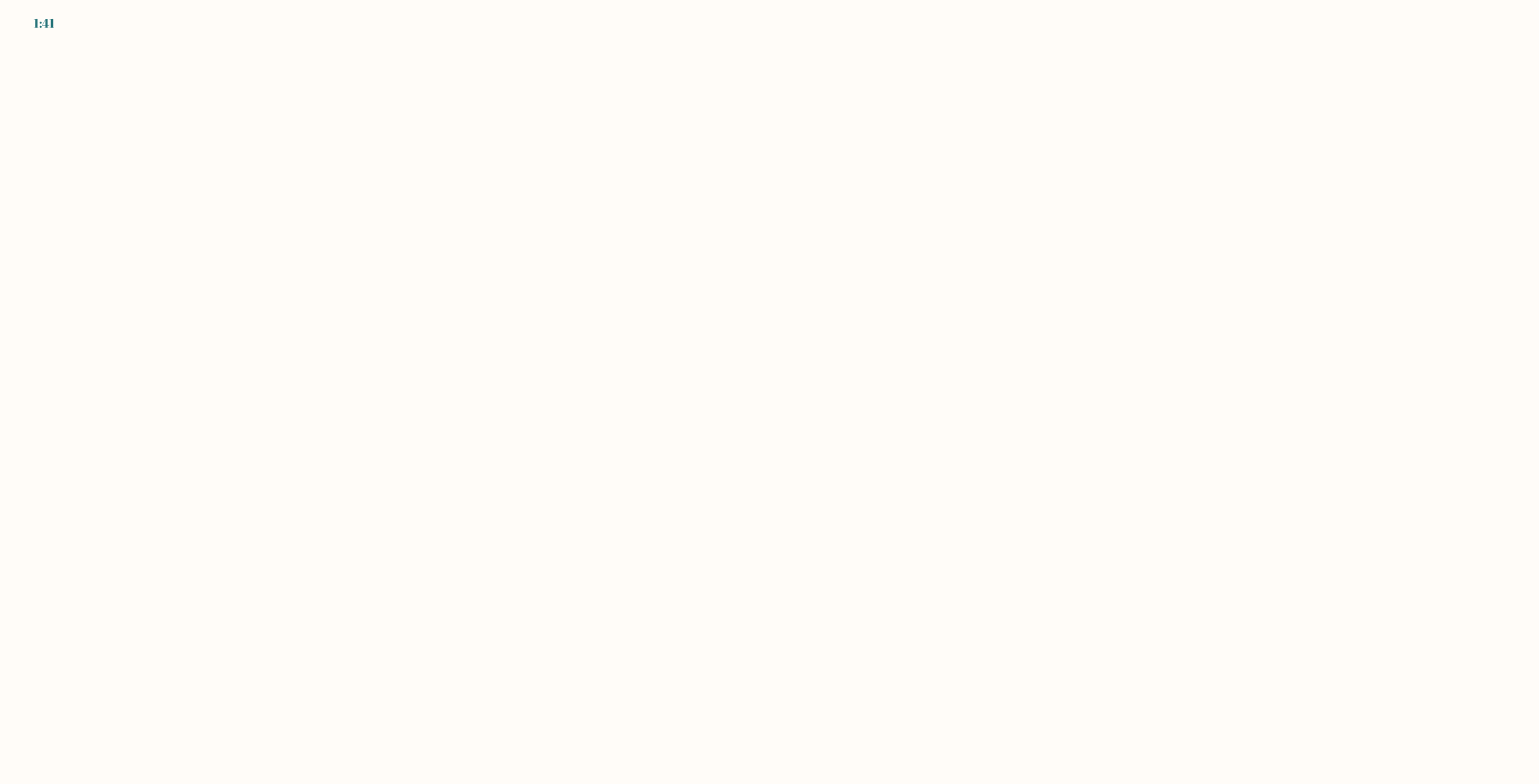
click at [757, 554] on body "1:41" at bounding box center [770, 392] width 1539 height 784
drag, startPoint x: 757, startPoint y: 561, endPoint x: 732, endPoint y: 518, distance: 49.7
click at [738, 531] on body "1:40" at bounding box center [770, 392] width 1539 height 784
drag, startPoint x: 474, startPoint y: 310, endPoint x: 598, endPoint y: 328, distance: 125.3
click at [474, 312] on body "1:40" at bounding box center [770, 392] width 1539 height 784
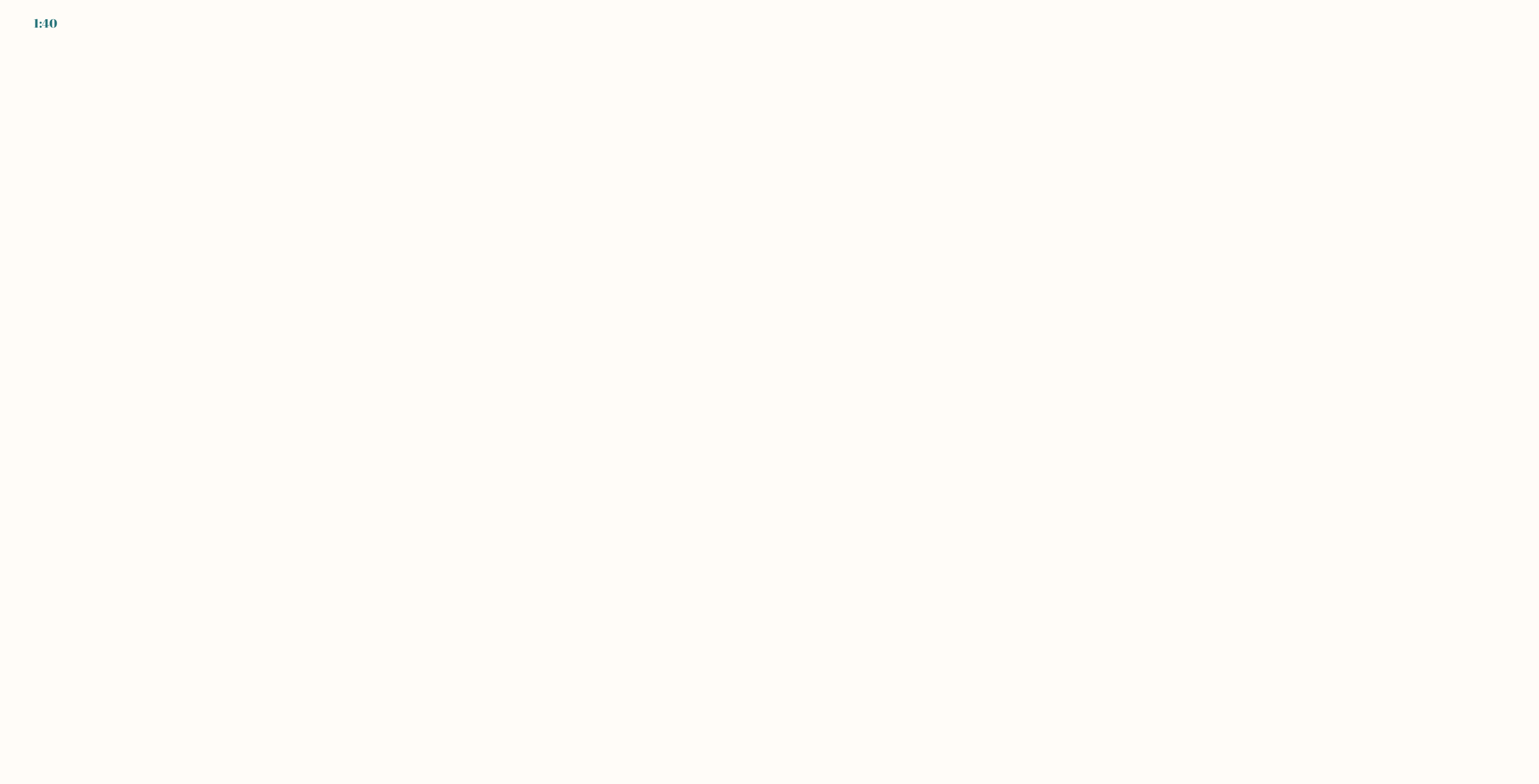
drag, startPoint x: 1174, startPoint y: 334, endPoint x: 1185, endPoint y: 291, distance: 44.4
click at [1174, 334] on body "1:40" at bounding box center [770, 392] width 1539 height 784
click at [452, 111] on body "1:39" at bounding box center [770, 392] width 1539 height 784
click at [45, 245] on body "1:39" at bounding box center [770, 392] width 1539 height 784
drag, startPoint x: 115, startPoint y: 482, endPoint x: 1059, endPoint y: 597, distance: 951.0
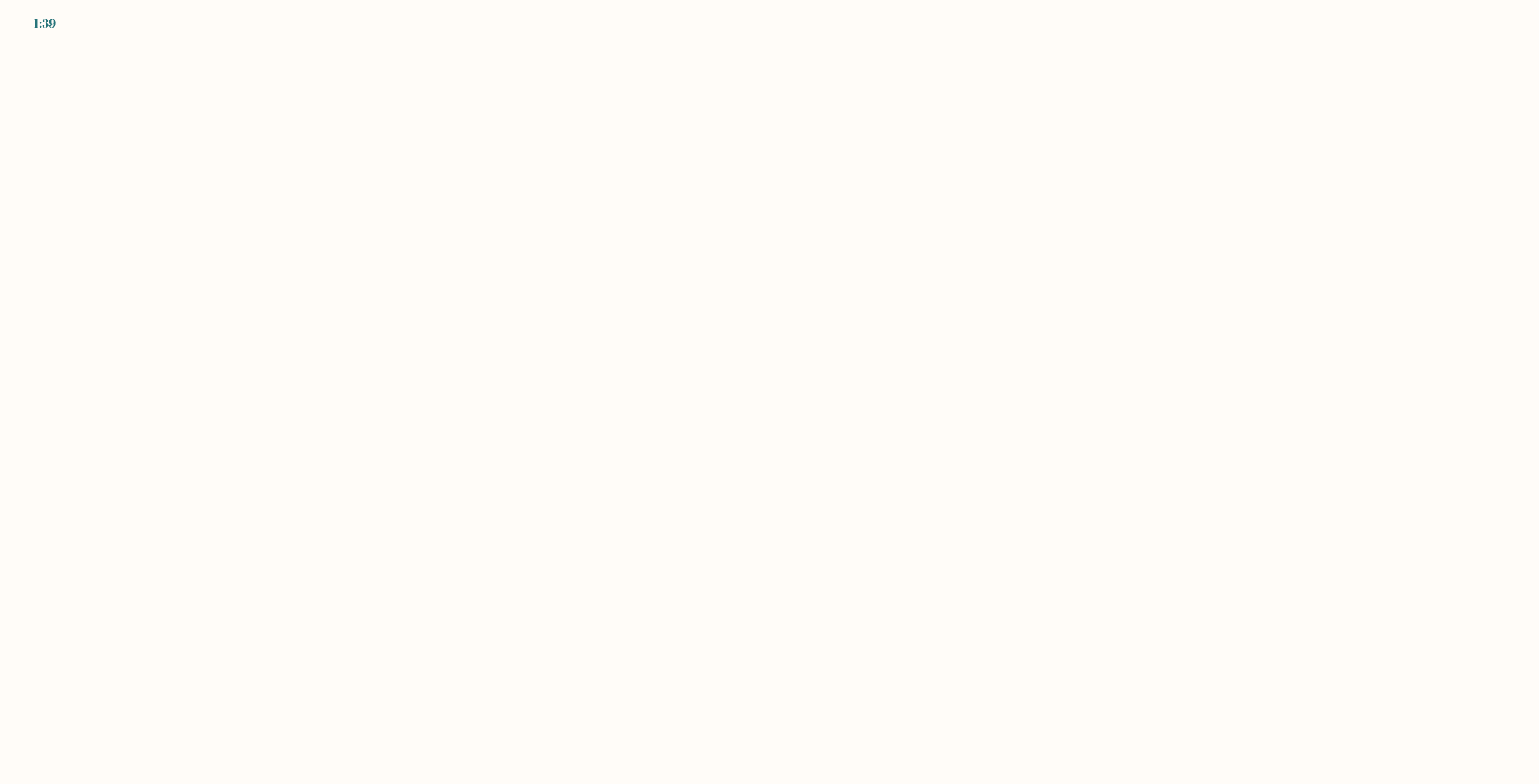
click at [135, 489] on body "1:39" at bounding box center [770, 392] width 1539 height 784
click at [984, 605] on body "1:39" at bounding box center [770, 392] width 1539 height 784
drag, startPoint x: 1267, startPoint y: 464, endPoint x: 1275, endPoint y: 369, distance: 95.3
click at [1277, 410] on body "1:39" at bounding box center [770, 392] width 1539 height 784
click at [817, 263] on body "1:39" at bounding box center [770, 392] width 1539 height 784
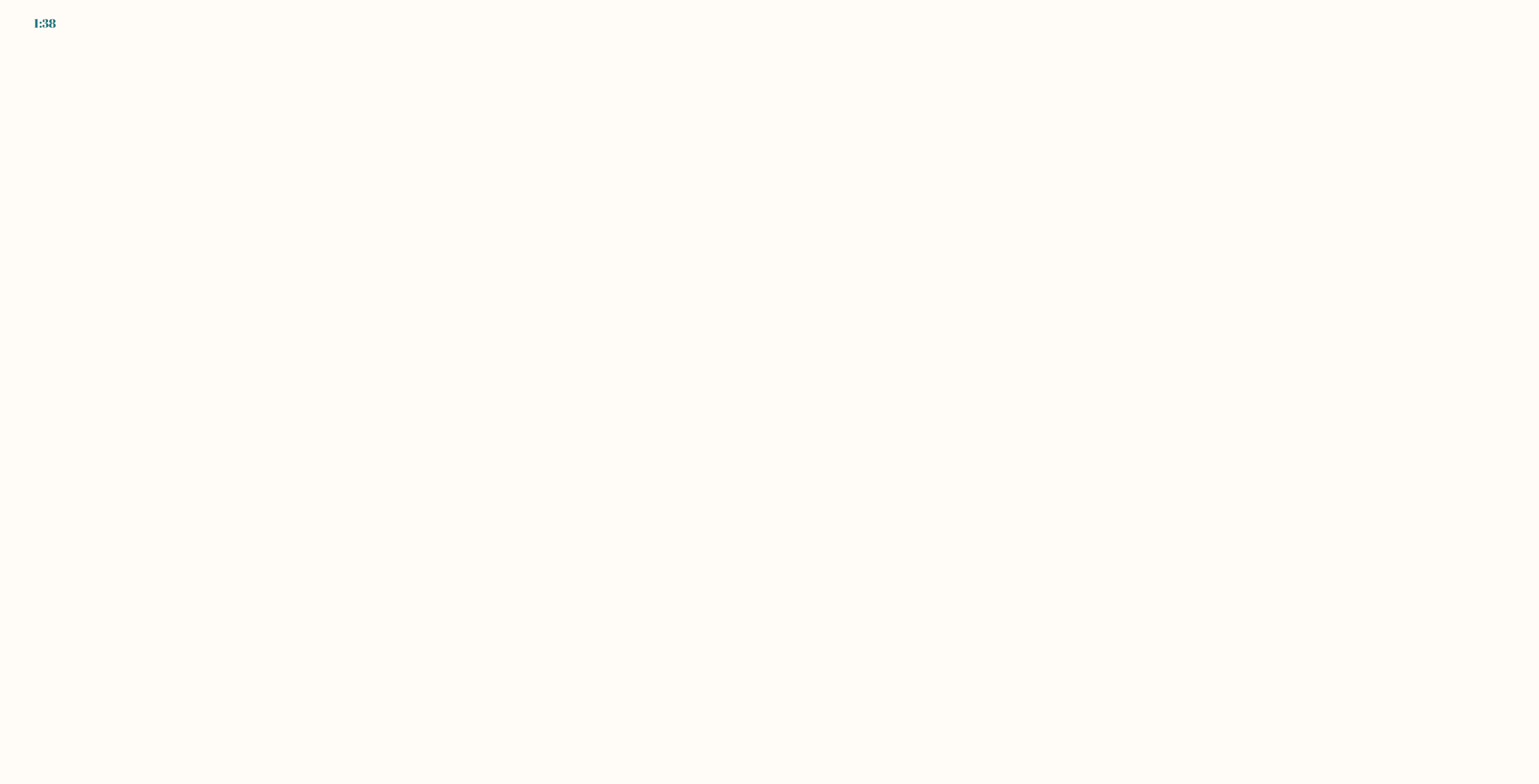
drag, startPoint x: 351, startPoint y: 302, endPoint x: 342, endPoint y: 368, distance: 66.6
click at [322, 332] on body "1:38" at bounding box center [770, 392] width 1539 height 784
click at [1042, 554] on body "1:38" at bounding box center [770, 392] width 1539 height 784
click at [1460, 548] on body "1:38" at bounding box center [770, 392] width 1539 height 784
click at [692, 495] on body "1:38" at bounding box center [770, 392] width 1539 height 784
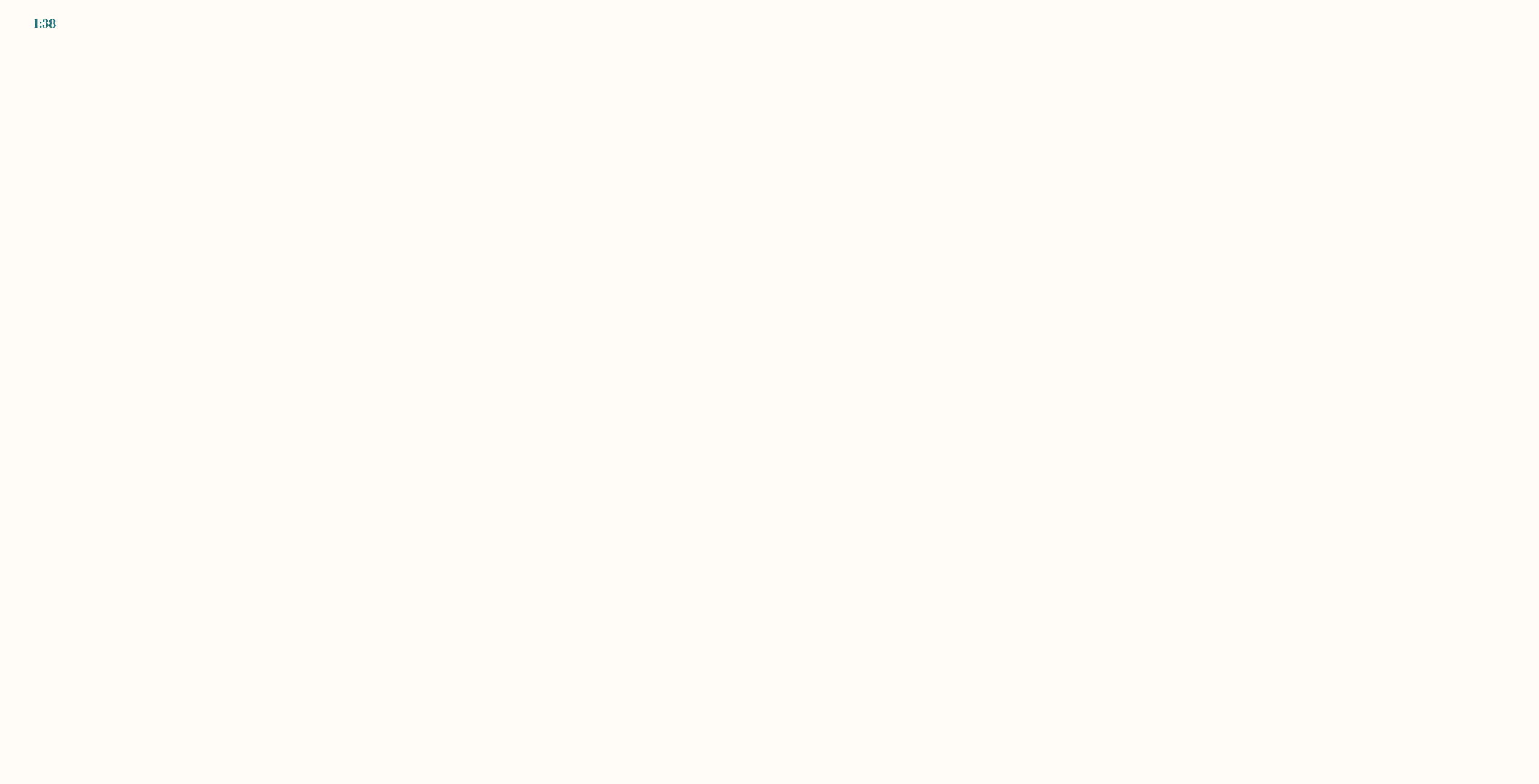
click at [402, 475] on body "1:38" at bounding box center [770, 392] width 1539 height 784
drag, startPoint x: 643, startPoint y: 652, endPoint x: 1253, endPoint y: 680, distance: 610.6
click at [813, 670] on body "1:38" at bounding box center [770, 392] width 1539 height 784
drag, startPoint x: 1348, startPoint y: 688, endPoint x: 468, endPoint y: 683, distance: 880.0
click at [819, 683] on body "1:37" at bounding box center [770, 392] width 1539 height 784
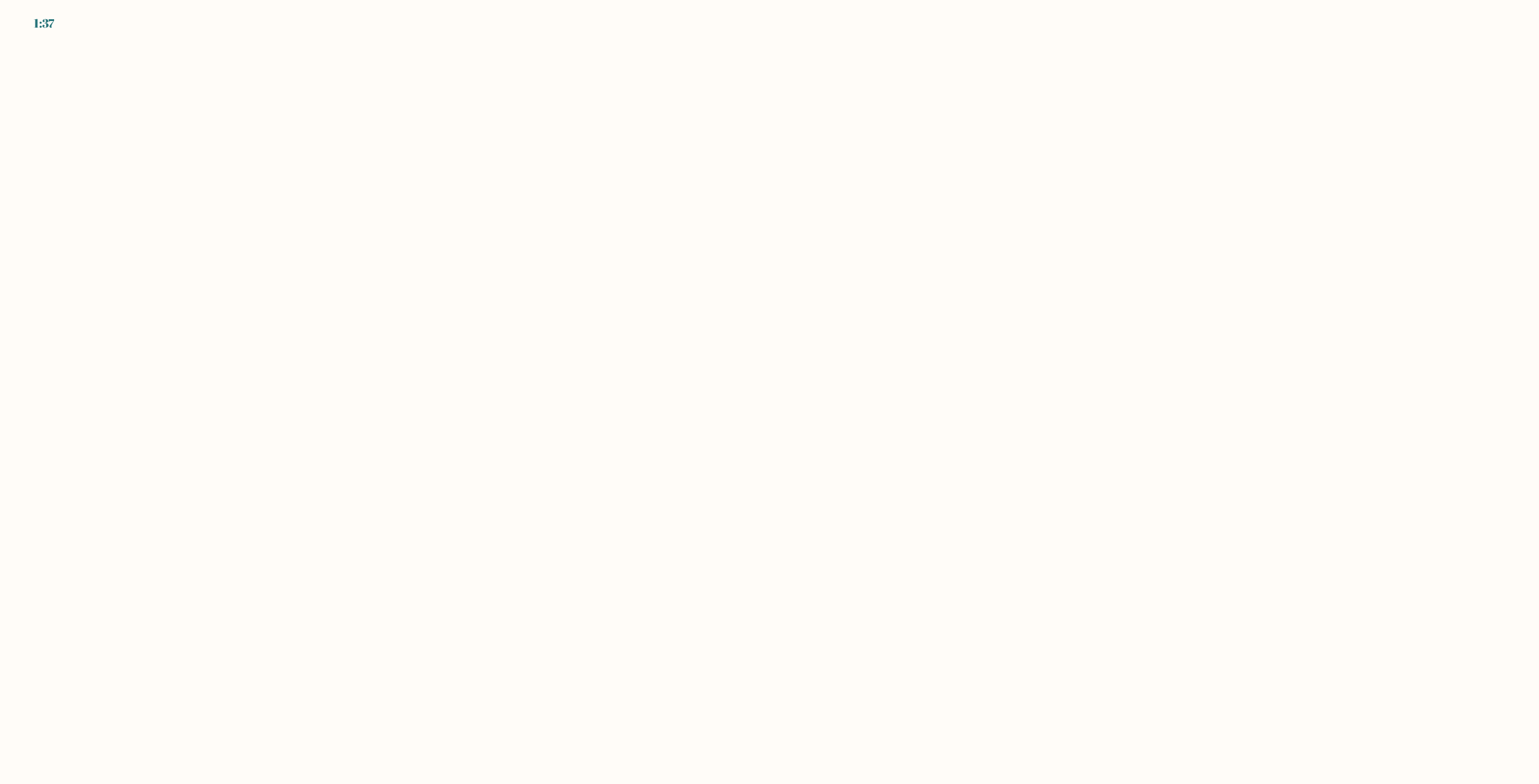
drag, startPoint x: 468, startPoint y: 683, endPoint x: 0, endPoint y: 691, distance: 468.1
click at [227, 698] on body "1:37" at bounding box center [770, 392] width 1539 height 784
drag, startPoint x: 0, startPoint y: 691, endPoint x: 0, endPoint y: 607, distance: 84.0
click at [0, 659] on body "1:37" at bounding box center [770, 392] width 1539 height 784
drag, startPoint x: 131, startPoint y: 541, endPoint x: 44, endPoint y: 591, distance: 100.3
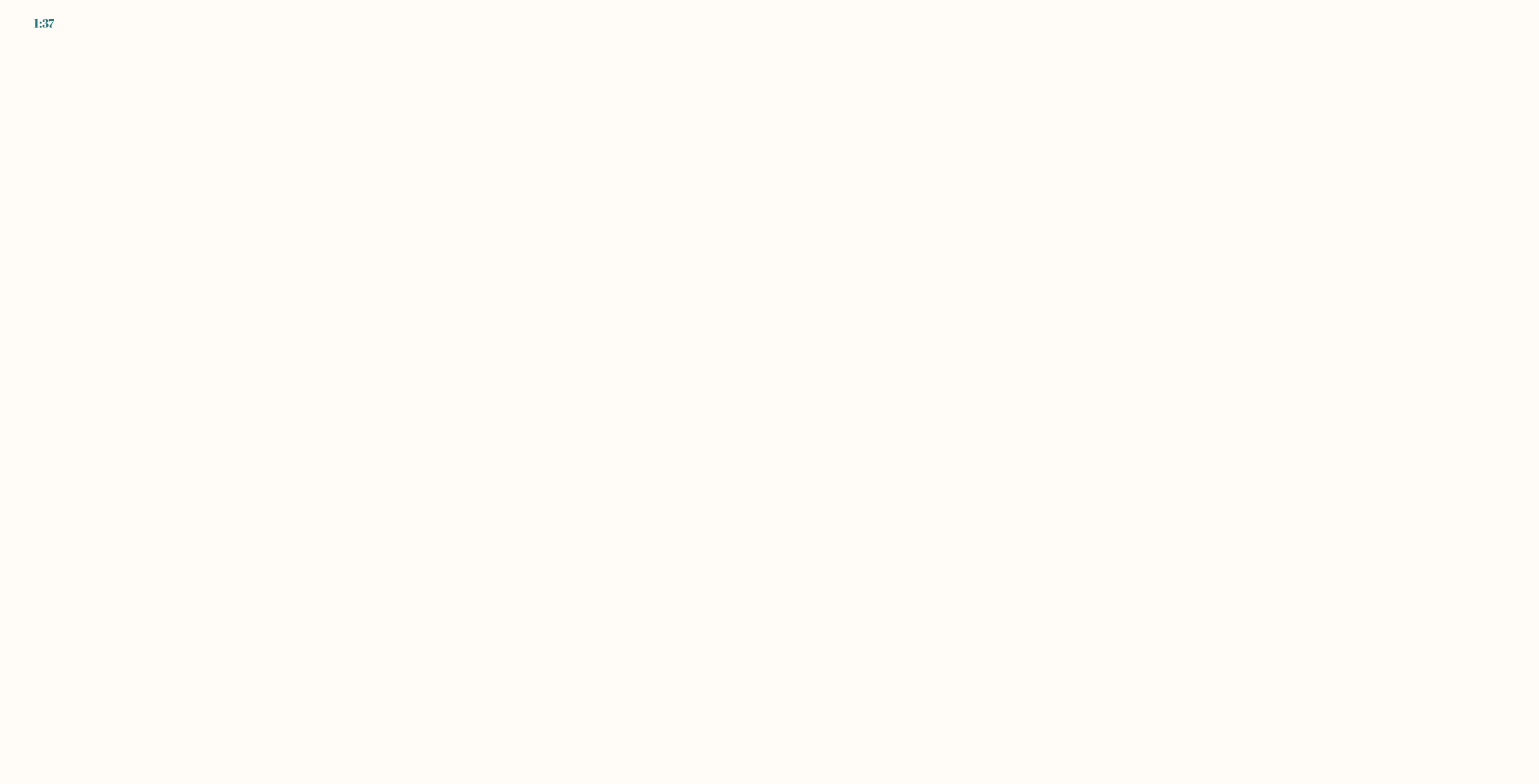
click at [148, 555] on body "1:37" at bounding box center [770, 392] width 1539 height 784
drag, startPoint x: 44, startPoint y: 591, endPoint x: 103, endPoint y: 783, distance: 200.9
click at [6, 704] on body "1:37" at bounding box center [770, 392] width 1539 height 784
click at [179, 539] on body "1:36" at bounding box center [770, 392] width 1539 height 784
drag, startPoint x: 562, startPoint y: 673, endPoint x: 332, endPoint y: 677, distance: 230.0
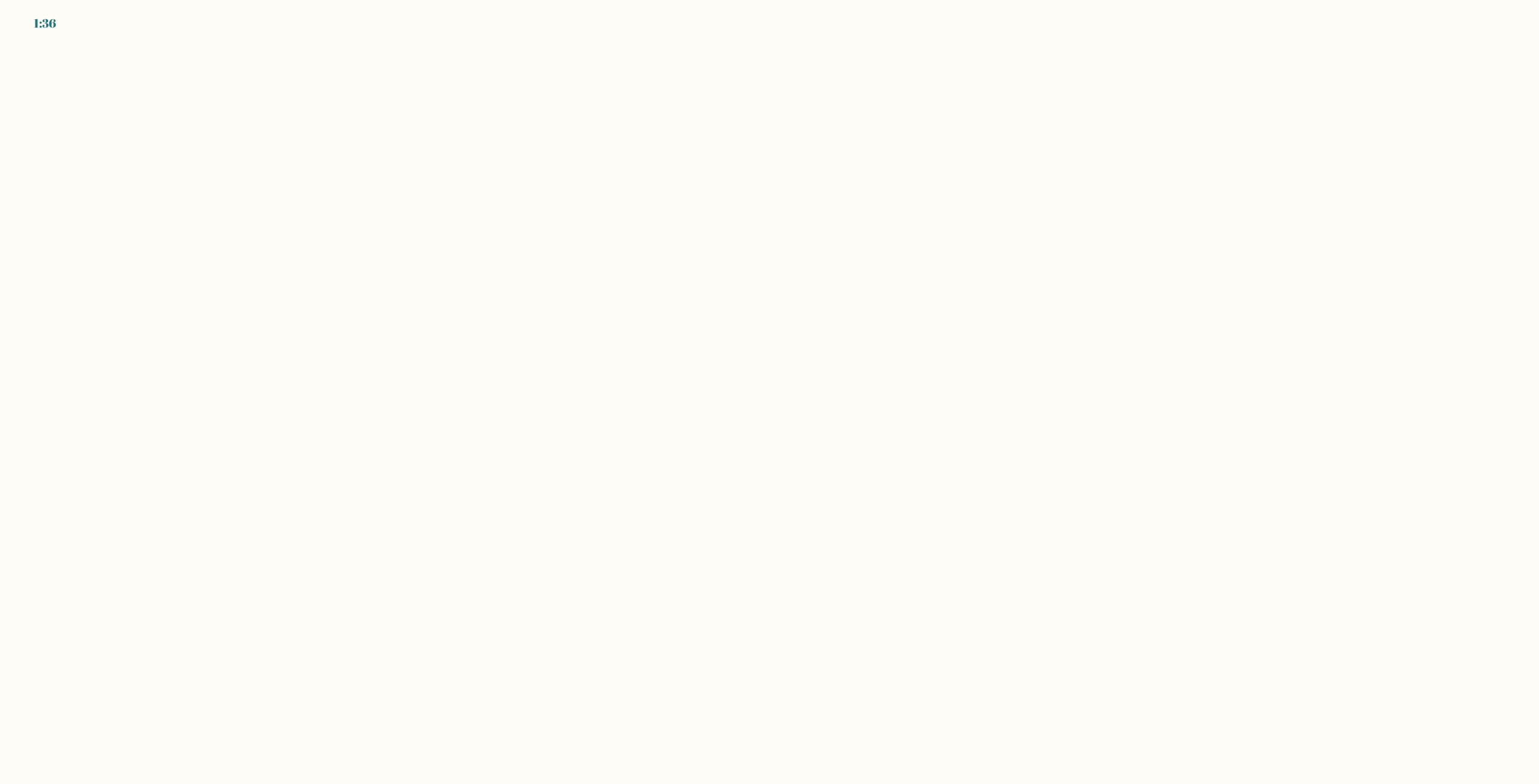
click at [607, 726] on body "1:36" at bounding box center [770, 392] width 1539 height 784
drag, startPoint x: 332, startPoint y: 677, endPoint x: 184, endPoint y: 673, distance: 148.1
click at [181, 673] on body "1:36" at bounding box center [770, 392] width 1539 height 784
click at [861, 609] on body "1:36" at bounding box center [770, 392] width 1539 height 784
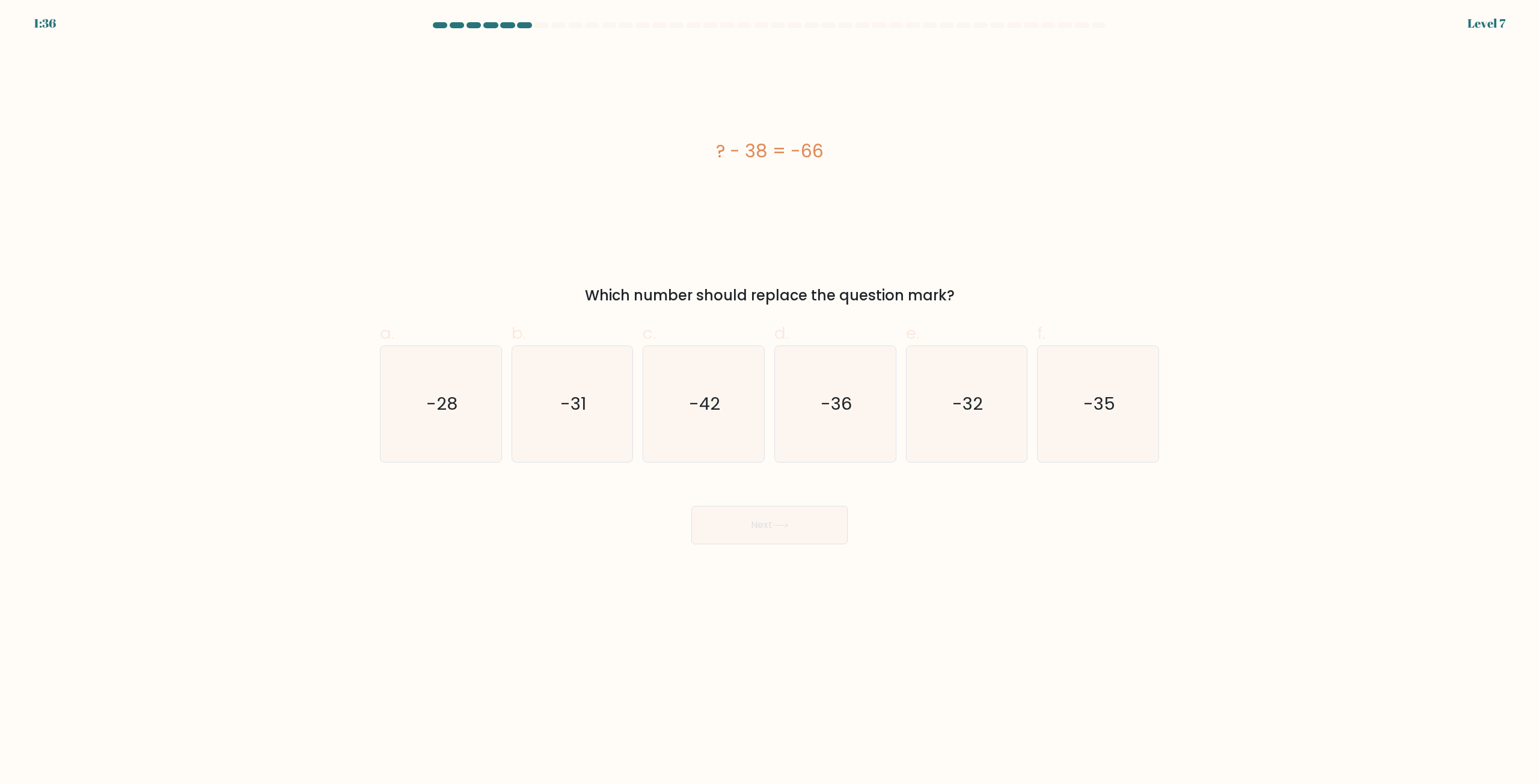
drag, startPoint x: 961, startPoint y: 611, endPoint x: 901, endPoint y: 632, distance: 63.6
click at [940, 623] on body "1:36 Level 7 a." at bounding box center [770, 392] width 1539 height 784
click at [722, 615] on body "1:35 Level 7 a." at bounding box center [770, 392] width 1539 height 784
click at [417, 383] on icon "-28" at bounding box center [441, 404] width 116 height 116
click at [770, 392] on input "a. -28" at bounding box center [770, 396] width 1 height 8
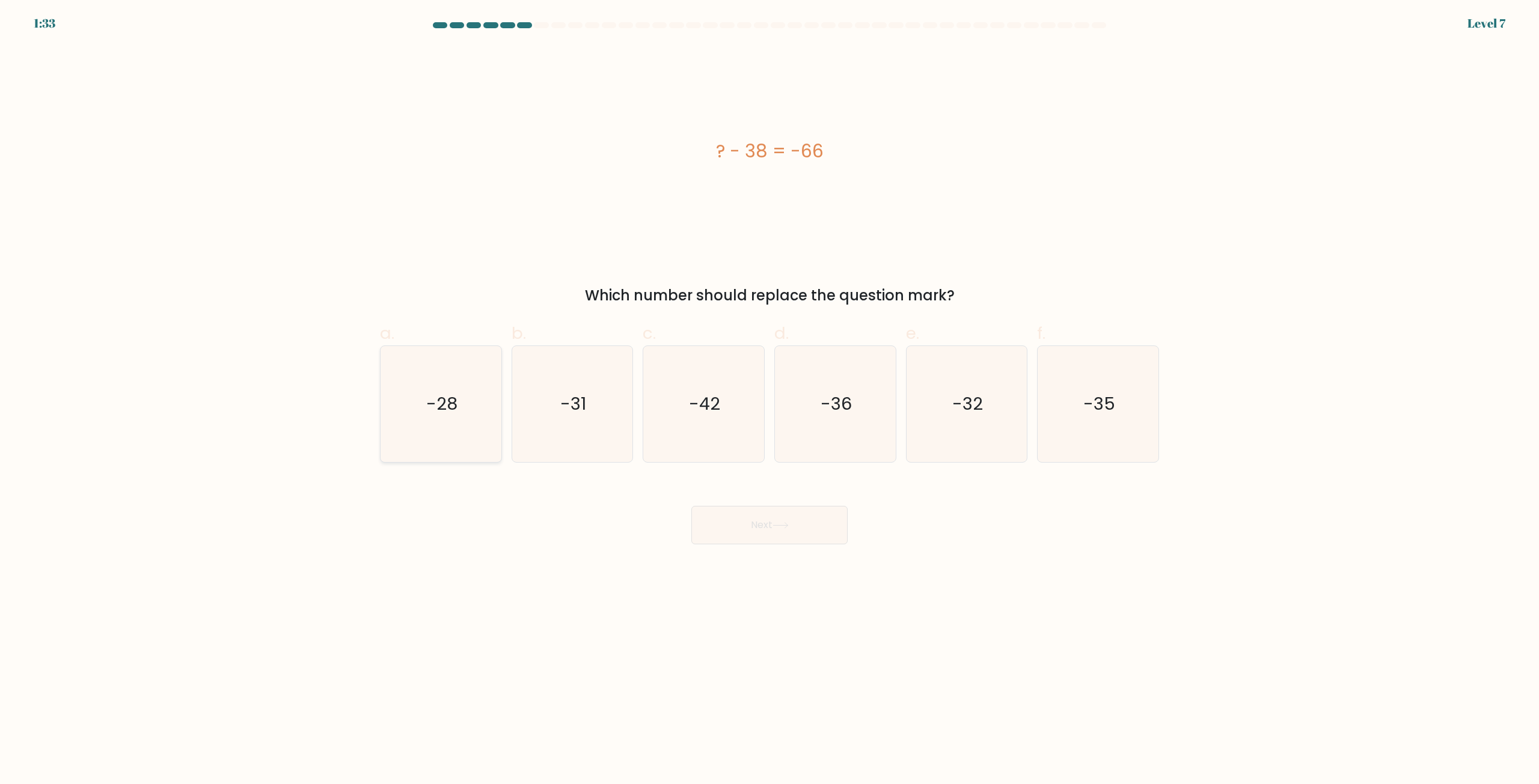
radio input "true"
click at [782, 535] on button "Next" at bounding box center [769, 524] width 156 height 38
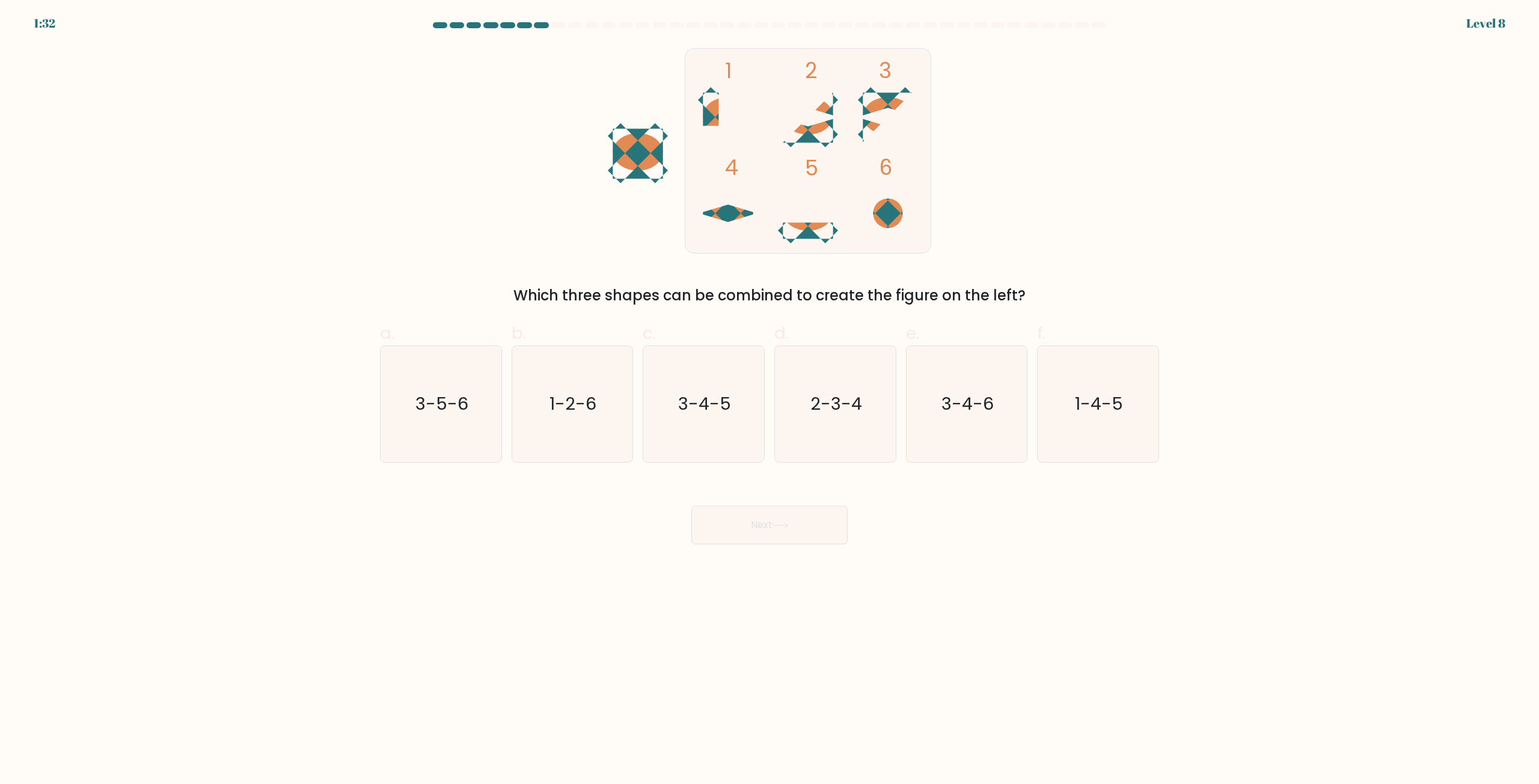
drag, startPoint x: 756, startPoint y: 531, endPoint x: 741, endPoint y: 528, distance: 15.3
click at [741, 528] on button "Next" at bounding box center [769, 524] width 156 height 38
click at [533, 541] on div "Next" at bounding box center [770, 510] width 794 height 67
click at [879, 359] on icon "2-3-4" at bounding box center [835, 404] width 116 height 116
click at [770, 392] on input "d. 2-3-4" at bounding box center [770, 396] width 1 height 8
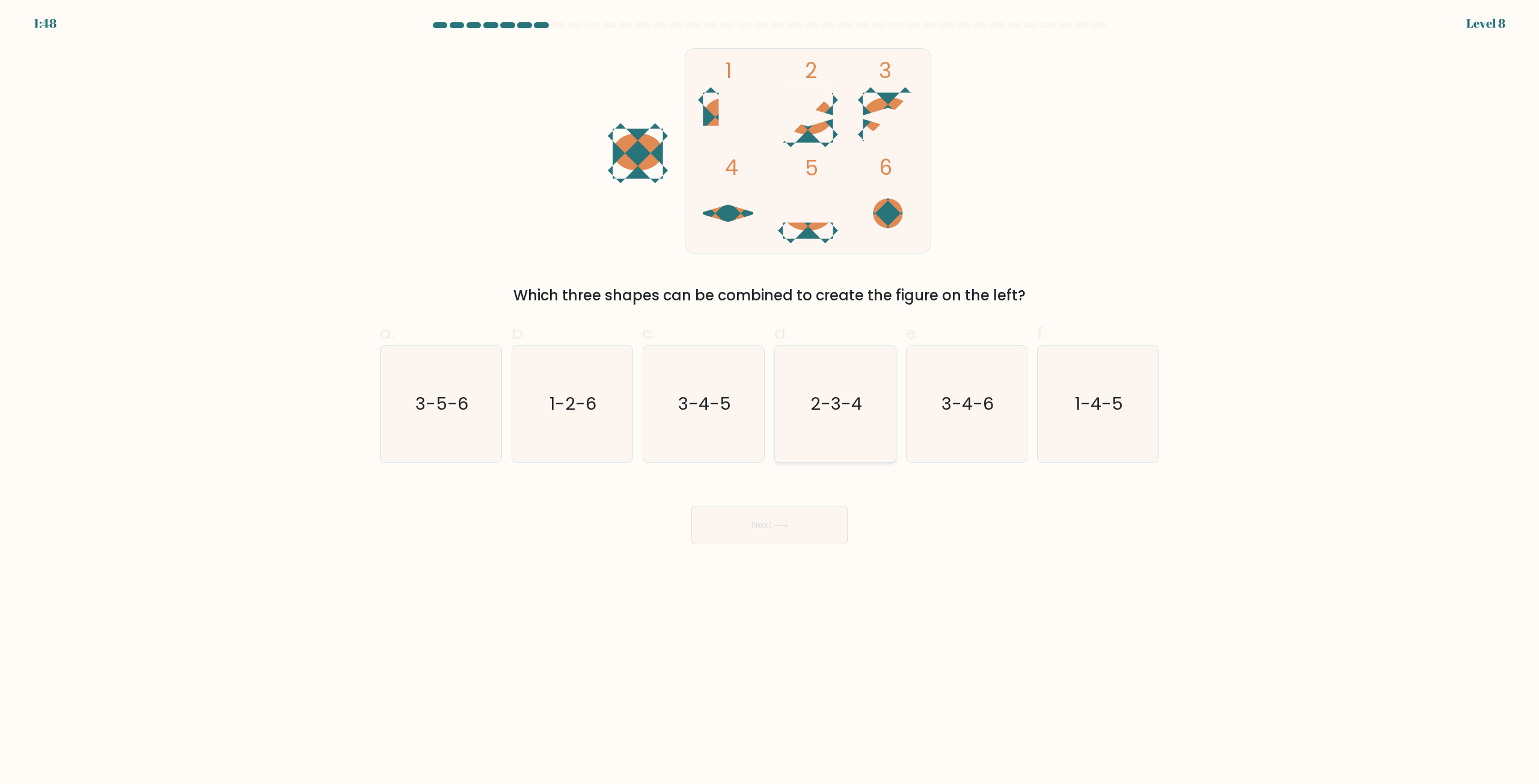
radio input "true"
click at [783, 537] on button "Next" at bounding box center [769, 524] width 156 height 38
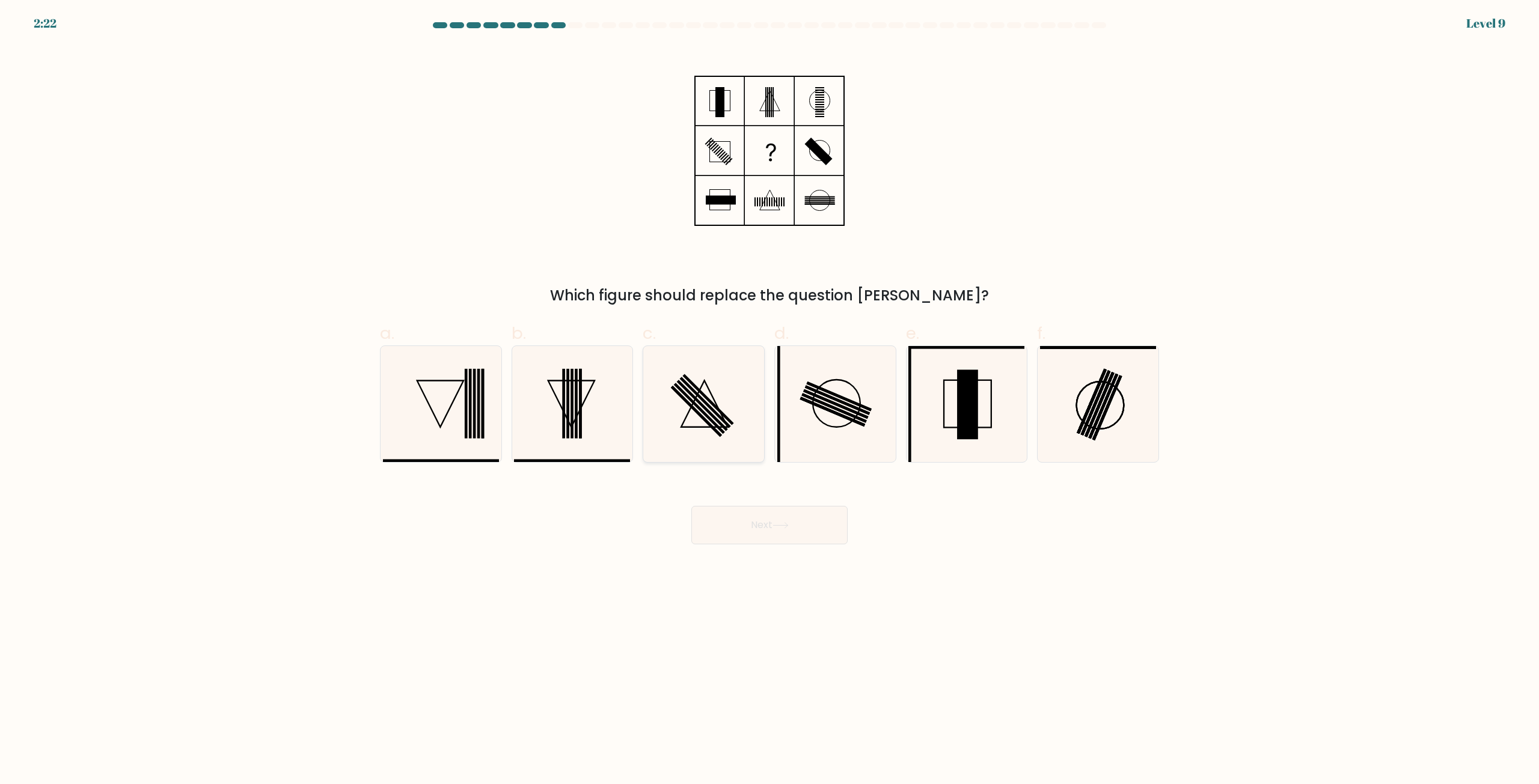
click at [750, 386] on icon at bounding box center [704, 404] width 116 height 116
click at [770, 392] on input "c." at bounding box center [770, 396] width 1 height 8
radio input "true"
click at [786, 533] on button "Next" at bounding box center [769, 524] width 156 height 38
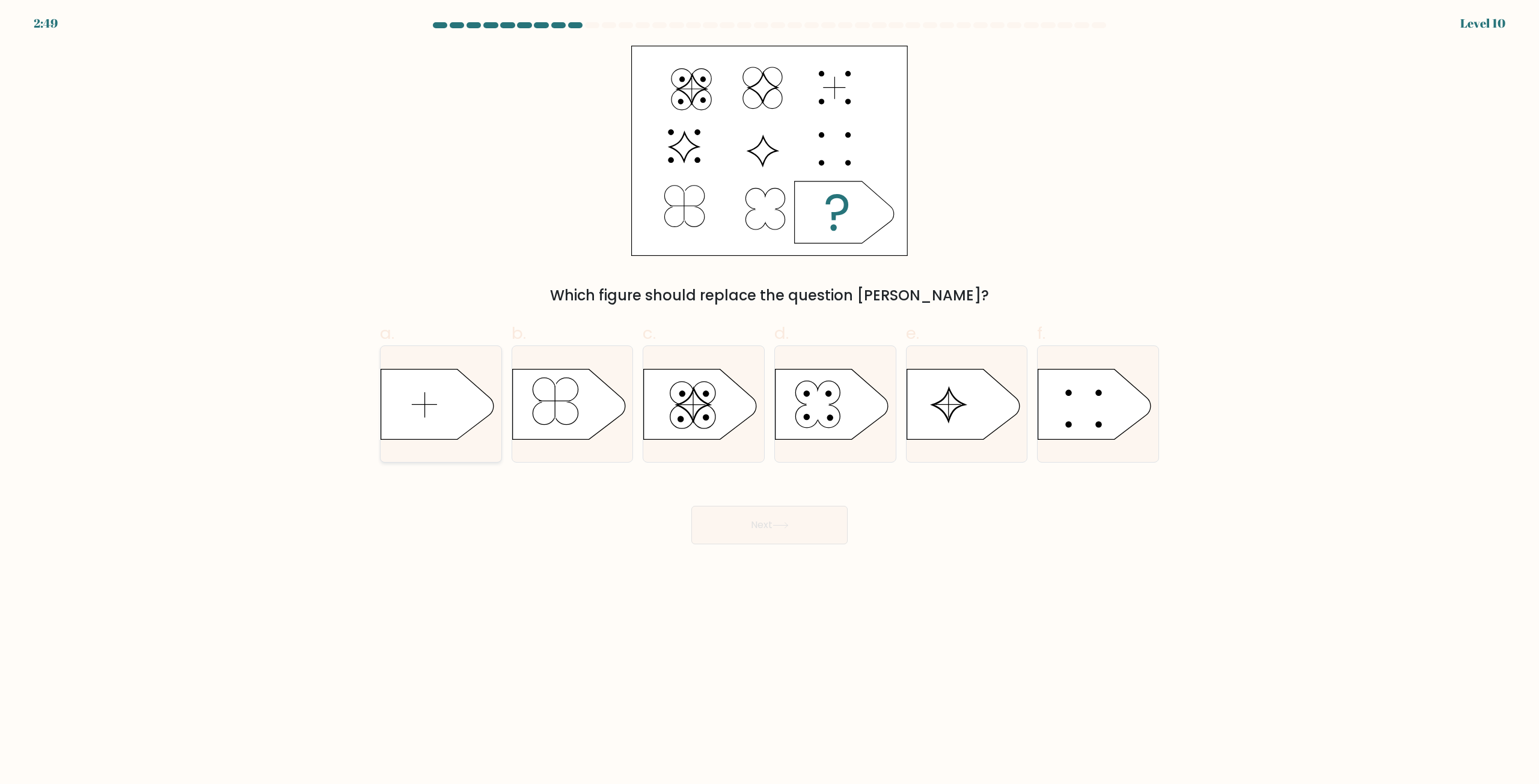
click at [438, 410] on icon at bounding box center [438, 405] width 113 height 71
click at [770, 400] on input "a." at bounding box center [770, 396] width 1 height 8
radio input "true"
click at [759, 531] on button "Next" at bounding box center [769, 524] width 156 height 38
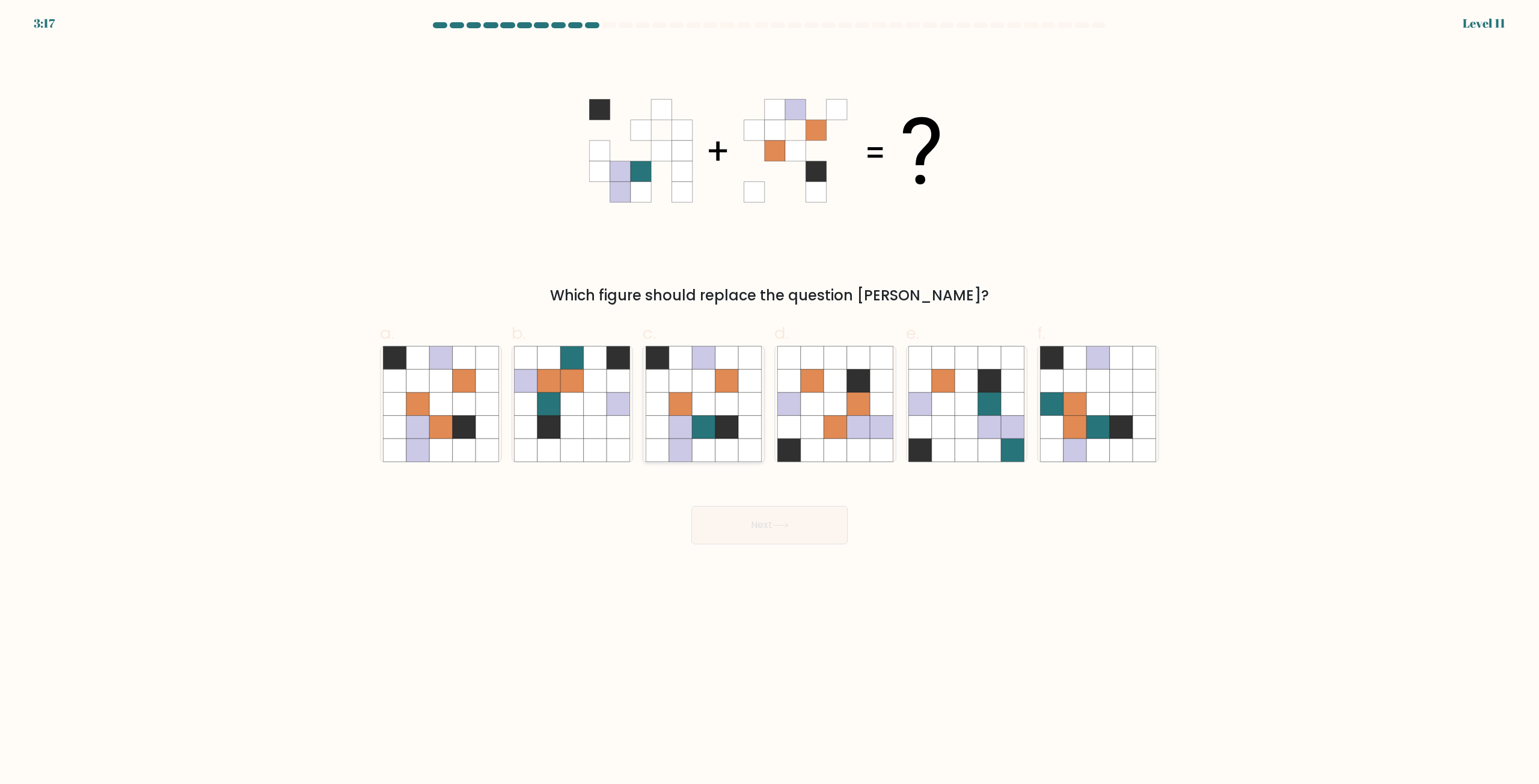
click at [667, 402] on icon at bounding box center [657, 404] width 23 height 23
click at [770, 400] on input "c." at bounding box center [770, 396] width 1 height 8
radio input "true"
click at [738, 524] on button "Next" at bounding box center [769, 524] width 156 height 38
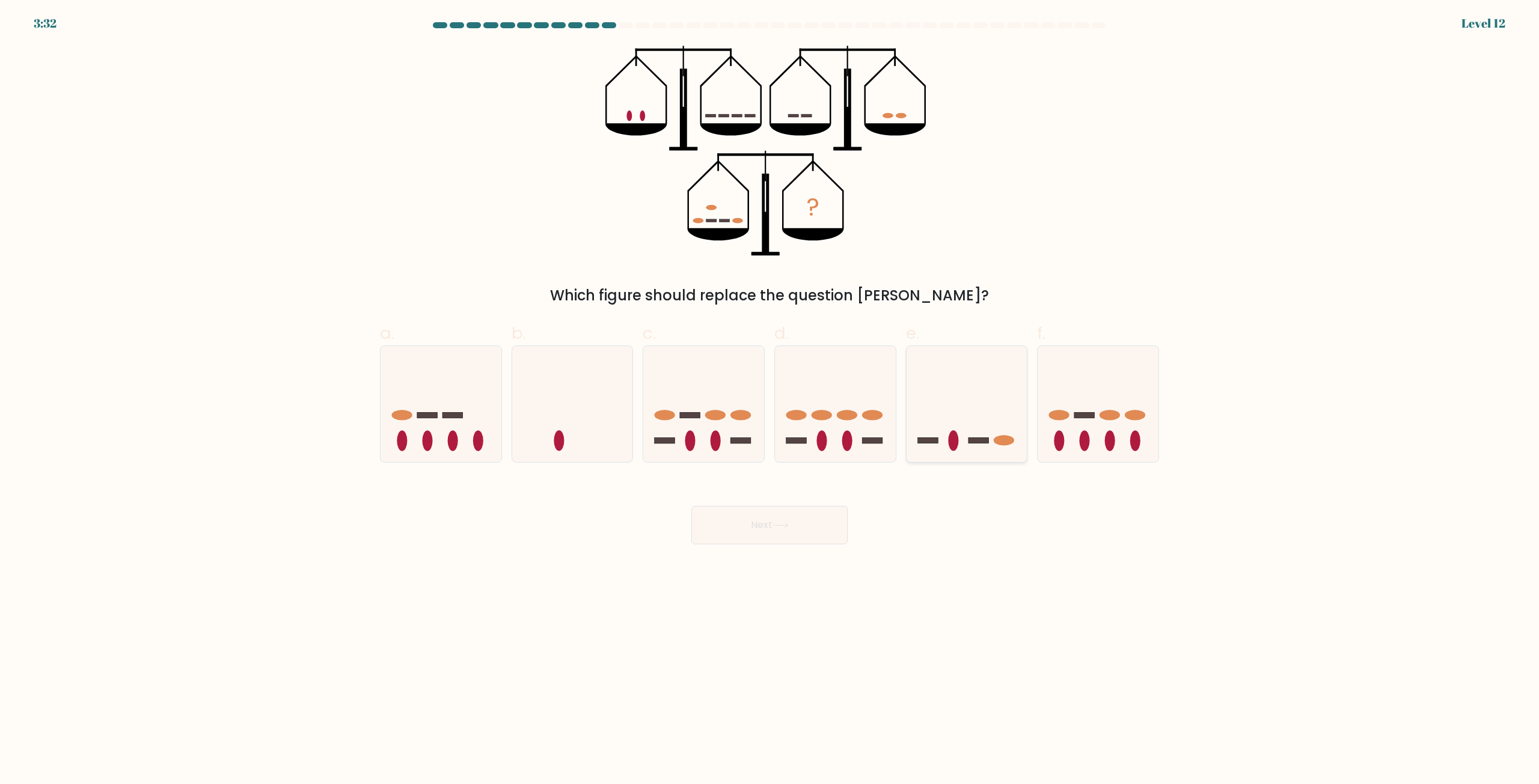
click at [981, 376] on icon at bounding box center [967, 404] width 121 height 100
click at [770, 392] on input "e." at bounding box center [770, 396] width 1 height 8
radio input "true"
click at [794, 518] on button "Next" at bounding box center [769, 524] width 156 height 38
click at [794, 539] on button "Next" at bounding box center [769, 524] width 156 height 38
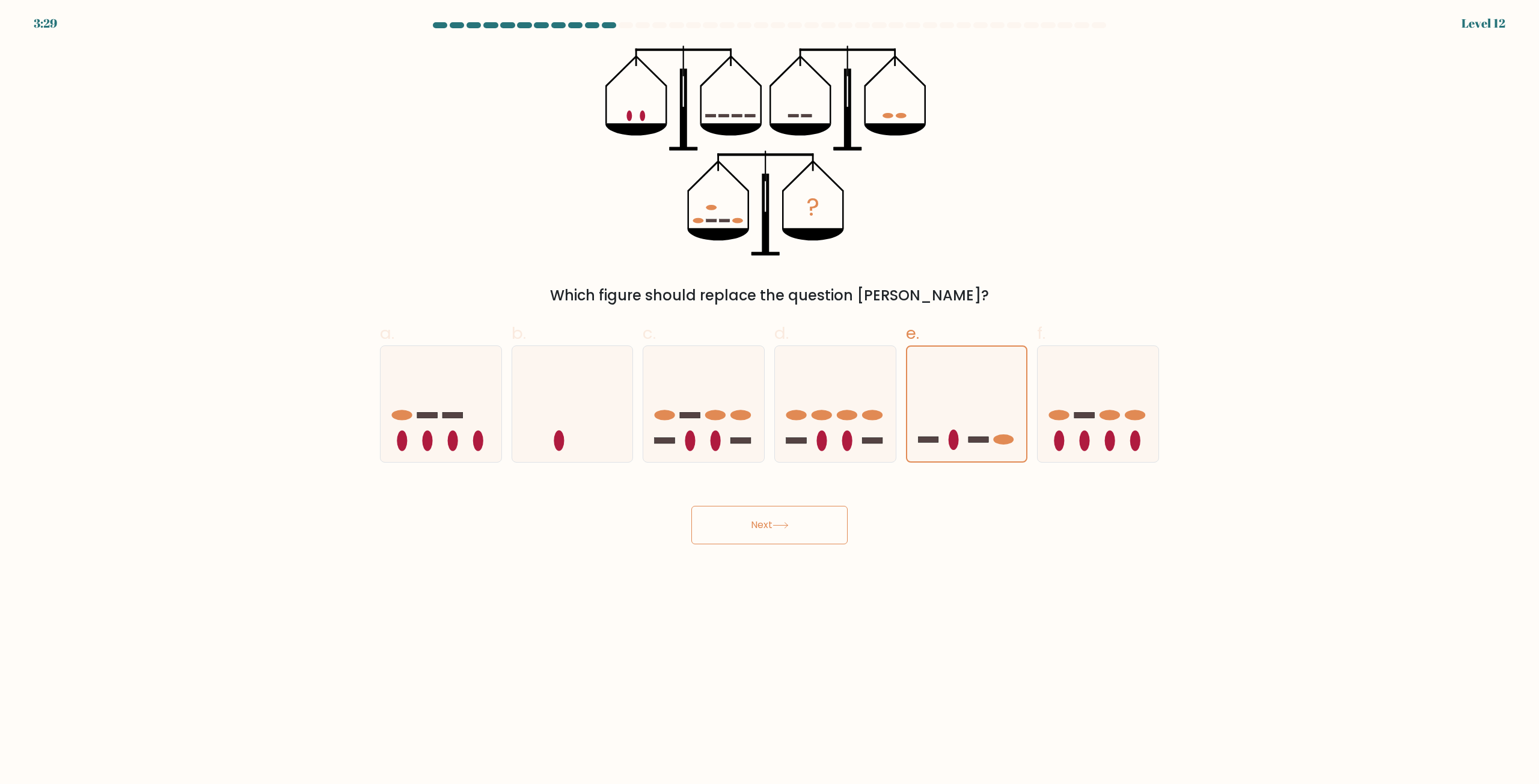
click at [794, 539] on button "Next" at bounding box center [769, 524] width 156 height 38
click at [794, 537] on button "Next" at bounding box center [769, 524] width 156 height 38
click at [794, 536] on button "Next" at bounding box center [769, 524] width 156 height 38
click at [793, 535] on button "Next" at bounding box center [769, 524] width 156 height 38
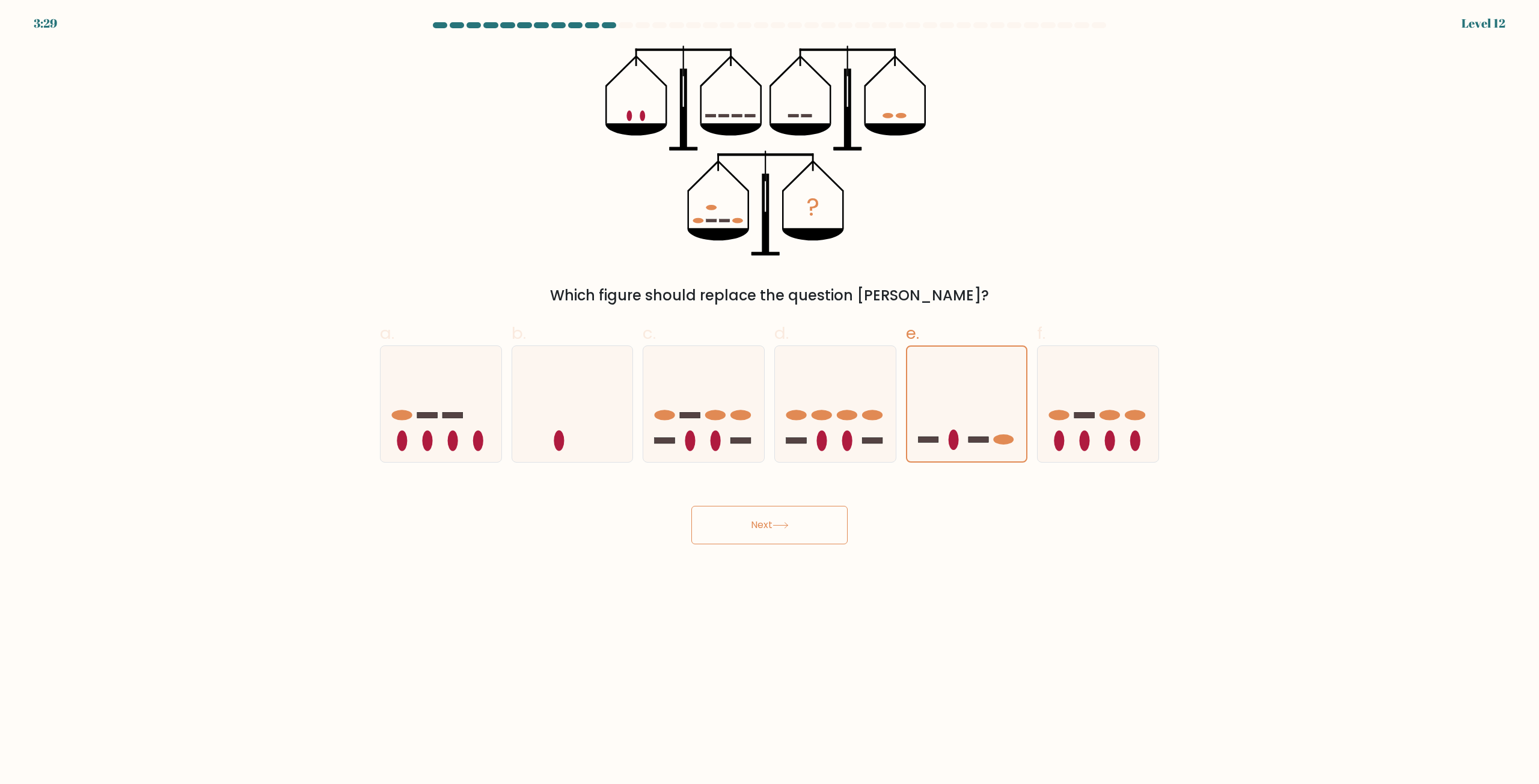
click at [793, 535] on button "Next" at bounding box center [769, 524] width 156 height 38
click at [960, 558] on body "3:28 Level 12" at bounding box center [770, 392] width 1539 height 784
click at [955, 557] on body "3:28 Level 12" at bounding box center [770, 392] width 1539 height 784
click at [709, 539] on button "Next" at bounding box center [769, 524] width 156 height 38
click at [955, 416] on icon at bounding box center [966, 404] width 119 height 99
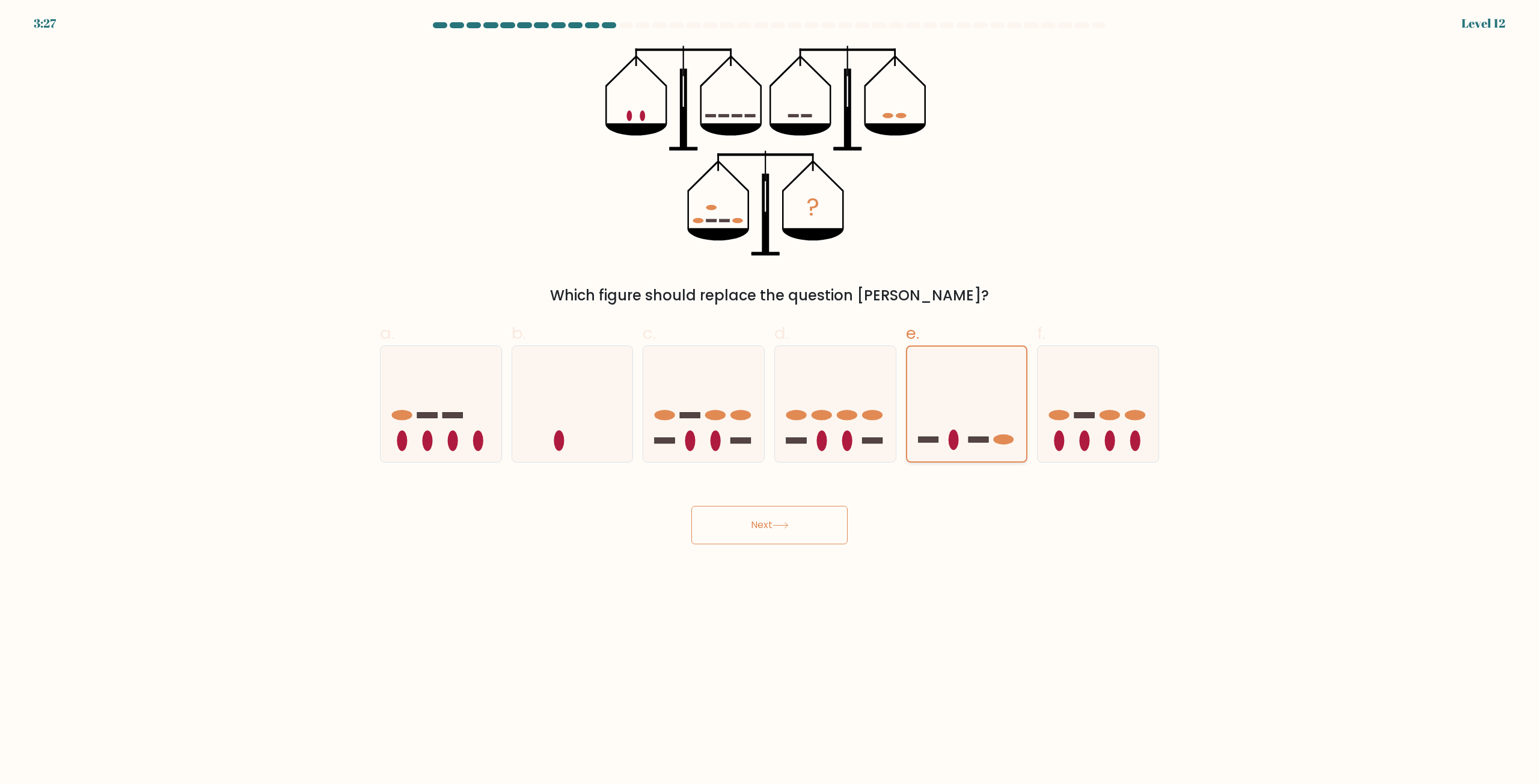
click at [770, 400] on input "e." at bounding box center [770, 396] width 1 height 8
click at [827, 414] on ellipse at bounding box center [822, 415] width 20 height 10
click at [770, 400] on input "d." at bounding box center [770, 396] width 1 height 8
radio input "true"
click at [972, 402] on icon at bounding box center [967, 404] width 121 height 100
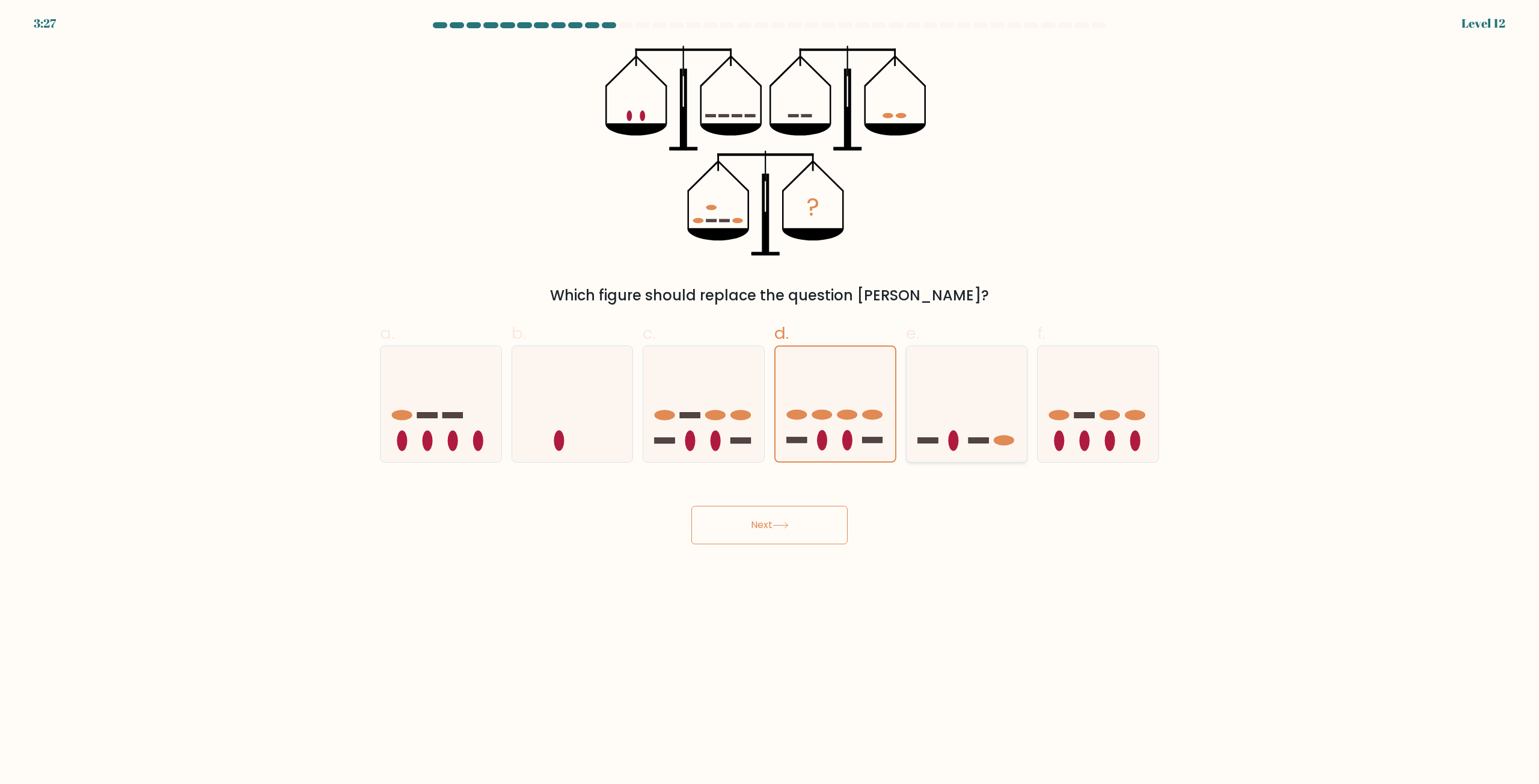
click at [770, 400] on input "e." at bounding box center [770, 396] width 1 height 8
radio input "true"
click at [731, 541] on button "Next" at bounding box center [769, 524] width 156 height 38
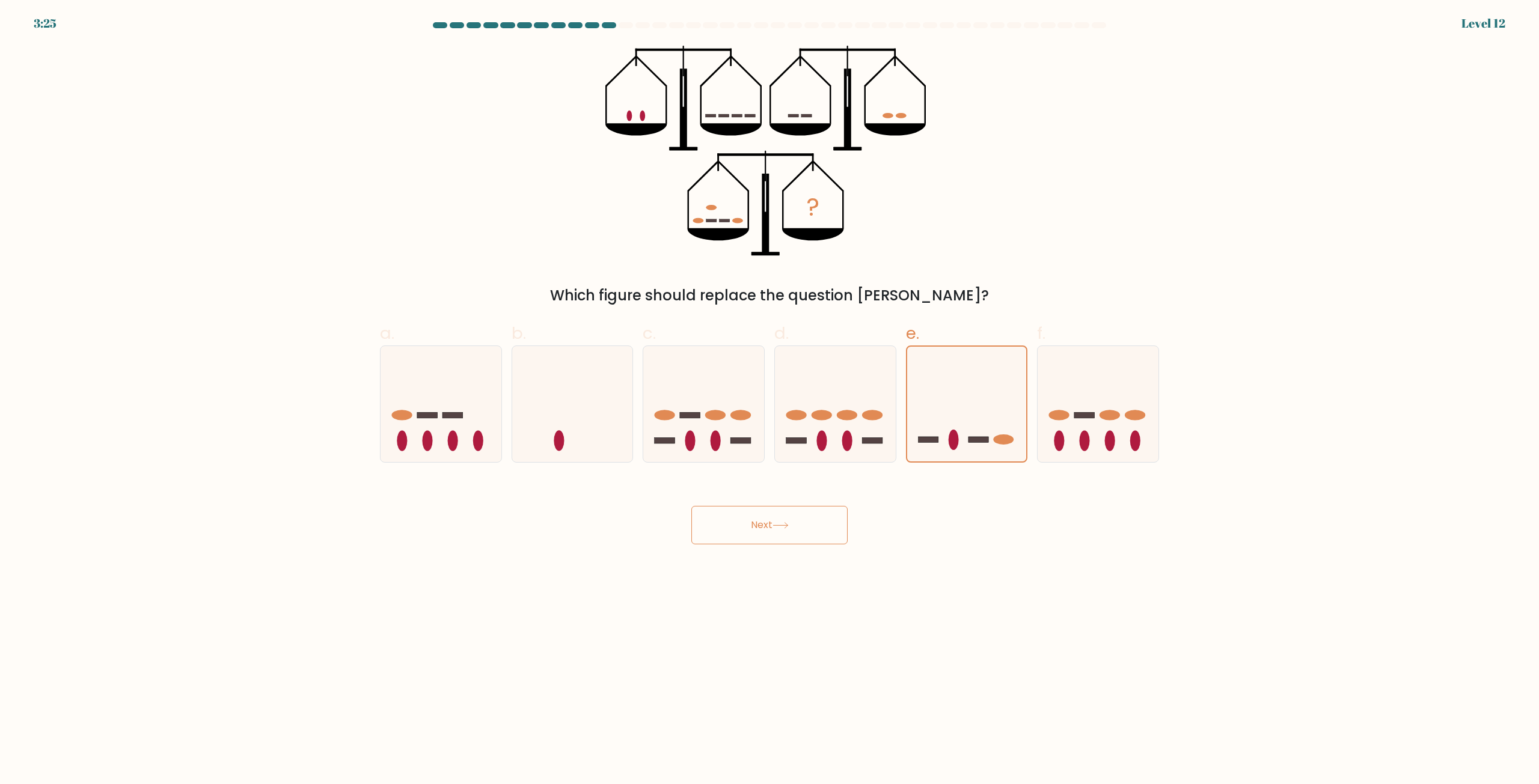
click at [731, 541] on button "Next" at bounding box center [769, 524] width 156 height 38
drag, startPoint x: 731, startPoint y: 541, endPoint x: 737, endPoint y: 543, distance: 6.3
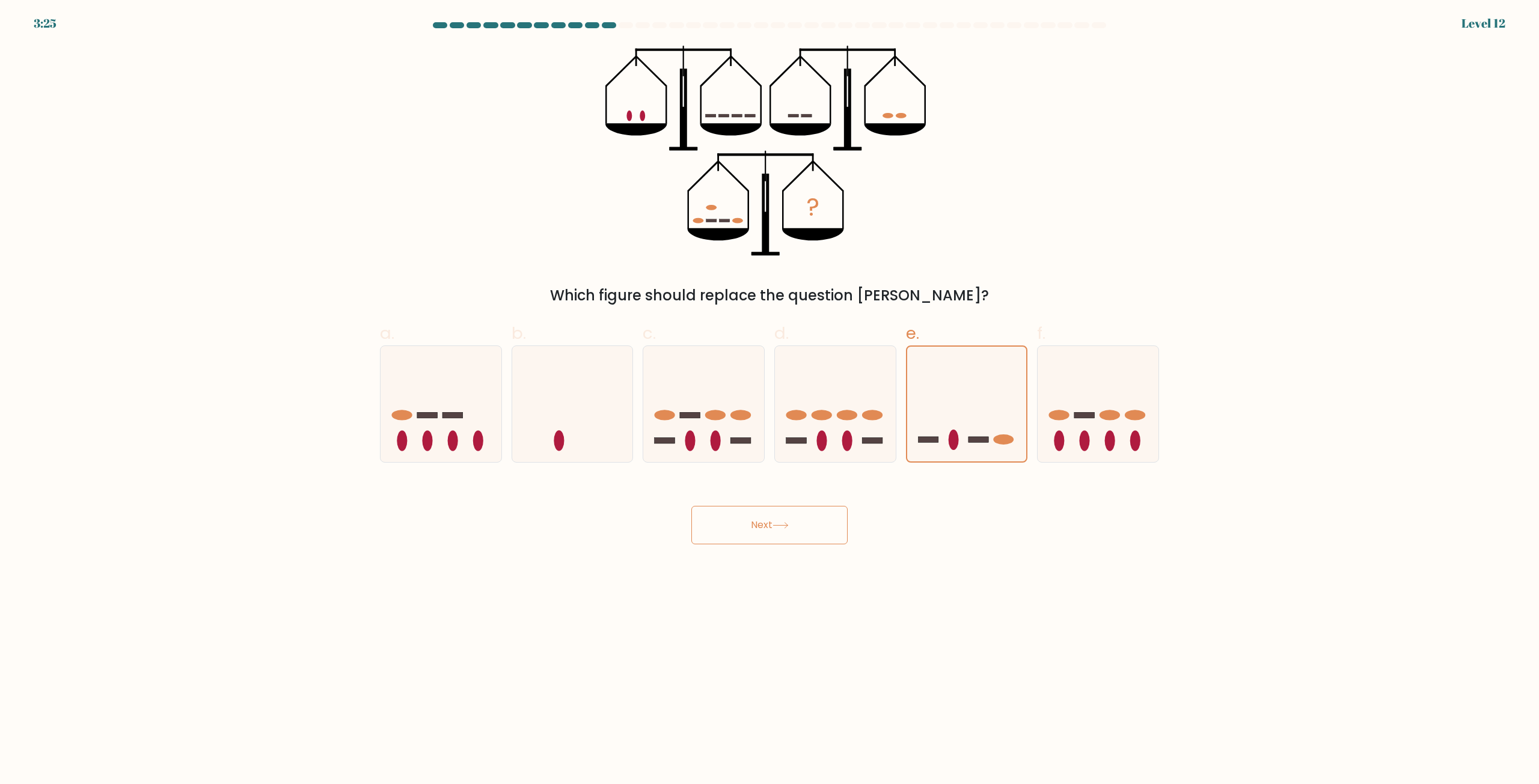
click at [735, 542] on button "Next" at bounding box center [769, 524] width 156 height 38
click at [738, 544] on button "Next" at bounding box center [769, 524] width 156 height 38
click at [1407, 492] on form at bounding box center [770, 283] width 1539 height 522
click at [1029, 208] on div "? Which figure should replace the question mark?" at bounding box center [770, 176] width 794 height 261
click at [384, 245] on div "? Which figure should replace the question mark?" at bounding box center [770, 176] width 794 height 261
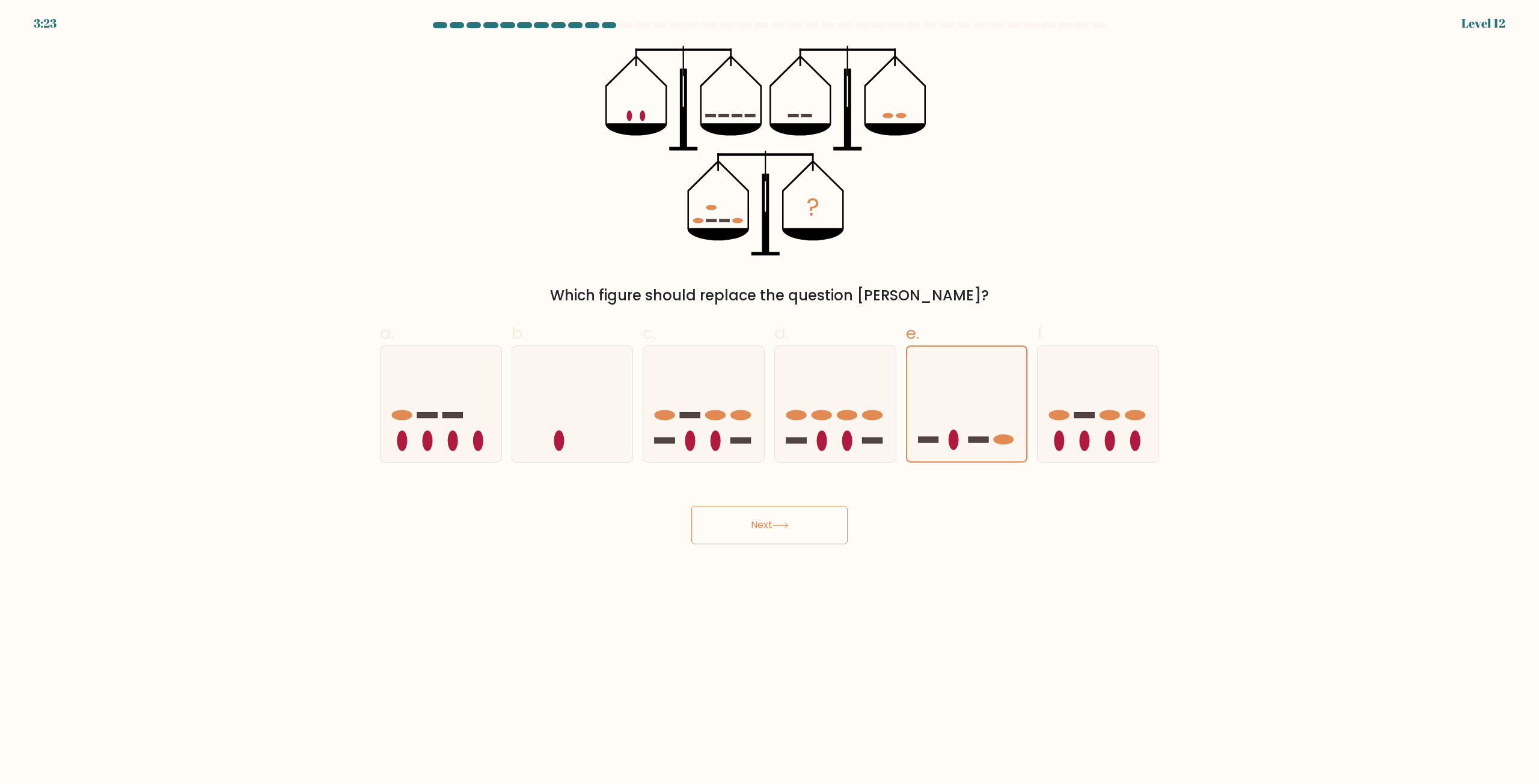
click at [231, 281] on form at bounding box center [770, 283] width 1539 height 522
click at [147, 469] on form at bounding box center [770, 283] width 1539 height 522
click at [842, 499] on div "Next" at bounding box center [770, 510] width 794 height 67
click at [763, 523] on button "Next" at bounding box center [769, 524] width 156 height 38
click at [759, 521] on button "Next" at bounding box center [769, 524] width 156 height 38
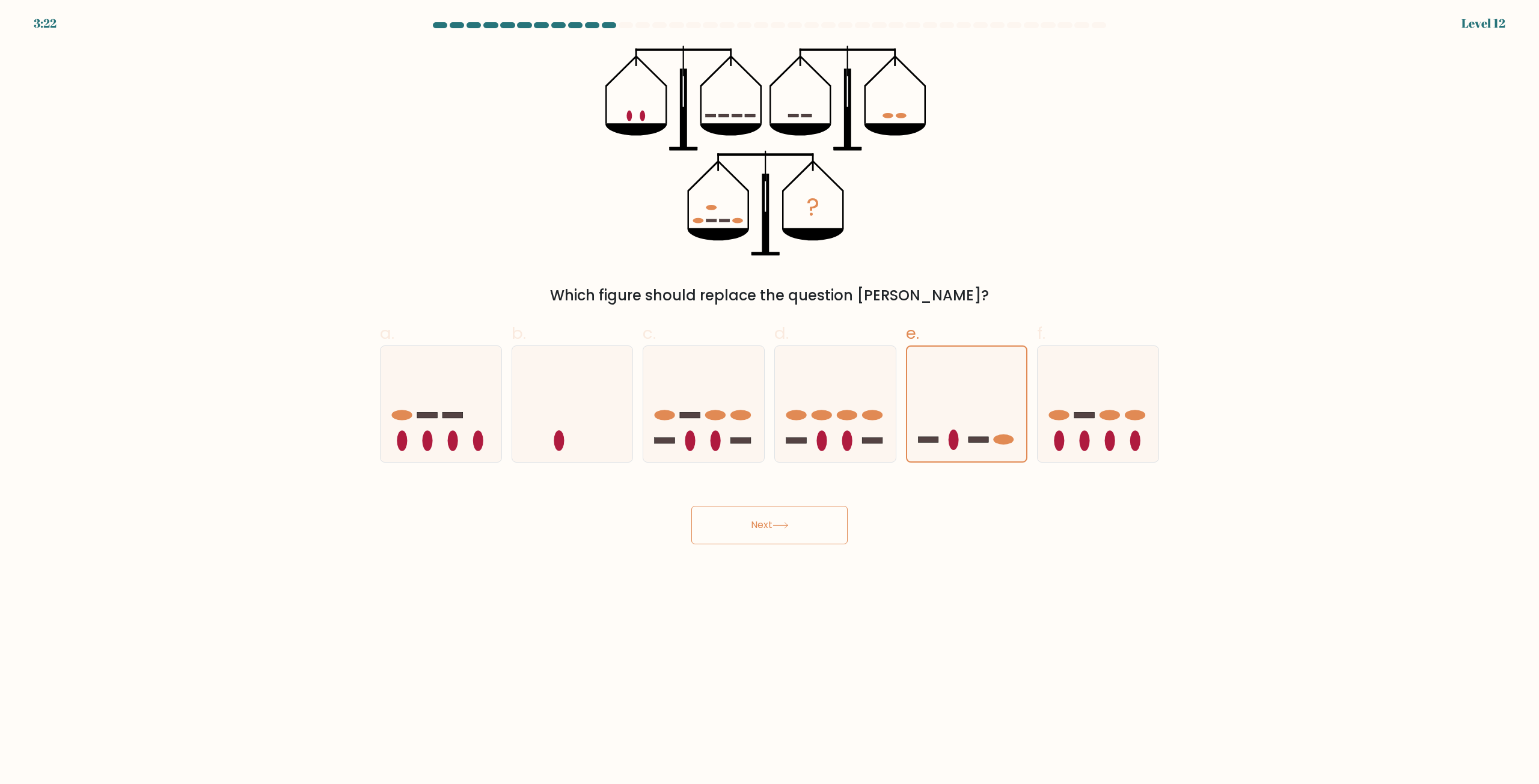
click at [759, 521] on button "Next" at bounding box center [769, 524] width 156 height 38
click at [758, 524] on button "Next" at bounding box center [769, 524] width 156 height 38
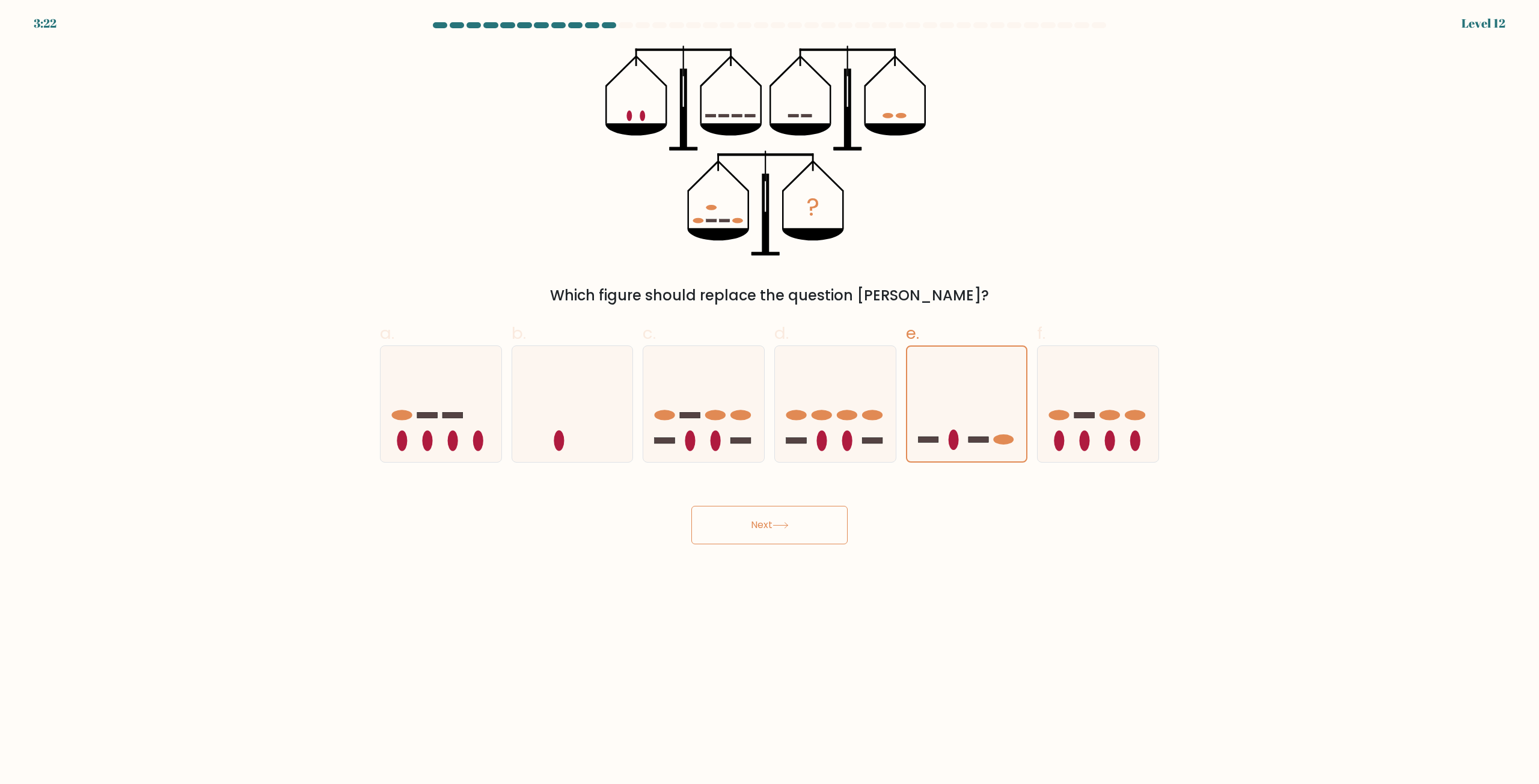
click at [758, 524] on button "Next" at bounding box center [769, 524] width 156 height 38
click at [752, 528] on button "Next" at bounding box center [769, 524] width 156 height 38
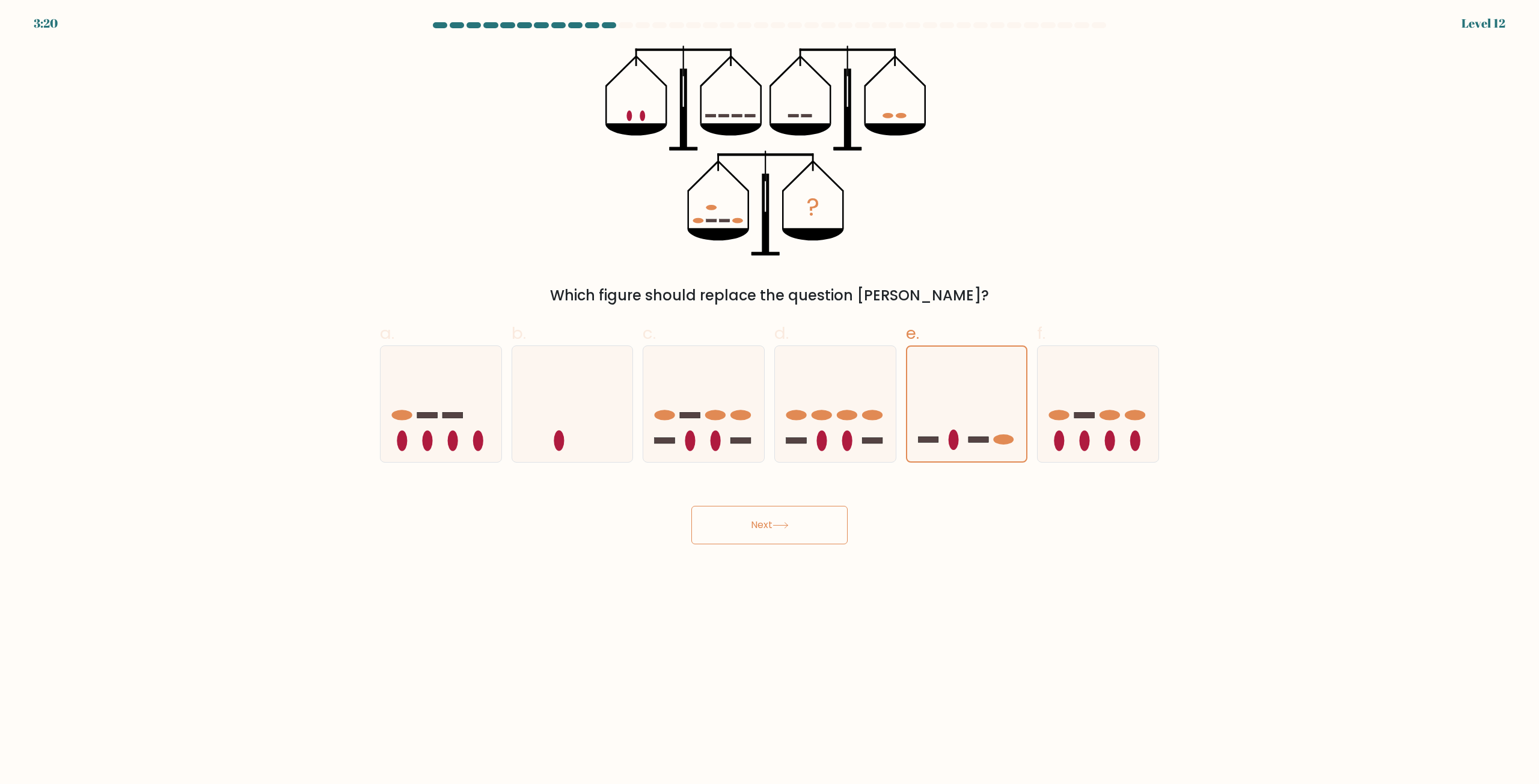
click at [752, 528] on button "Next" at bounding box center [769, 524] width 156 height 38
click at [760, 536] on button "Next" at bounding box center [769, 524] width 156 height 38
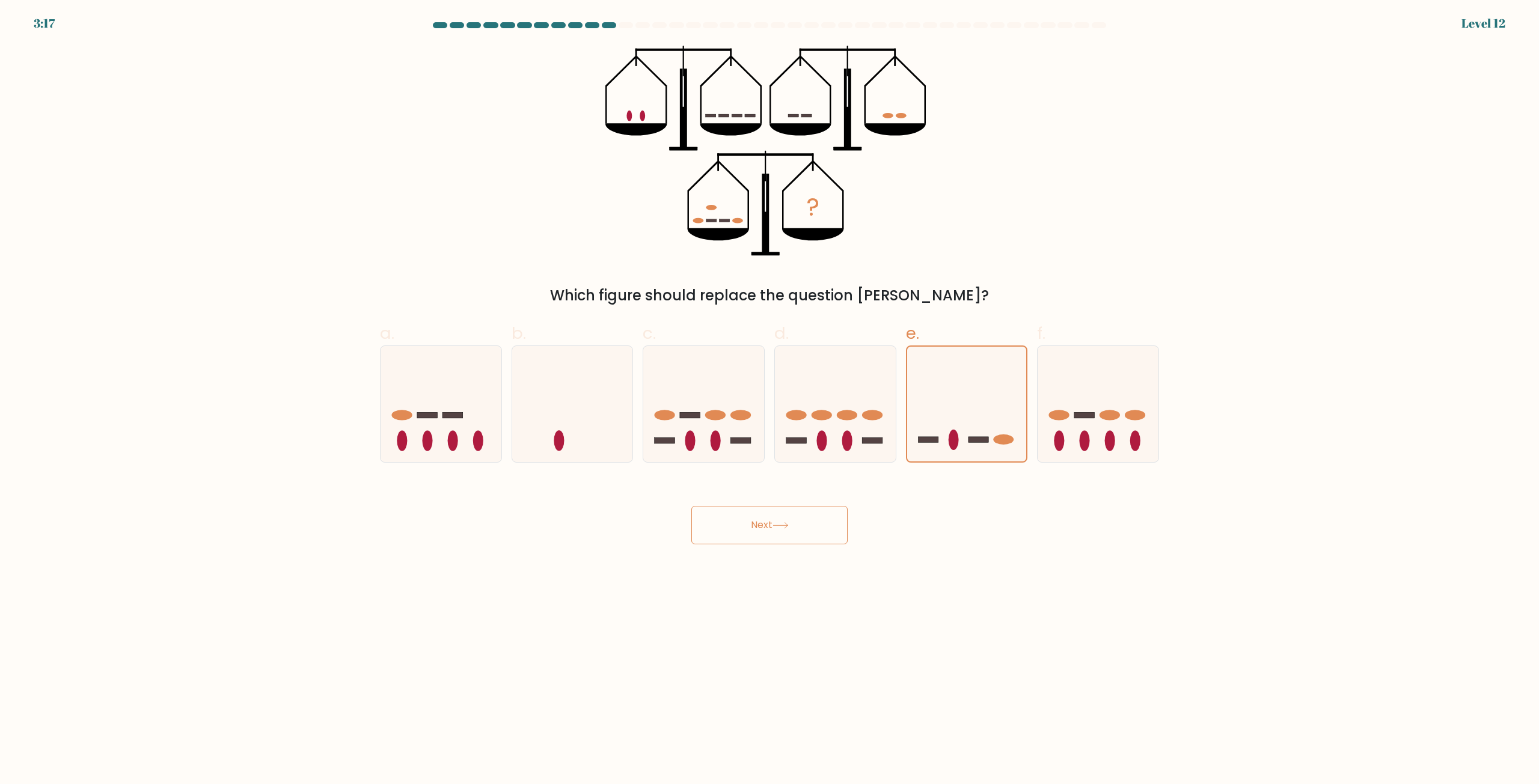
click at [760, 536] on button "Next" at bounding box center [769, 524] width 156 height 38
drag, startPoint x: 1068, startPoint y: 644, endPoint x: 1092, endPoint y: 659, distance: 28.3
click at [1076, 644] on body "3:16 Level 12" at bounding box center [770, 392] width 1539 height 784
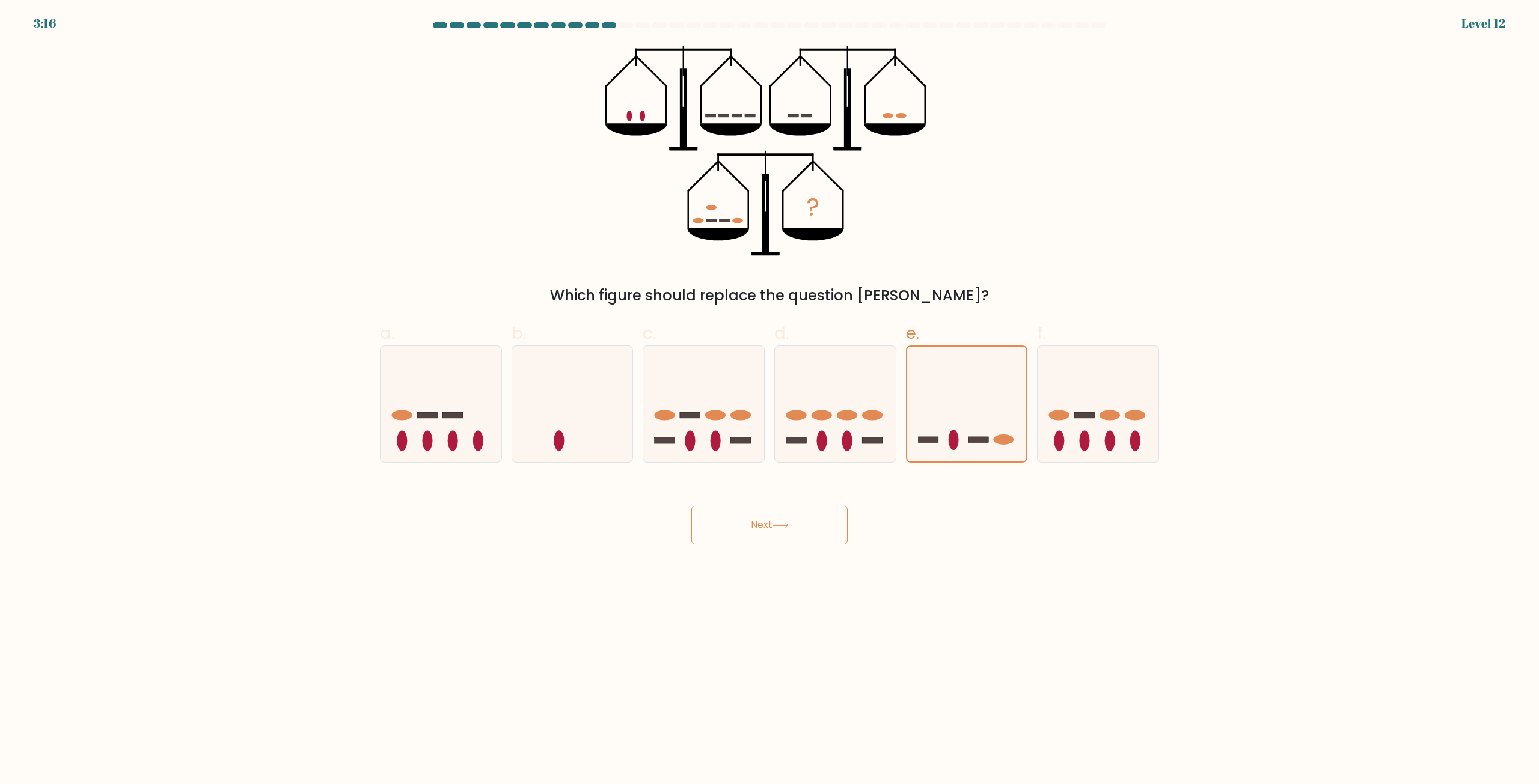
drag, startPoint x: 1092, startPoint y: 659, endPoint x: 744, endPoint y: 693, distance: 349.7
click at [1048, 669] on body "3:16 Level 12" at bounding box center [770, 392] width 1539 height 784
drag, startPoint x: 591, startPoint y: 687, endPoint x: 441, endPoint y: 621, distance: 163.9
click at [559, 665] on body "3:16 Level 12" at bounding box center [770, 392] width 1539 height 784
drag, startPoint x: 441, startPoint y: 621, endPoint x: 375, endPoint y: 621, distance: 66.0
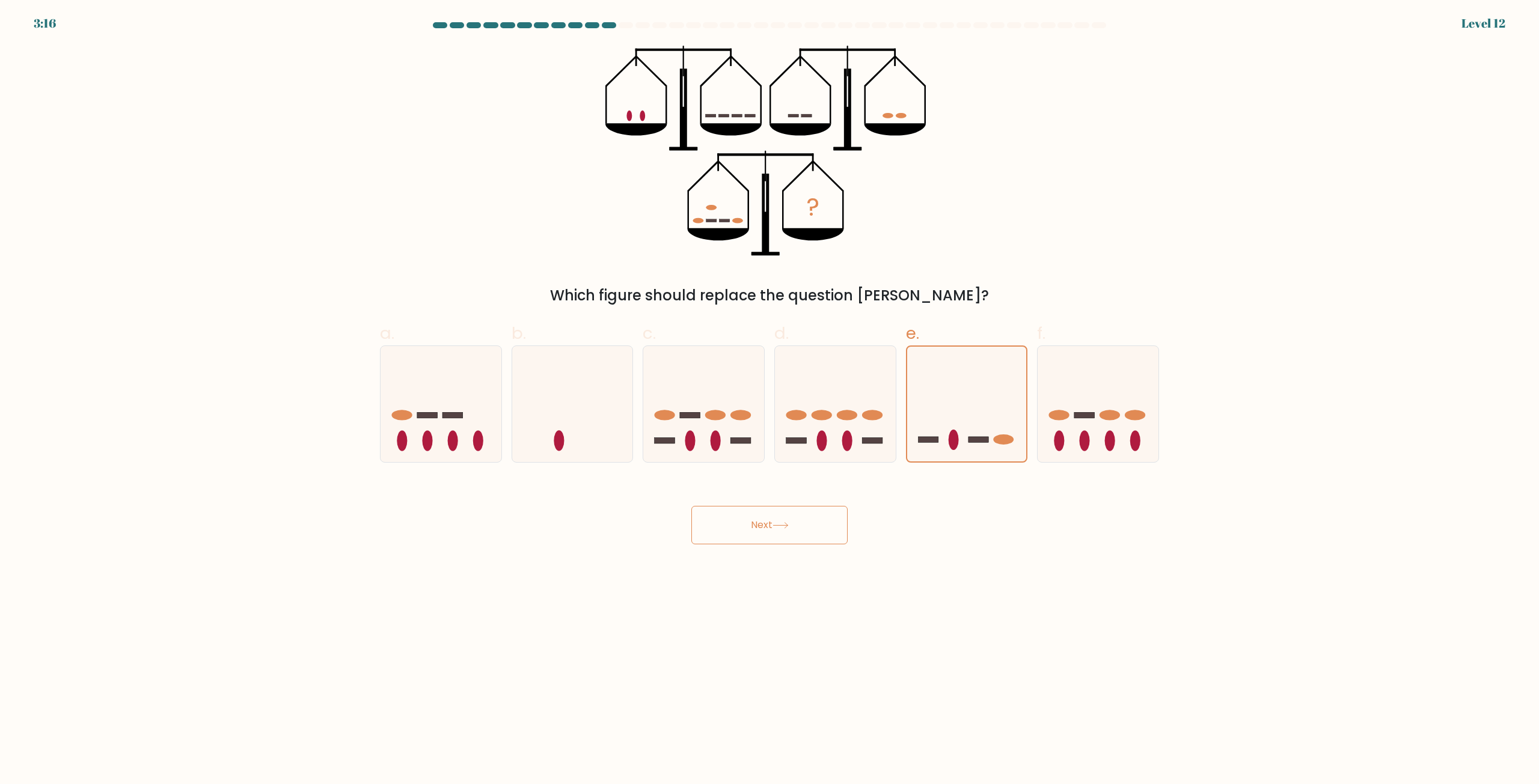
click at [417, 621] on body "3:16 Level 12" at bounding box center [770, 392] width 1539 height 784
drag, startPoint x: 267, startPoint y: 626, endPoint x: 308, endPoint y: 675, distance: 63.9
click at [249, 629] on body "3:16 Level 12" at bounding box center [770, 392] width 1539 height 784
click at [300, 673] on body "3:16 Level 12" at bounding box center [770, 392] width 1539 height 784
drag, startPoint x: 1481, startPoint y: 772, endPoint x: 1457, endPoint y: 774, distance: 24.1
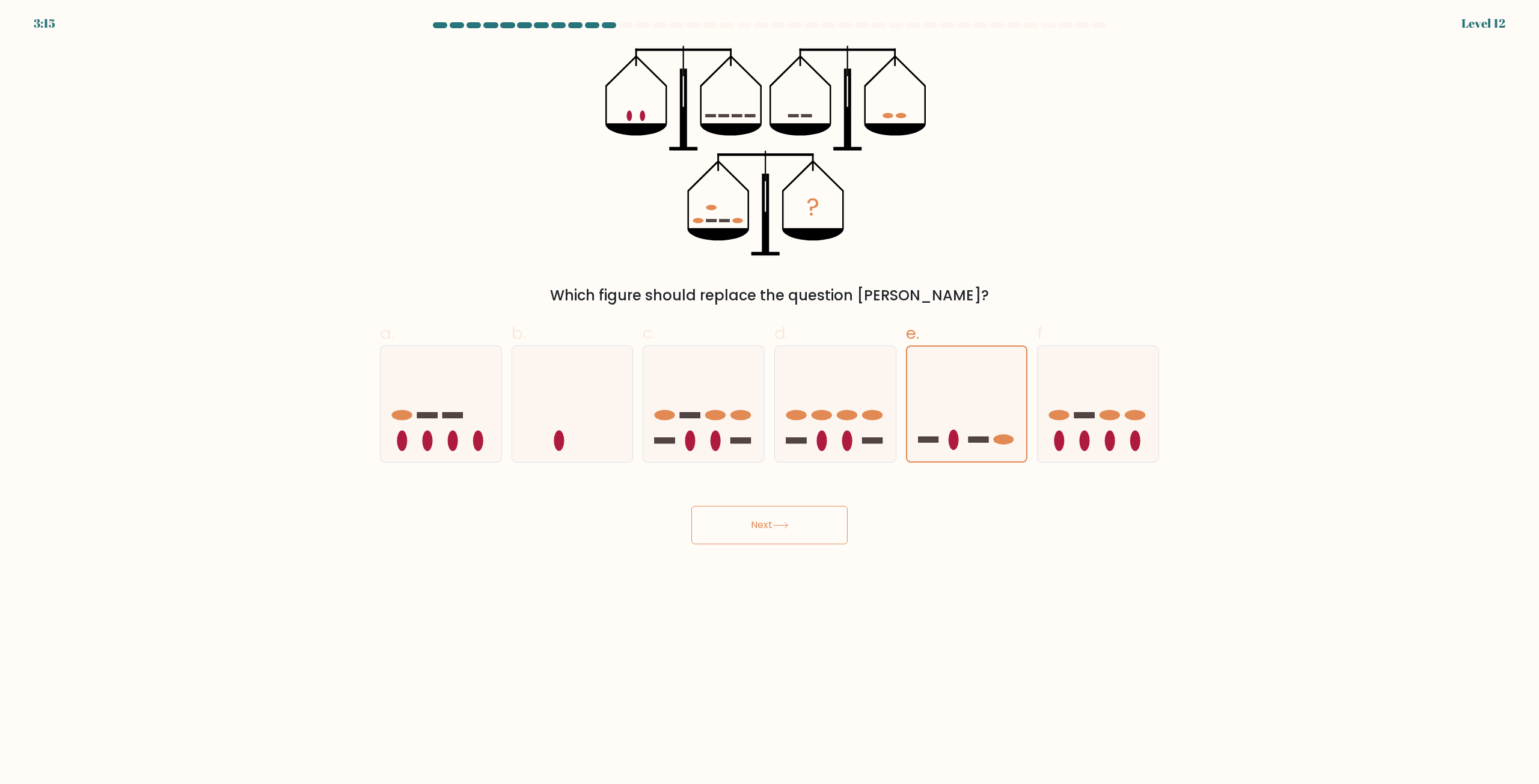
click at [1457, 774] on body "3:15 Level 12" at bounding box center [770, 392] width 1539 height 784
drag, startPoint x: 1538, startPoint y: 608, endPoint x: 1536, endPoint y: 537, distance: 71.0
click at [1538, 580] on body "3:15 Level 12" at bounding box center [770, 392] width 1539 height 784
click at [1474, 427] on form at bounding box center [770, 283] width 1539 height 522
click at [1328, 185] on form at bounding box center [770, 283] width 1539 height 522
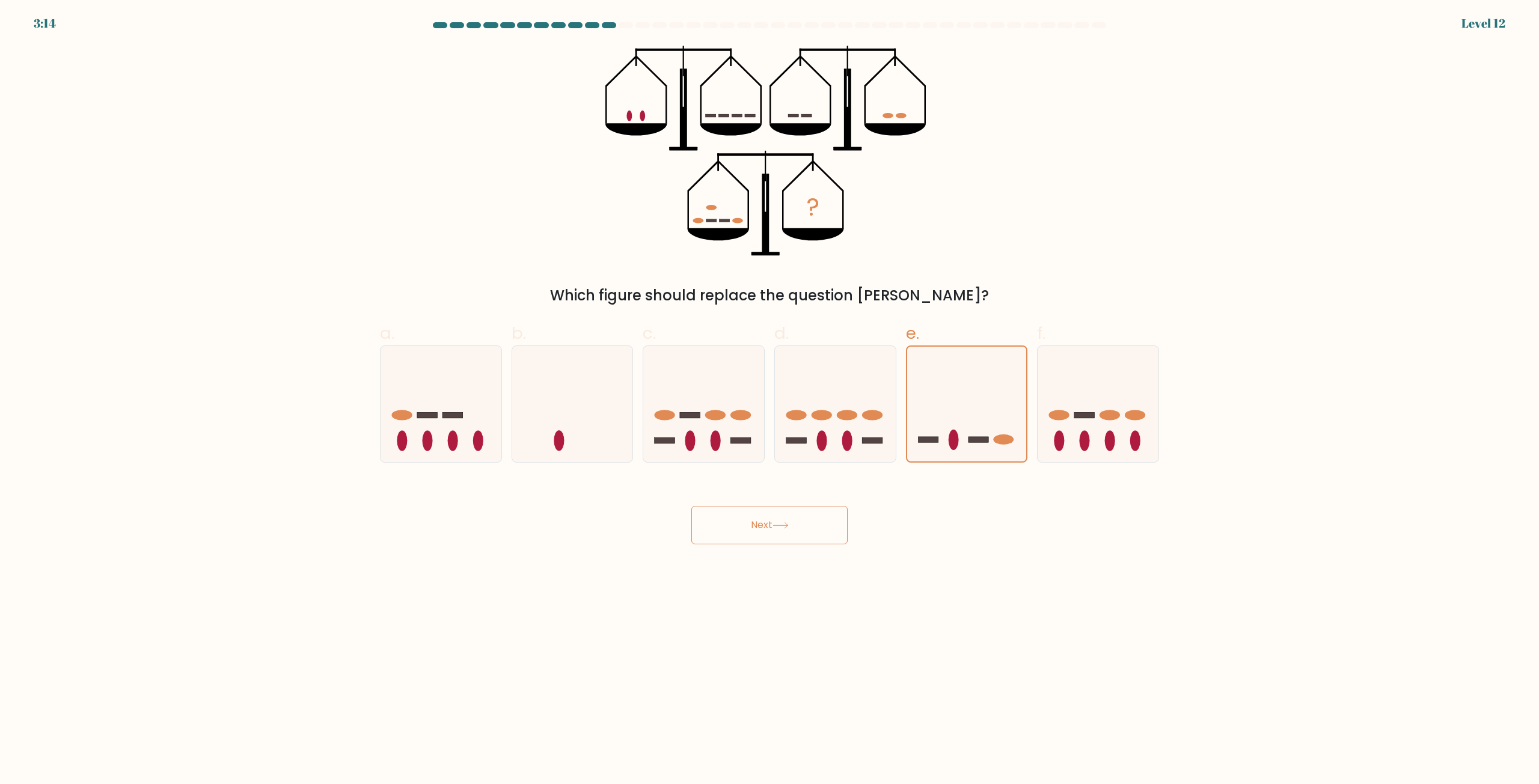
click at [642, 36] on form at bounding box center [770, 283] width 1539 height 522
click at [603, 23] on div at bounding box center [609, 25] width 14 height 6
click at [639, 20] on div "3:14 Level 12" at bounding box center [770, 16] width 1539 height 32
click at [631, 25] on div at bounding box center [626, 25] width 14 height 6
click at [741, 412] on ellipse at bounding box center [741, 415] width 20 height 10
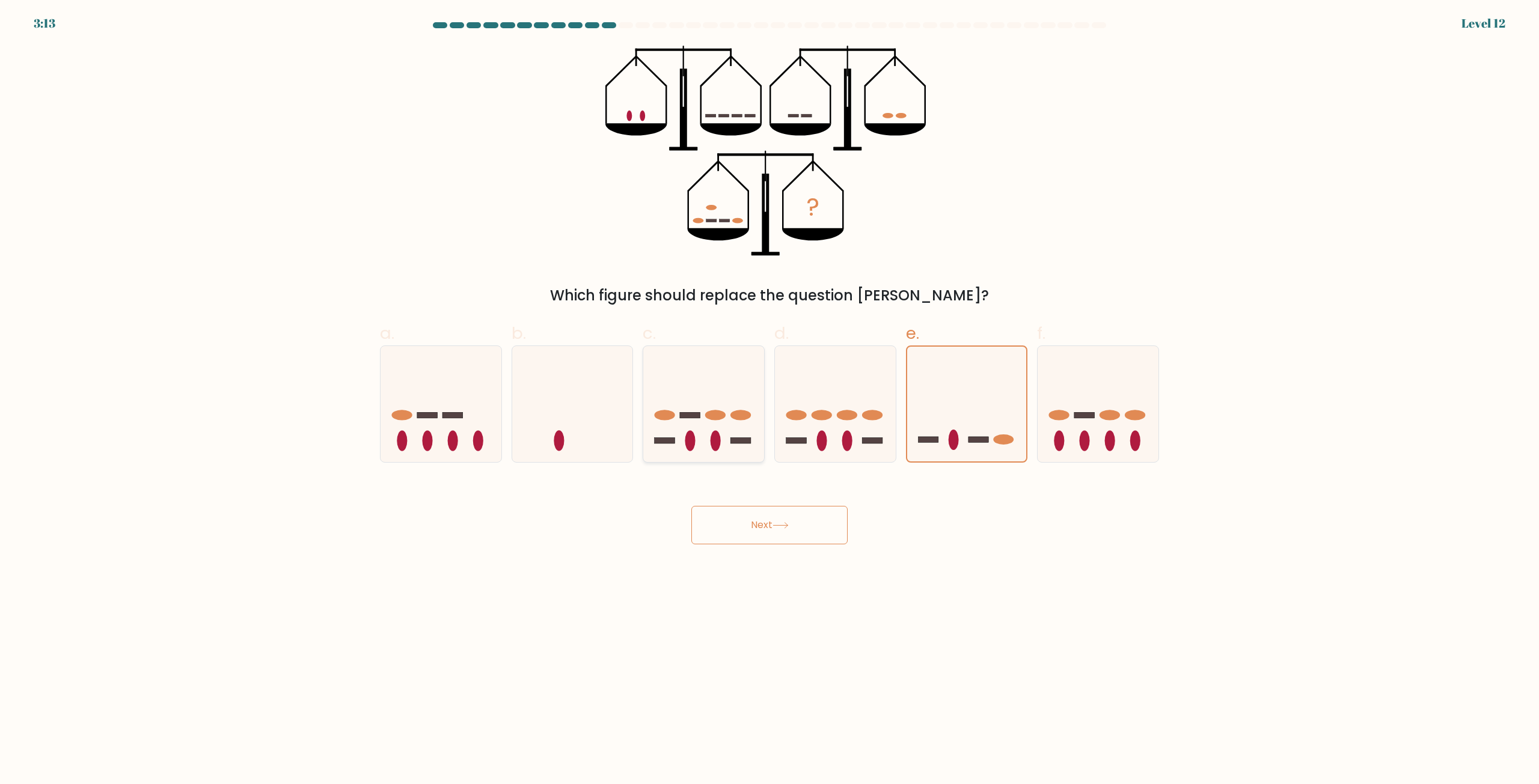
click at [770, 400] on input "c." at bounding box center [770, 396] width 1 height 8
radio input "true"
click at [795, 412] on ellipse at bounding box center [796, 415] width 20 height 10
click at [770, 400] on input "d." at bounding box center [770, 396] width 1 height 8
radio input "true"
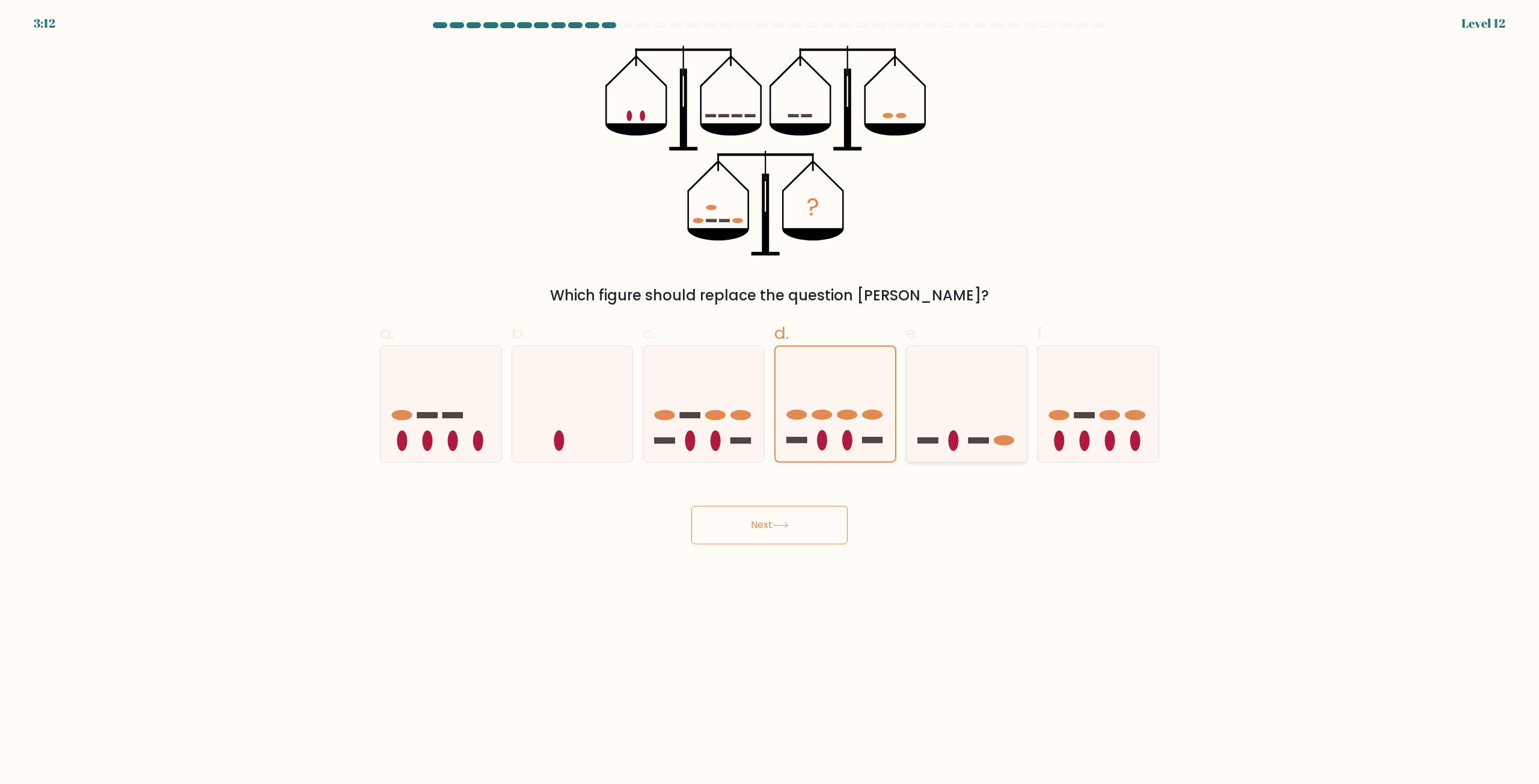
drag, startPoint x: 959, startPoint y: 413, endPoint x: 716, endPoint y: 424, distance: 243.2
click at [959, 413] on icon at bounding box center [967, 404] width 121 height 100
click at [770, 400] on input "e." at bounding box center [770, 396] width 1 height 8
radio input "true"
click at [716, 424] on icon at bounding box center [704, 404] width 121 height 100
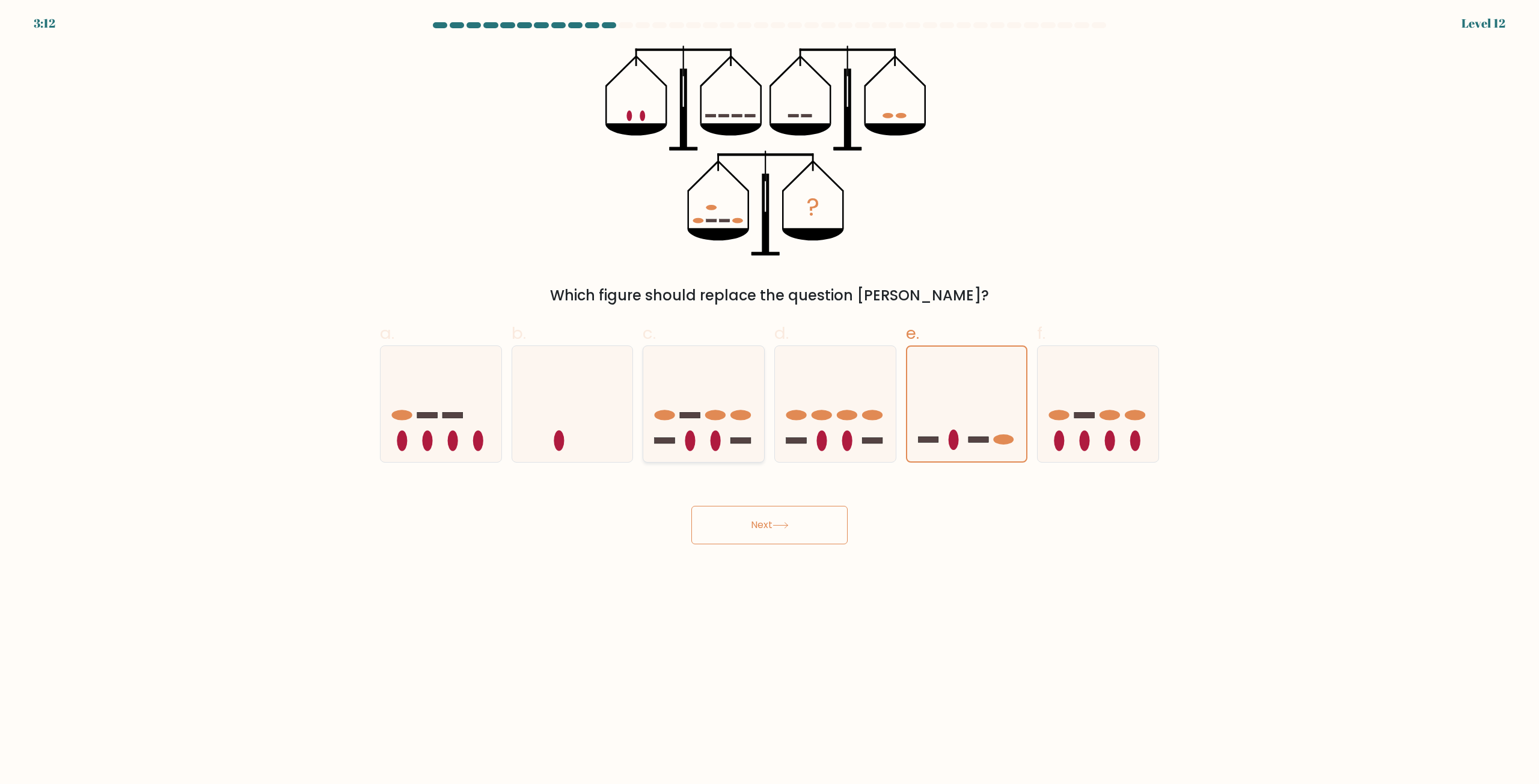
click at [770, 400] on input "c." at bounding box center [770, 396] width 1 height 8
radio input "true"
click at [917, 418] on icon at bounding box center [967, 404] width 121 height 100
click at [770, 400] on input "e." at bounding box center [770, 396] width 1 height 8
radio input "true"
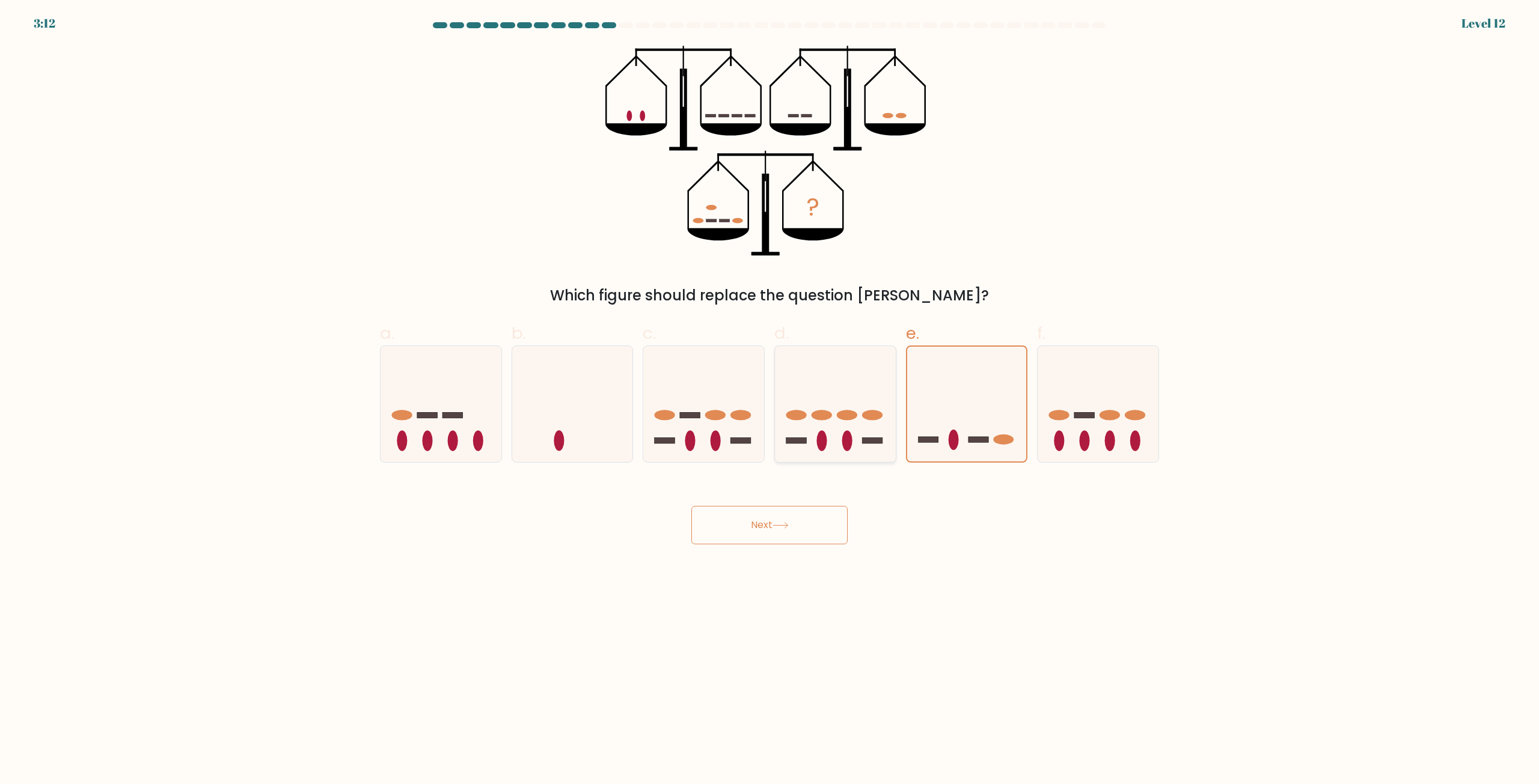
click at [830, 419] on icon at bounding box center [835, 404] width 121 height 100
click at [770, 400] on input "d." at bounding box center [770, 396] width 1 height 8
radio input "true"
click at [961, 405] on icon at bounding box center [967, 404] width 121 height 100
click at [770, 400] on input "e." at bounding box center [770, 396] width 1 height 8
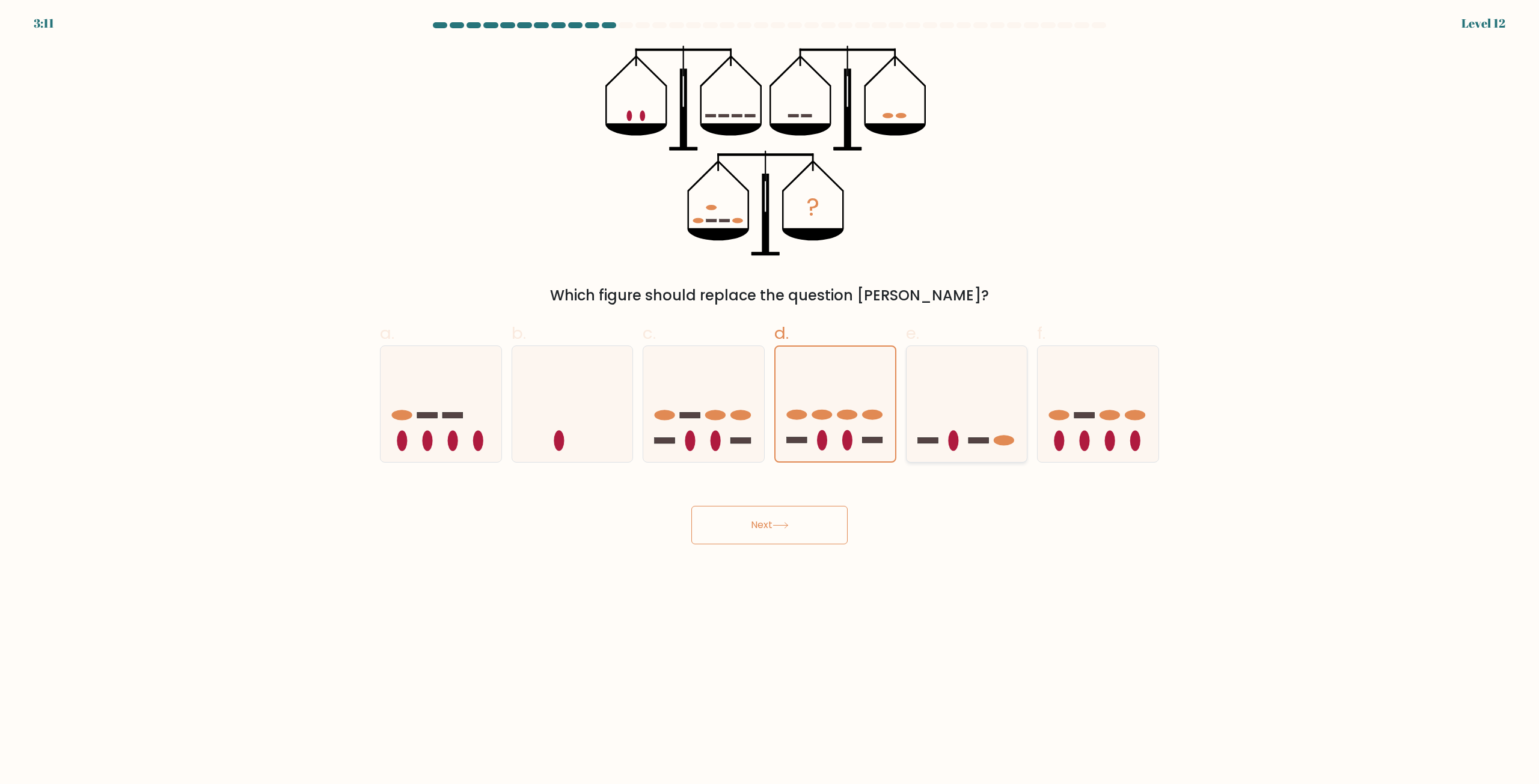
radio input "true"
click at [828, 492] on div "Next" at bounding box center [770, 510] width 794 height 67
click at [819, 499] on div "Next" at bounding box center [770, 510] width 794 height 67
click at [811, 518] on button "Next" at bounding box center [769, 524] width 156 height 38
click at [810, 517] on button "Next" at bounding box center [769, 524] width 156 height 38
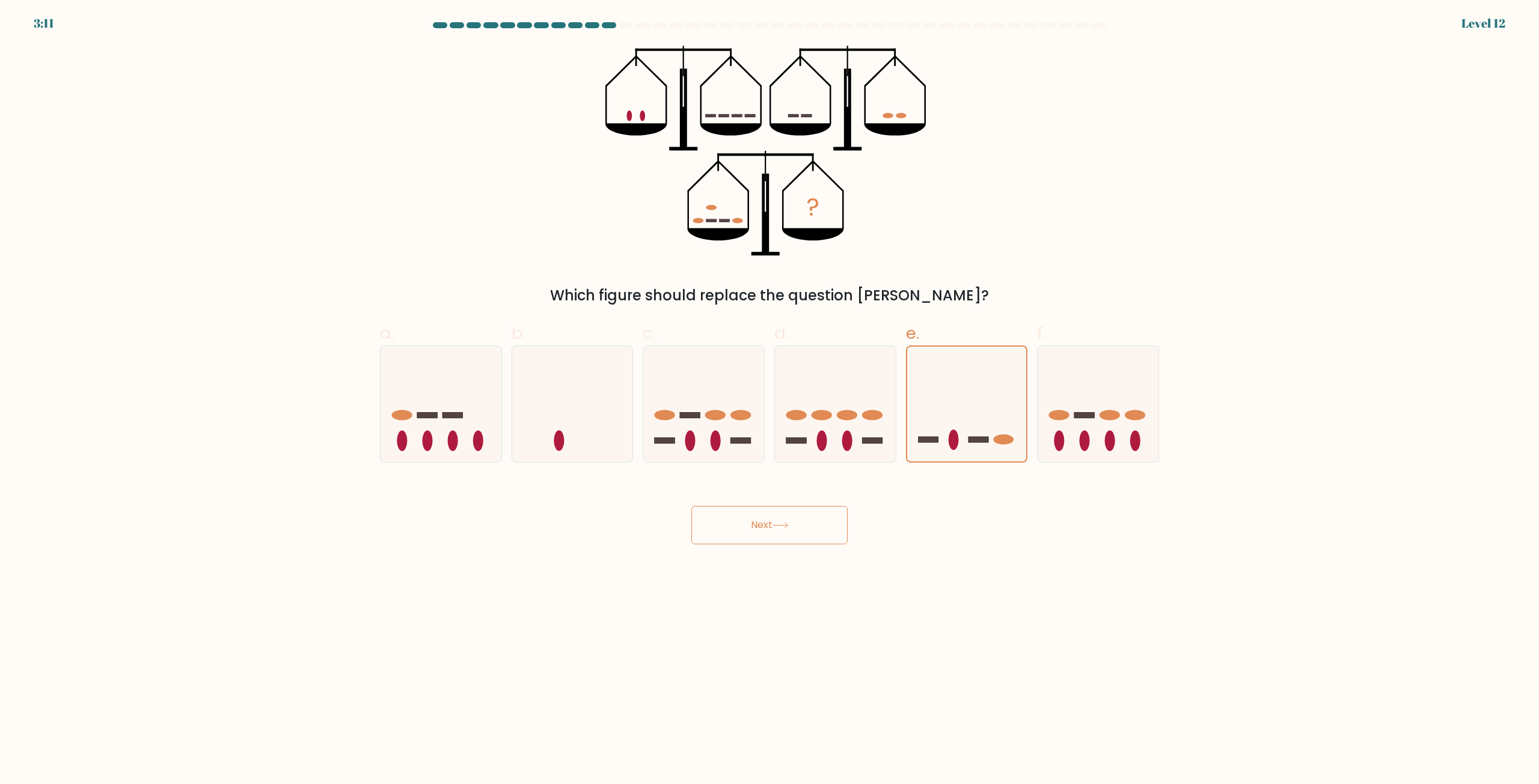
click at [810, 517] on button "Next" at bounding box center [769, 524] width 156 height 38
click at [810, 517] on button "Next" at bounding box center [769, 524] width 156 height 38
click at [808, 517] on button "Next" at bounding box center [769, 524] width 156 height 38
drag, startPoint x: 808, startPoint y: 517, endPoint x: 768, endPoint y: 525, distance: 40.8
click at [804, 518] on button "Next" at bounding box center [769, 524] width 156 height 38
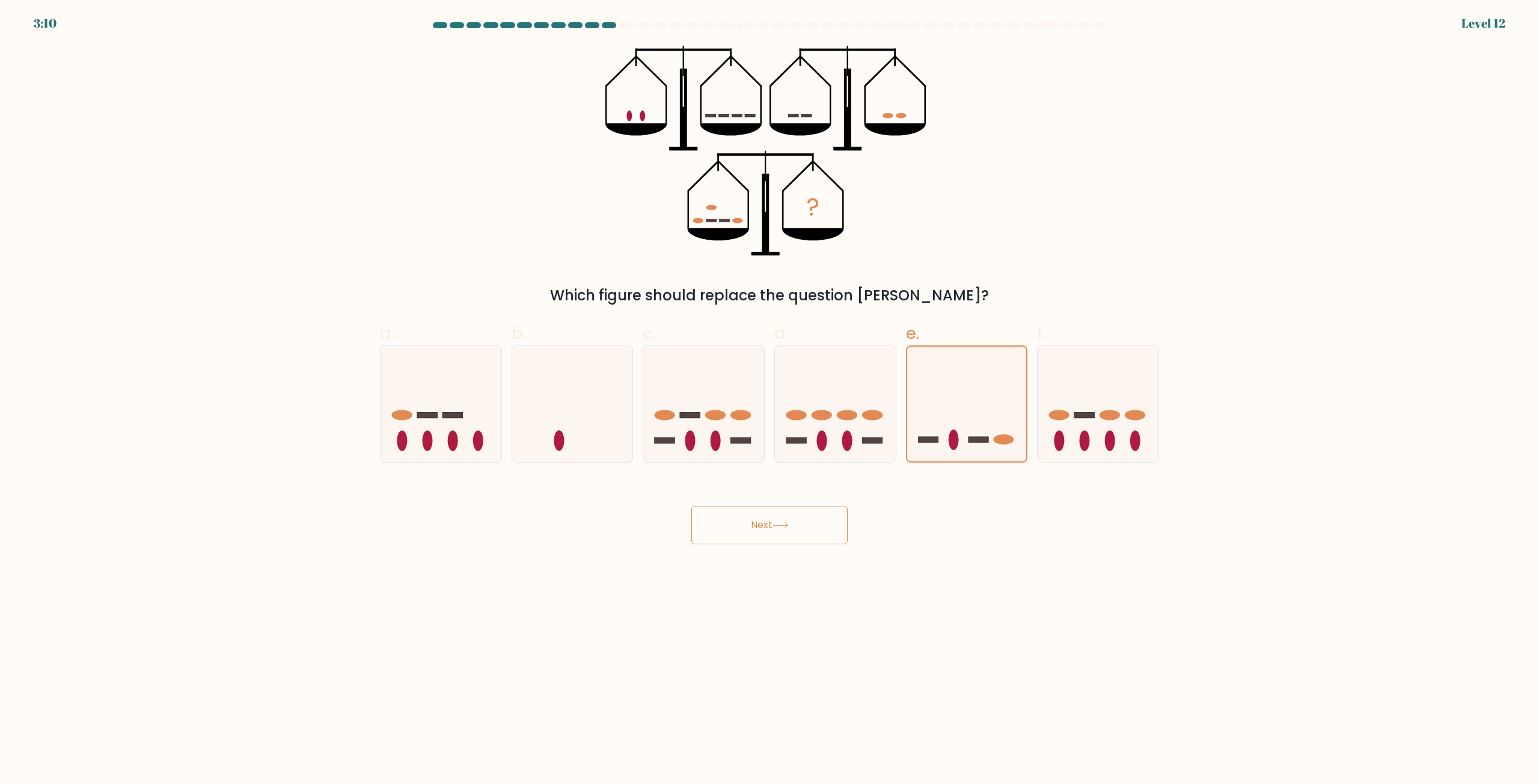
click at [766, 525] on button "Next" at bounding box center [769, 524] width 156 height 38
click at [768, 525] on button "Next" at bounding box center [769, 524] width 156 height 38
click at [764, 528] on button "Next" at bounding box center [769, 524] width 156 height 38
drag, startPoint x: 754, startPoint y: 529, endPoint x: 729, endPoint y: 528, distance: 25.0
click at [748, 529] on button "Next" at bounding box center [769, 524] width 156 height 38
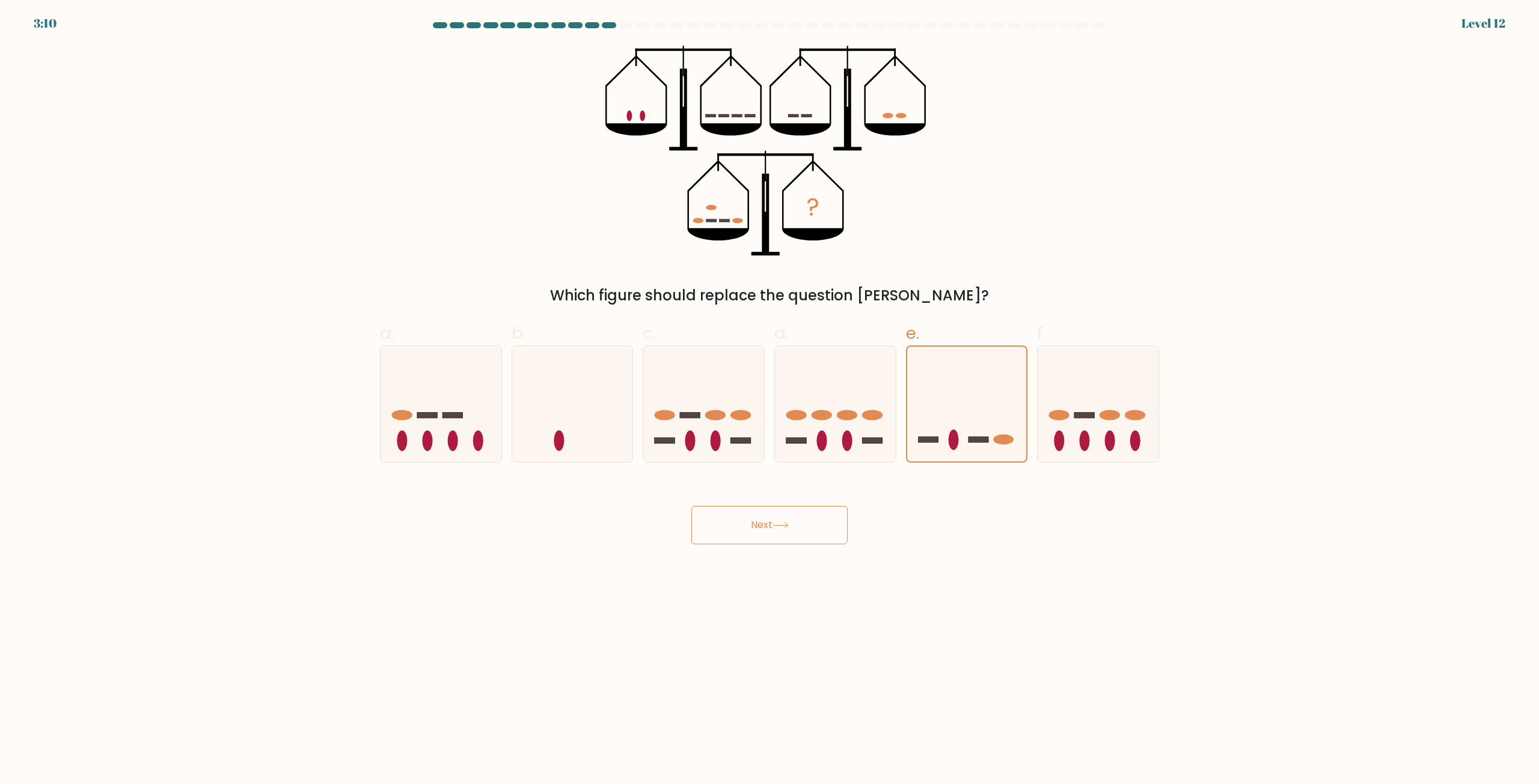
drag, startPoint x: 729, startPoint y: 528, endPoint x: 699, endPoint y: 519, distance: 31.3
click at [729, 528] on button "Next" at bounding box center [769, 524] width 156 height 38
click at [699, 519] on button "Next" at bounding box center [769, 524] width 156 height 38
click at [700, 515] on button "Next" at bounding box center [769, 524] width 156 height 38
drag, startPoint x: 732, startPoint y: 499, endPoint x: 853, endPoint y: 500, distance: 121.0
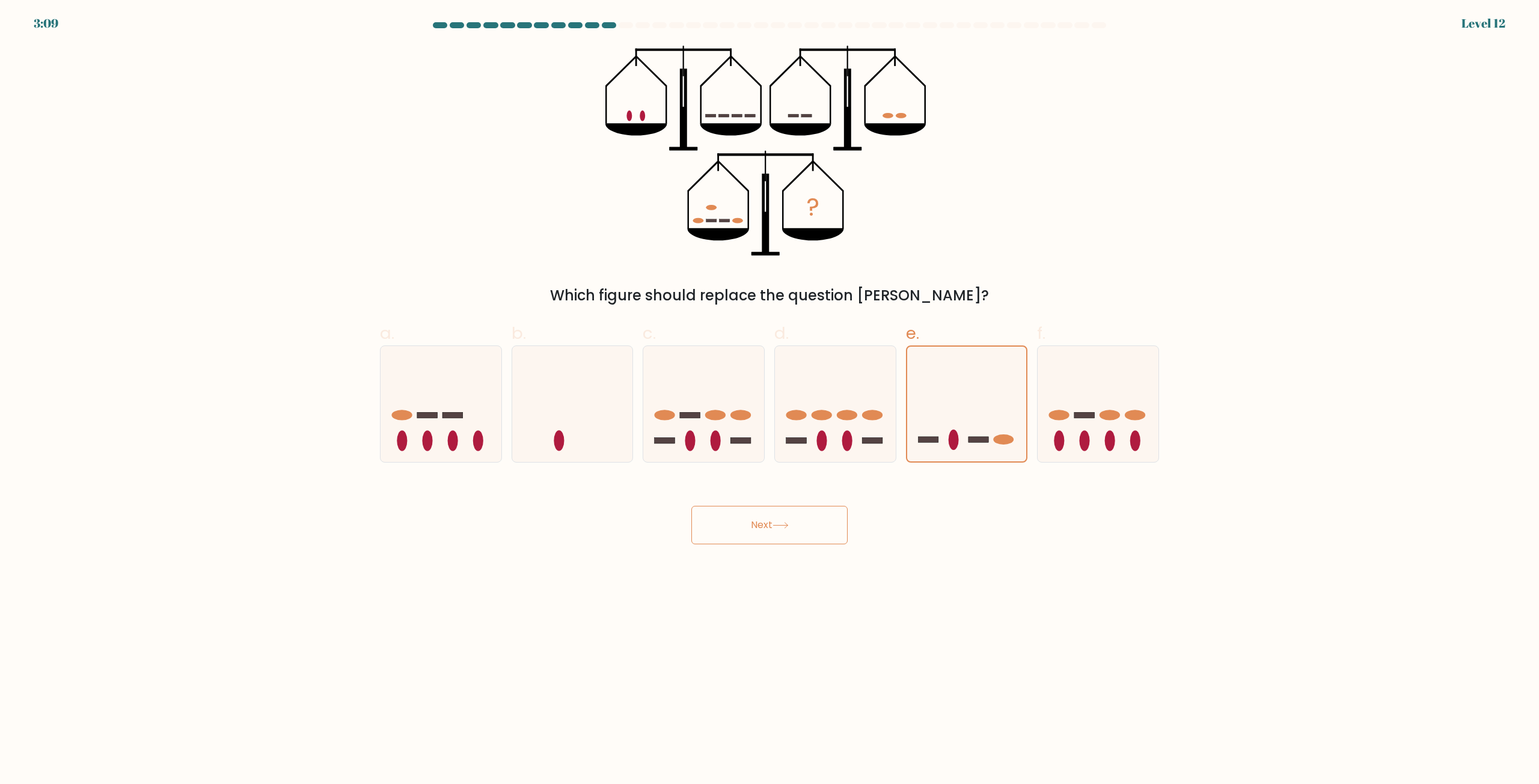
click at [776, 495] on div "Next" at bounding box center [770, 510] width 794 height 67
drag, startPoint x: 853, startPoint y: 500, endPoint x: 883, endPoint y: 517, distance: 34.5
click at [876, 503] on div "Next" at bounding box center [770, 510] width 794 height 67
drag, startPoint x: 883, startPoint y: 517, endPoint x: 772, endPoint y: 532, distance: 112.0
click at [883, 521] on div "Next" at bounding box center [770, 510] width 794 height 67
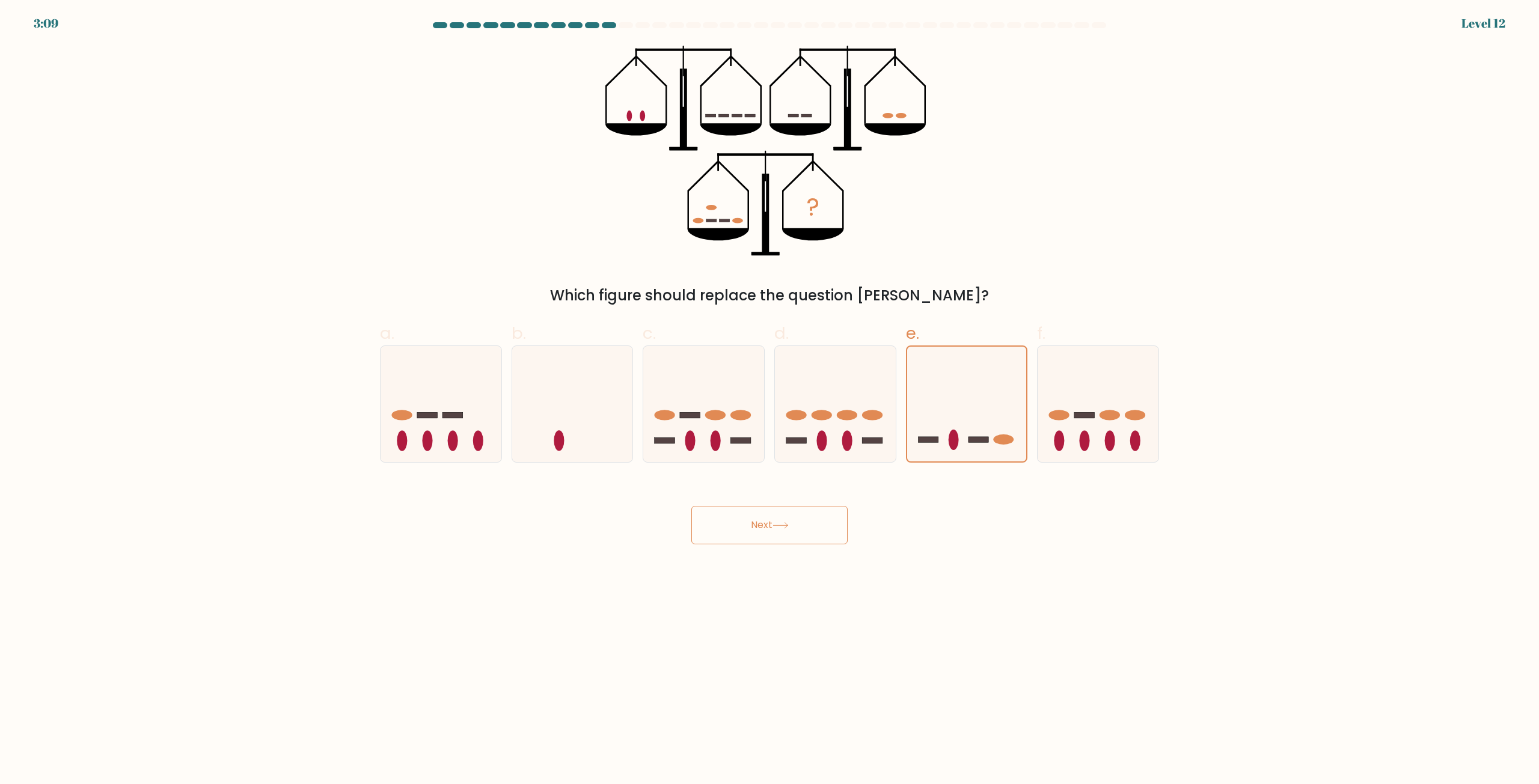
drag, startPoint x: 772, startPoint y: 532, endPoint x: 759, endPoint y: 532, distance: 13.0
click at [767, 532] on button "Next" at bounding box center [769, 524] width 156 height 38
click at [756, 532] on button "Next" at bounding box center [769, 524] width 156 height 38
click at [749, 532] on button "Next" at bounding box center [769, 524] width 156 height 38
drag, startPoint x: 752, startPoint y: 531, endPoint x: 838, endPoint y: 524, distance: 86.3
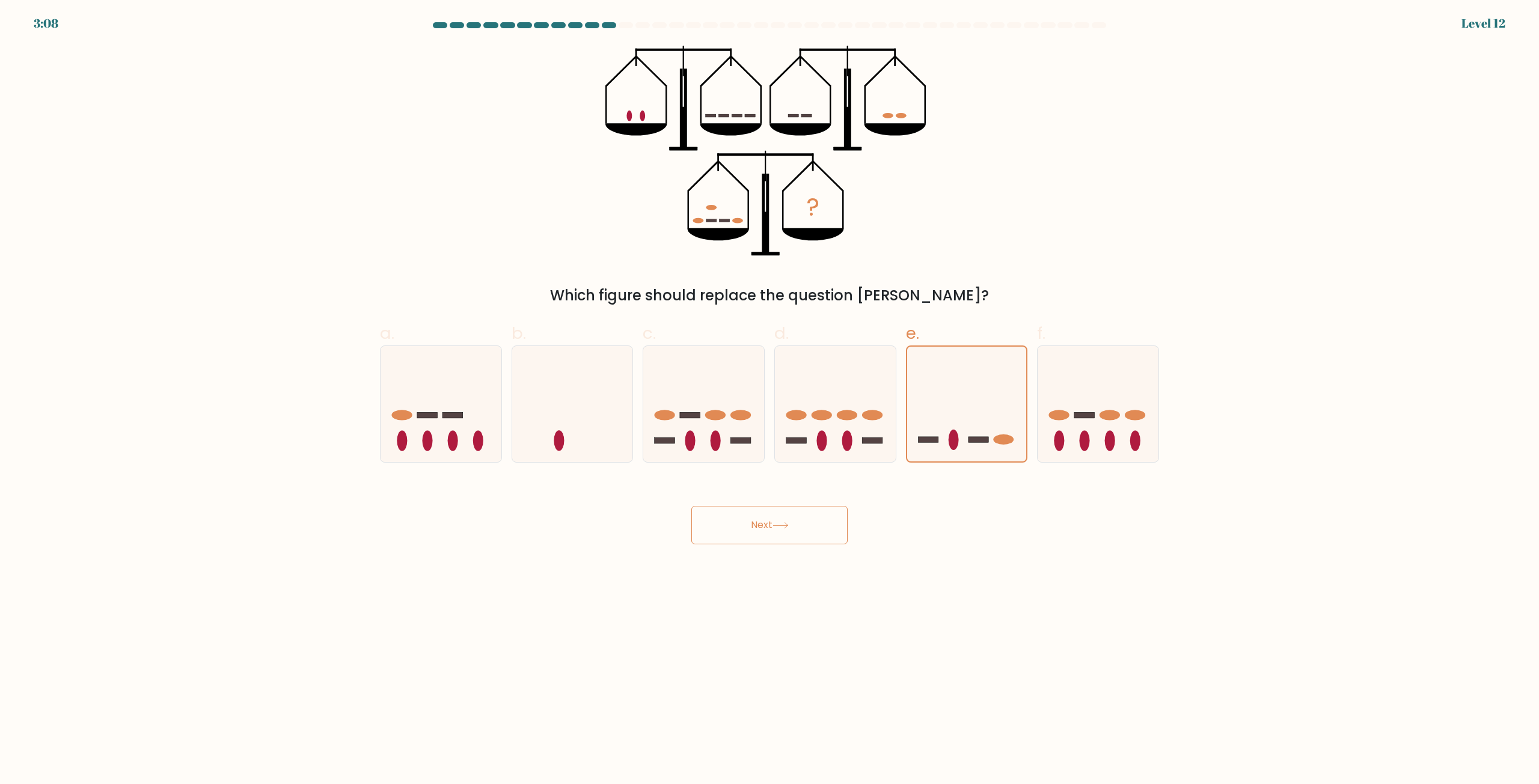
click at [777, 526] on button "Next" at bounding box center [769, 524] width 156 height 38
drag, startPoint x: 838, startPoint y: 524, endPoint x: 854, endPoint y: 524, distance: 16.0
click at [853, 524] on div "Next" at bounding box center [770, 510] width 794 height 67
drag, startPoint x: 854, startPoint y: 524, endPoint x: 745, endPoint y: 523, distance: 109.0
click at [803, 525] on div "Next" at bounding box center [770, 510] width 794 height 67
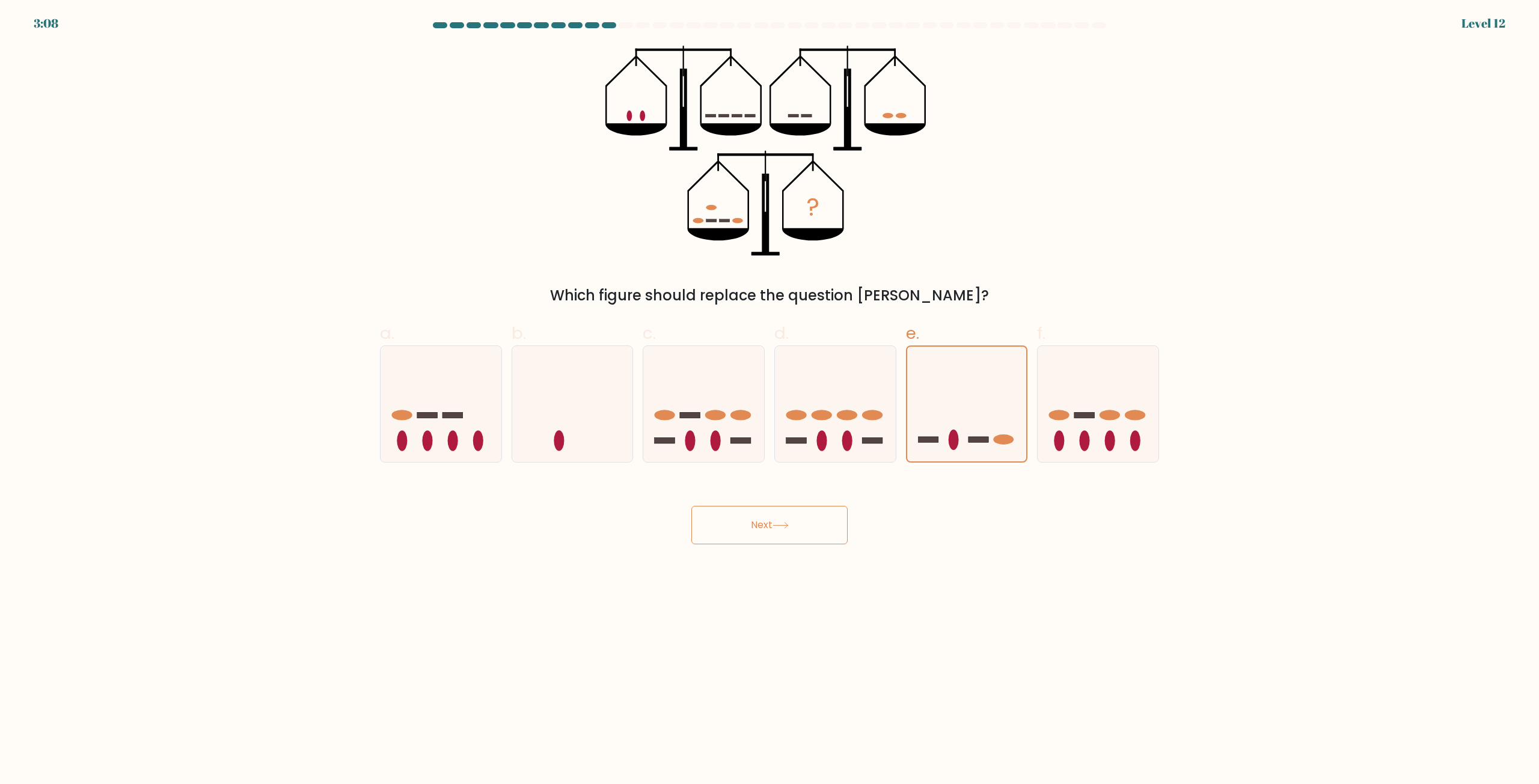
click at [745, 523] on button "Next" at bounding box center [769, 524] width 156 height 38
click at [799, 524] on button "Next" at bounding box center [769, 524] width 156 height 38
drag, startPoint x: 799, startPoint y: 524, endPoint x: 853, endPoint y: 524, distance: 54.0
click at [800, 524] on button "Next" at bounding box center [769, 524] width 156 height 38
drag, startPoint x: 853, startPoint y: 524, endPoint x: 765, endPoint y: 524, distance: 88.0
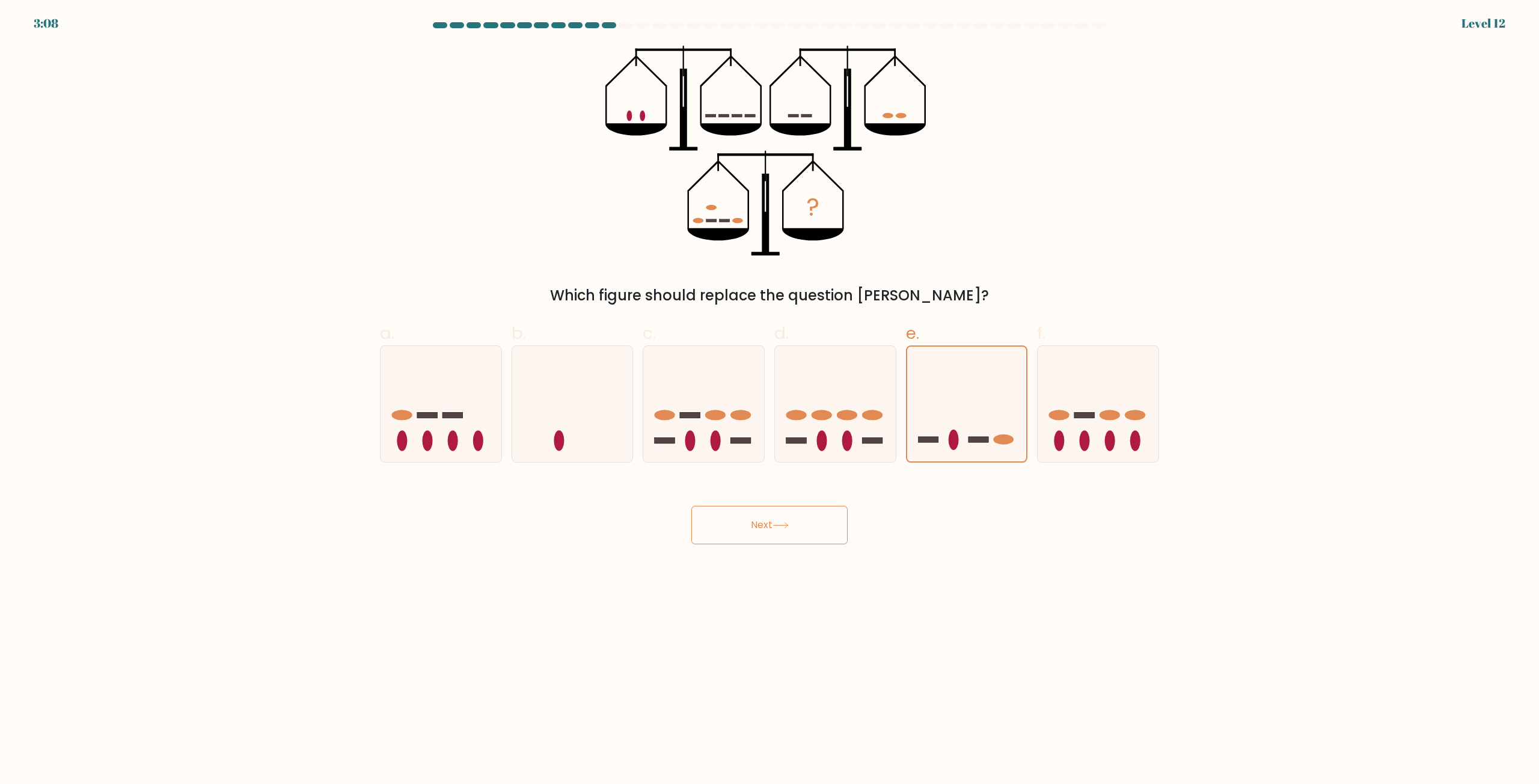
click at [846, 524] on div "Next" at bounding box center [770, 510] width 794 height 67
click at [745, 527] on button "Next" at bounding box center [769, 524] width 156 height 38
click at [757, 523] on button "Next" at bounding box center [769, 524] width 156 height 38
click at [758, 521] on button "Next" at bounding box center [769, 524] width 156 height 38
click at [766, 521] on button "Next" at bounding box center [769, 524] width 156 height 38
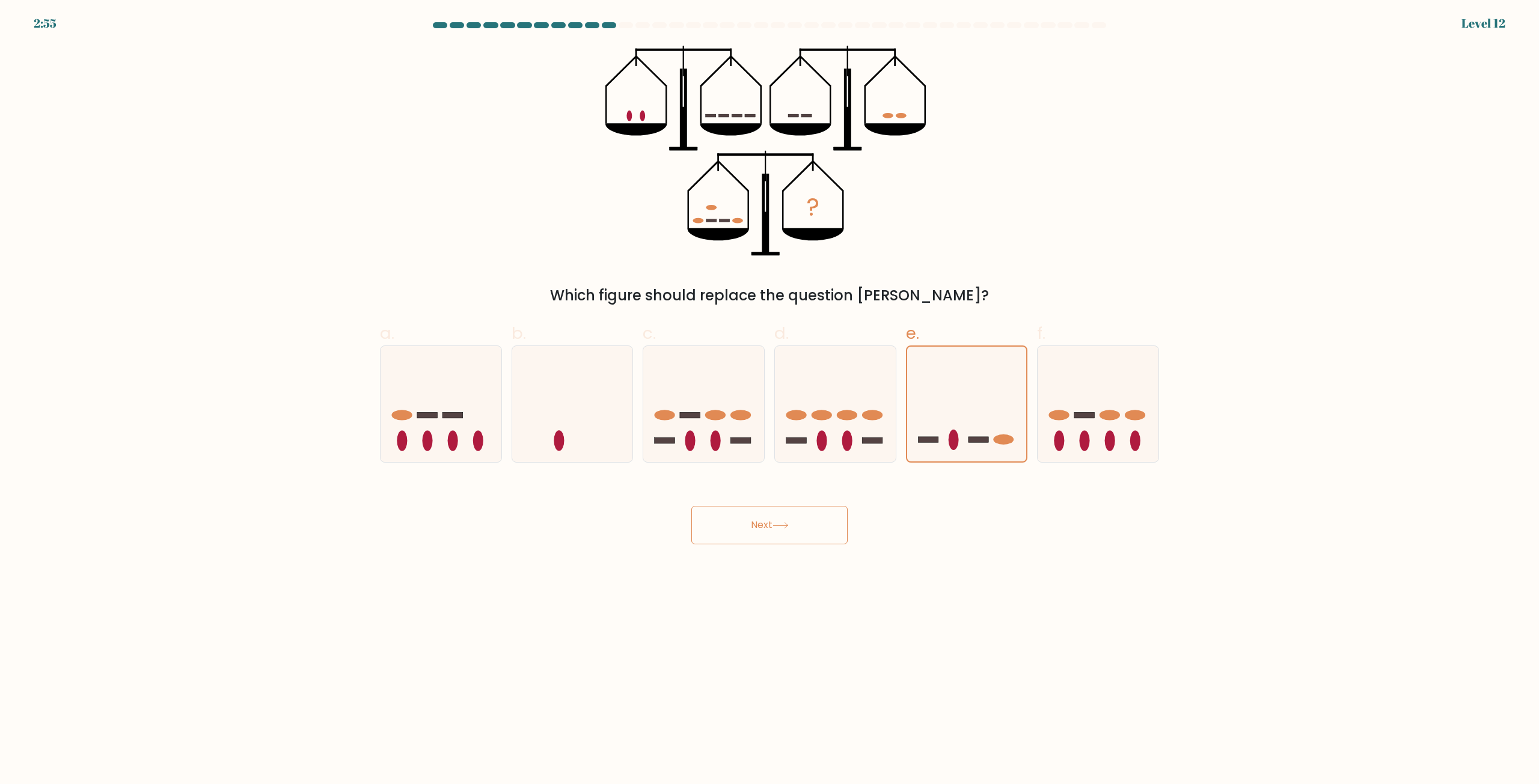
click at [763, 539] on button "Next" at bounding box center [769, 524] width 156 height 38
click at [849, 392] on icon at bounding box center [835, 404] width 121 height 100
click at [770, 392] on input "d." at bounding box center [770, 396] width 1 height 8
radio input "true"
click at [976, 393] on icon at bounding box center [967, 404] width 121 height 100
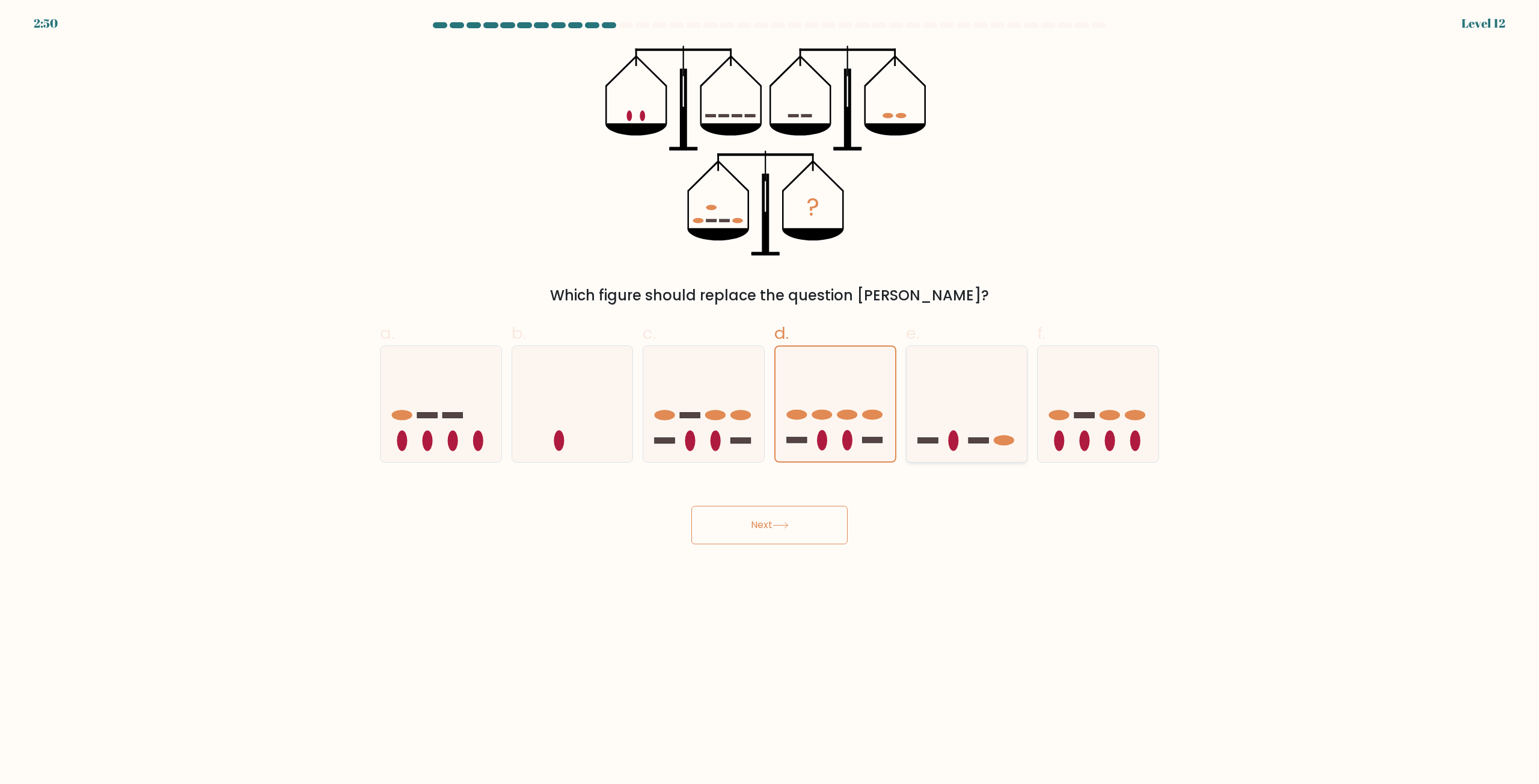
click at [770, 393] on input "e." at bounding box center [770, 396] width 1 height 8
radio input "true"
click at [809, 499] on div "Next" at bounding box center [770, 510] width 794 height 67
click at [805, 515] on button "Next" at bounding box center [769, 524] width 156 height 38
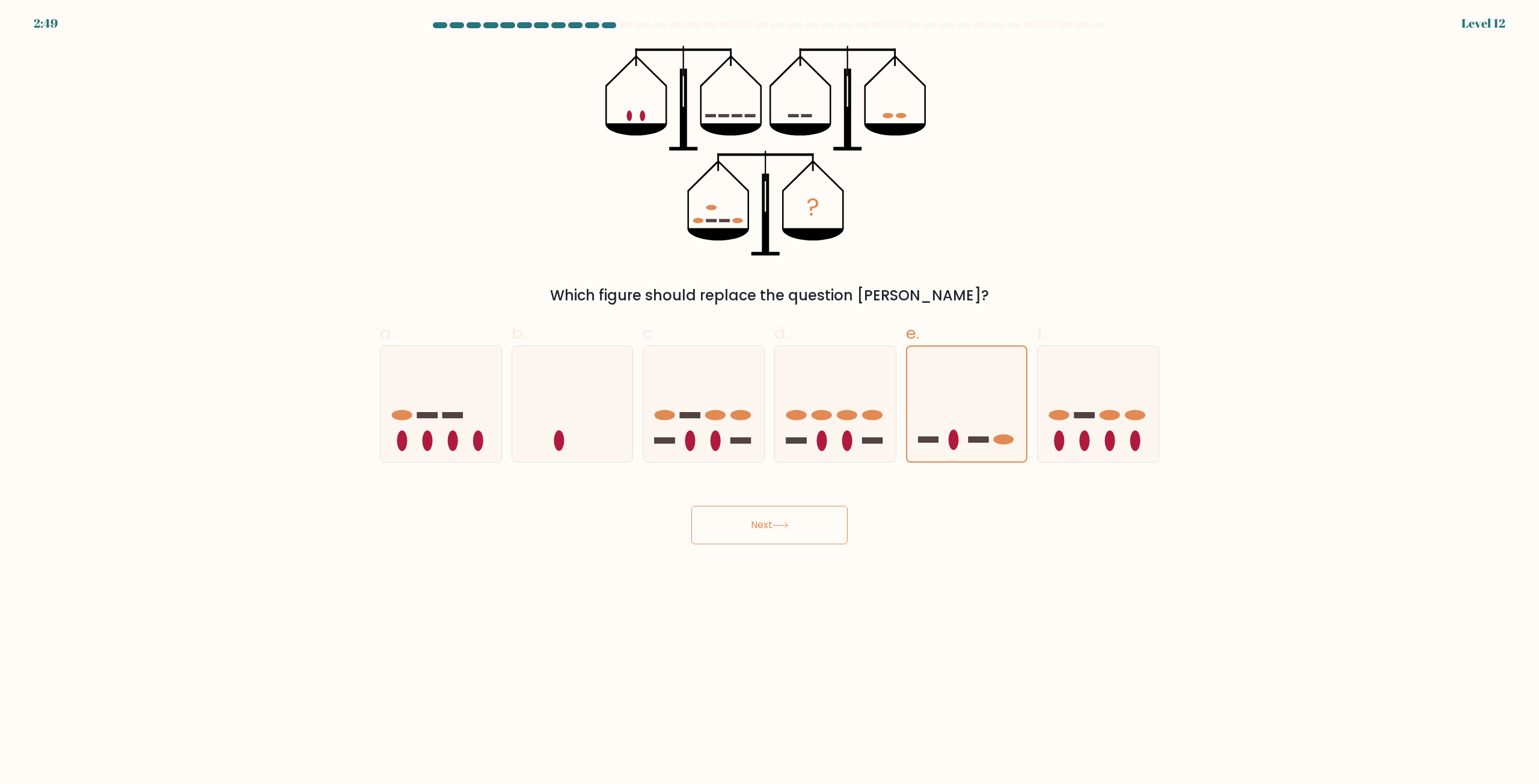
click at [805, 515] on button "Next" at bounding box center [769, 524] width 156 height 38
drag, startPoint x: 805, startPoint y: 515, endPoint x: 613, endPoint y: 379, distance: 235.3
click at [805, 518] on button "Next" at bounding box center [769, 524] width 156 height 38
